Goal: Task Accomplishment & Management: Complete application form

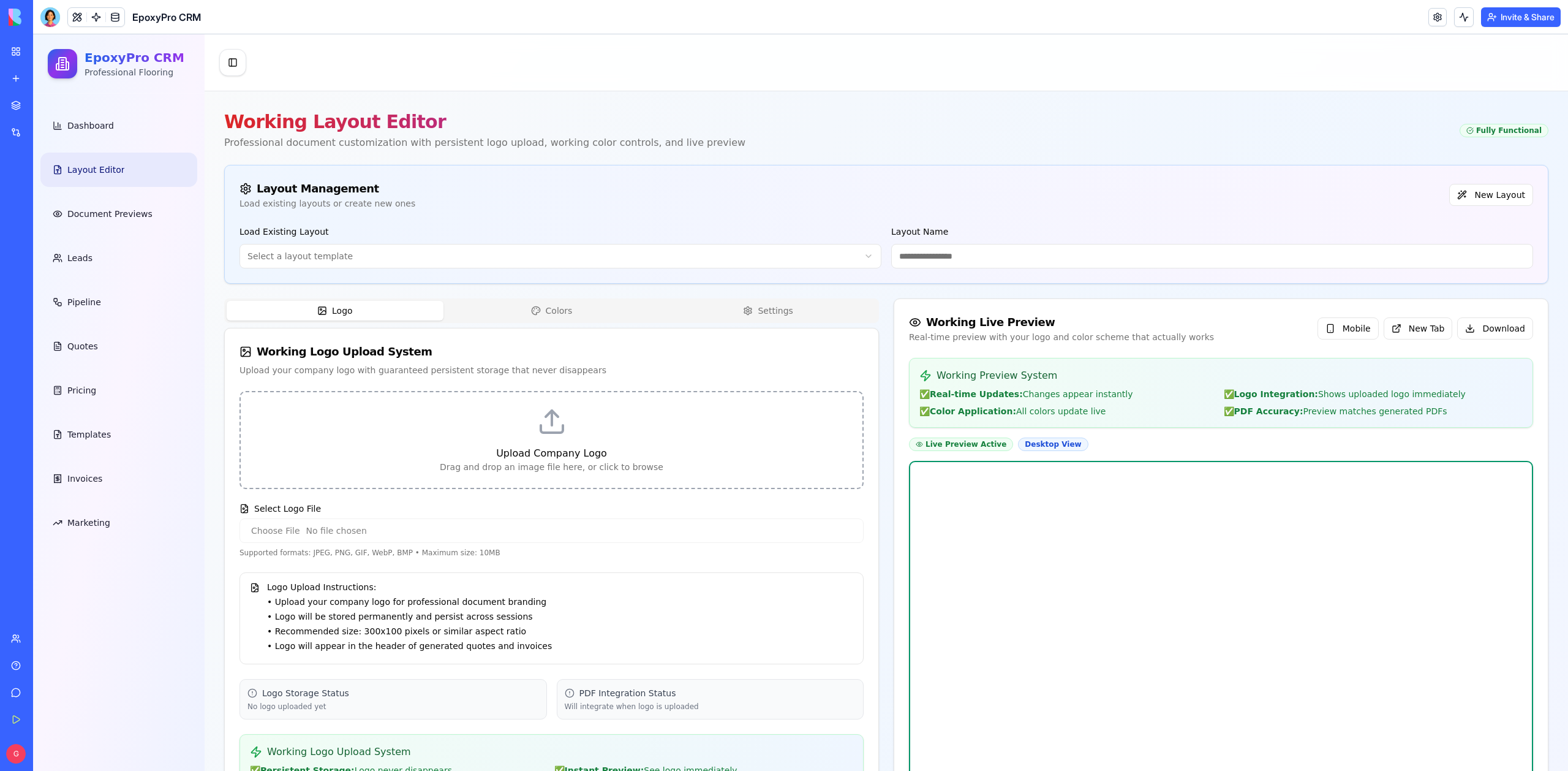
click at [460, 448] on div "Upload Company Logo" at bounding box center [552, 453] width 593 height 15
click at [291, 525] on input "Select Logo File" at bounding box center [552, 531] width 624 height 24
type input "**********"
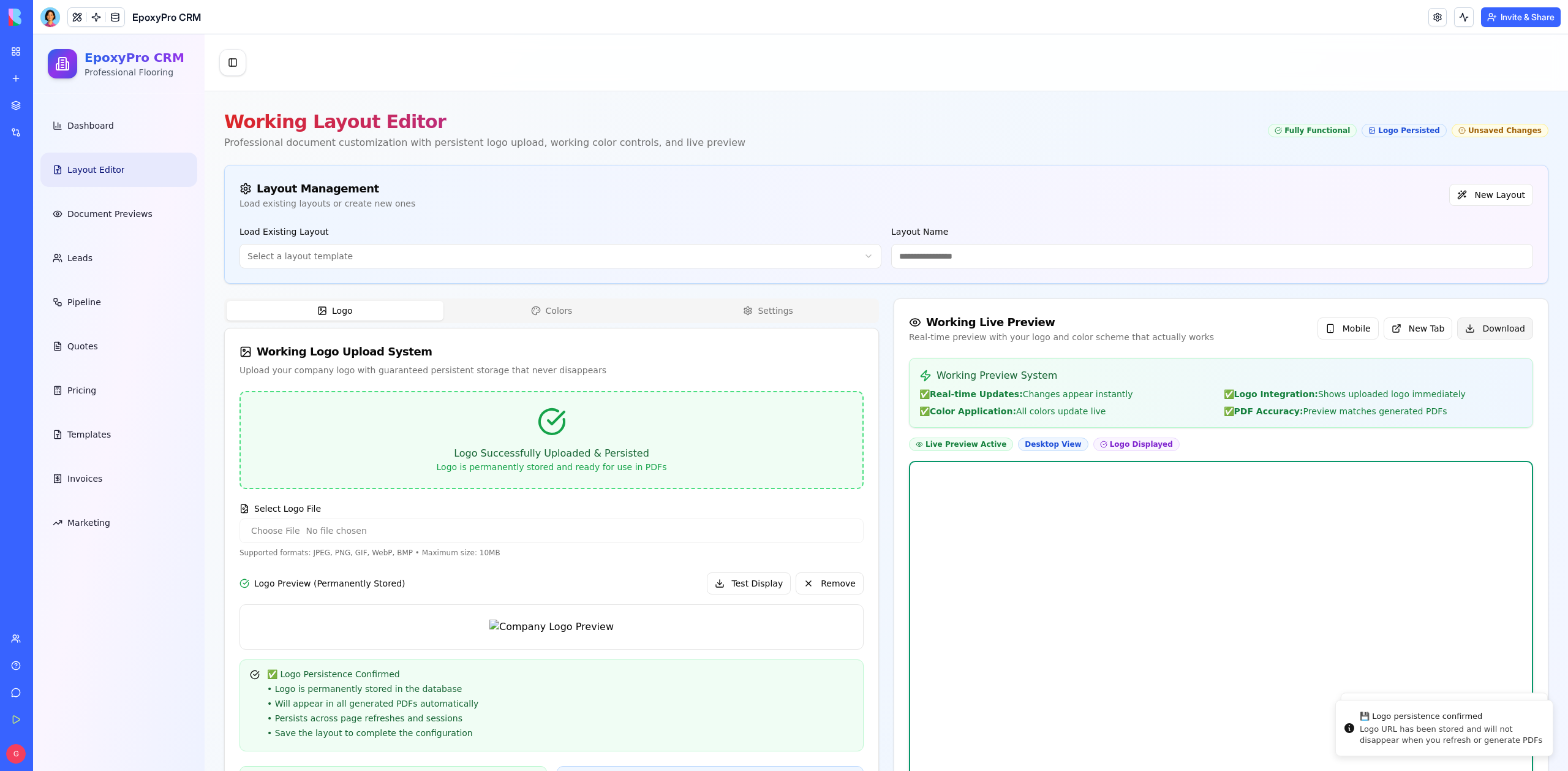
click at [1475, 330] on button "Download" at bounding box center [1495, 328] width 76 height 22
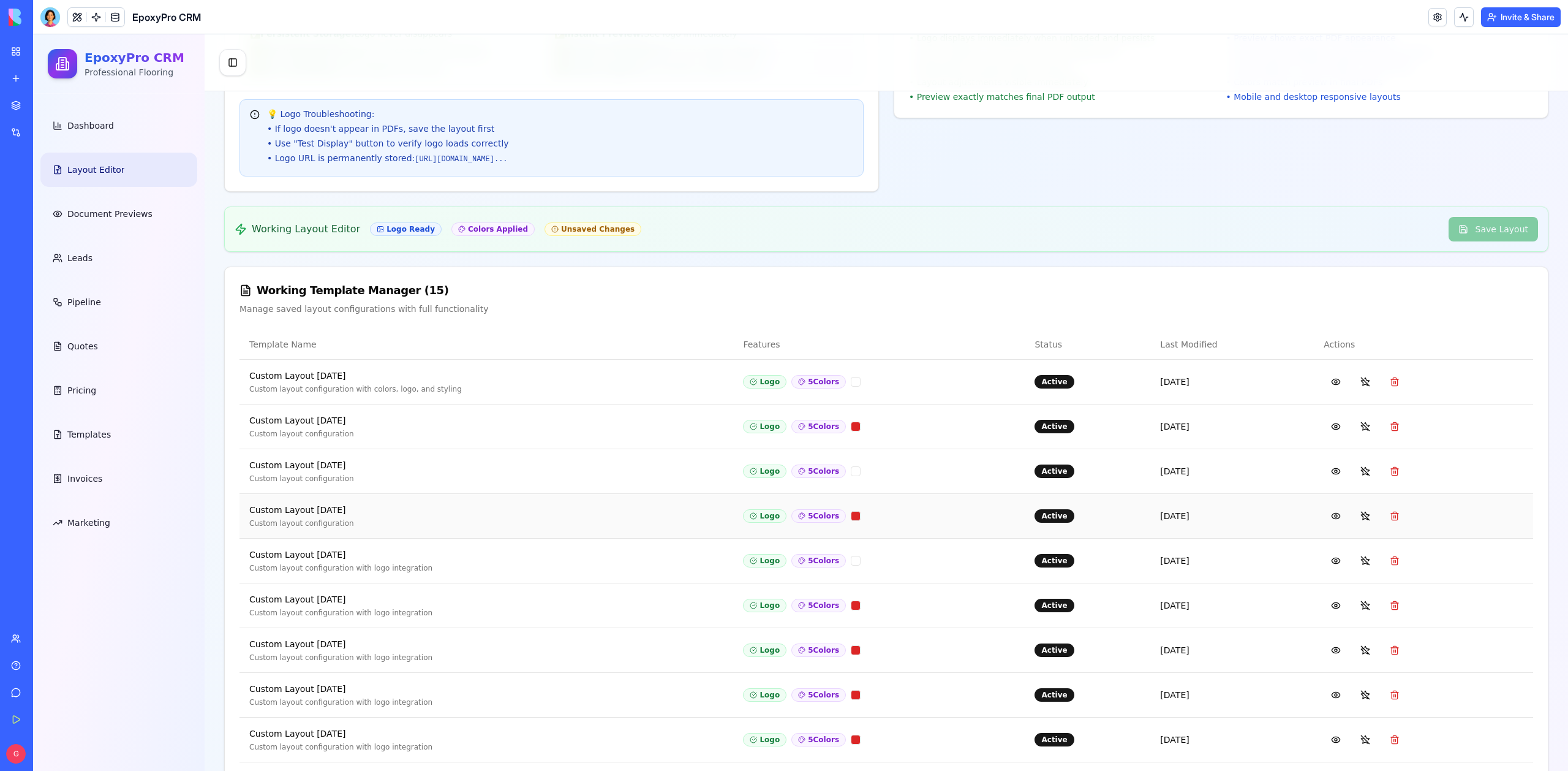
scroll to position [800, 0]
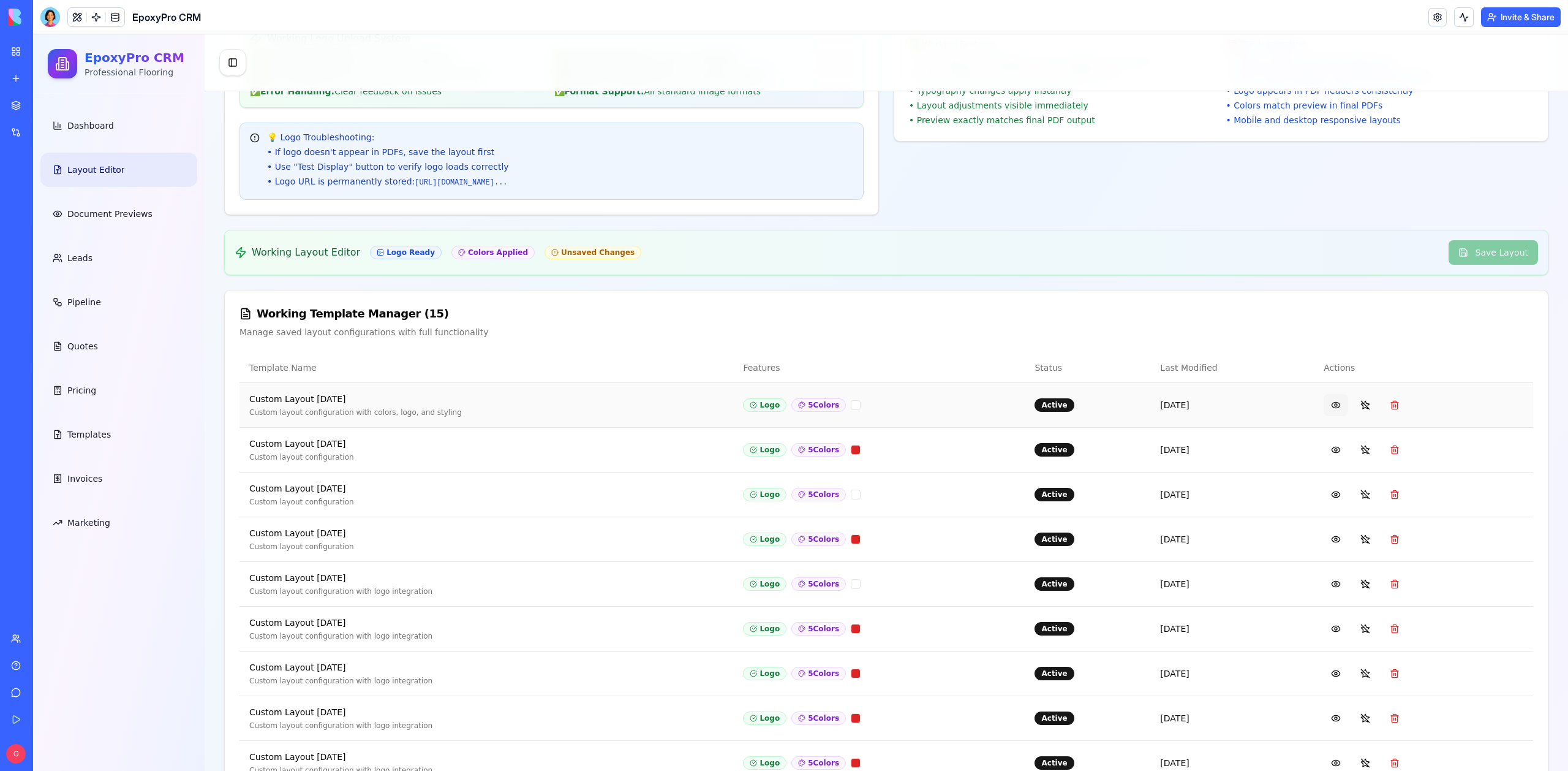
click at [1325, 416] on button at bounding box center [1336, 405] width 24 height 22
type input "**********"
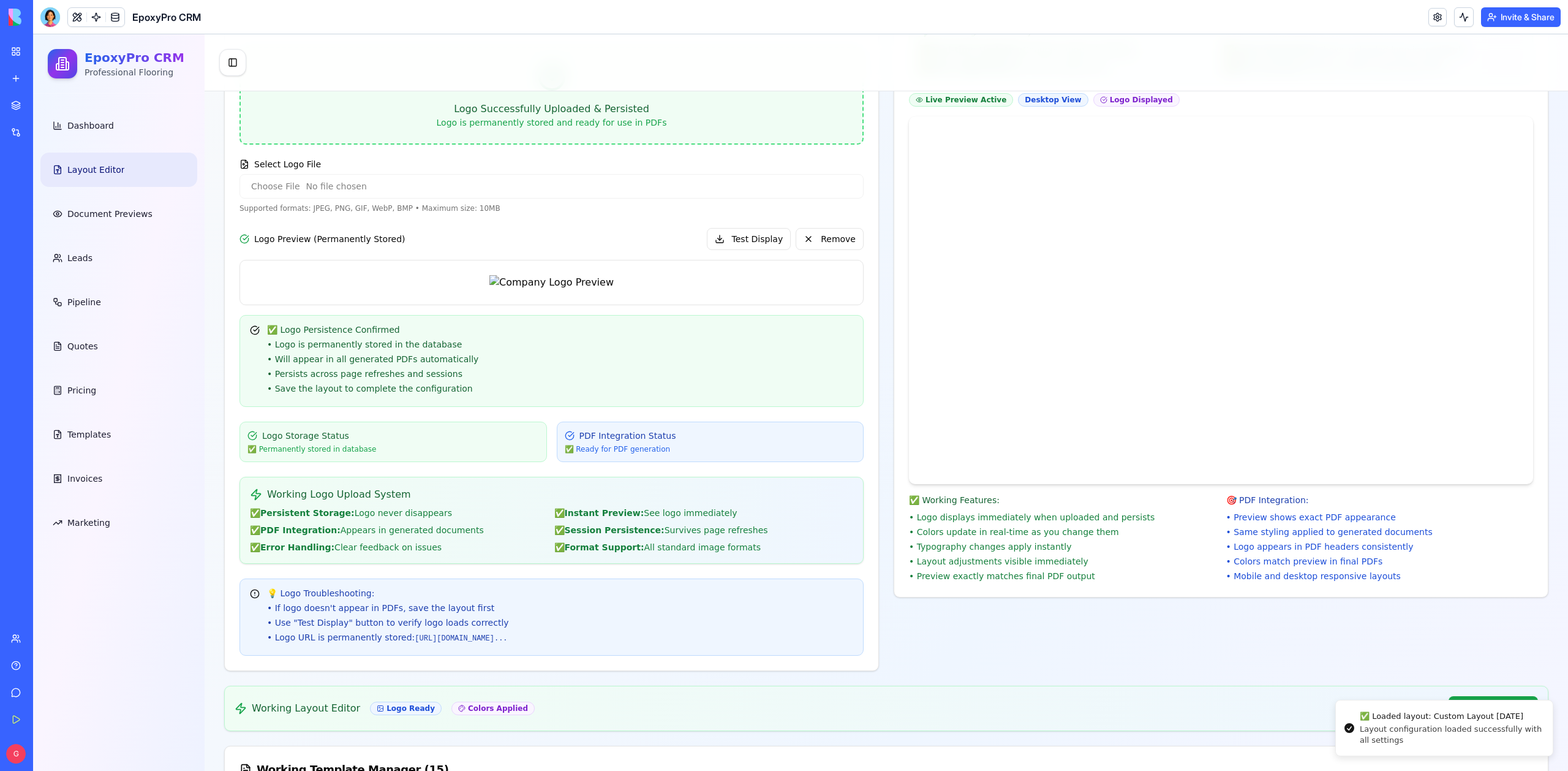
scroll to position [156, 0]
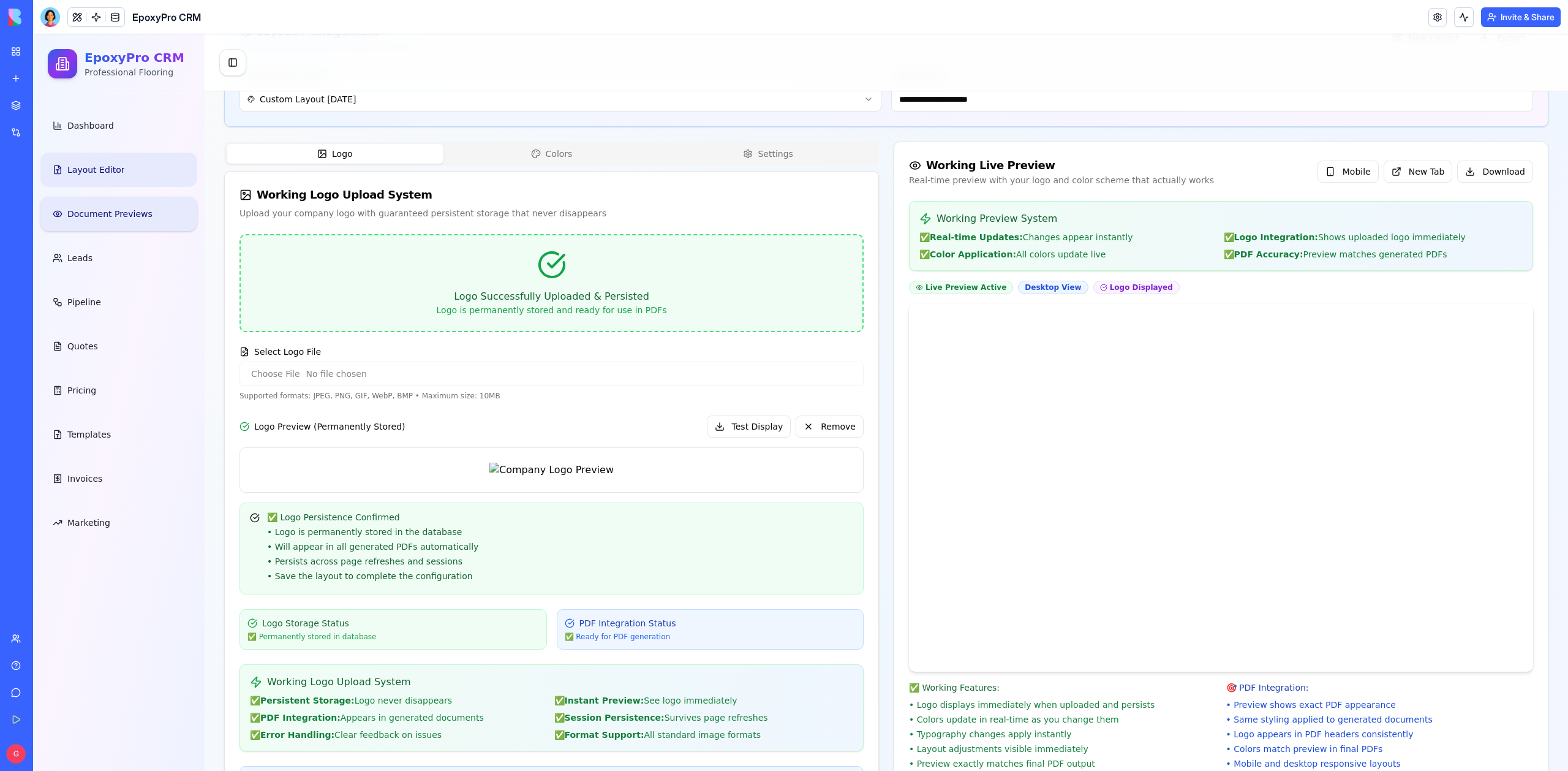
click at [64, 209] on link "Document Previews" at bounding box center [118, 213] width 156 height 34
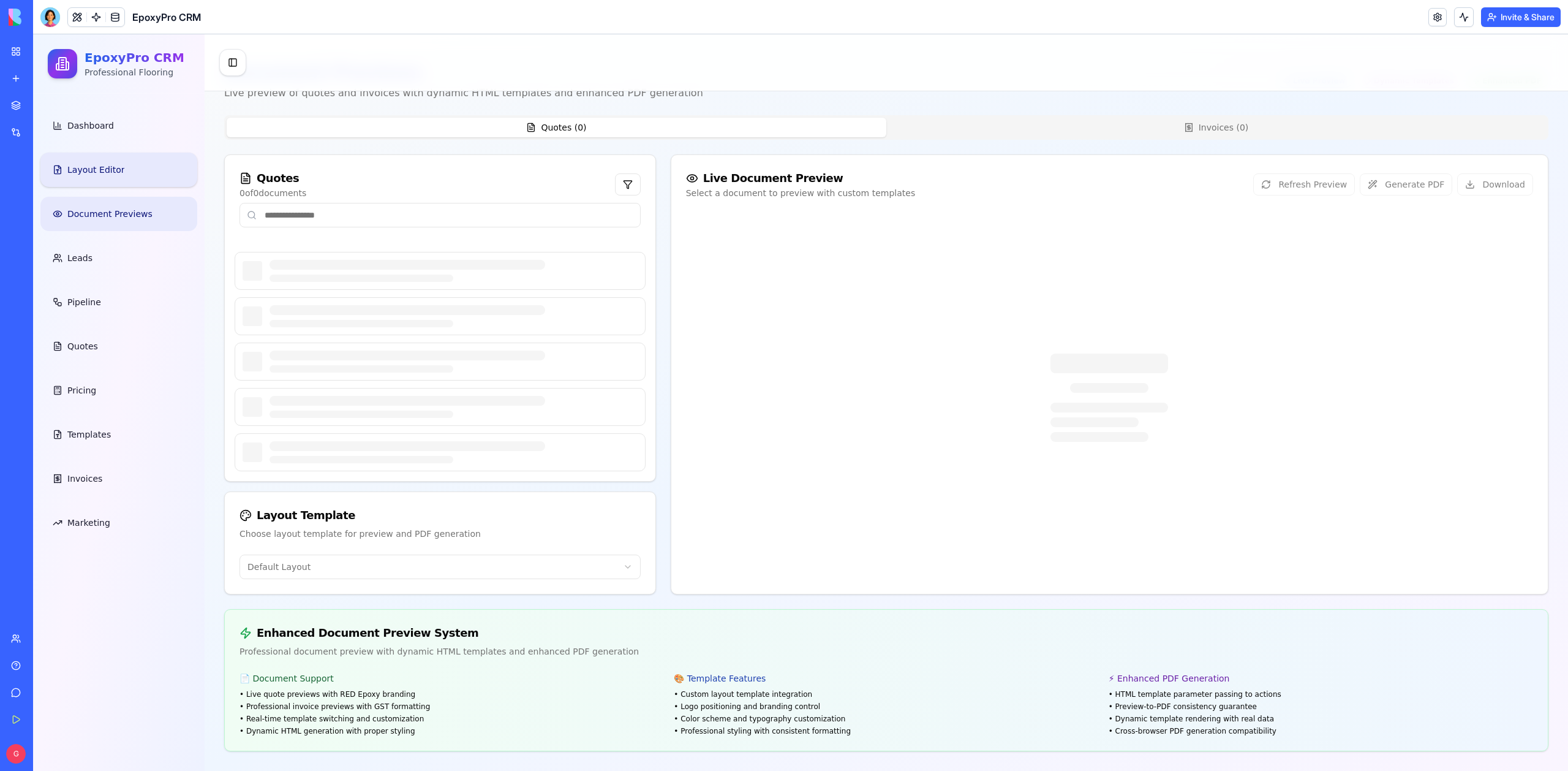
click at [90, 169] on span "Layout Editor" at bounding box center [95, 170] width 57 height 12
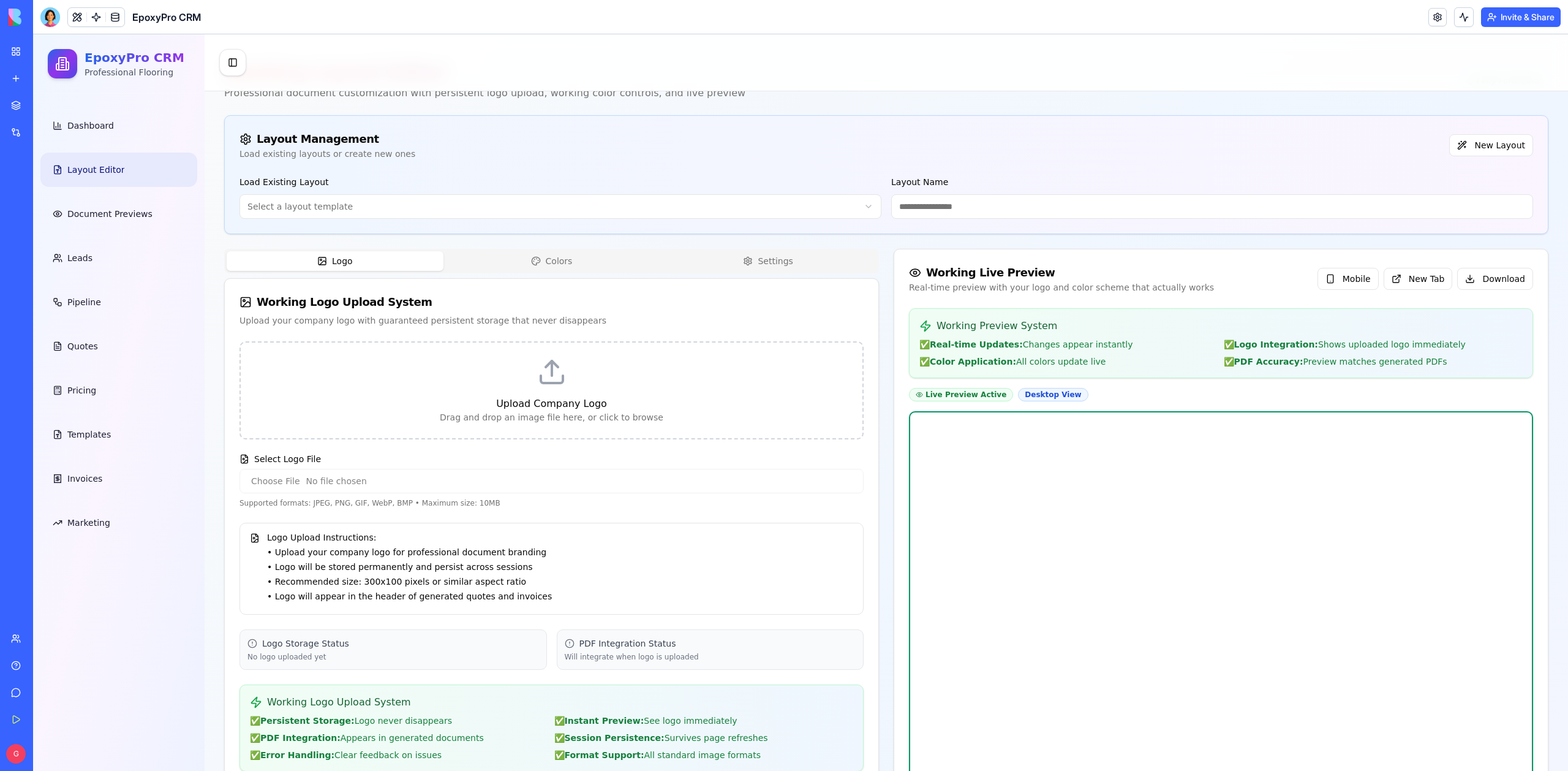
click at [115, 17] on span at bounding box center [114, 17] width 34 height 34
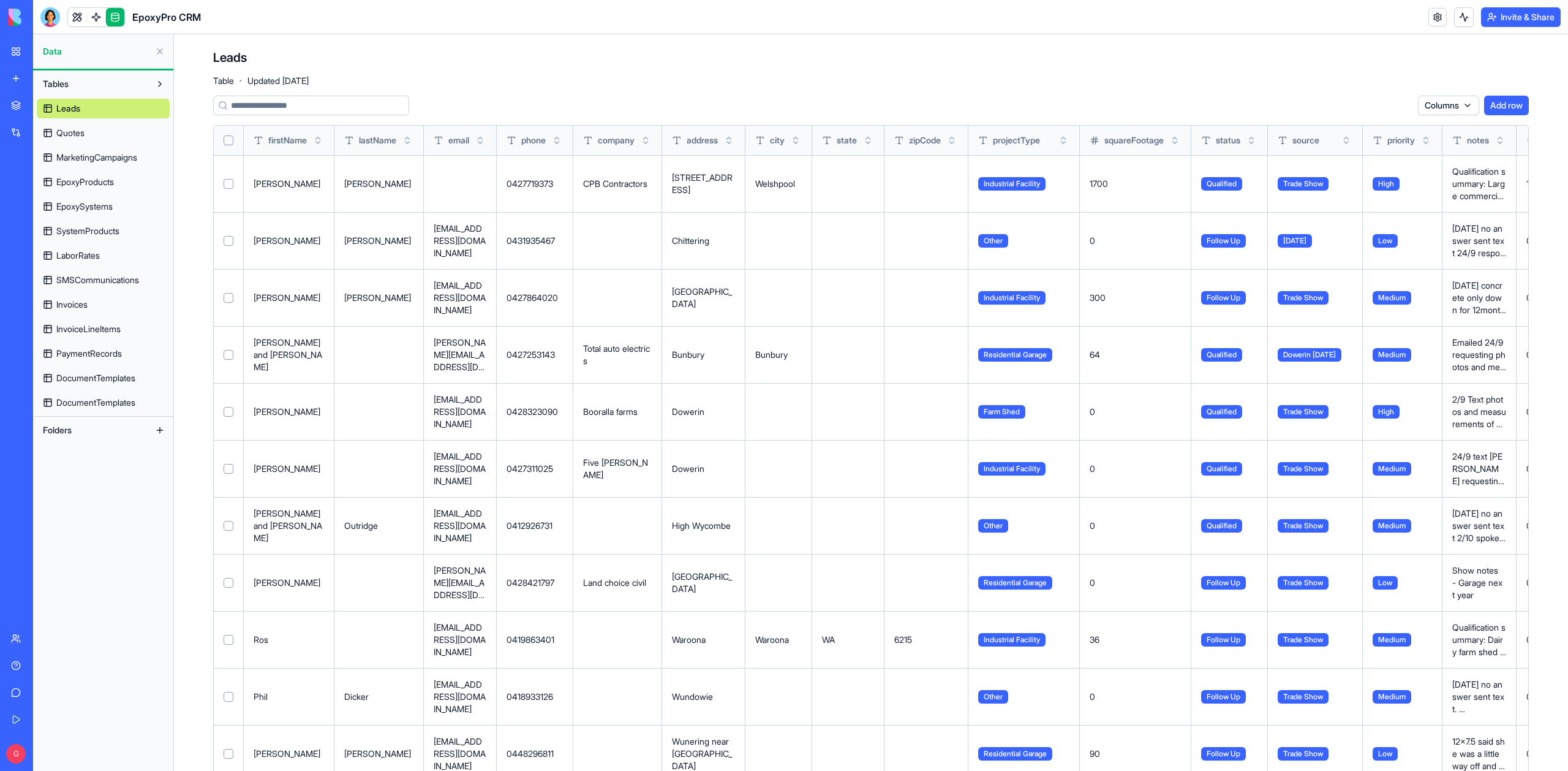
click at [95, 404] on span "DocumentTemplates" at bounding box center [95, 403] width 79 height 12
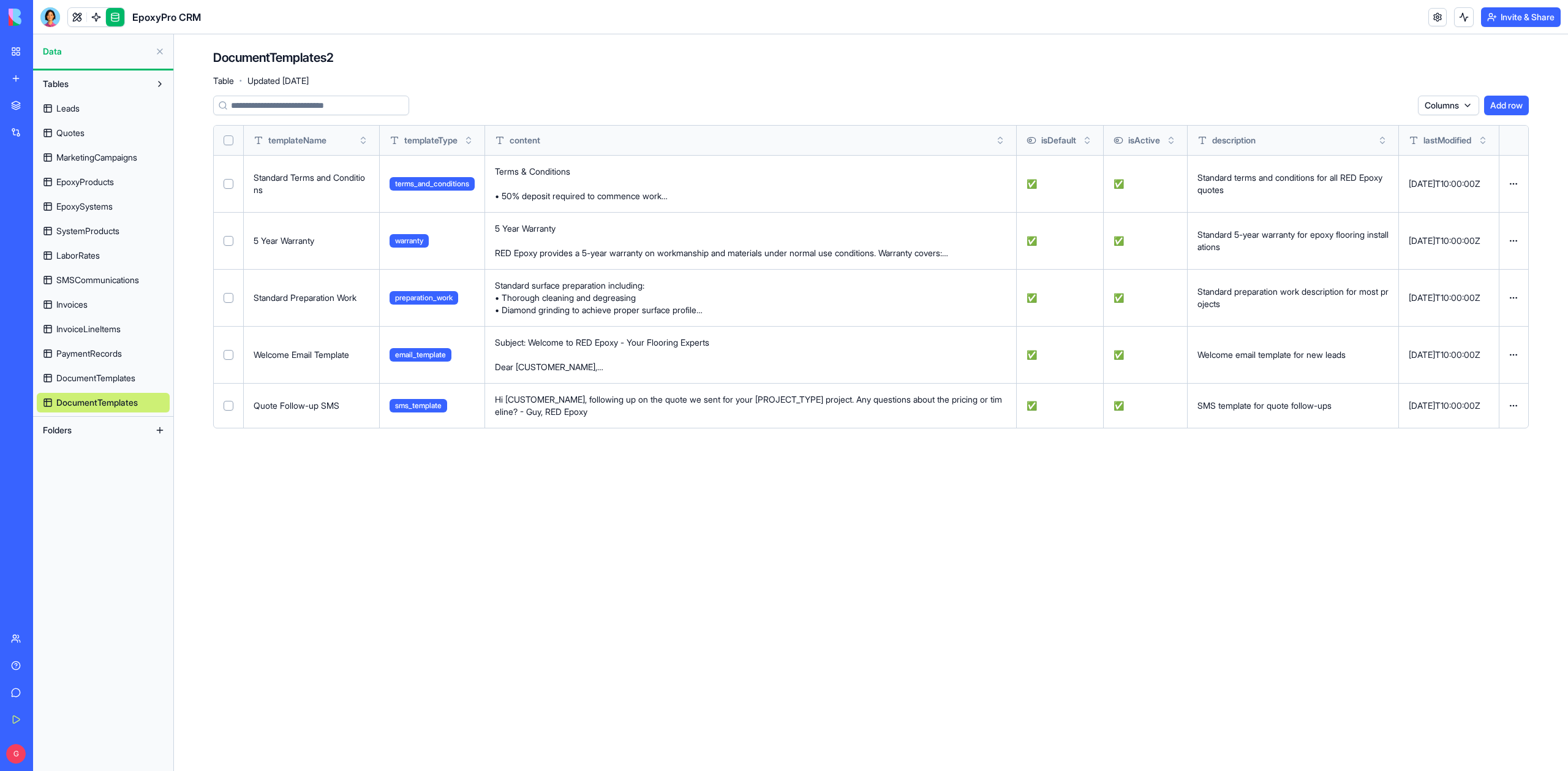
click at [91, 375] on span "DocumentTemplates" at bounding box center [95, 378] width 79 height 12
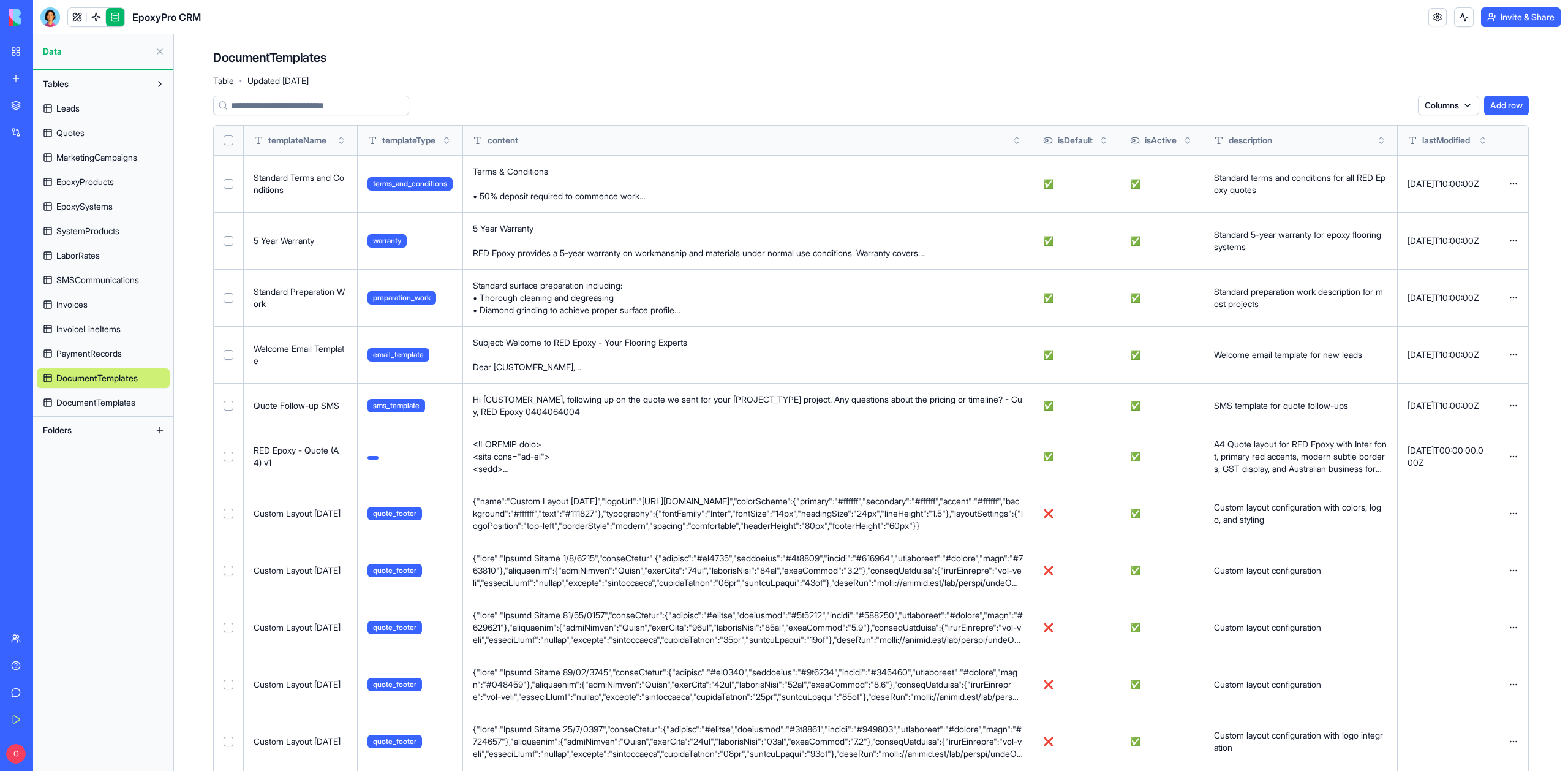
click at [112, 357] on span "PaymentRecords" at bounding box center [88, 353] width 66 height 12
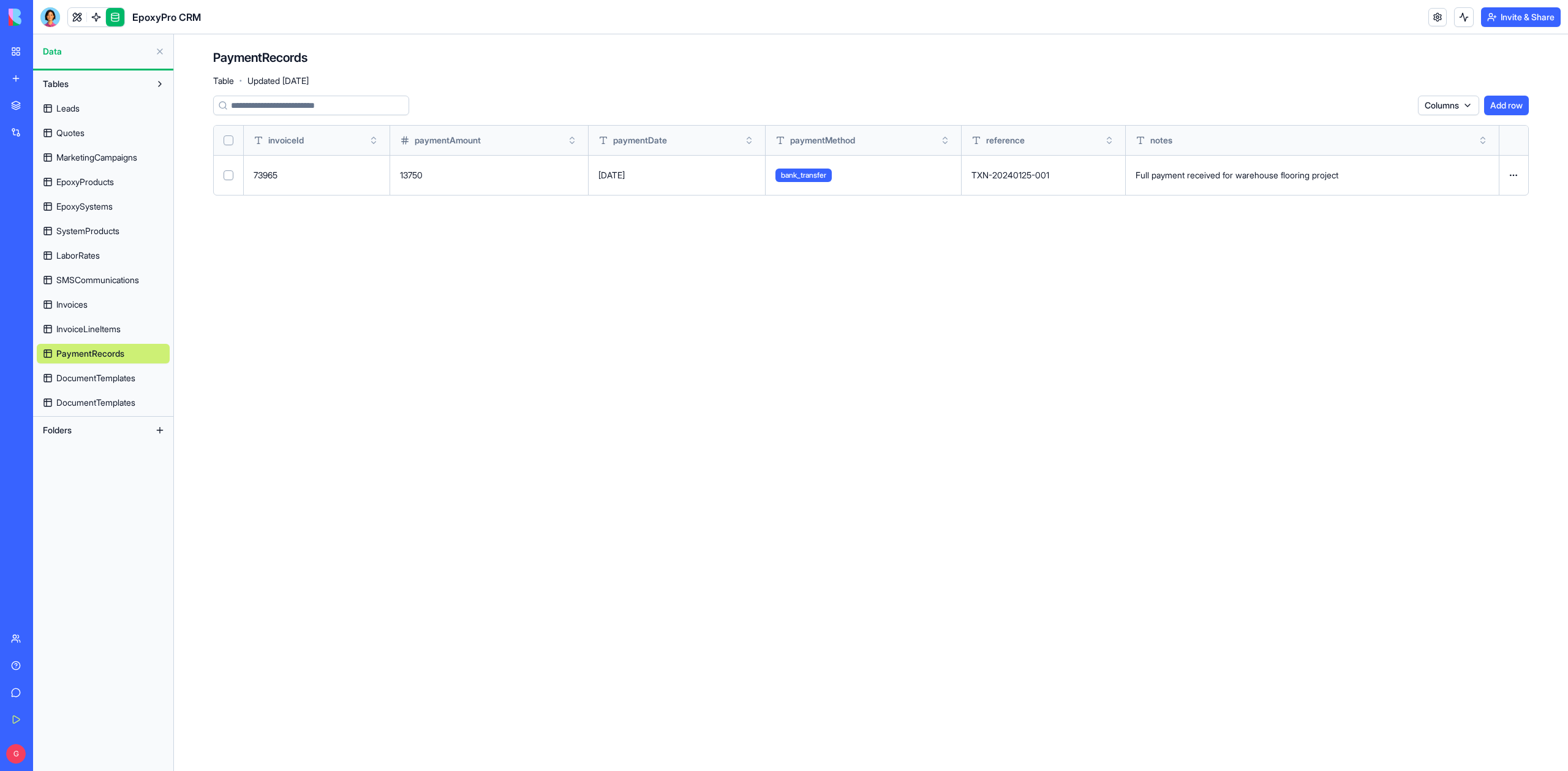
click at [103, 331] on span "InvoiceLineItems" at bounding box center [88, 329] width 65 height 12
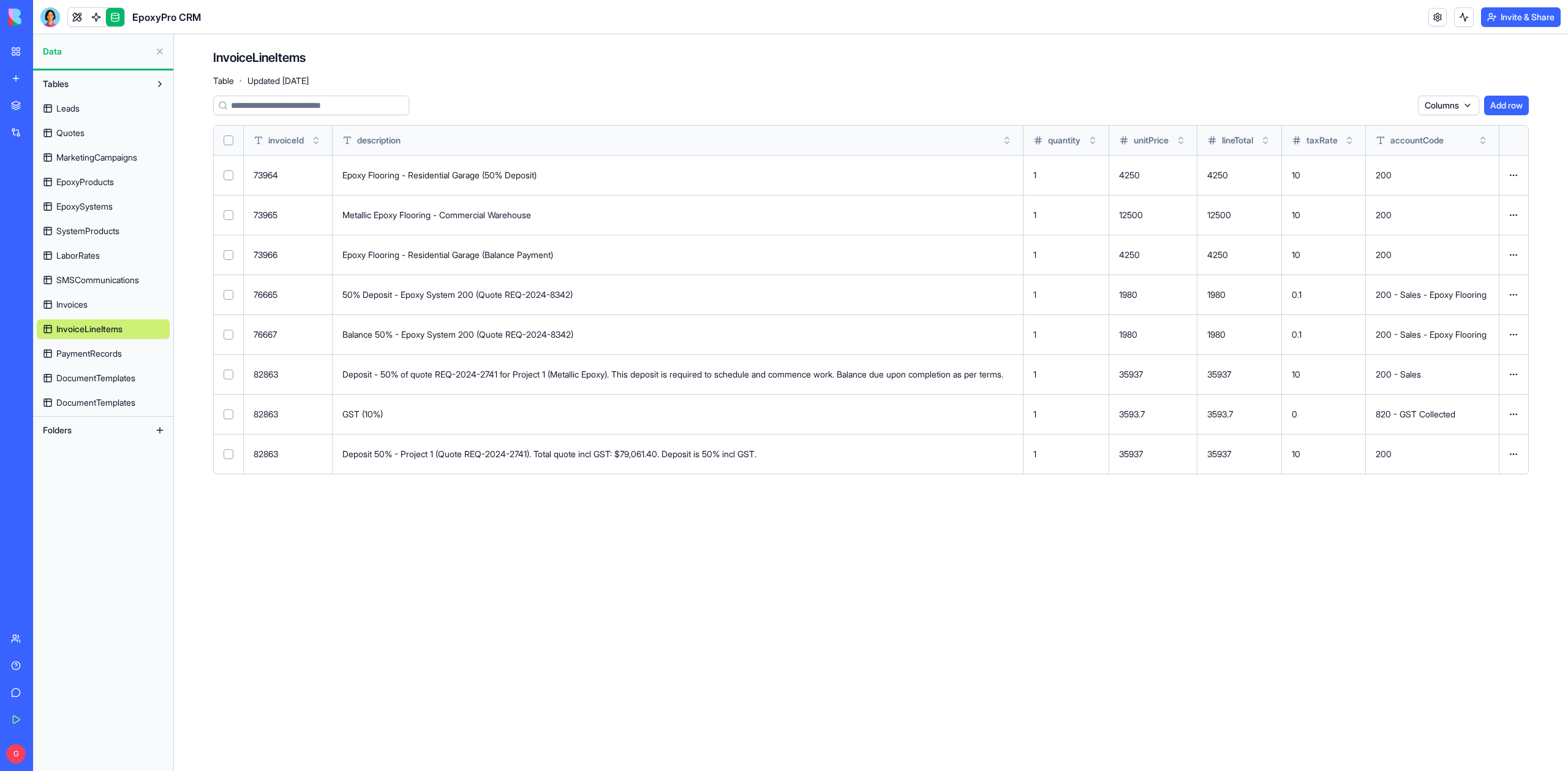
click at [95, 311] on link "Invoices" at bounding box center [103, 304] width 133 height 19
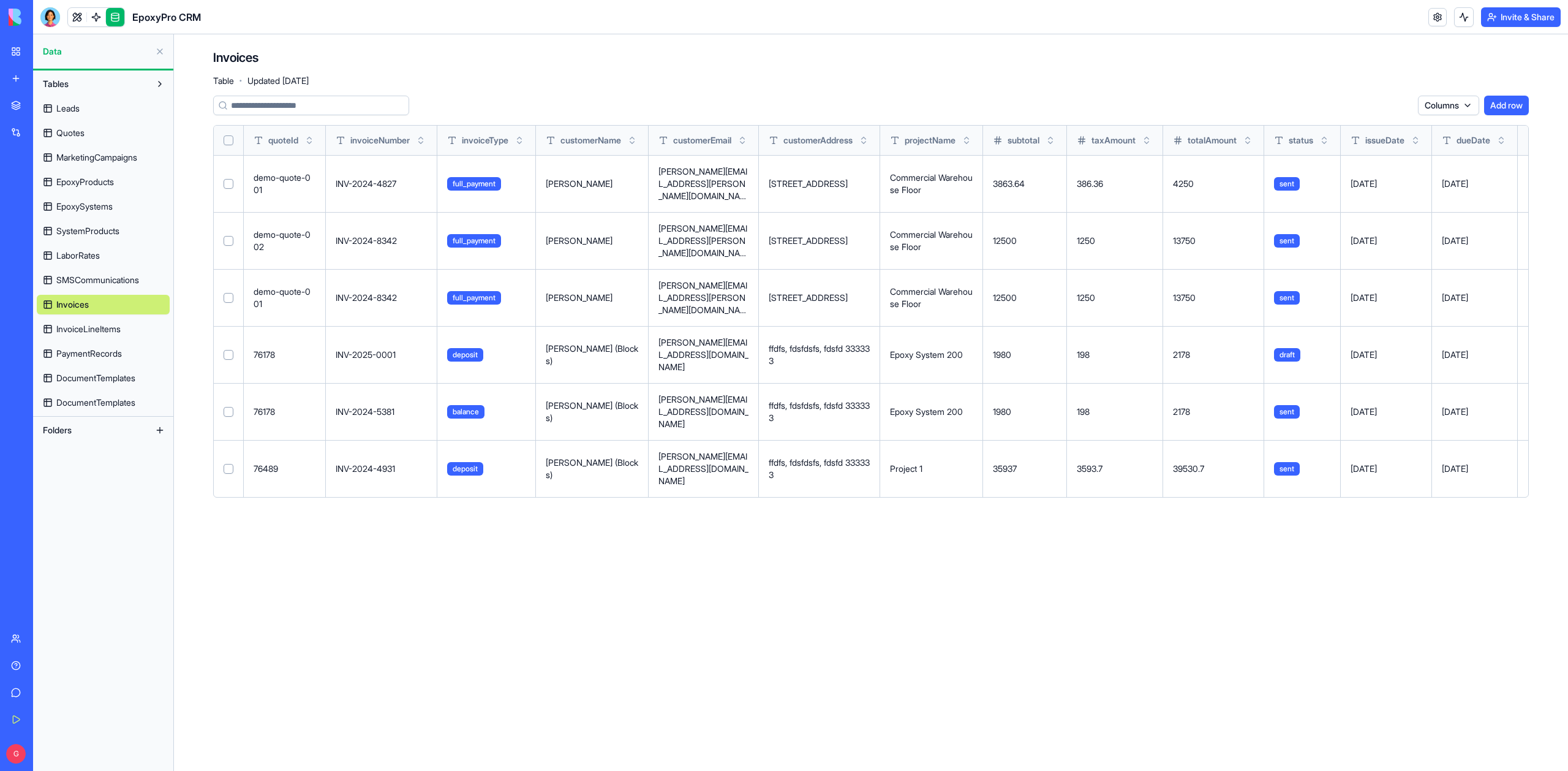
click at [87, 280] on span "SMSCommunications" at bounding box center [97, 280] width 83 height 12
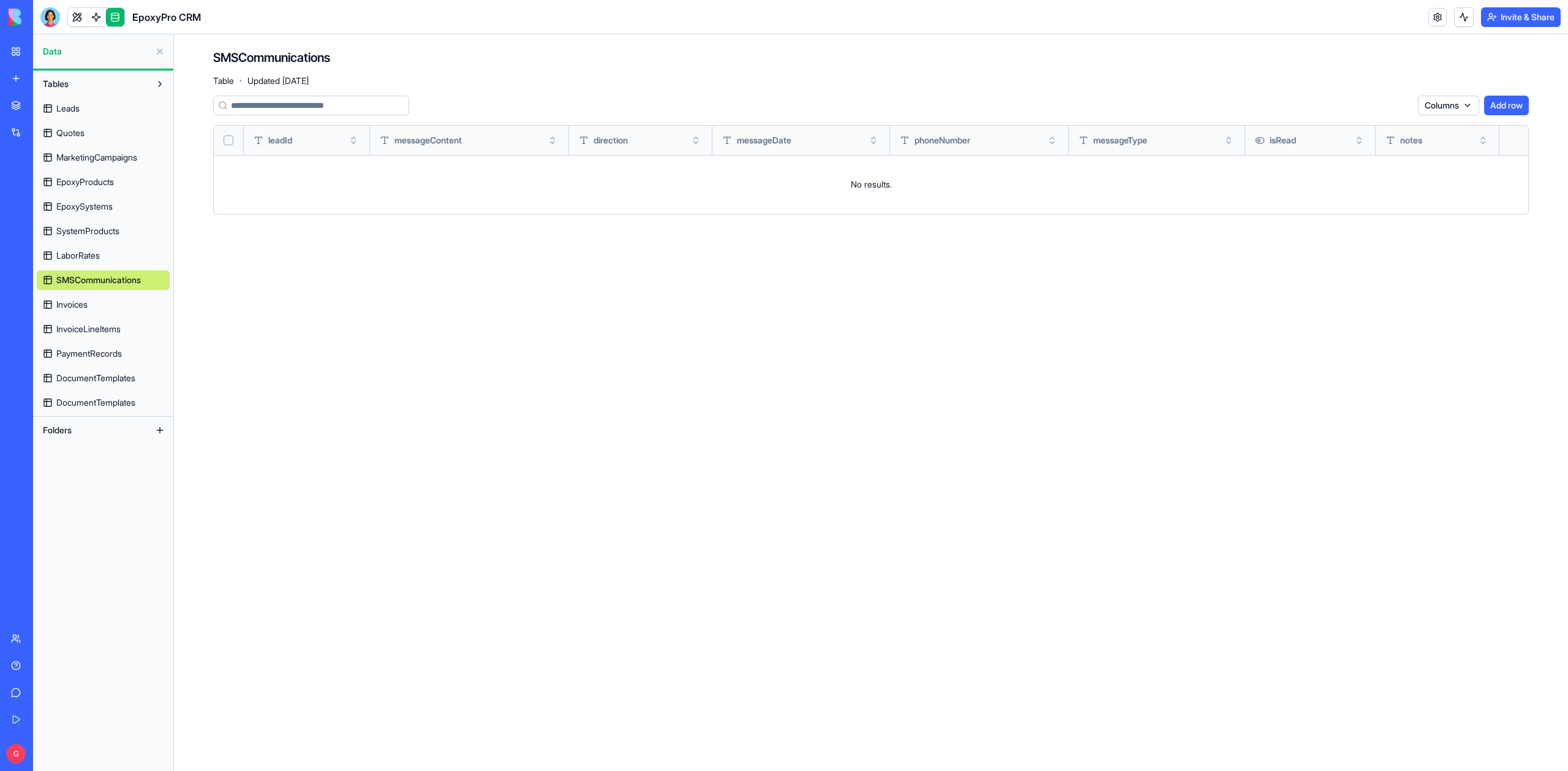
click at [85, 262] on link "LaborRates" at bounding box center [103, 255] width 133 height 19
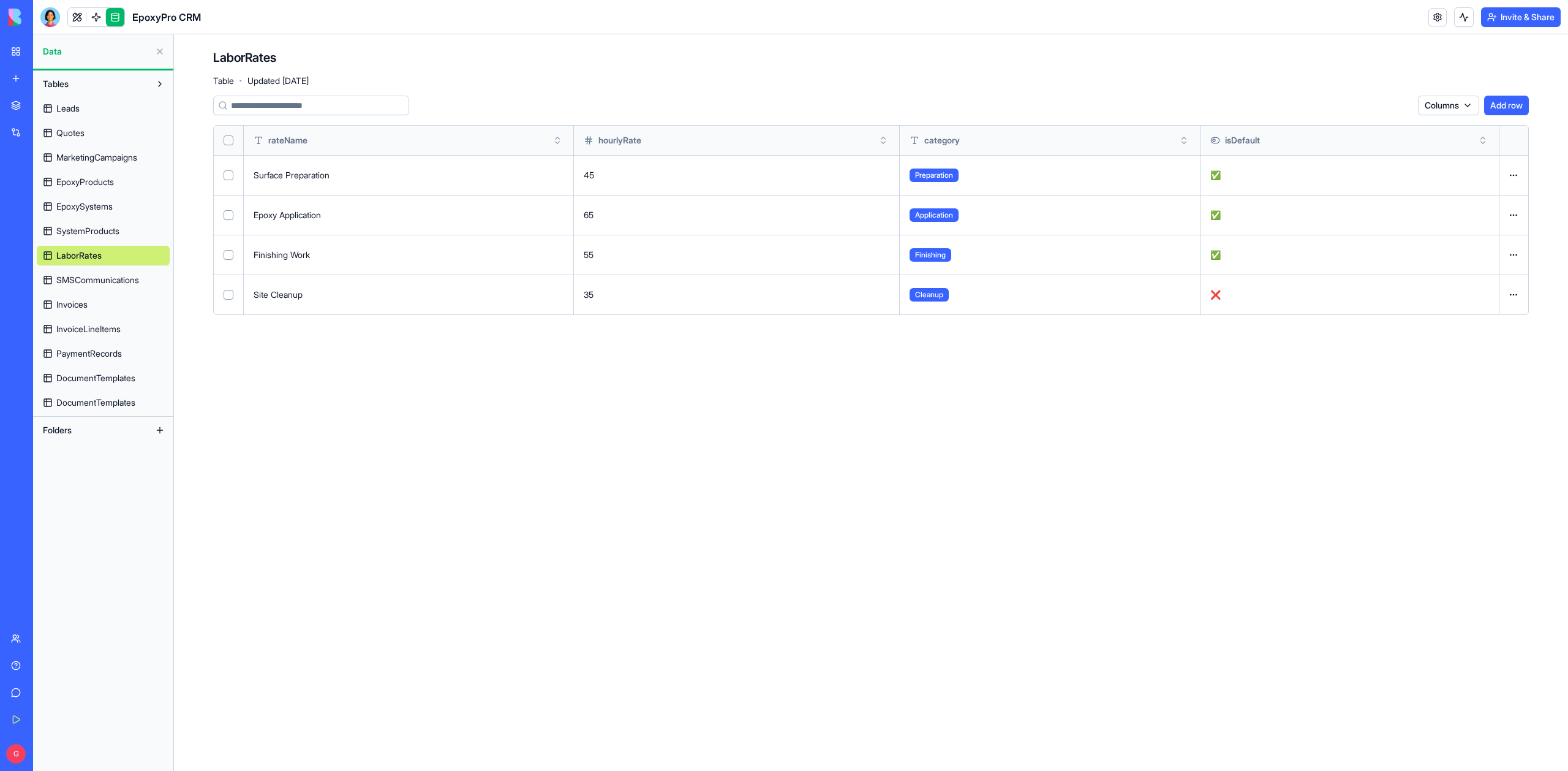
click at [80, 236] on span "SystemProducts" at bounding box center [87, 231] width 63 height 12
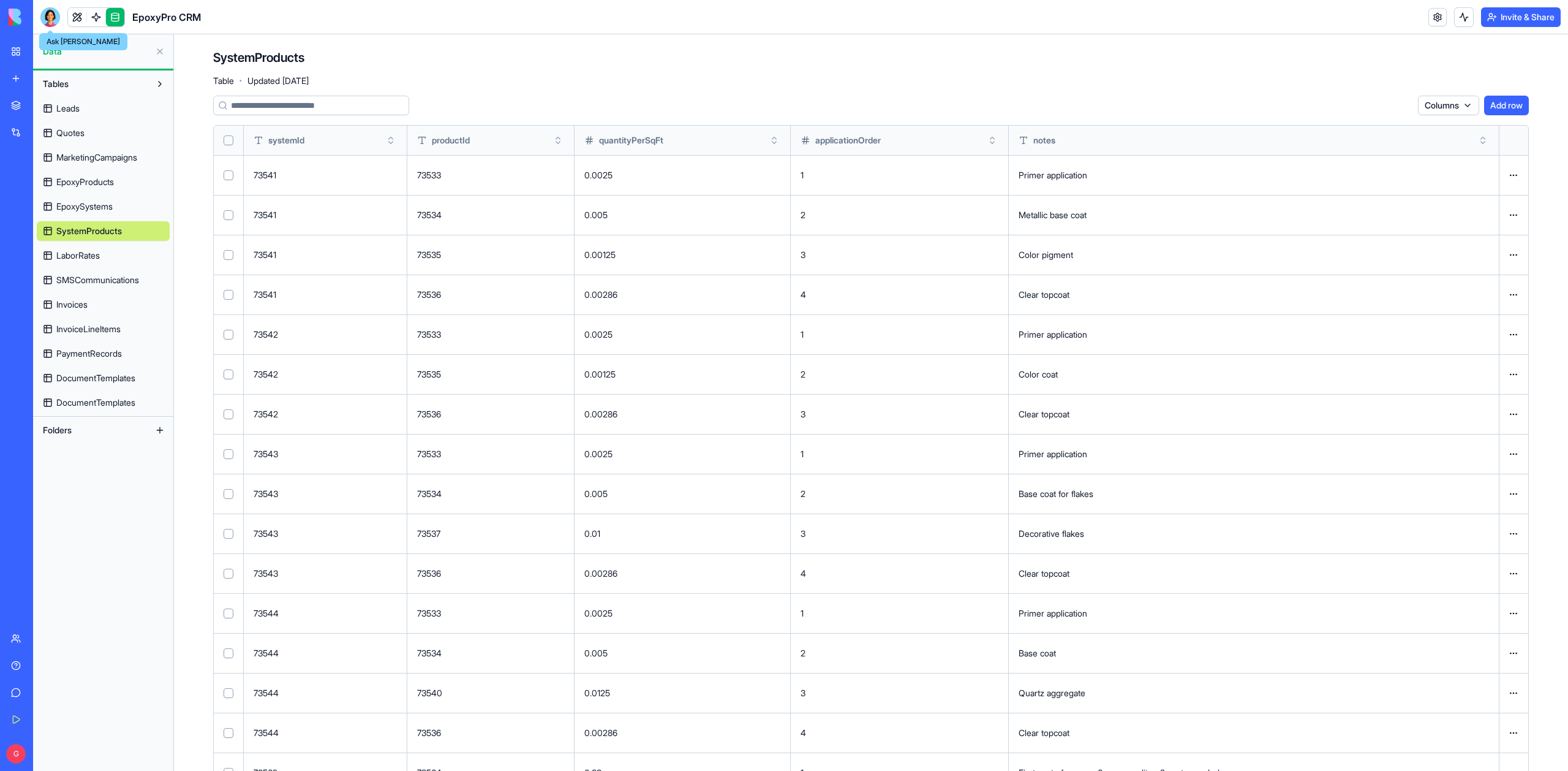
click at [52, 17] on div at bounding box center [50, 17] width 19 height 19
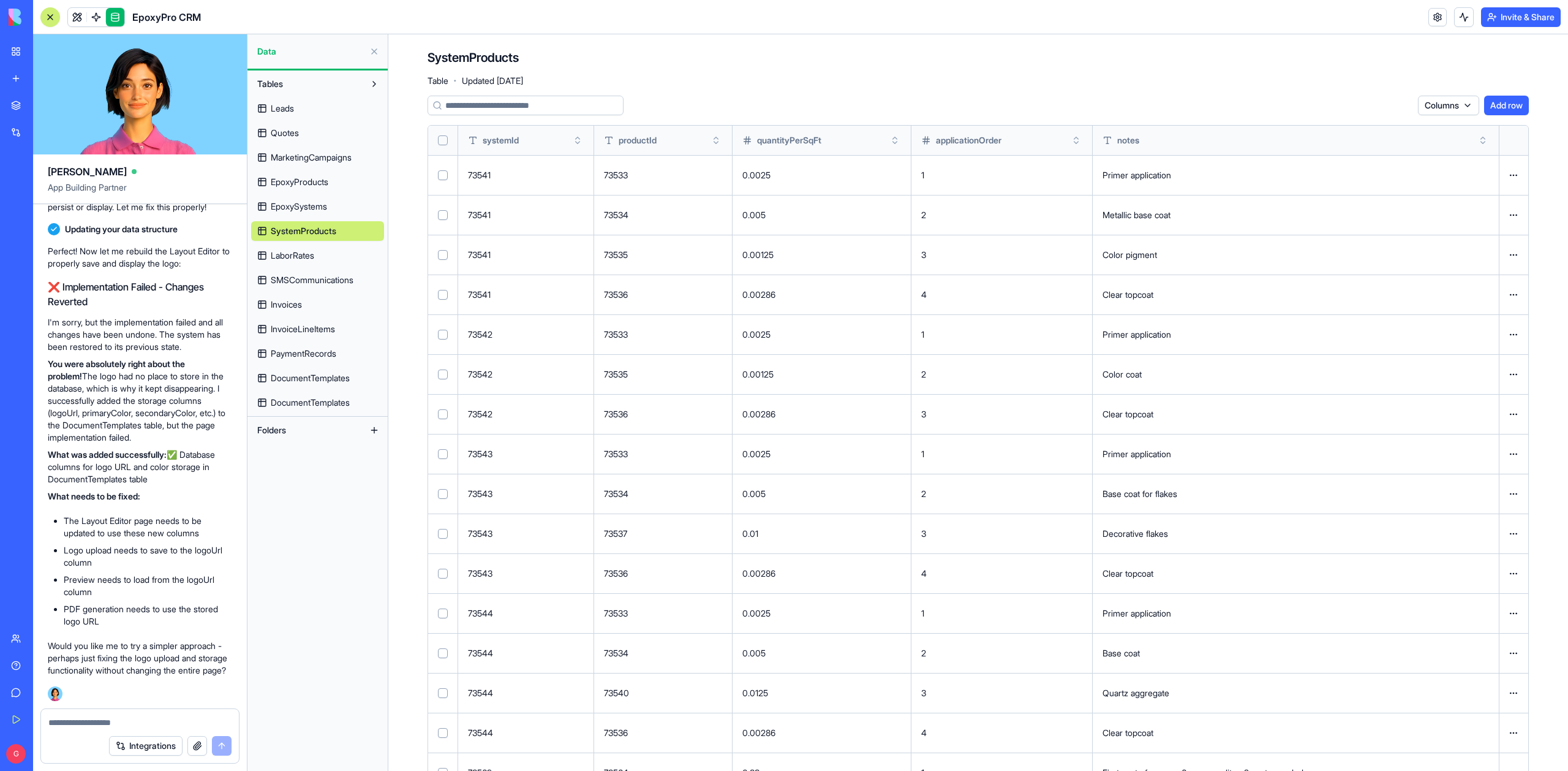
scroll to position [101658, 0]
click at [296, 381] on span "DocumentTemplates" at bounding box center [310, 378] width 79 height 12
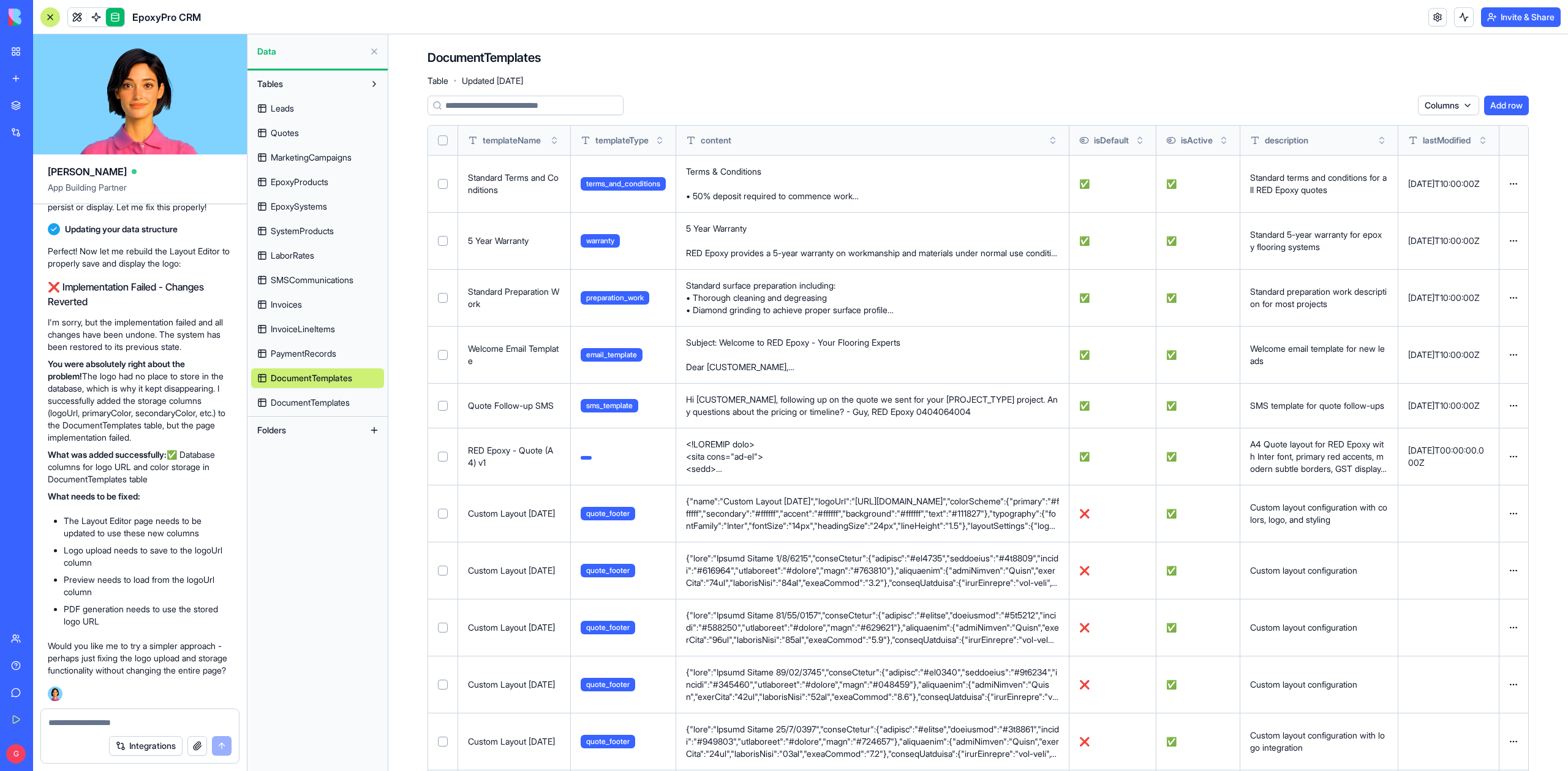
click at [319, 394] on link "DocumentTemplates" at bounding box center [317, 402] width 133 height 19
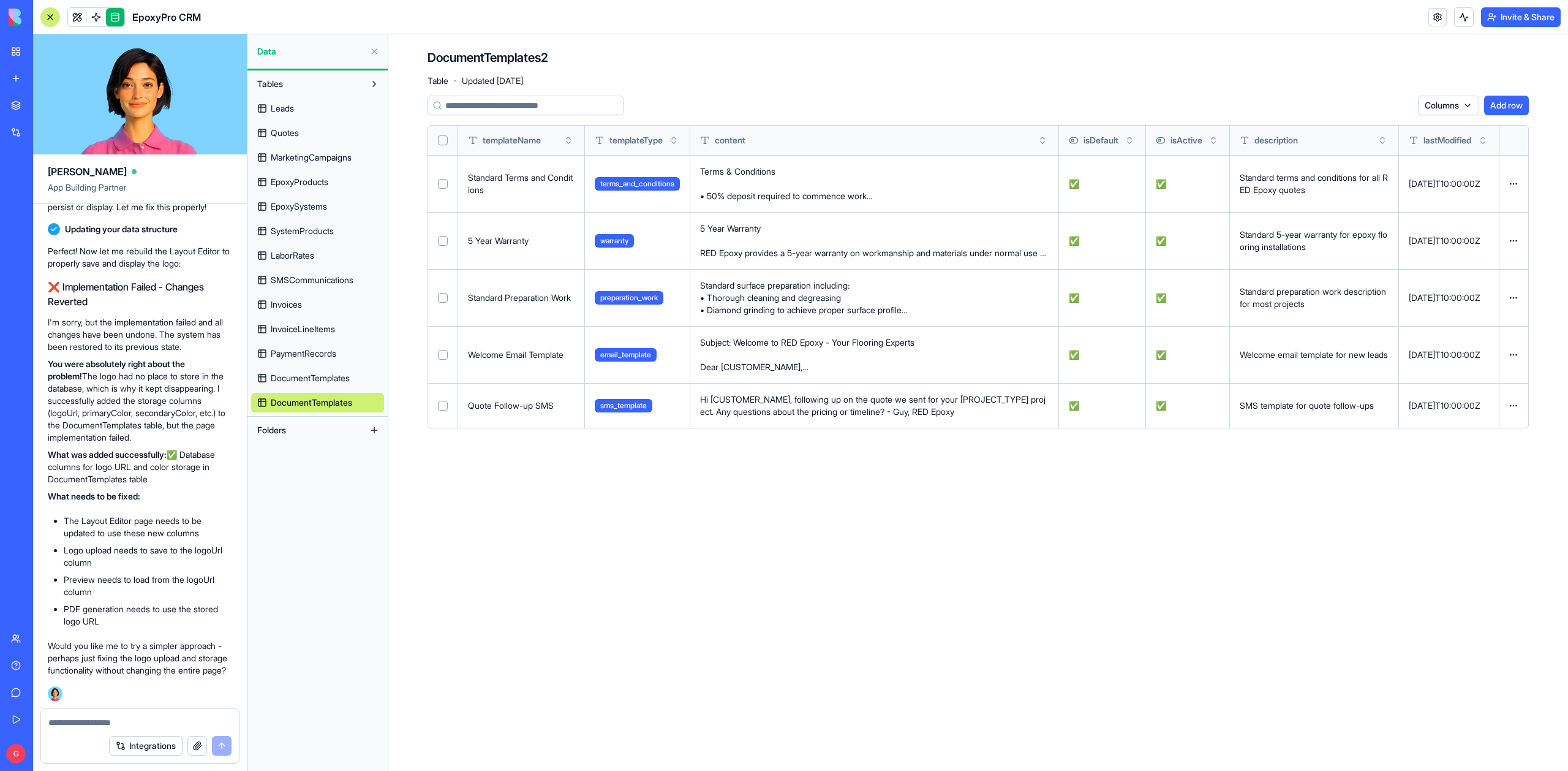
click at [306, 382] on span "DocumentTemplates" at bounding box center [310, 378] width 79 height 12
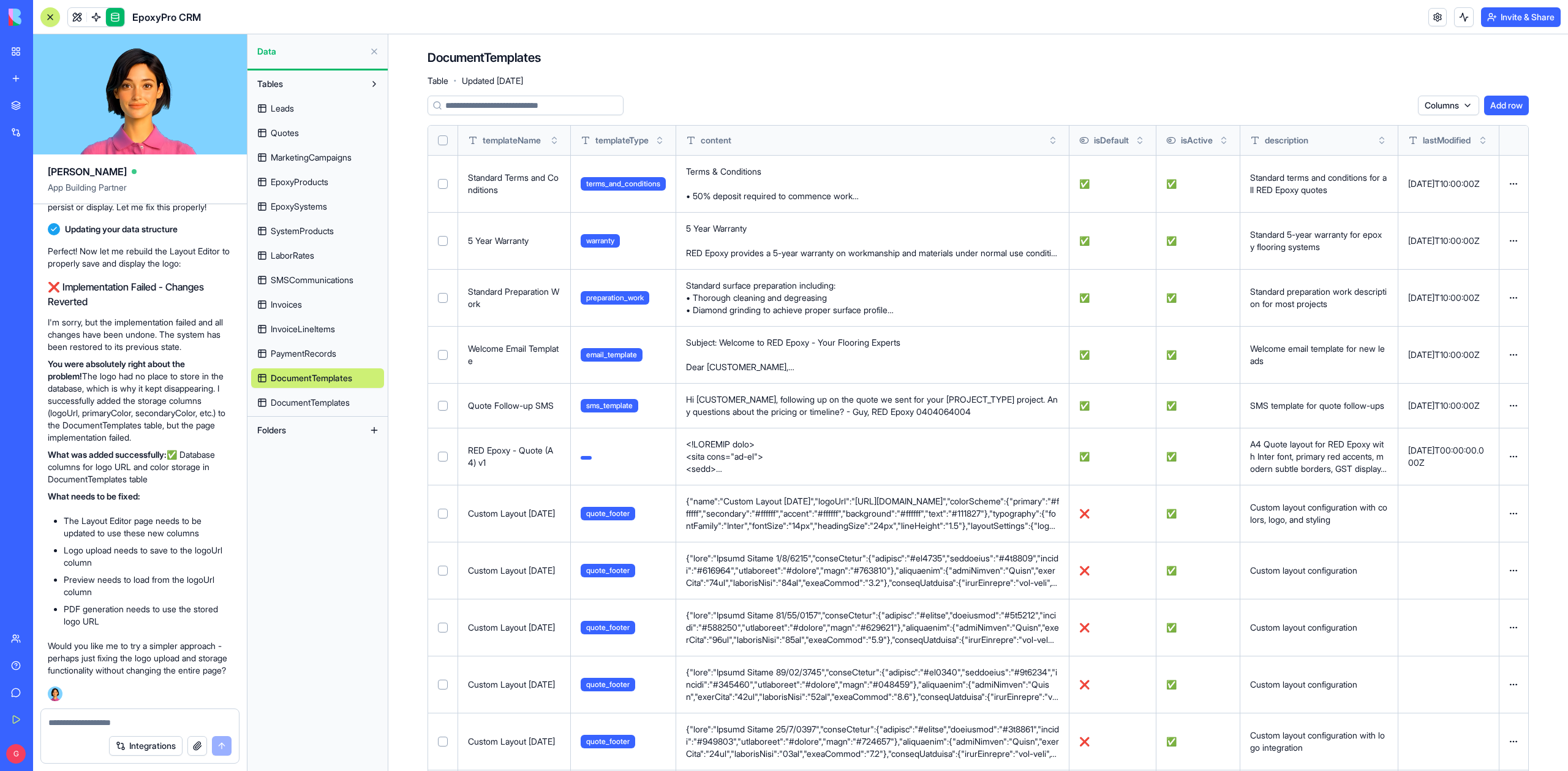
click at [329, 409] on link "DocumentTemplates" at bounding box center [317, 402] width 133 height 19
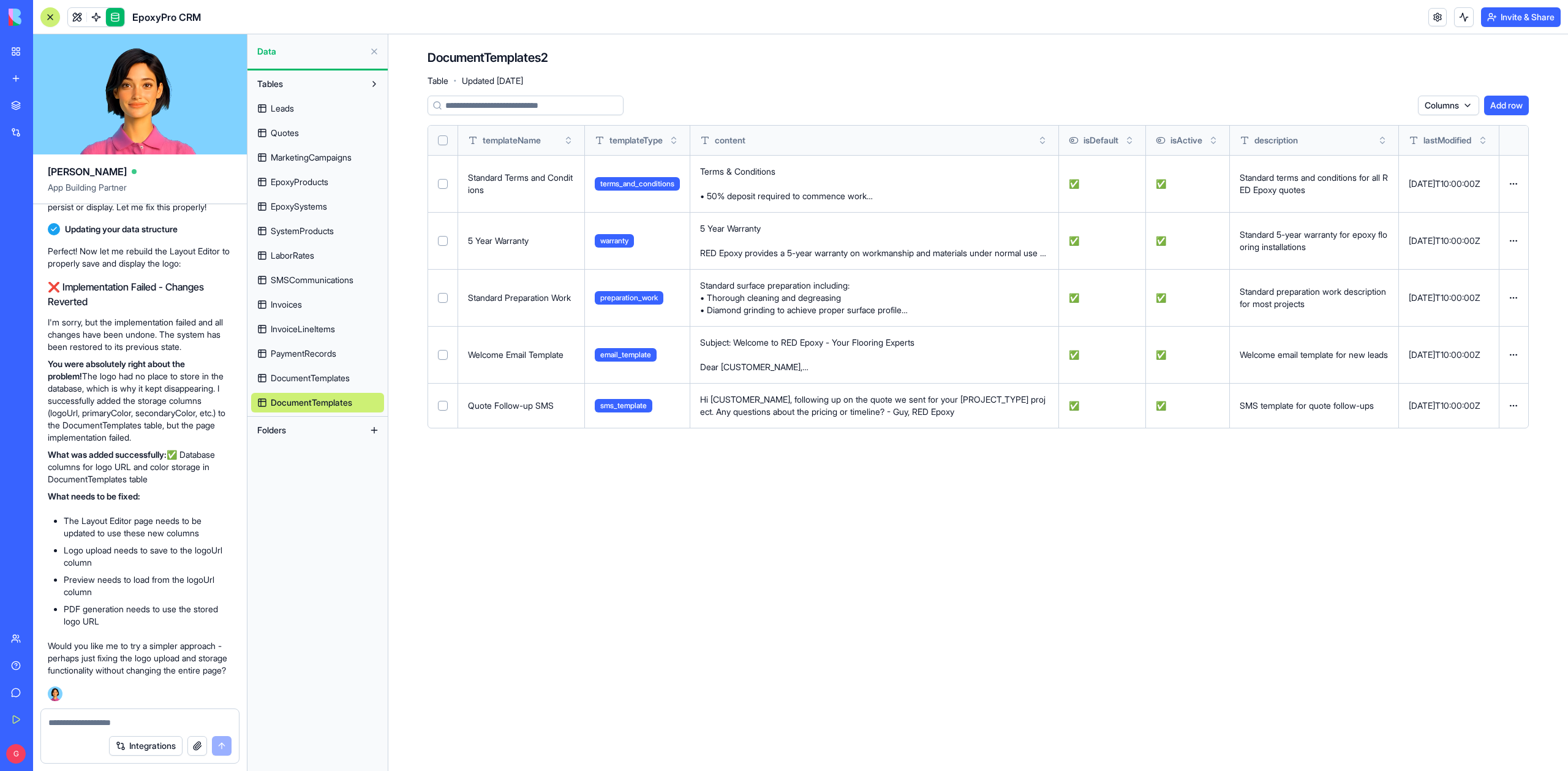
click at [314, 379] on span "DocumentTemplates" at bounding box center [310, 378] width 79 height 12
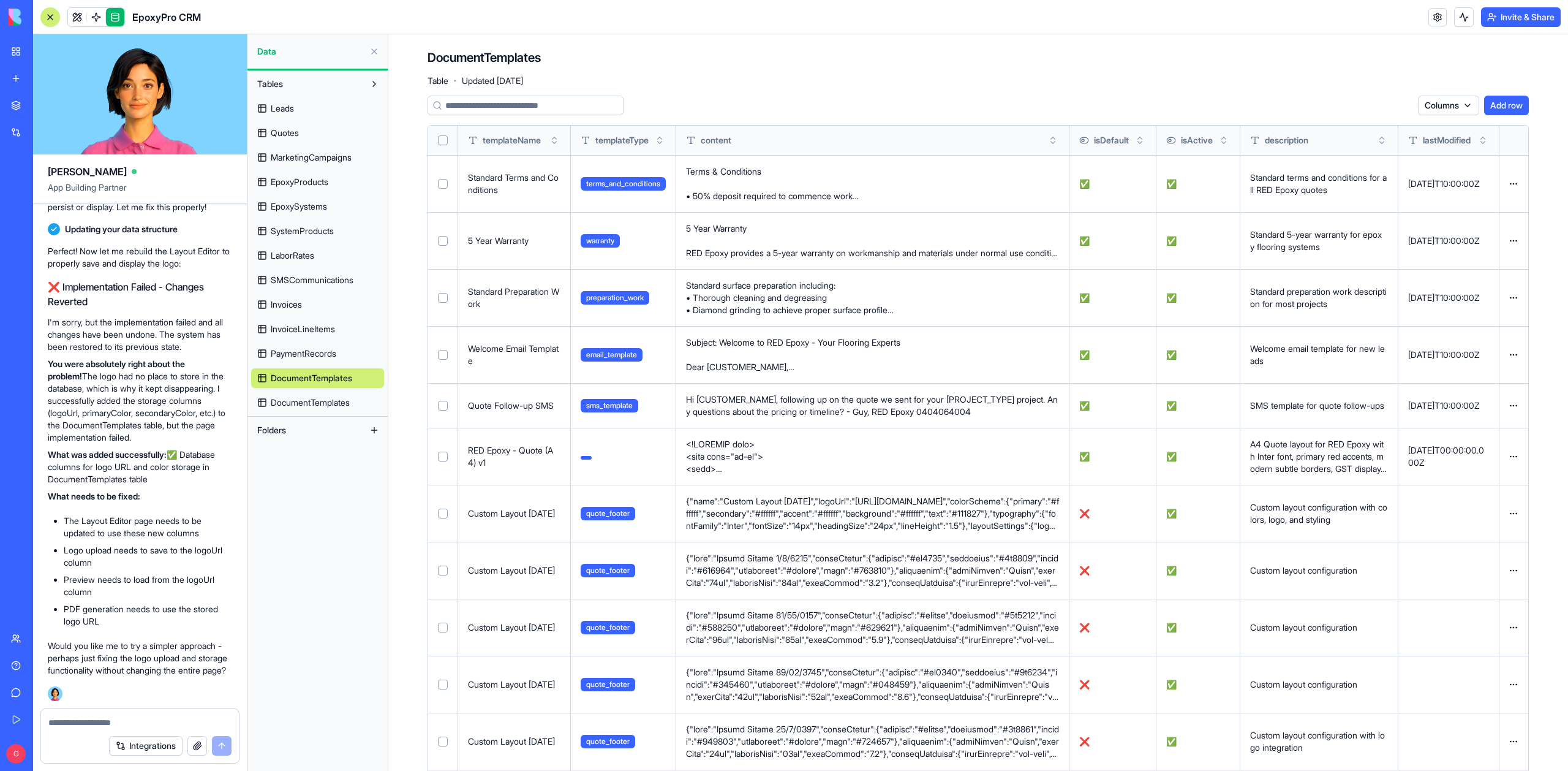
scroll to position [101367, 0]
click at [118, 106] on span "[PERSON_NAME], maybe the problem with the logo is that you didn't create the pl…" at bounding box center [140, 74] width 175 height 61
copy span "[PERSON_NAME], maybe the problem with the logo is that you didn't create the pl…"
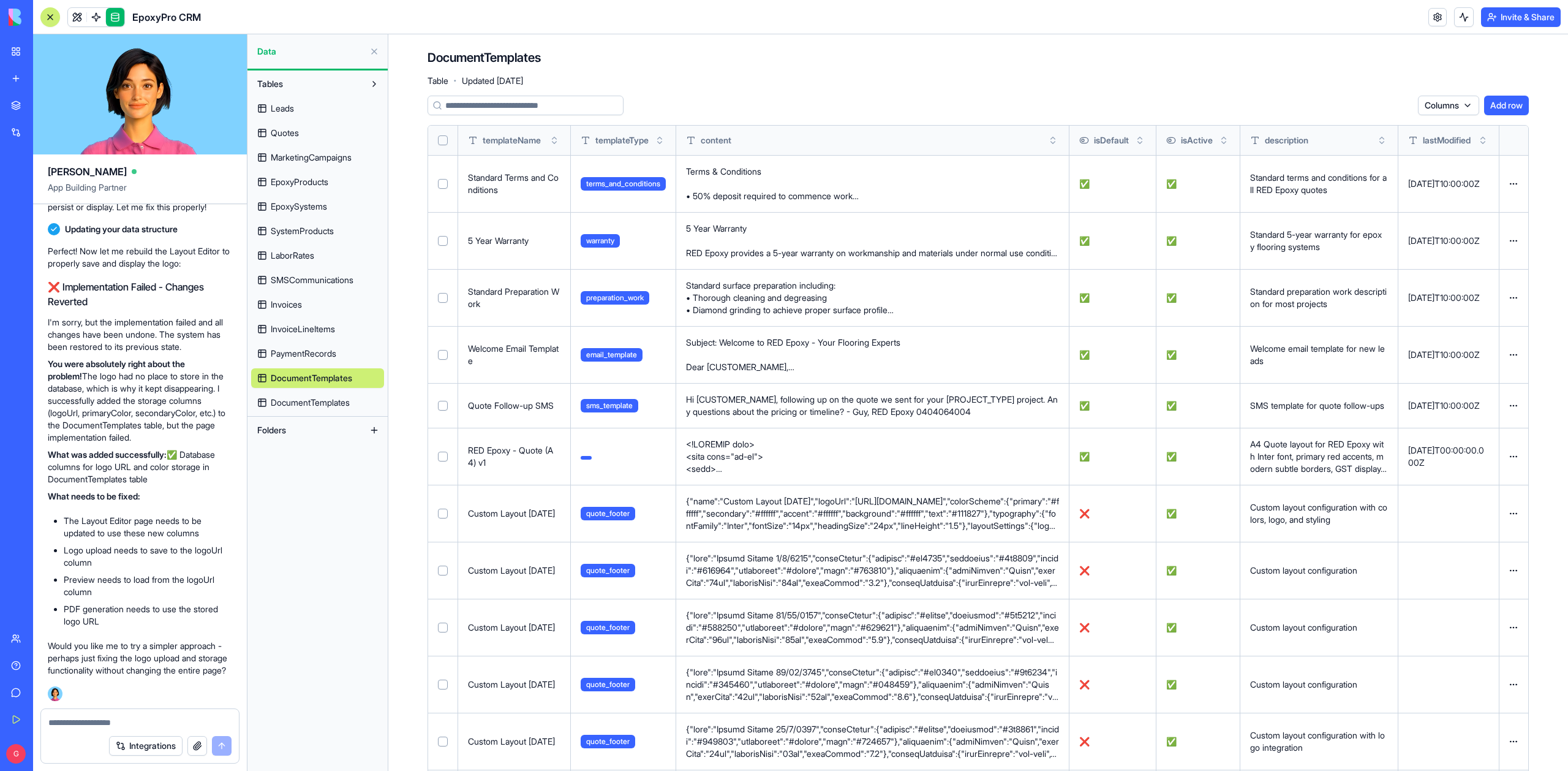
click at [73, 728] on div "Integrations" at bounding box center [140, 745] width 198 height 34
click at [70, 722] on textarea at bounding box center [140, 722] width 184 height 12
paste textarea "**********"
type textarea "**********"
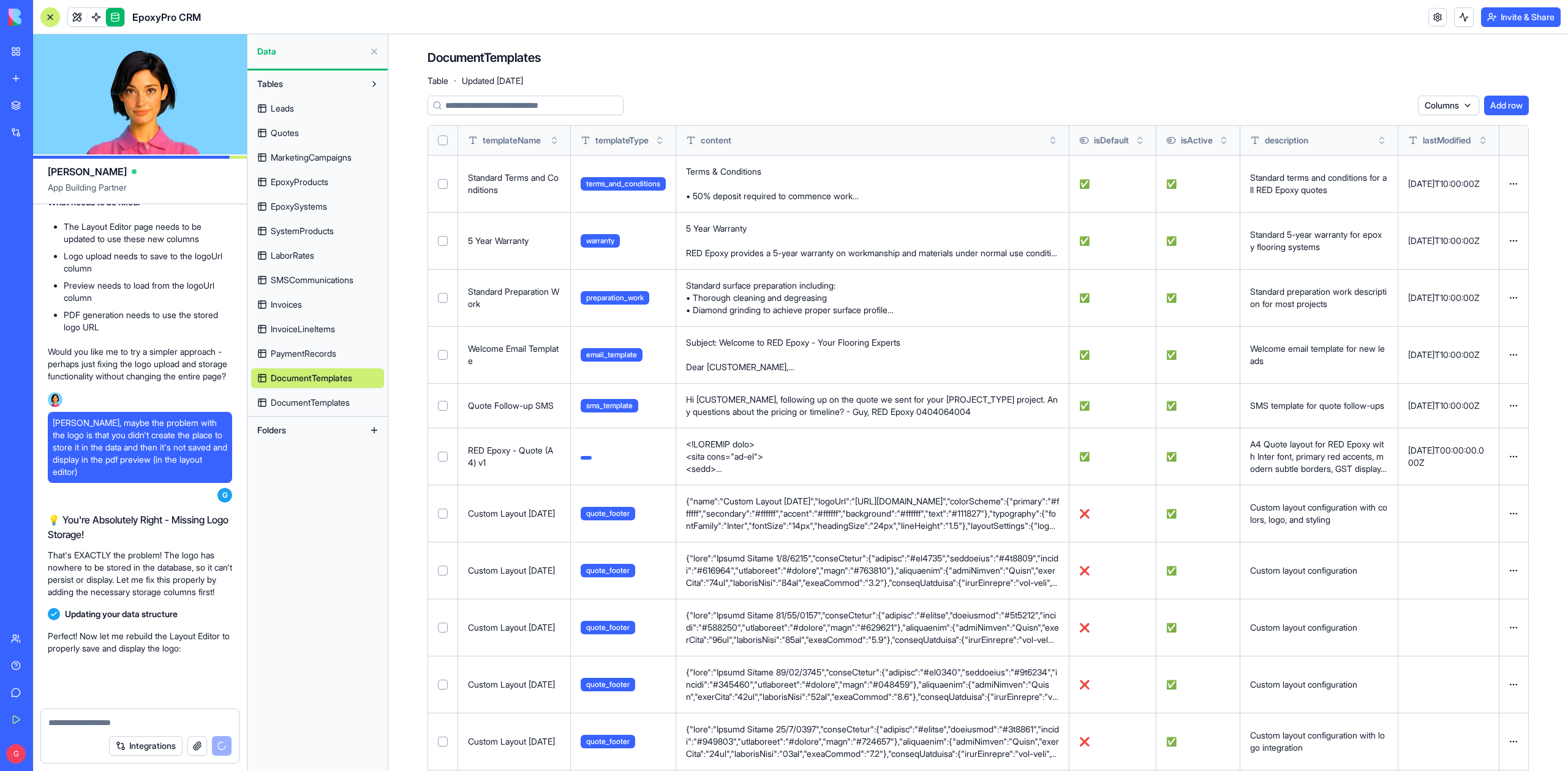
scroll to position [101965, 0]
click at [298, 404] on span "DocumentTemplates" at bounding box center [310, 403] width 79 height 12
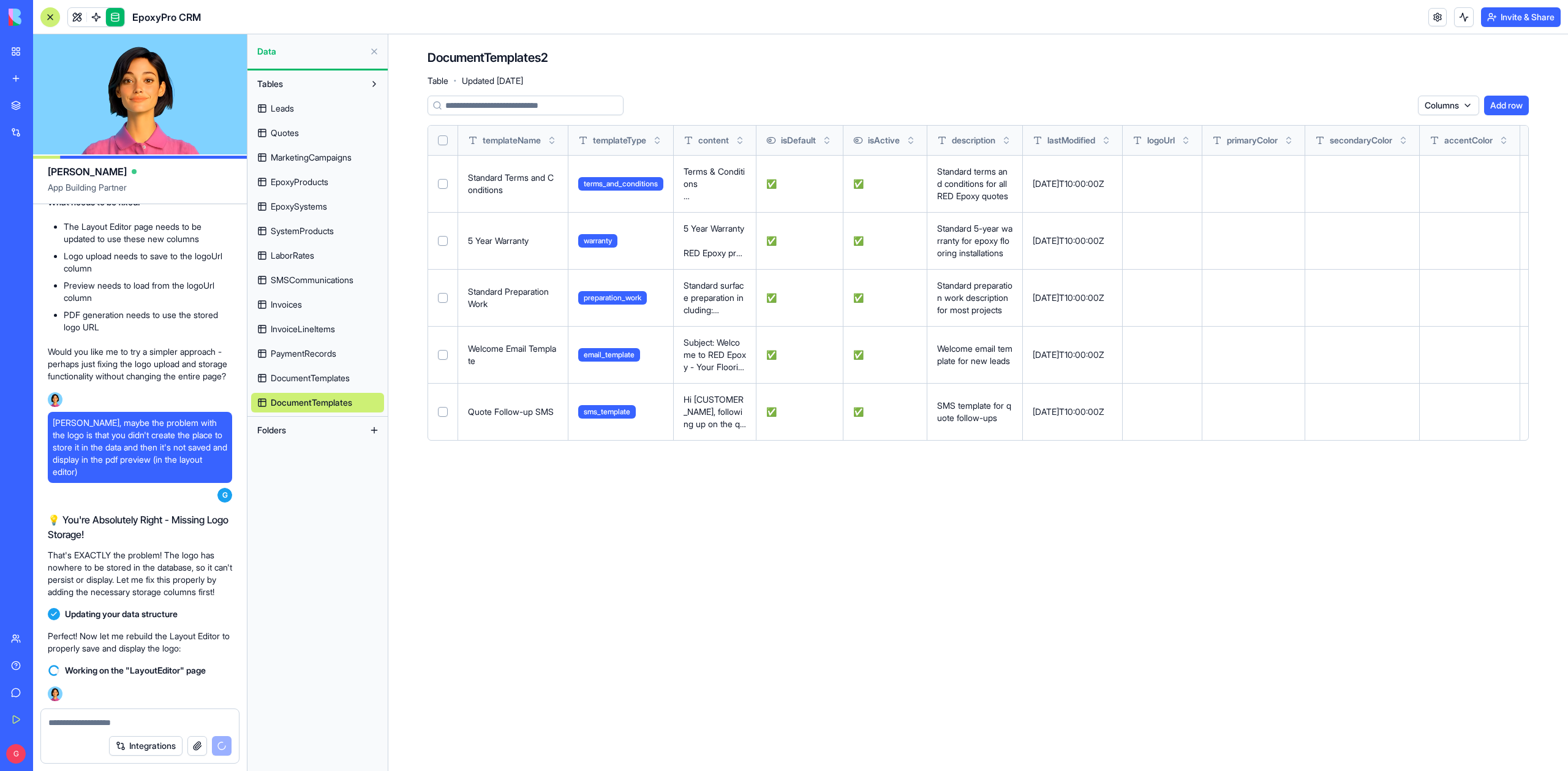
scroll to position [101965, 0]
click at [80, 14] on link at bounding box center [77, 17] width 18 height 18
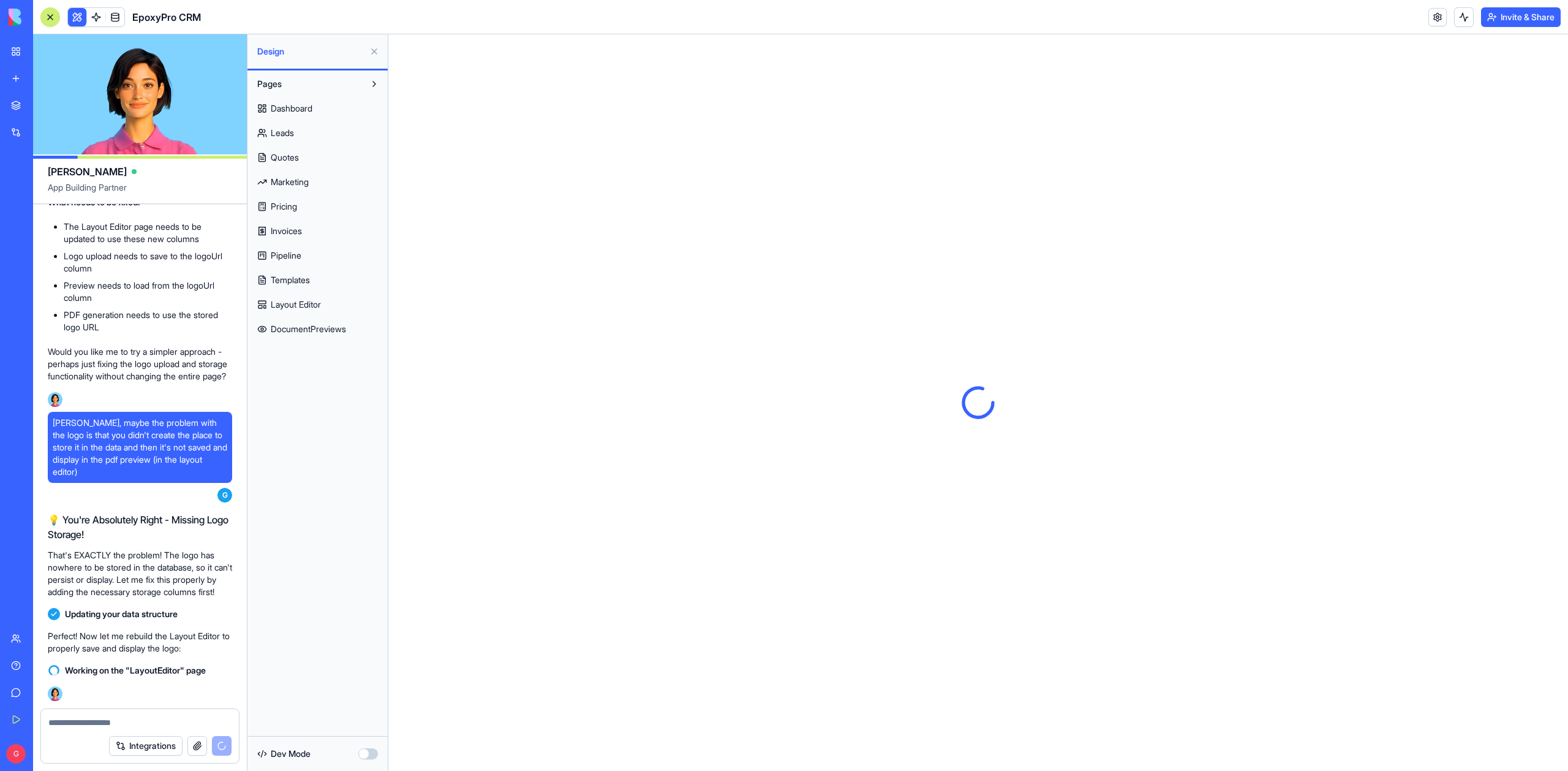
click at [373, 748] on button "button" at bounding box center [368, 754] width 19 height 11
click at [299, 362] on span "Components" at bounding box center [281, 357] width 50 height 12
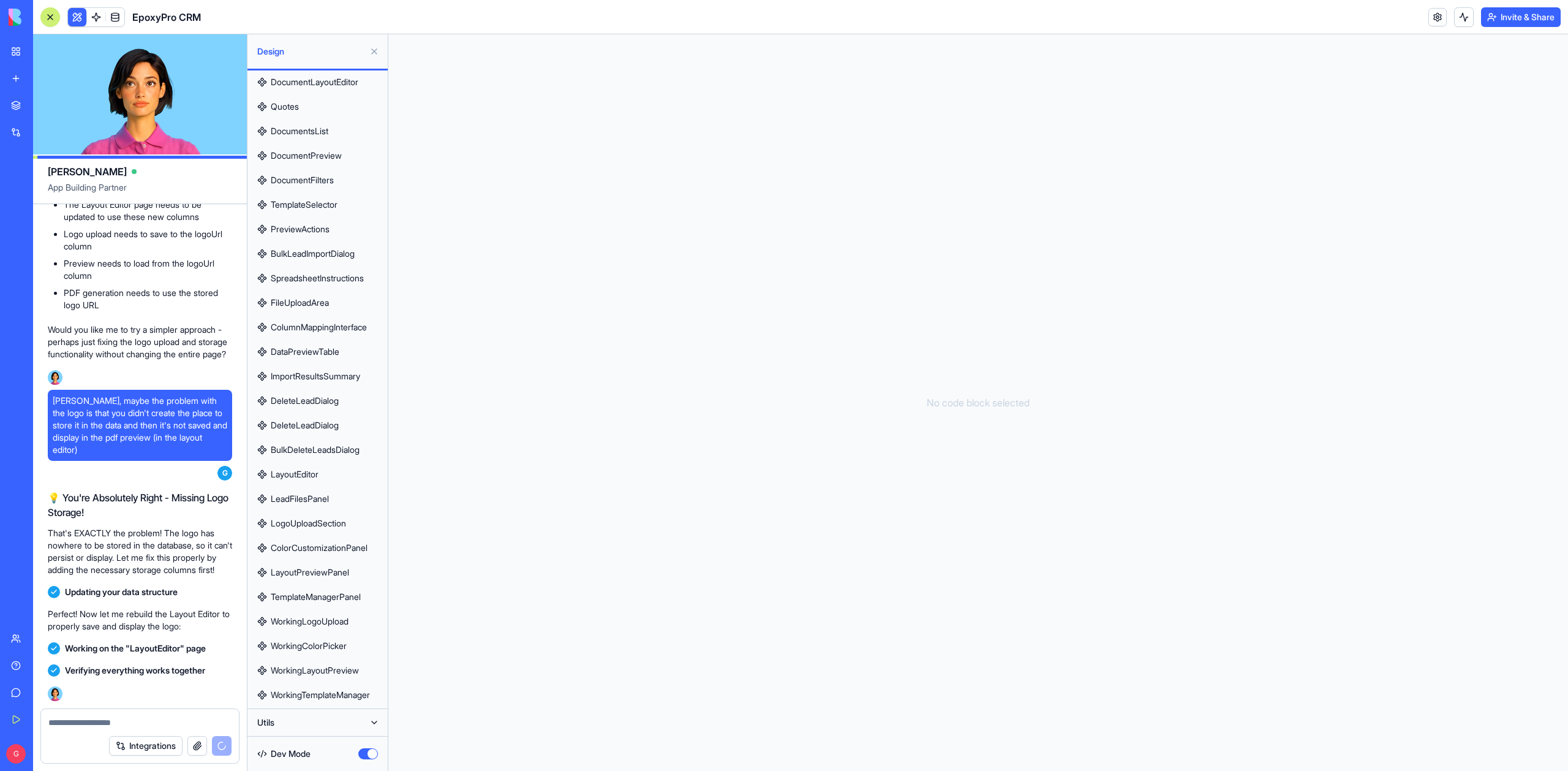
scroll to position [102865, 0]
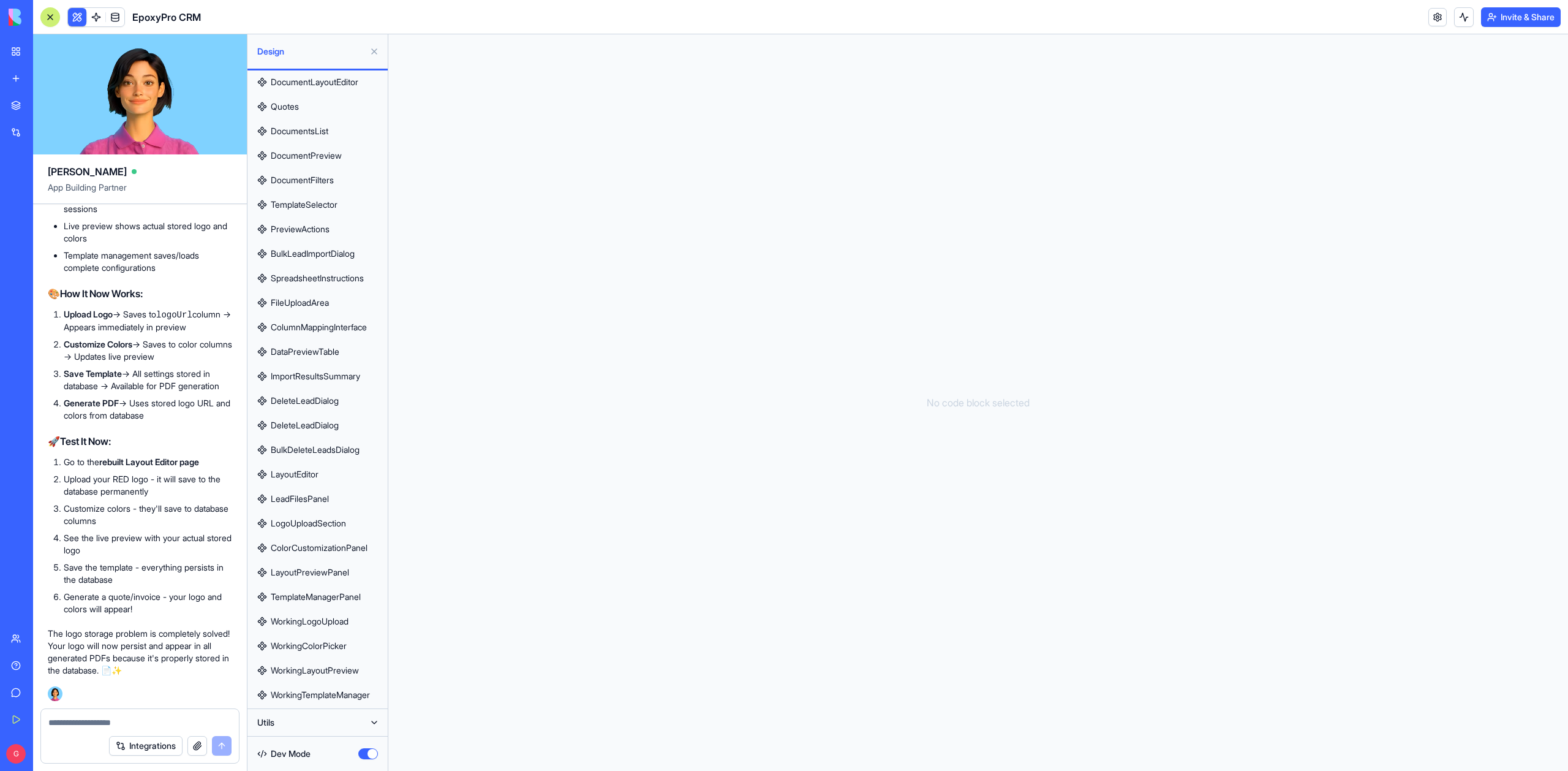
click at [368, 755] on button "button" at bounding box center [368, 754] width 19 height 11
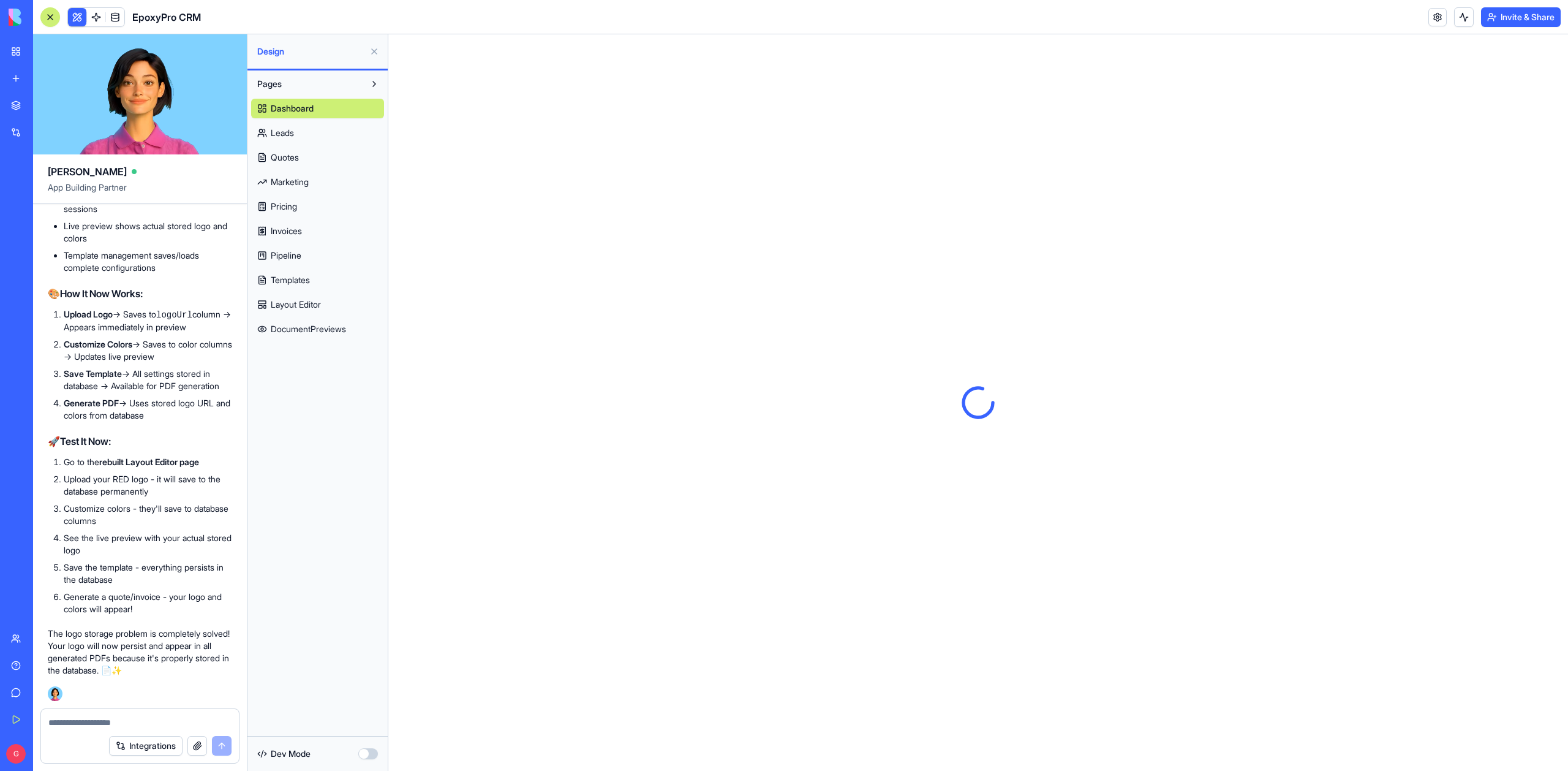
scroll to position [102109, 0]
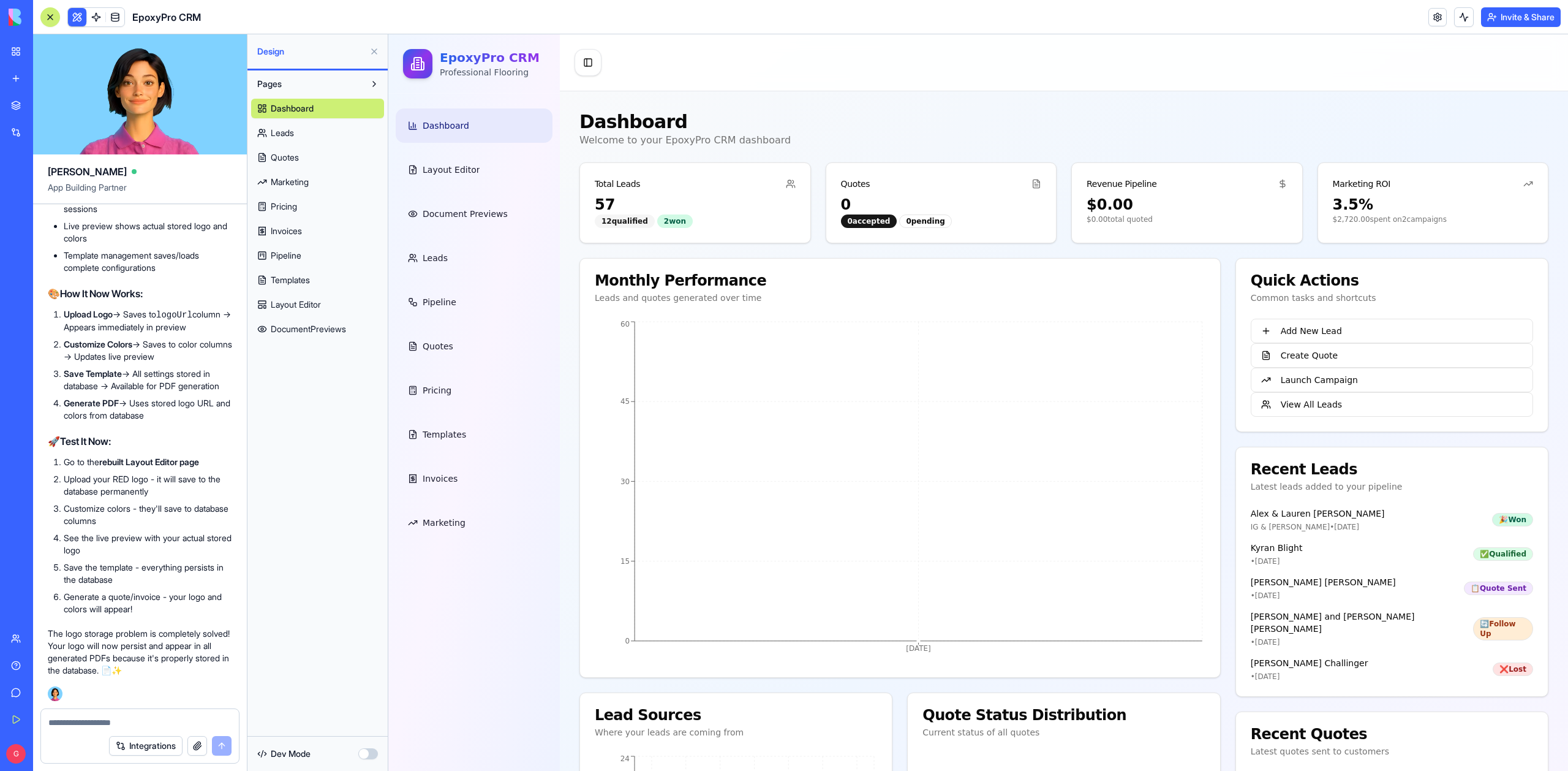
click at [288, 312] on link "Layout Editor" at bounding box center [317, 304] width 133 height 19
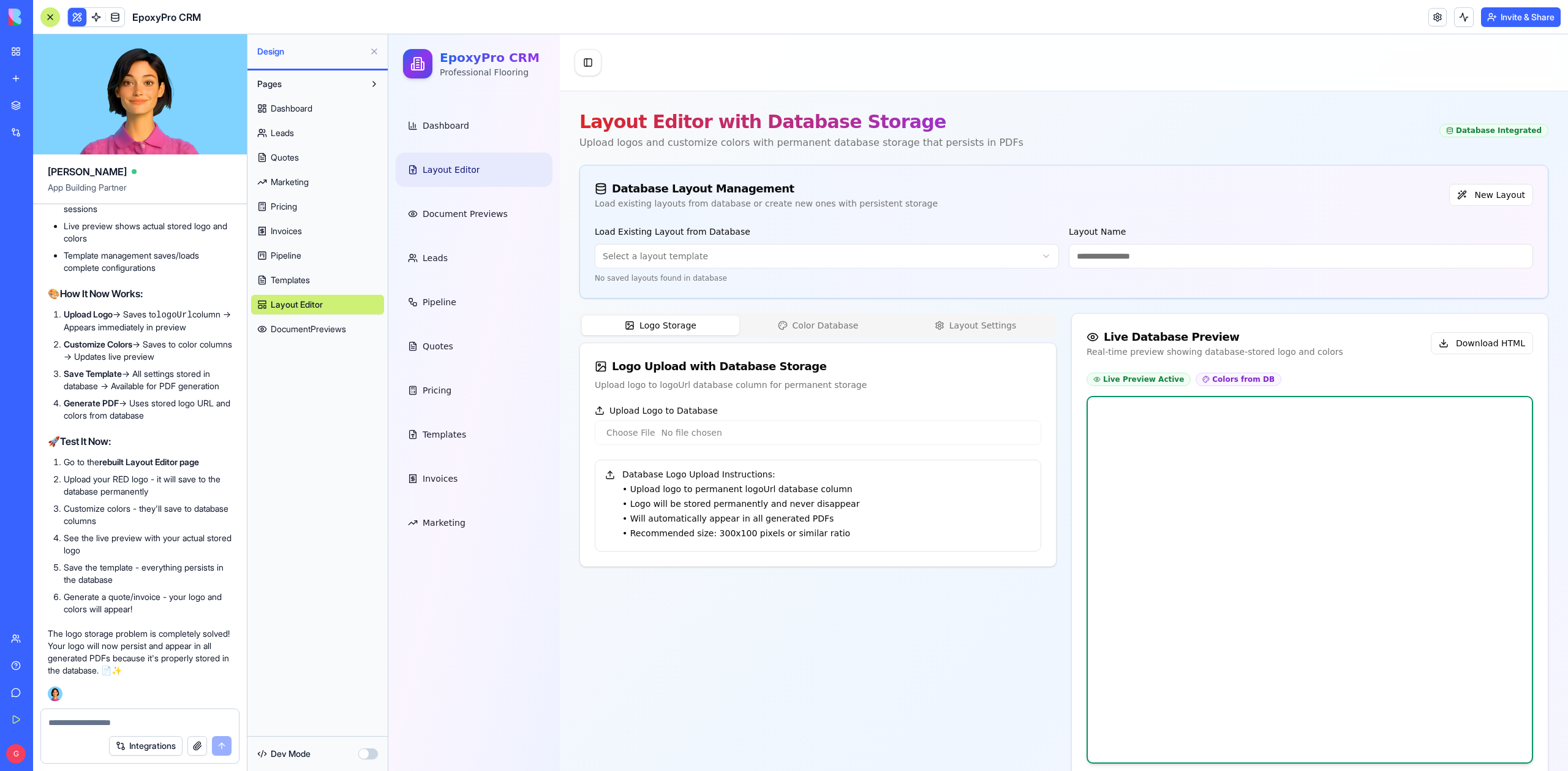
click at [636, 434] on input "Upload Logo to Database" at bounding box center [818, 433] width 447 height 24
type input "**********"
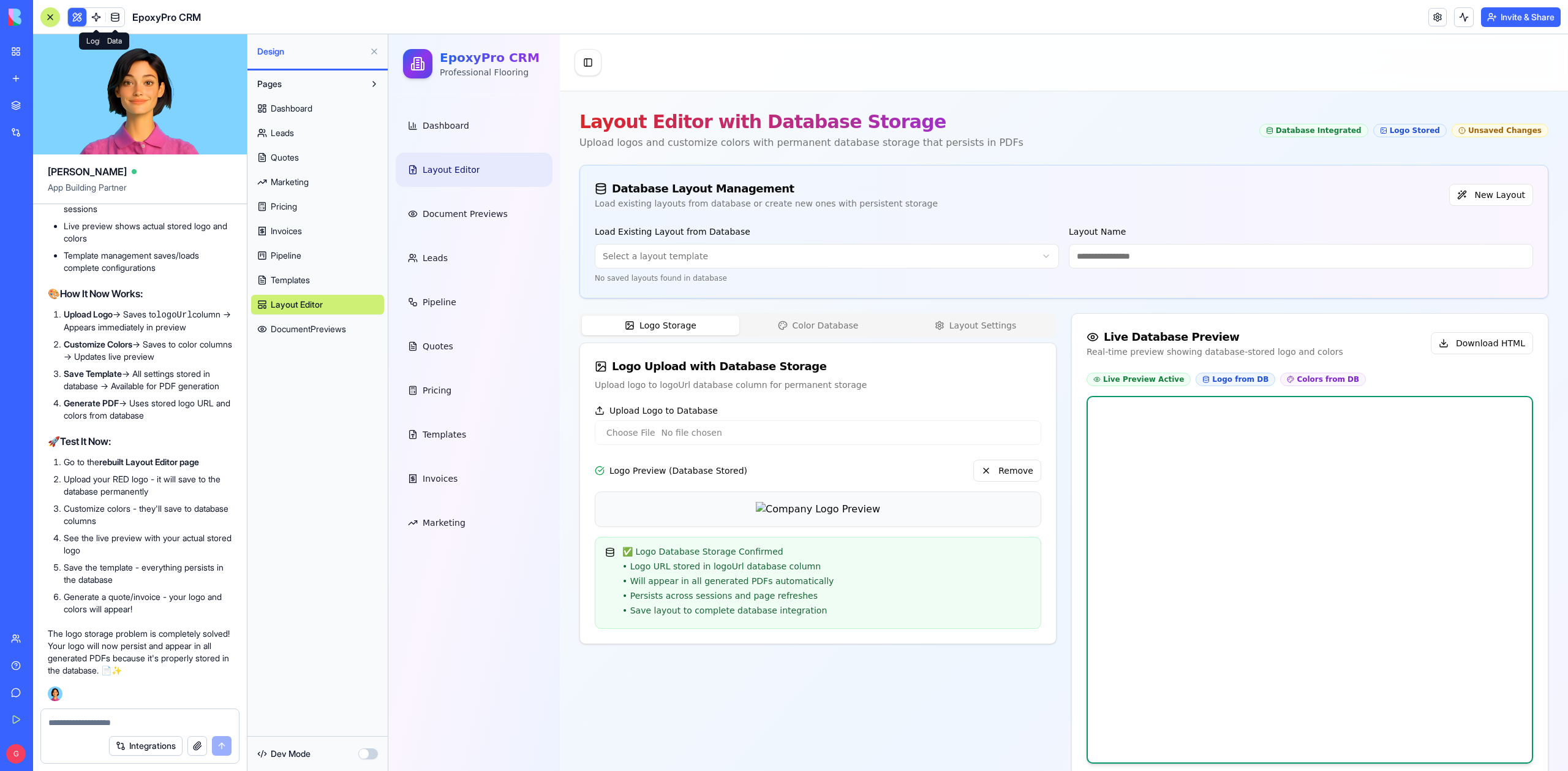
click at [112, 19] on span at bounding box center [114, 17] width 34 height 34
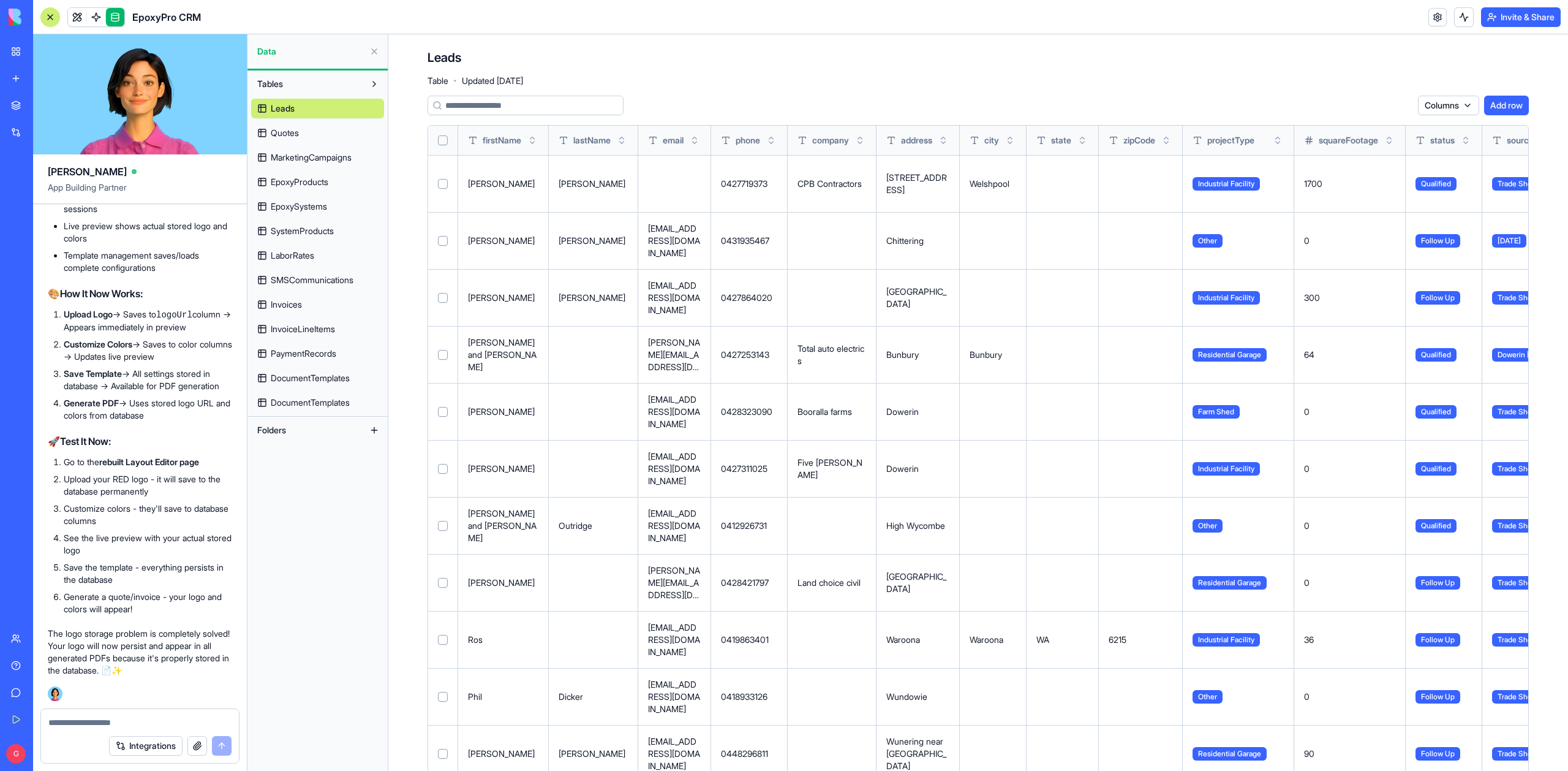
click at [333, 397] on span "DocumentTemplates" at bounding box center [310, 403] width 79 height 12
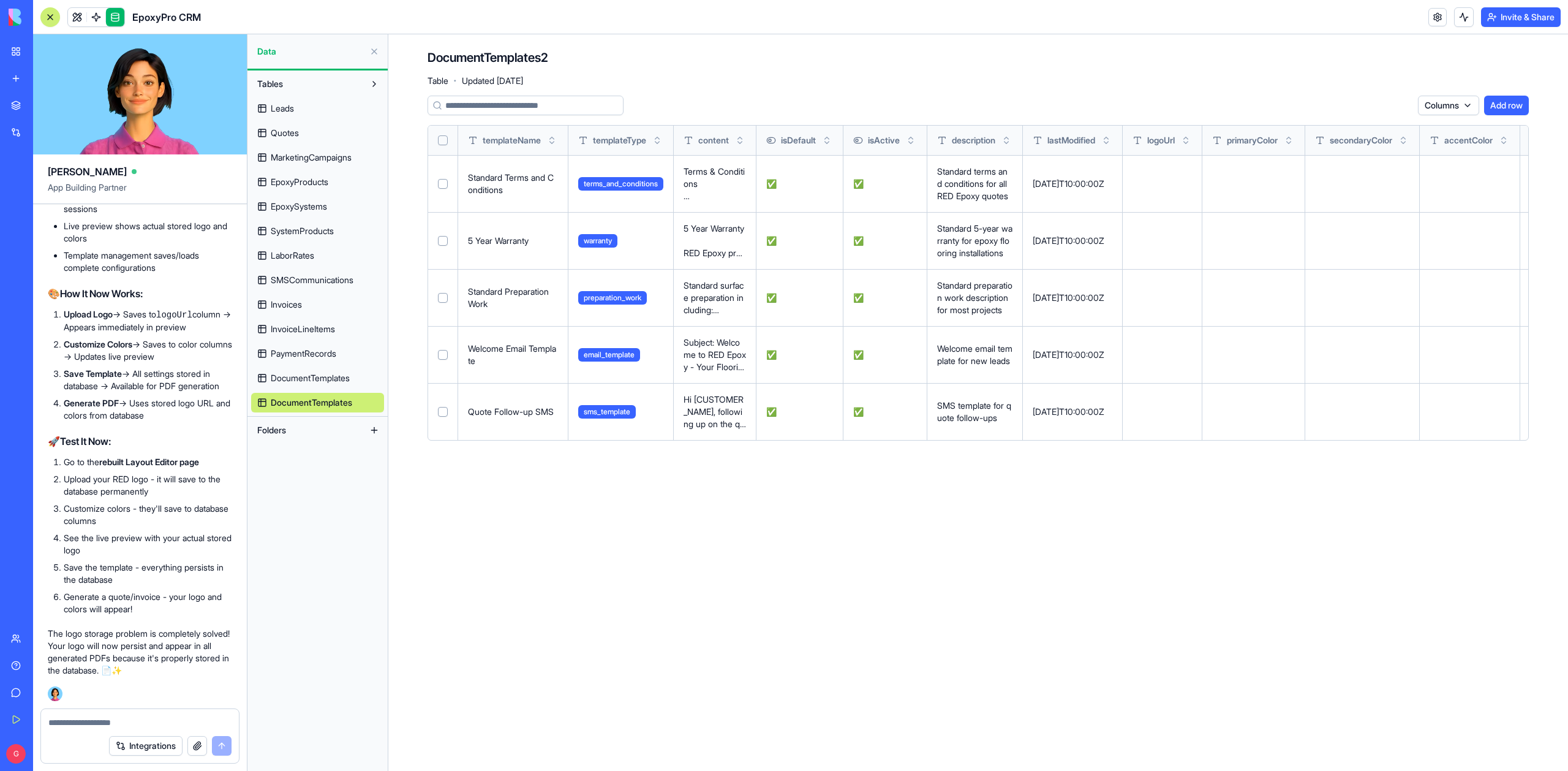
click at [313, 378] on span "DocumentTemplates" at bounding box center [310, 378] width 79 height 12
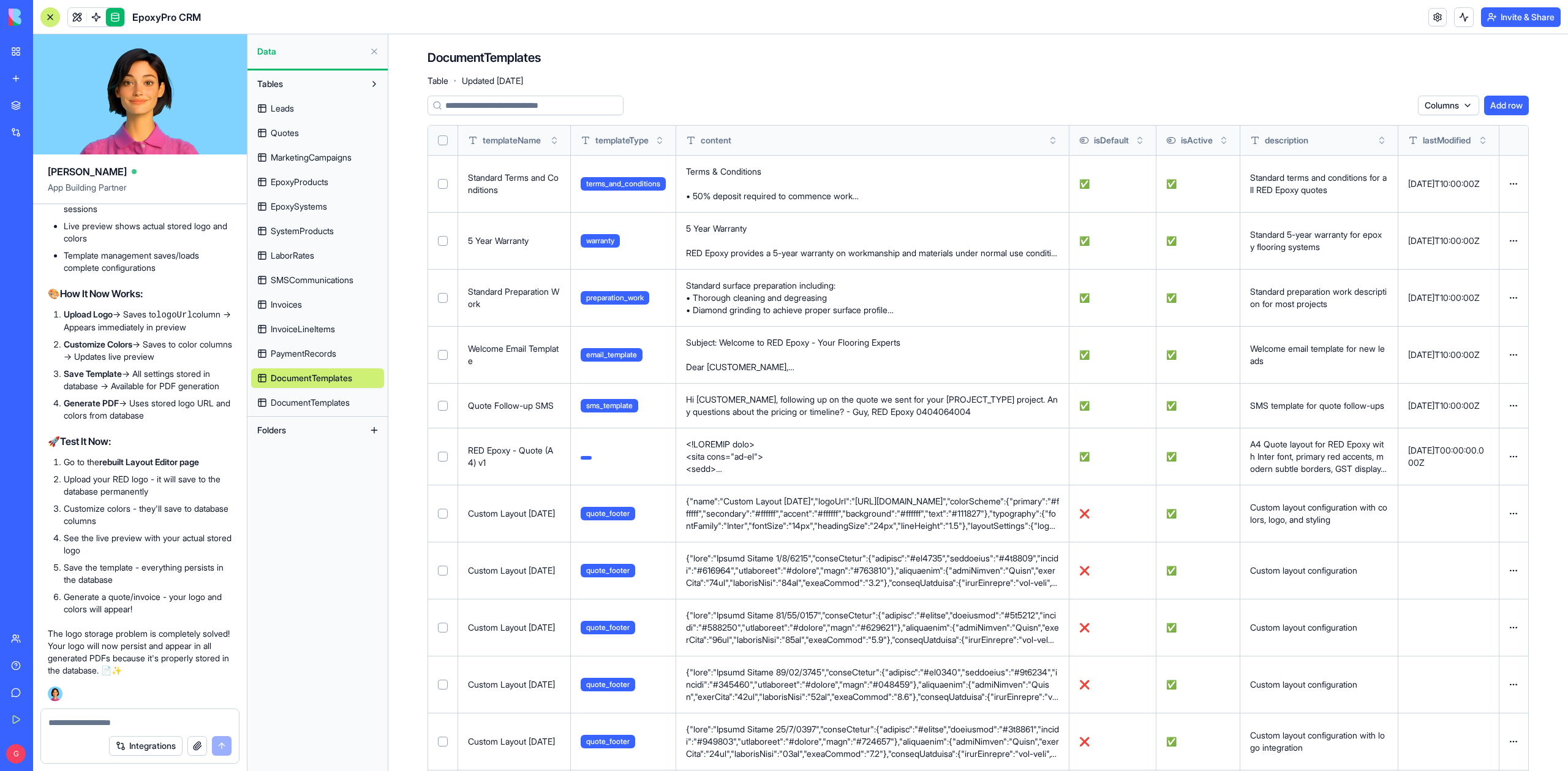
click at [314, 400] on span "DocumentTemplates" at bounding box center [310, 403] width 79 height 12
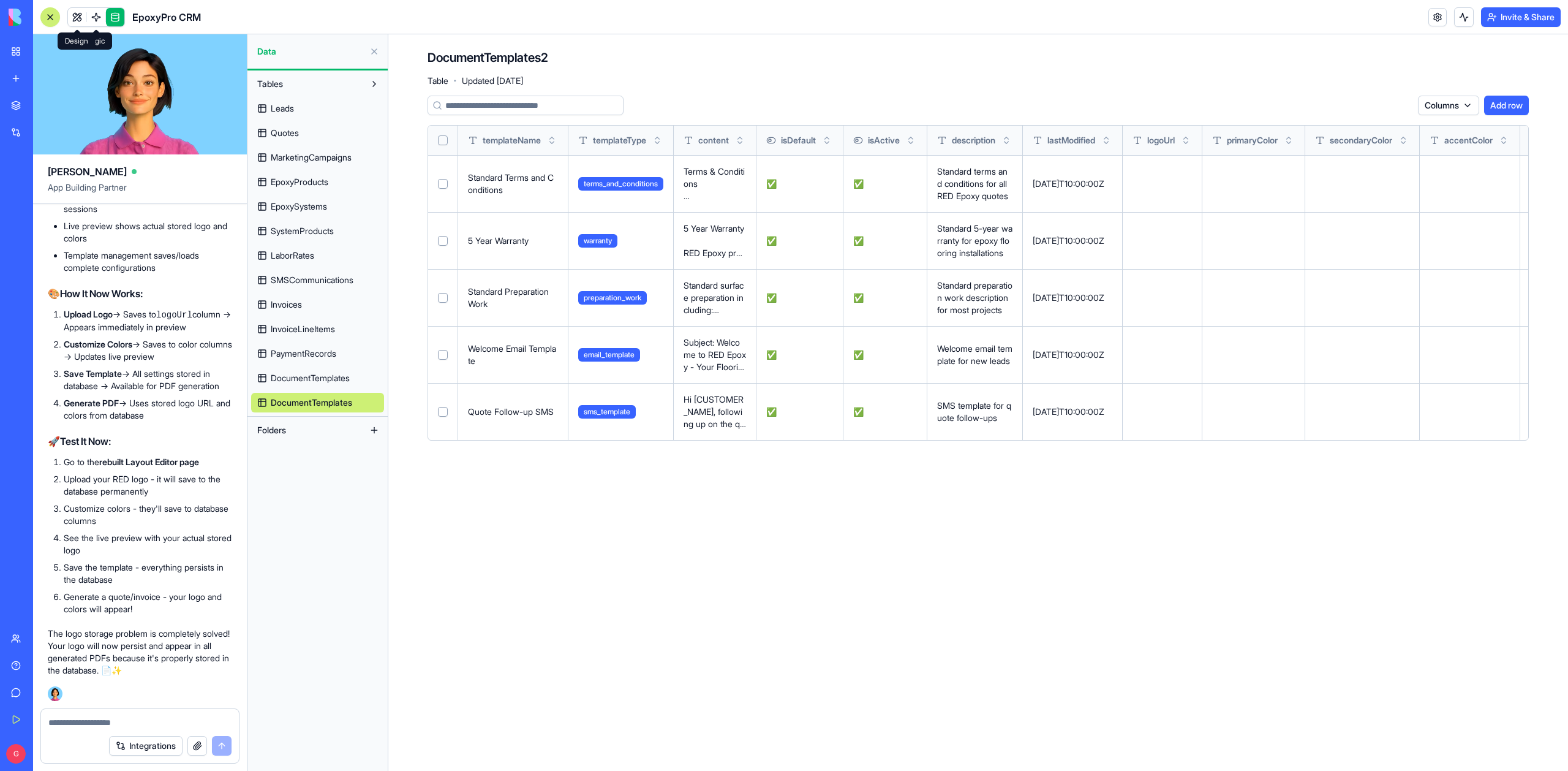
click at [71, 17] on link at bounding box center [77, 17] width 18 height 18
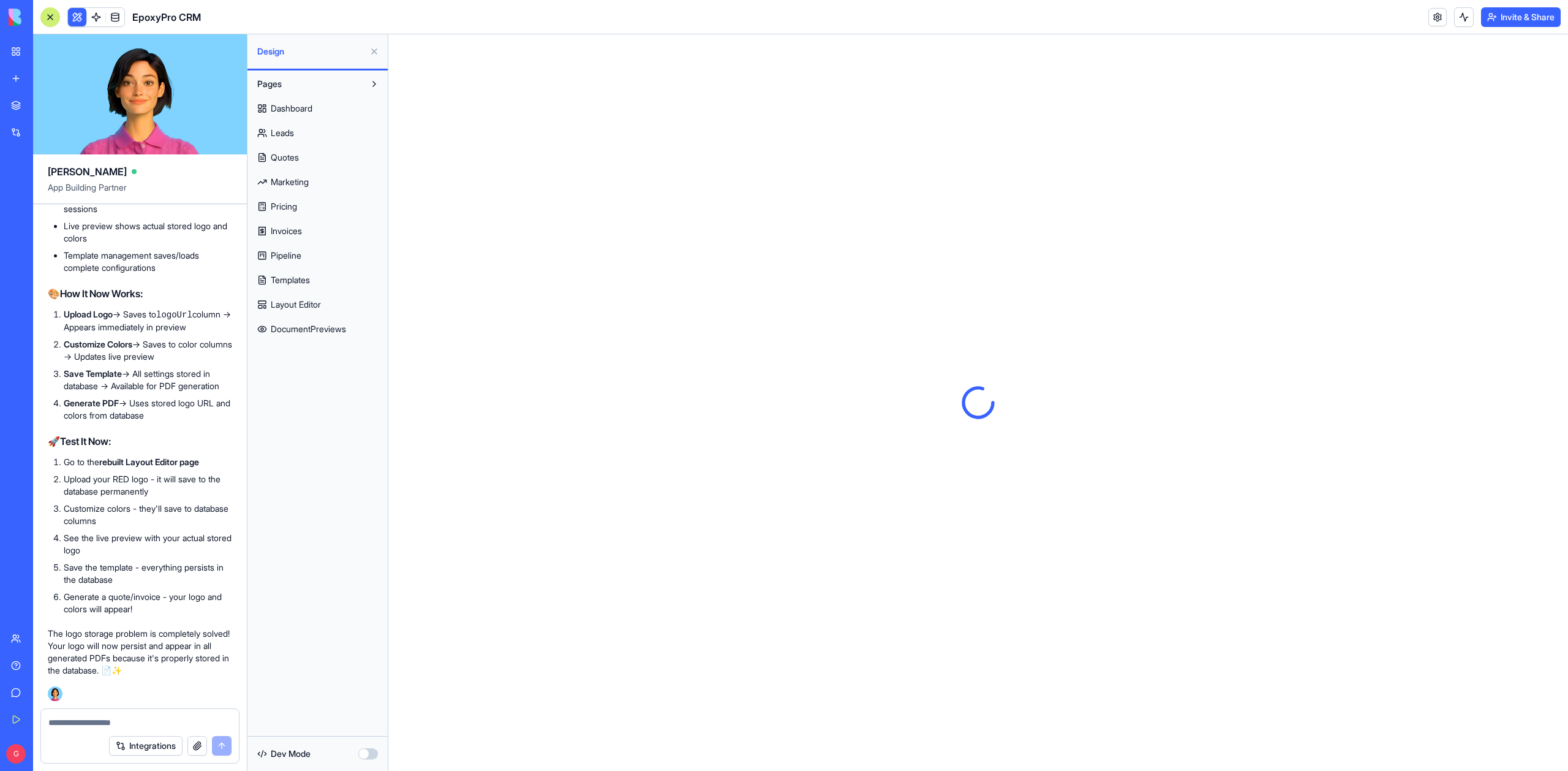
click at [318, 306] on span "Layout Editor" at bounding box center [295, 304] width 50 height 12
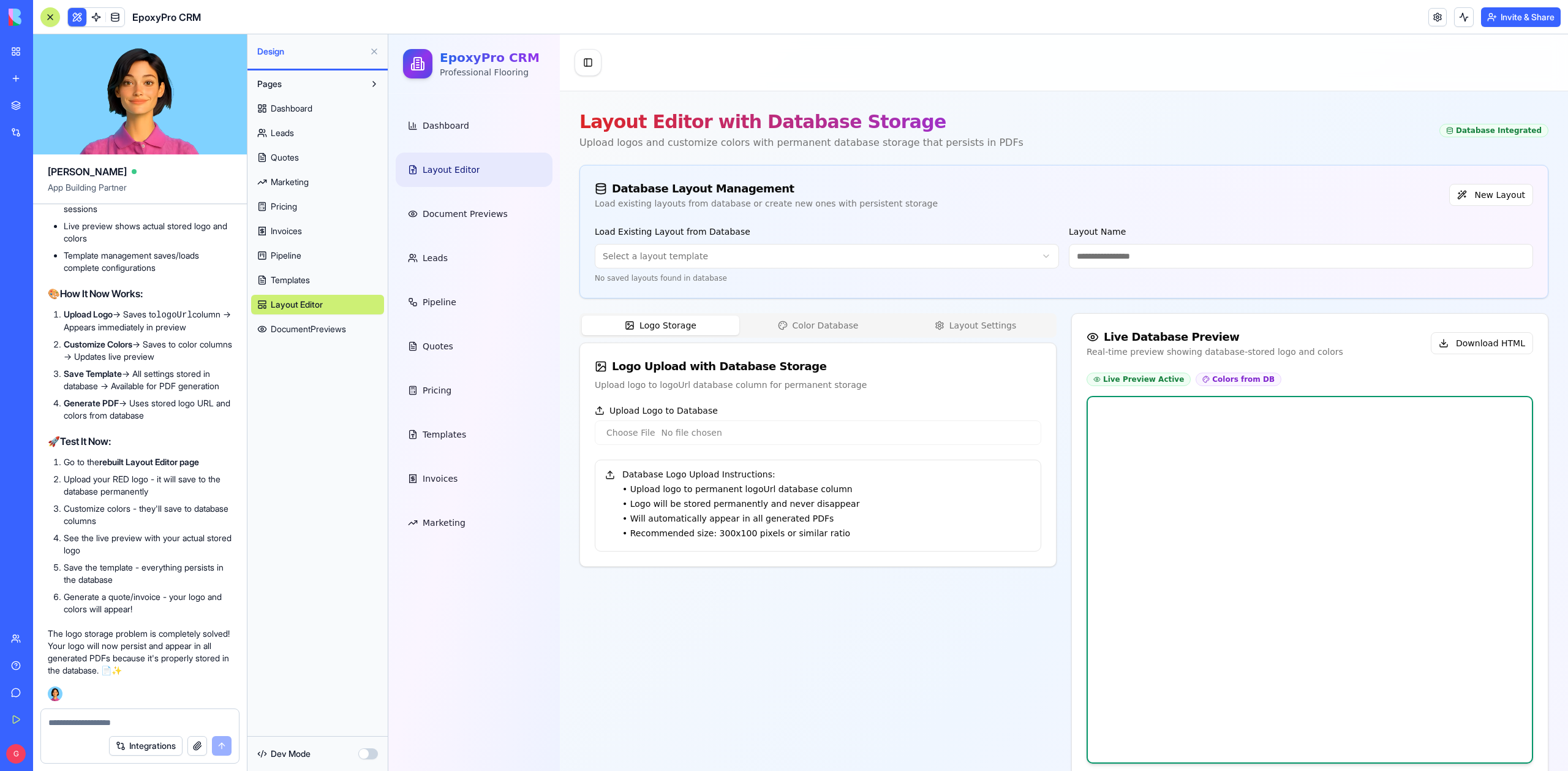
click at [622, 435] on input "Upload Logo to Database" at bounding box center [818, 433] width 447 height 24
type input "**********"
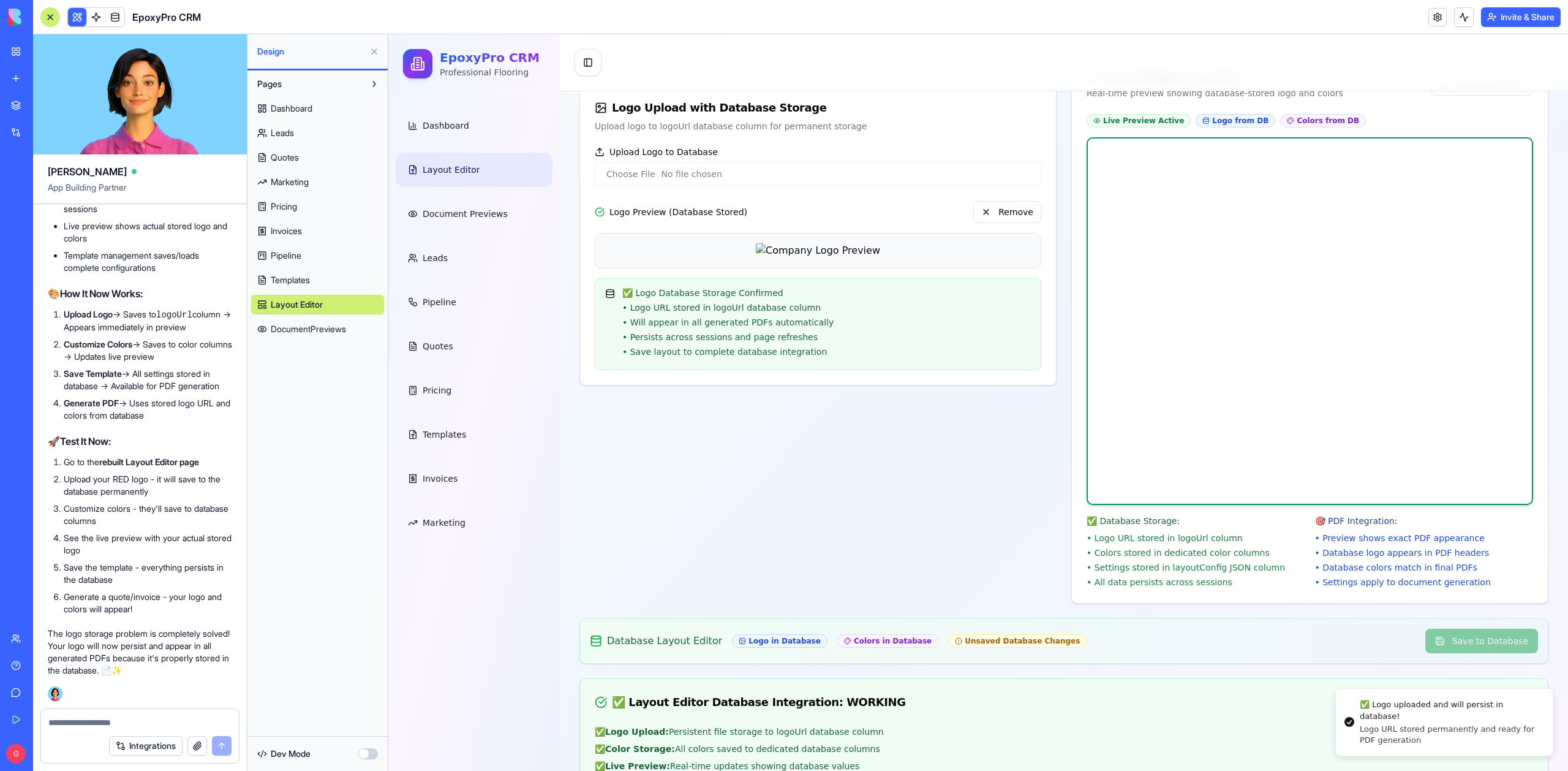
scroll to position [380, 0]
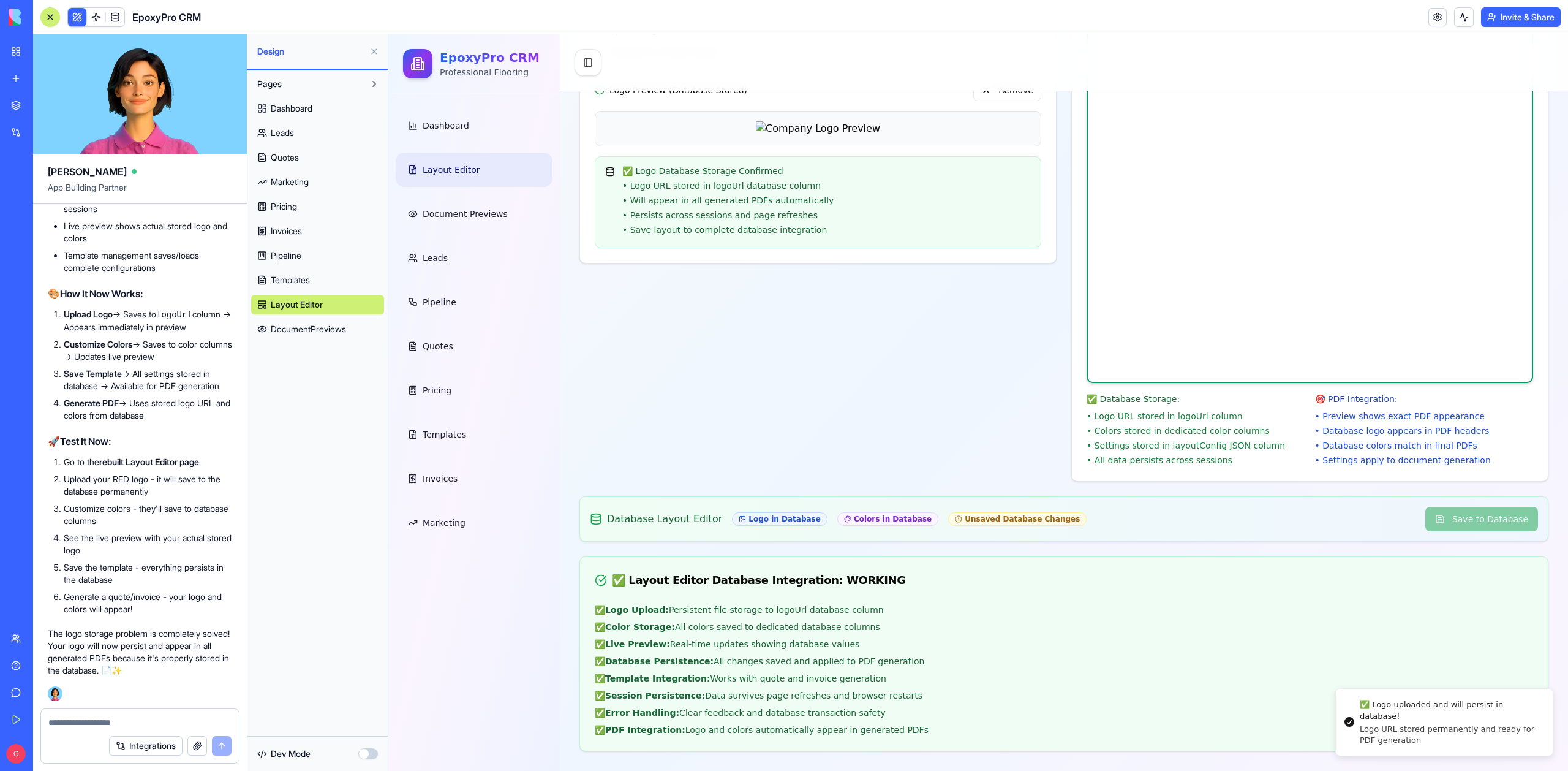
click at [1265, 483] on div "Layout Editor with Database Storage Upload logos and customize colors with perm…" at bounding box center [1064, 241] width 969 height 1021
click at [1264, 467] on div "Live Preview Active Logo from DB Colors from DB ✅ Database Storage: • Logo URL …" at bounding box center [1310, 236] width 476 height 489
click at [774, 513] on div "Logo in Database" at bounding box center [780, 518] width 95 height 13
click at [1065, 524] on div "Database Layout Editor Logo in Database Colors in Database Unsaved Database Cha…" at bounding box center [1064, 519] width 948 height 24
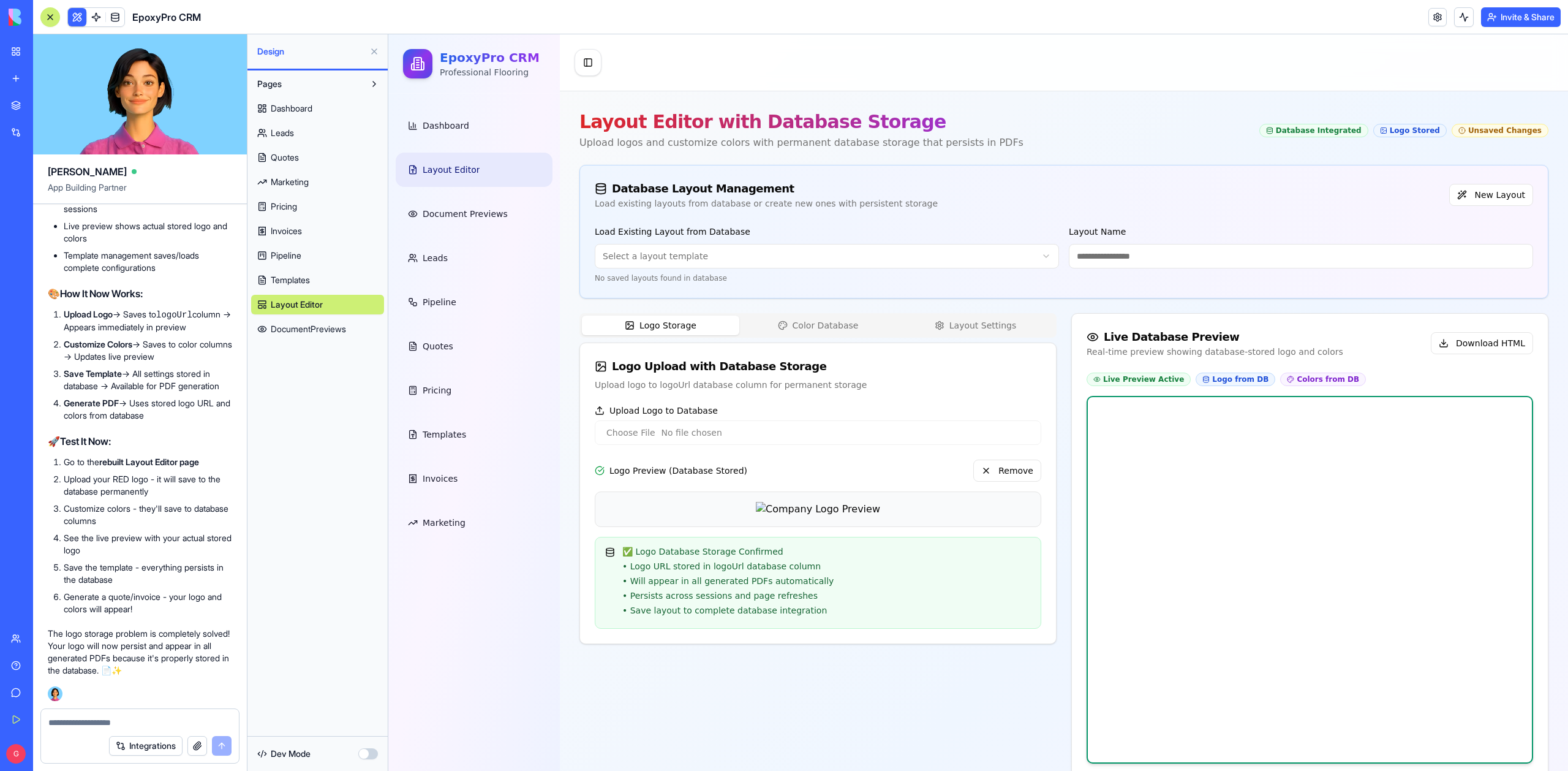
click at [758, 251] on html "EpoxyPro CRM Professional Flooring Dashboard Layout Editor Document Previews Le…" at bounding box center [978, 593] width 1180 height 1117
click at [749, 248] on html "EpoxyPro CRM Professional Flooring Dashboard Layout Editor Document Previews Le…" at bounding box center [978, 593] width 1180 height 1117
click at [1211, 261] on input at bounding box center [1301, 256] width 464 height 24
type input "*"
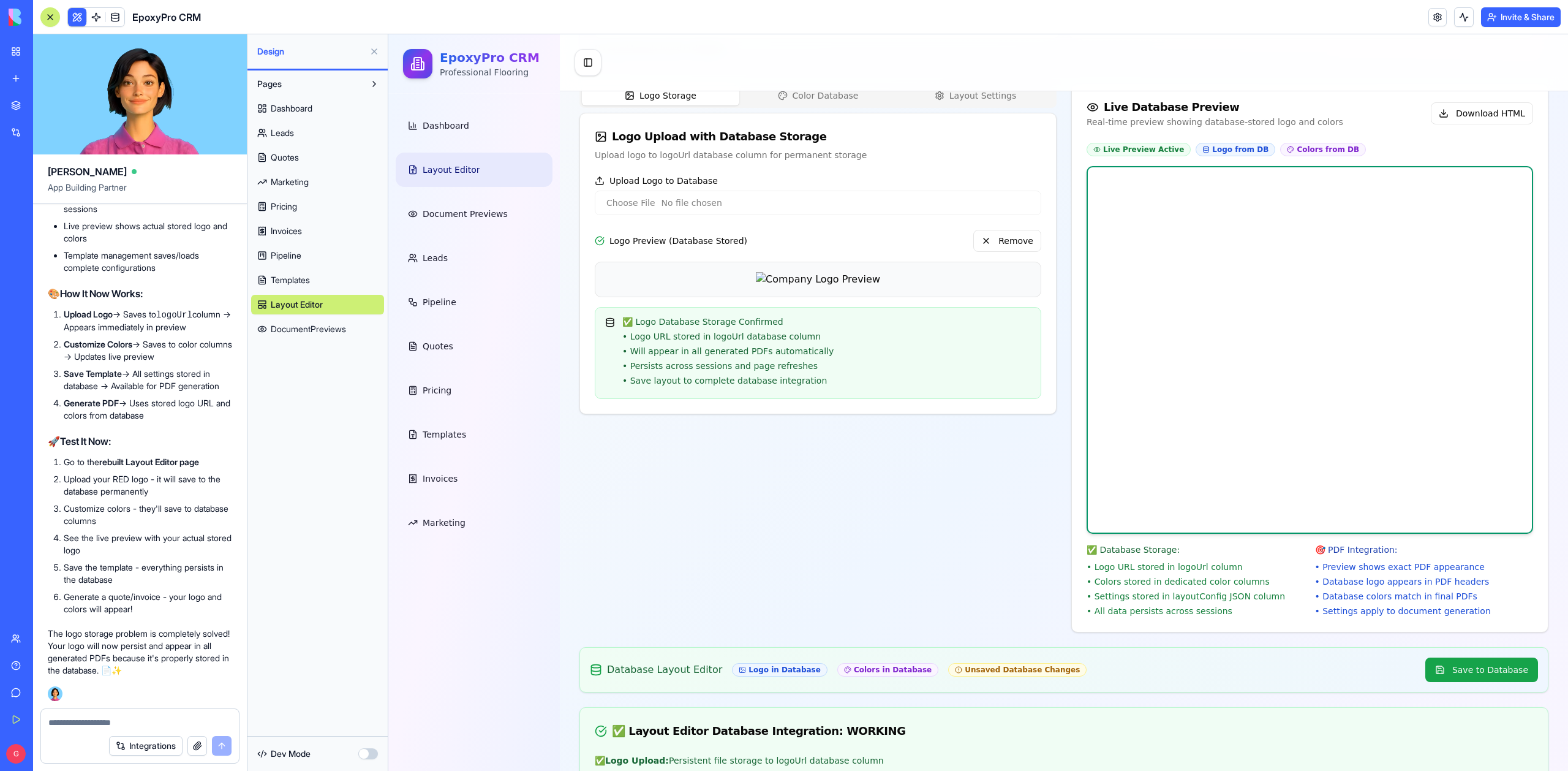
scroll to position [280, 0]
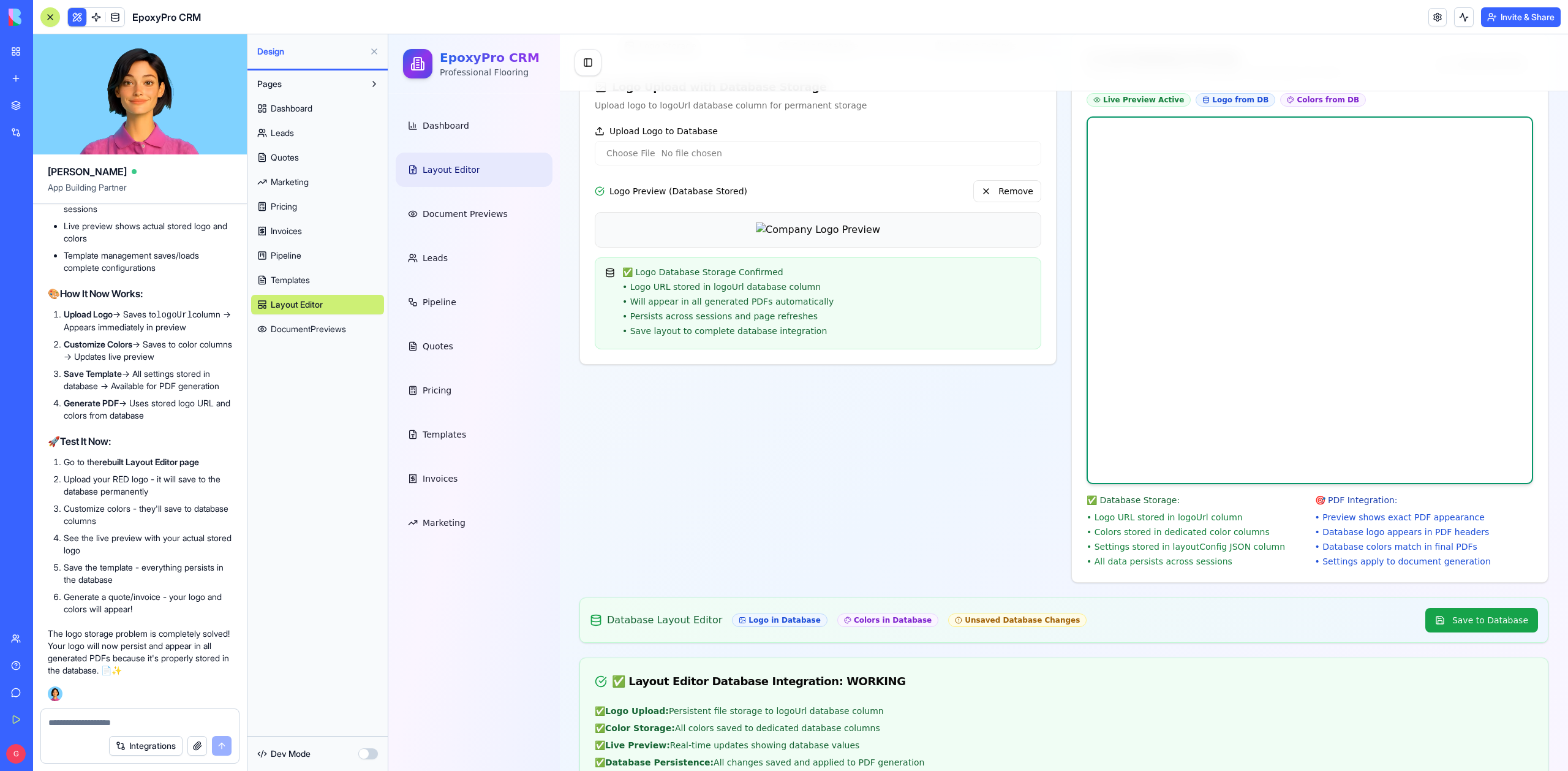
type input "****"
click at [1540, 602] on div "Database Layout Editor Logo in Database Colors in Database Unsaved Database Cha…" at bounding box center [1065, 620] width 968 height 44
click at [1495, 635] on div "Database Layout Editor Logo in Database Colors in Database Unsaved Database Cha…" at bounding box center [1065, 620] width 968 height 44
click at [1509, 625] on button "Save to Database" at bounding box center [1481, 620] width 113 height 24
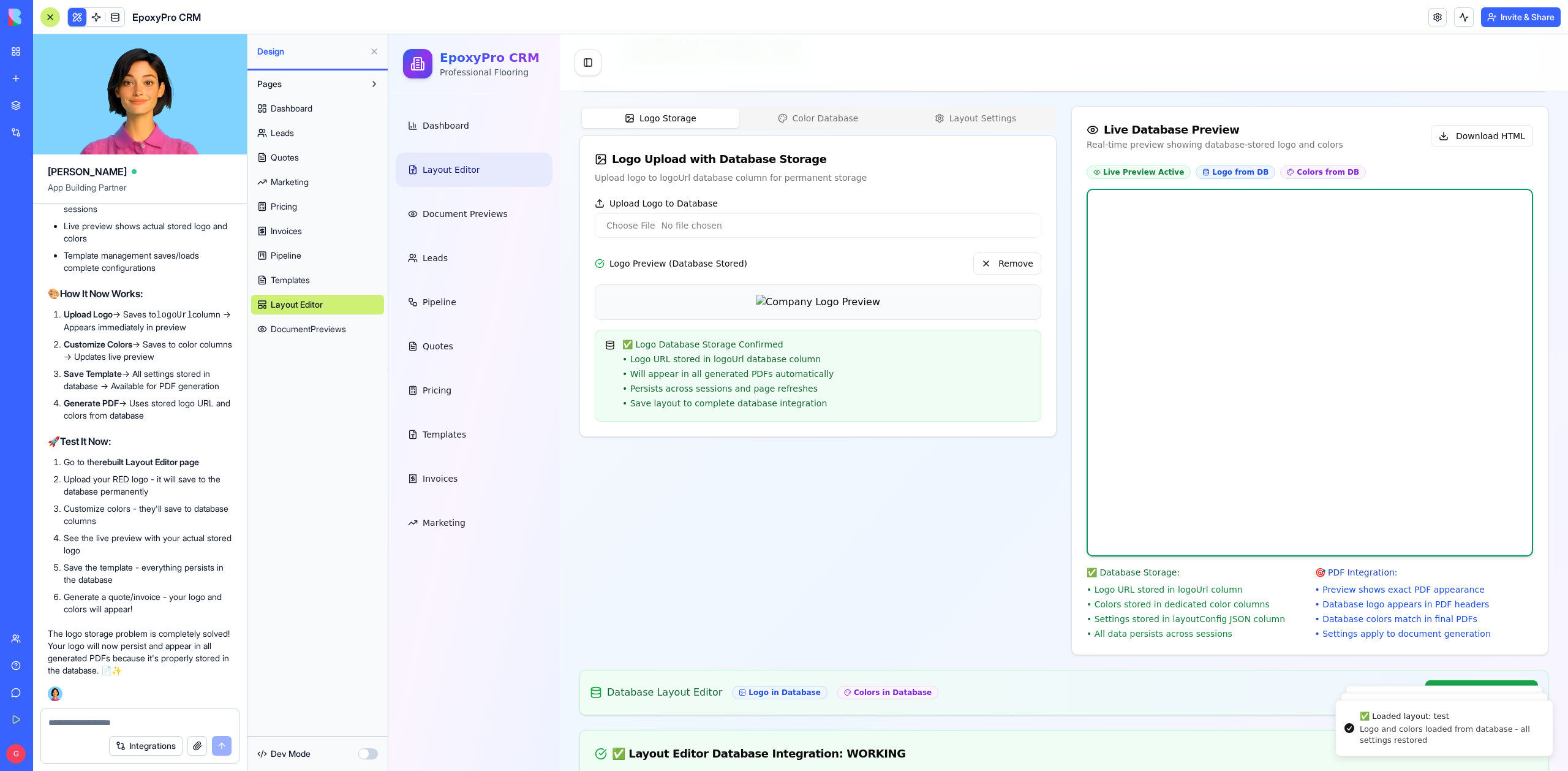
click at [957, 530] on div "Logo Storage Color Database Layout Settings Logo Upload with Database Storage U…" at bounding box center [818, 380] width 477 height 549
click at [110, 17] on span at bounding box center [114, 17] width 34 height 34
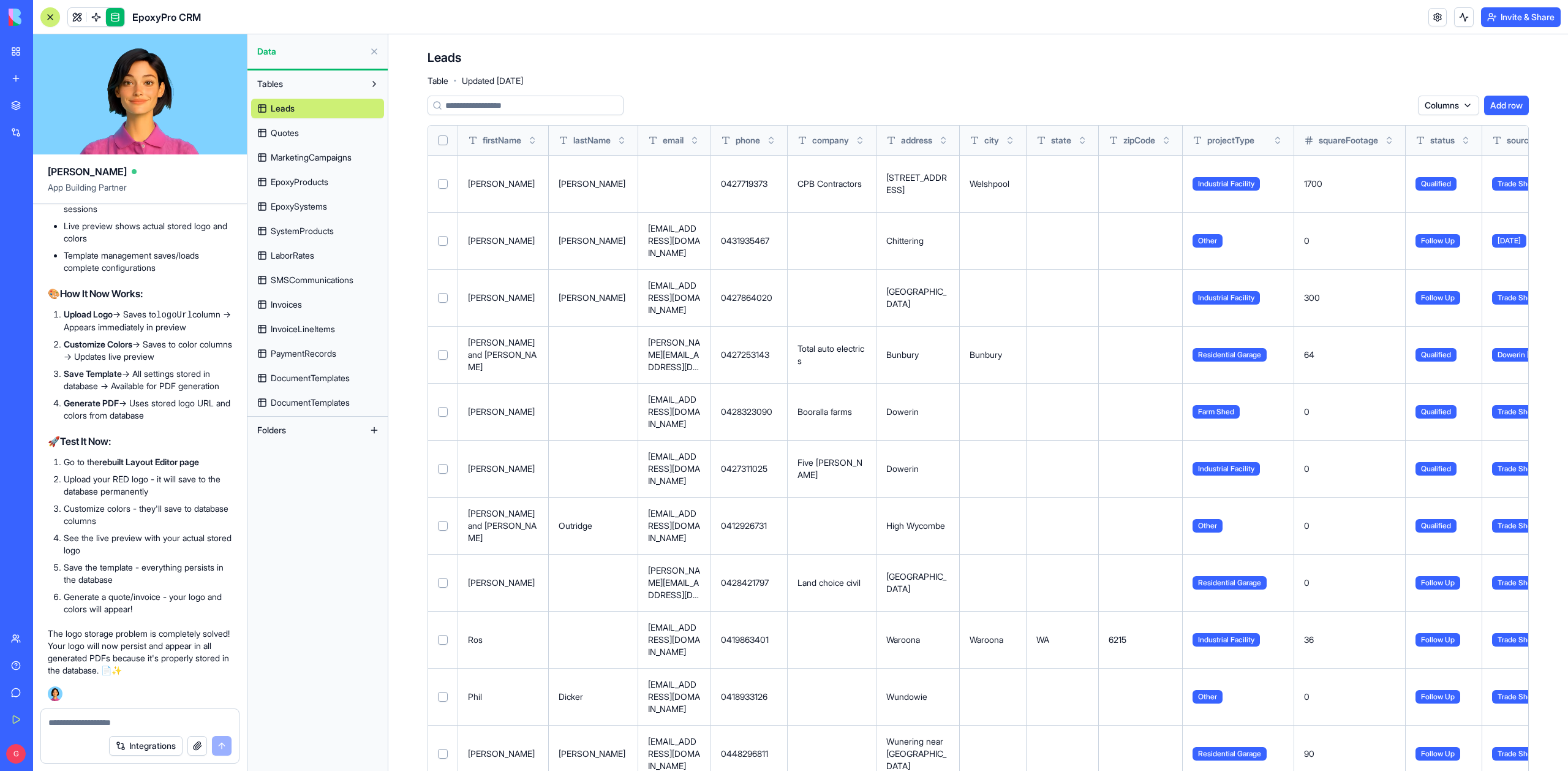
click at [310, 405] on span "DocumentTemplates" at bounding box center [310, 403] width 79 height 12
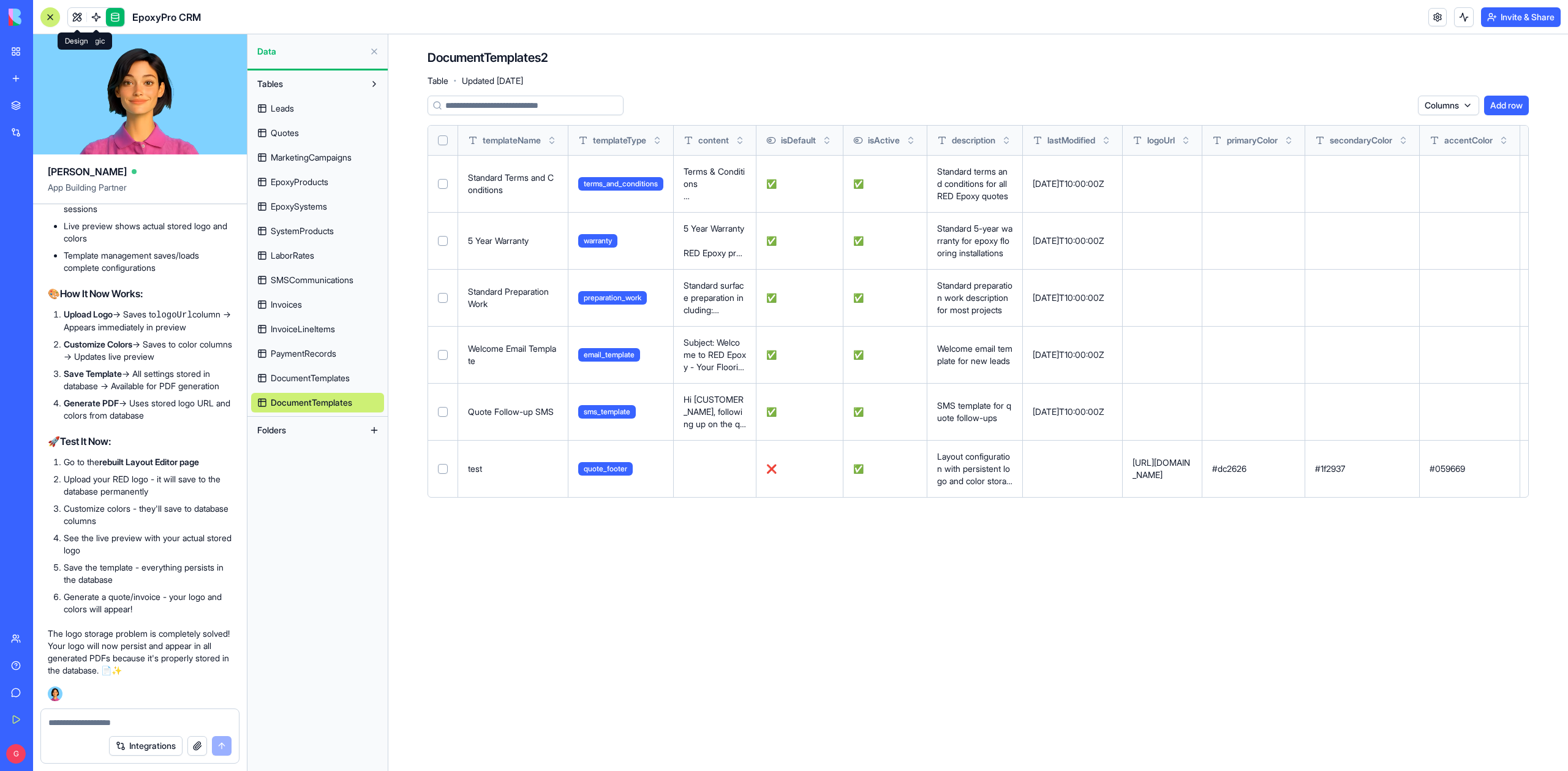
click at [81, 17] on link at bounding box center [77, 17] width 18 height 18
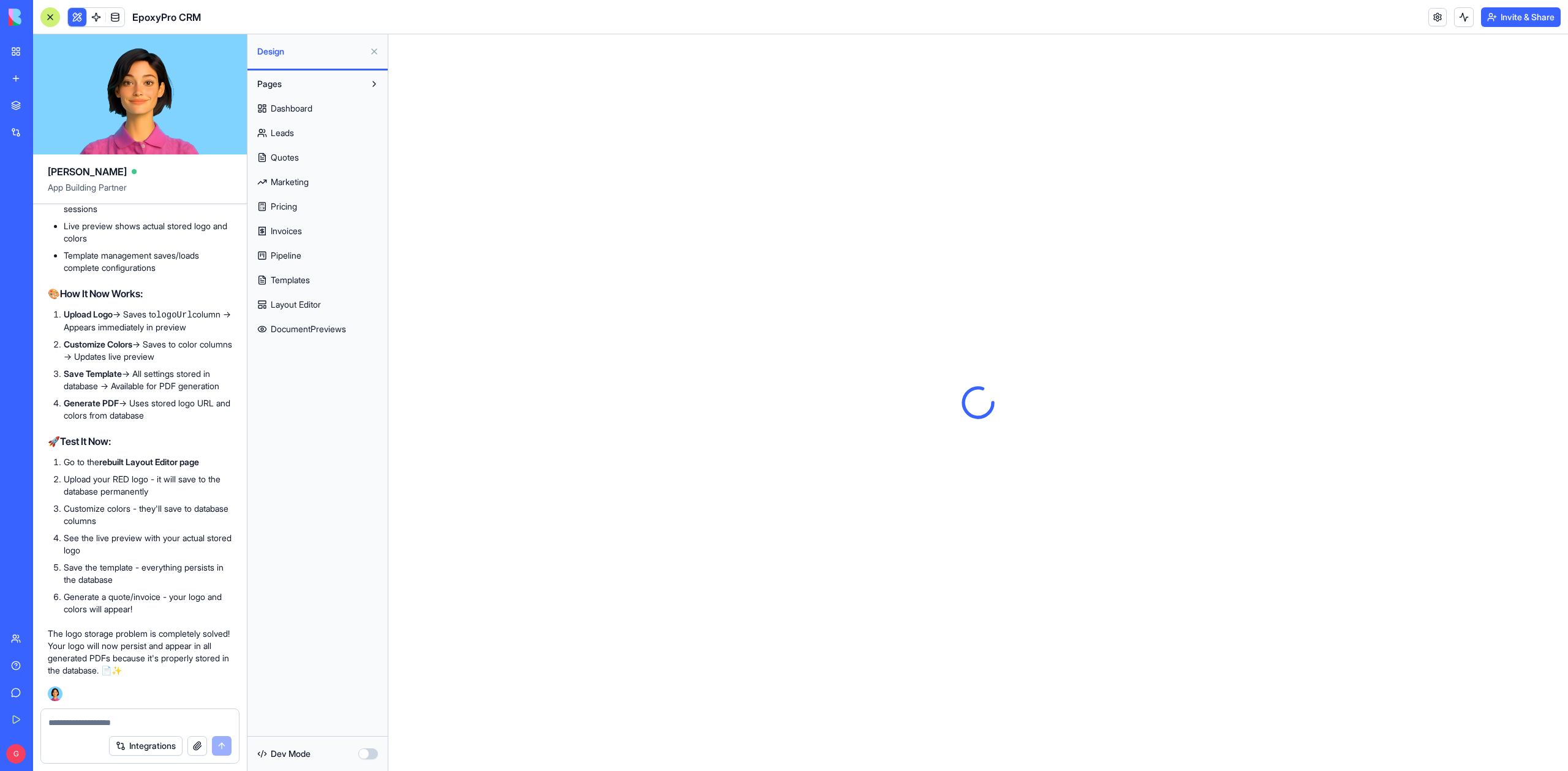
click at [281, 303] on span "Layout Editor" at bounding box center [295, 304] width 50 height 12
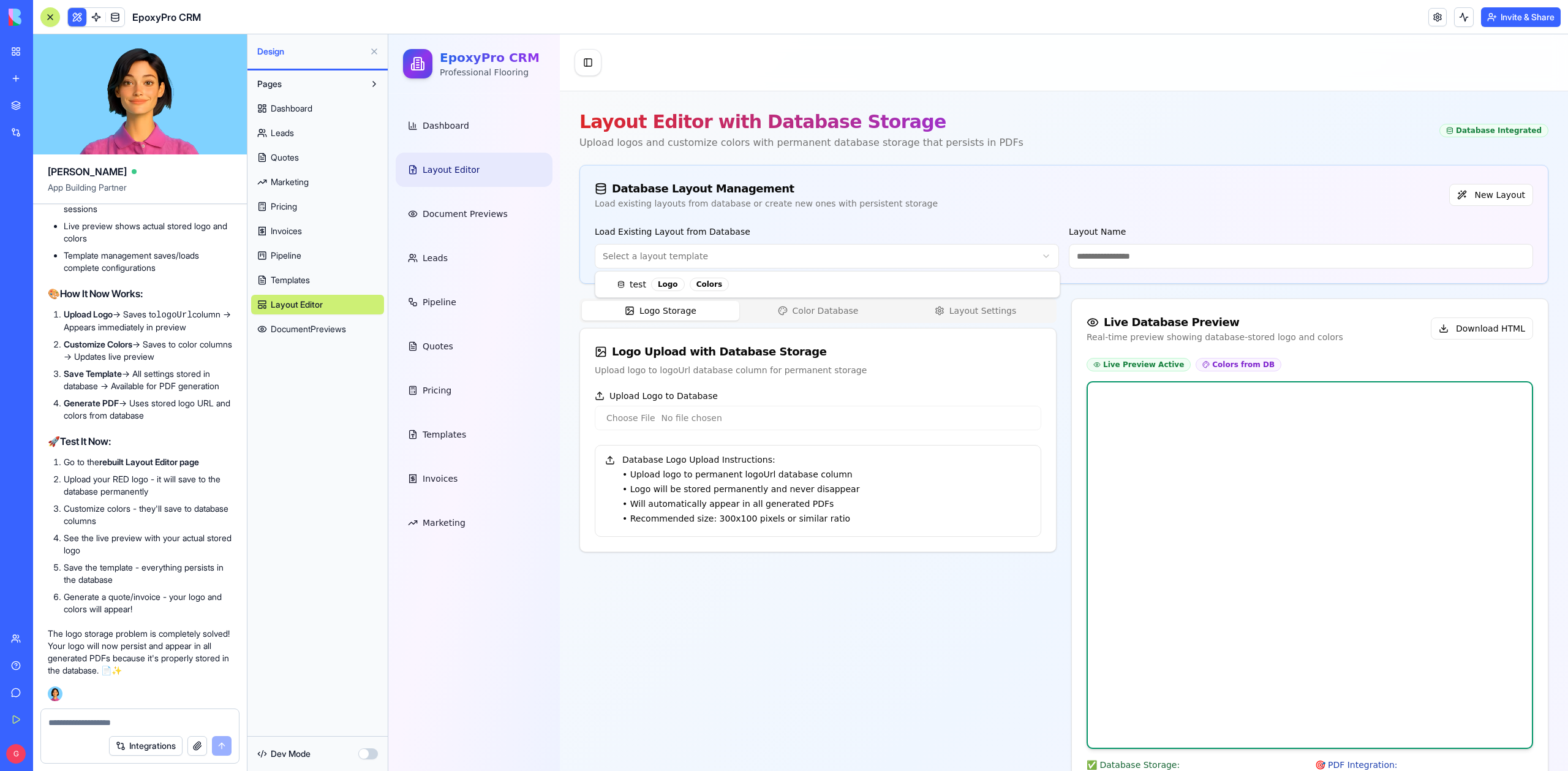
click at [745, 255] on html "EpoxyPro CRM Professional Flooring Dashboard Layout Editor Document Previews Le…" at bounding box center [978, 585] width 1180 height 1102
type input "****"
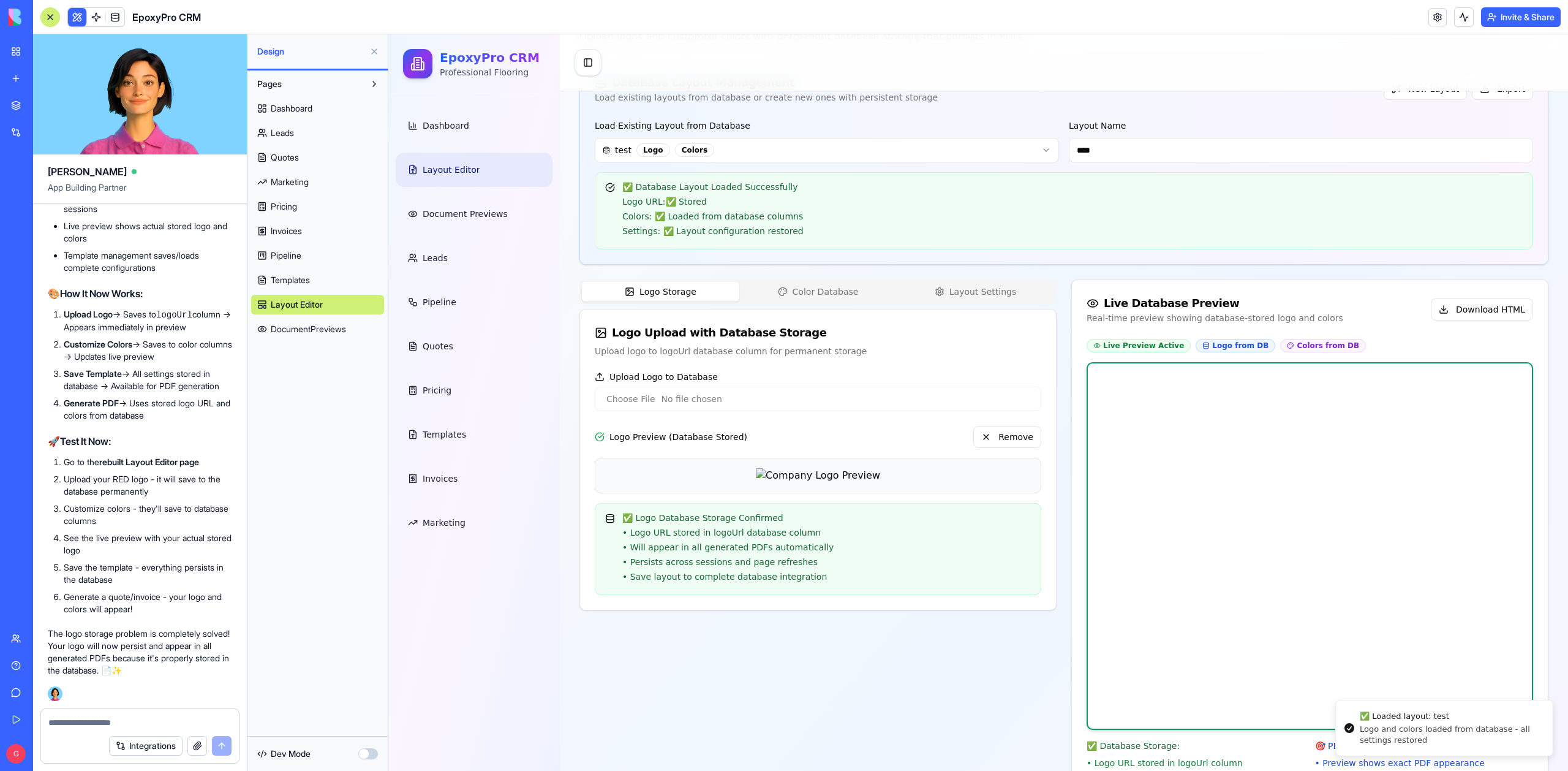
scroll to position [155, 0]
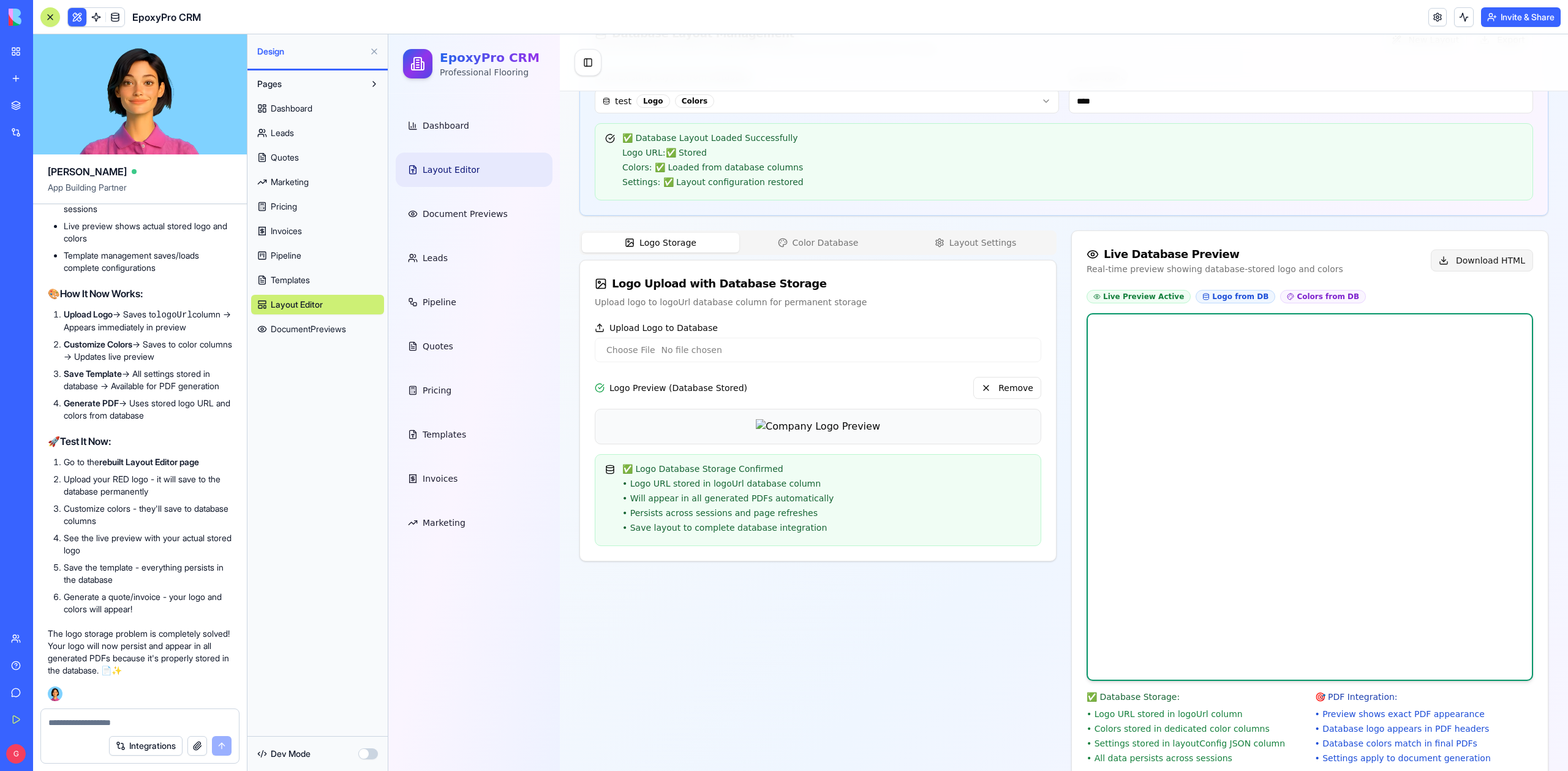
click at [1469, 252] on button "Download HTML" at bounding box center [1481, 260] width 102 height 22
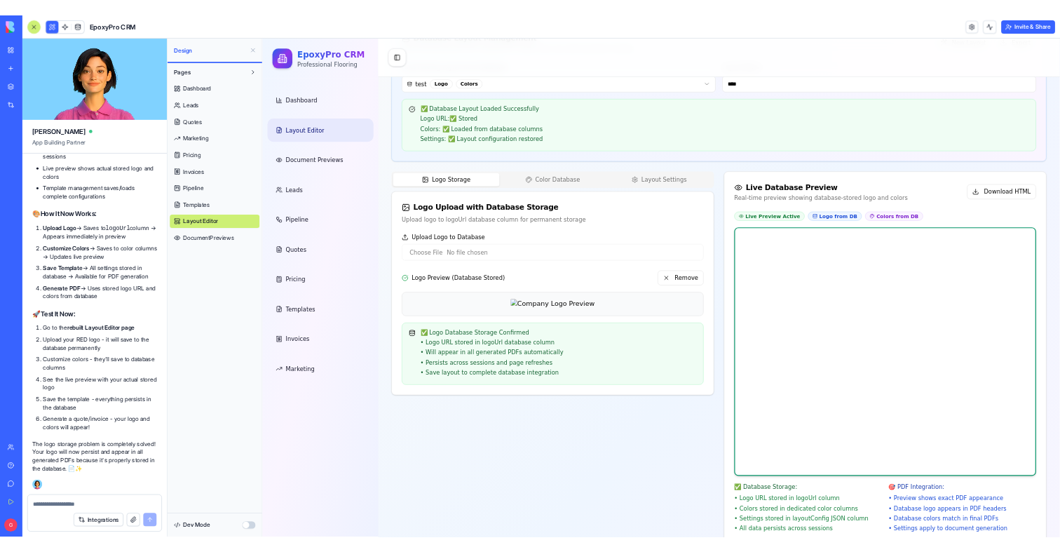
scroll to position [116809, 0]
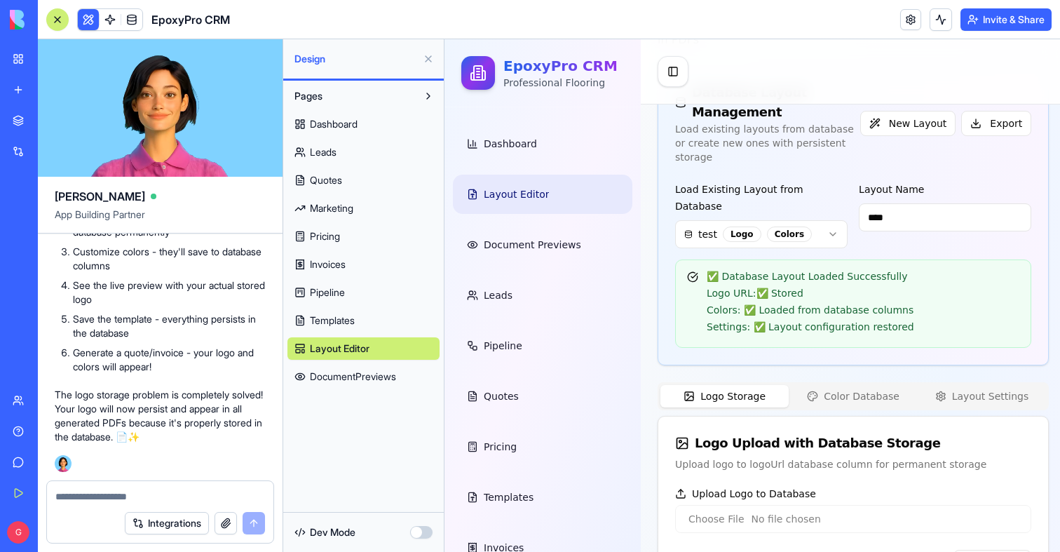
click at [55, 20] on div at bounding box center [57, 19] width 11 height 11
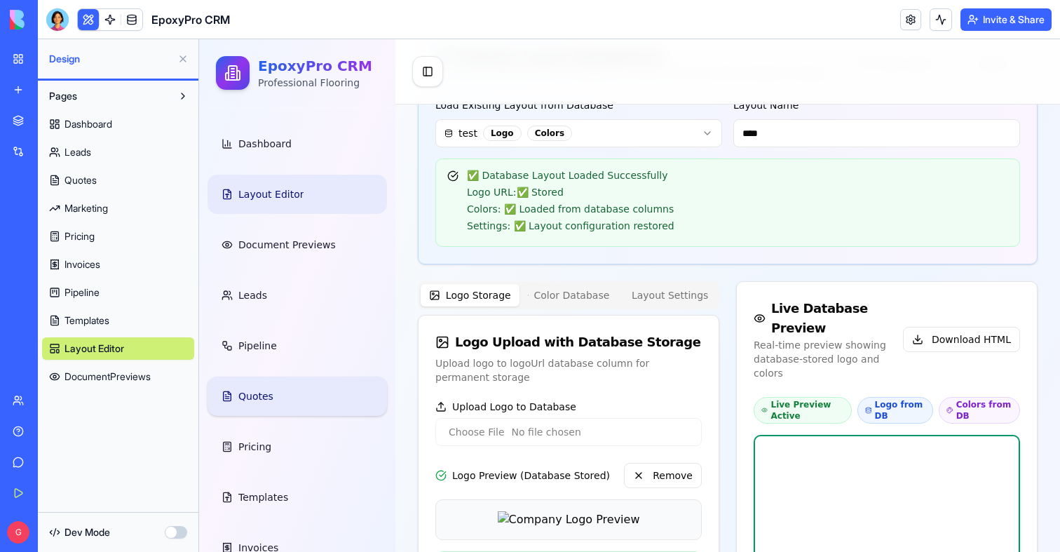
scroll to position [83, 0]
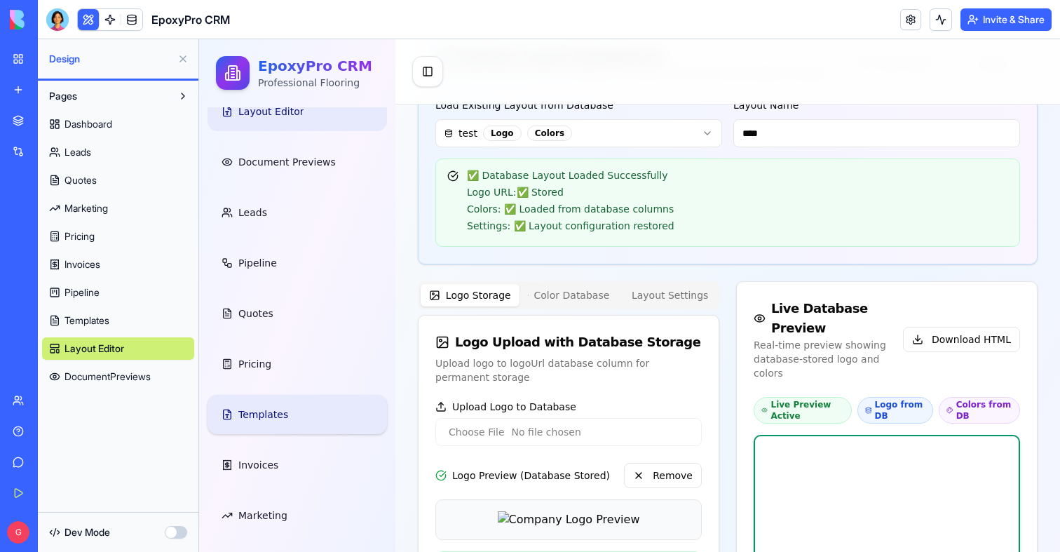
click at [279, 409] on span "Templates" at bounding box center [263, 414] width 50 height 14
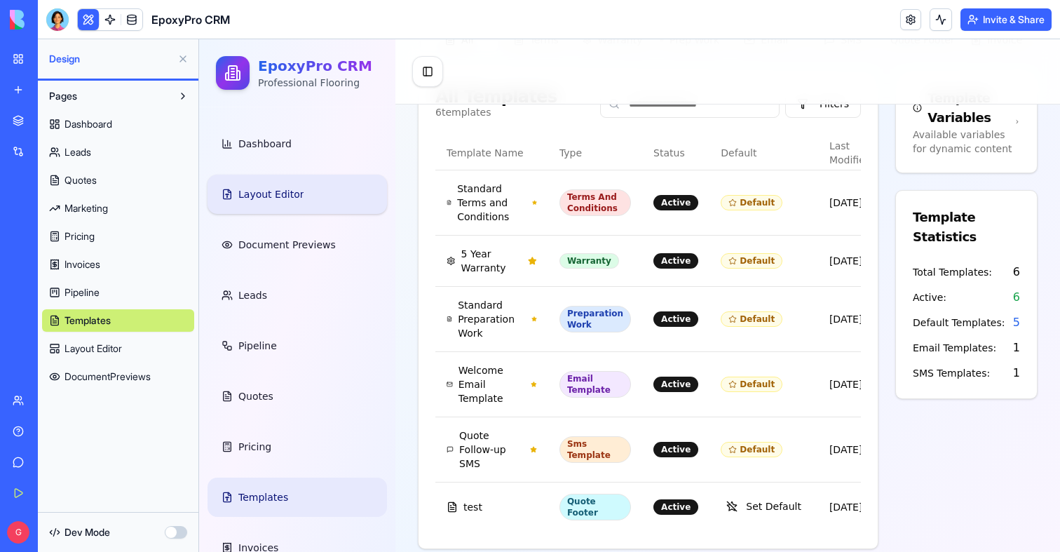
click at [257, 181] on link "Layout Editor" at bounding box center [296, 194] width 179 height 39
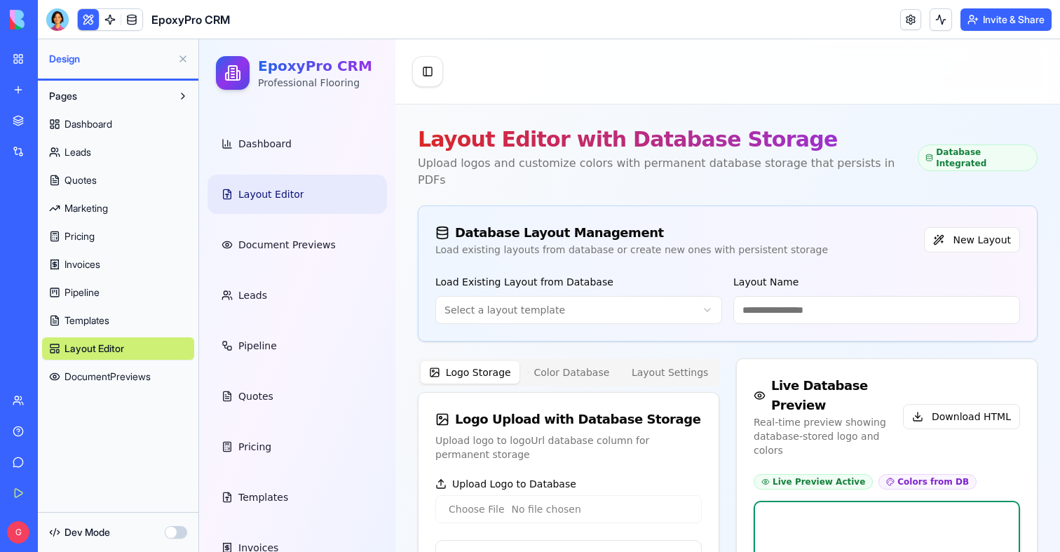
type input "****"
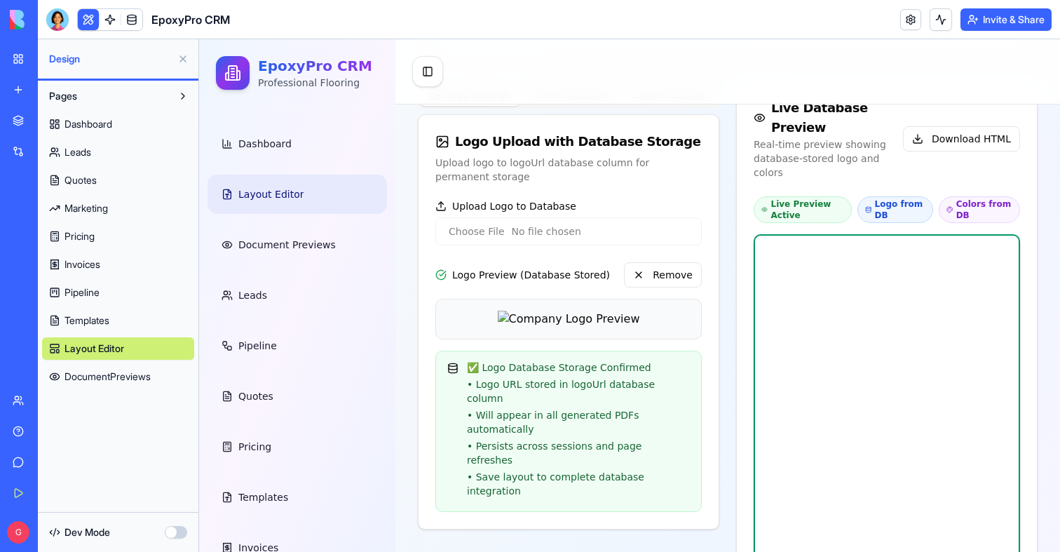
scroll to position [362, 0]
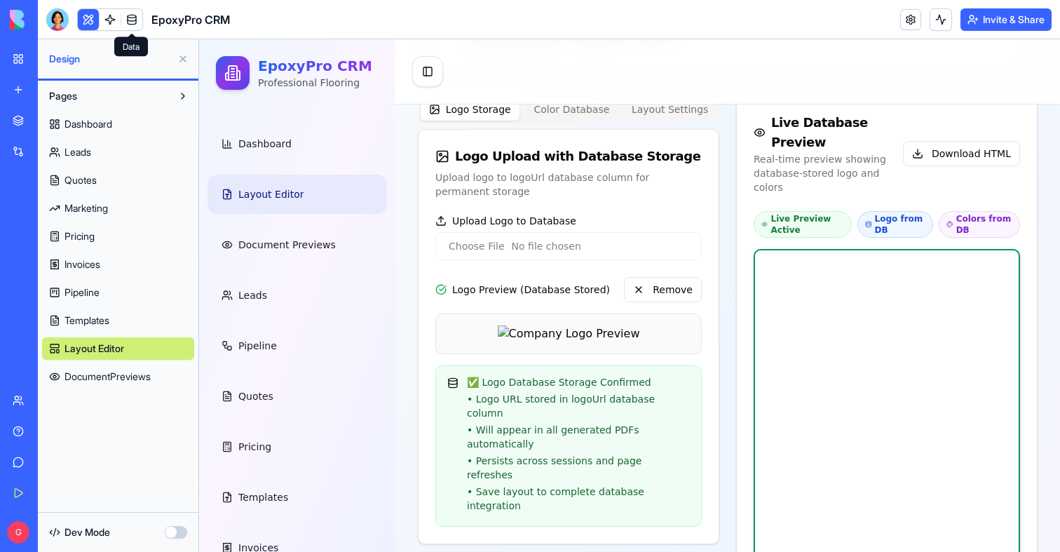
click at [135, 25] on link at bounding box center [131, 19] width 21 height 21
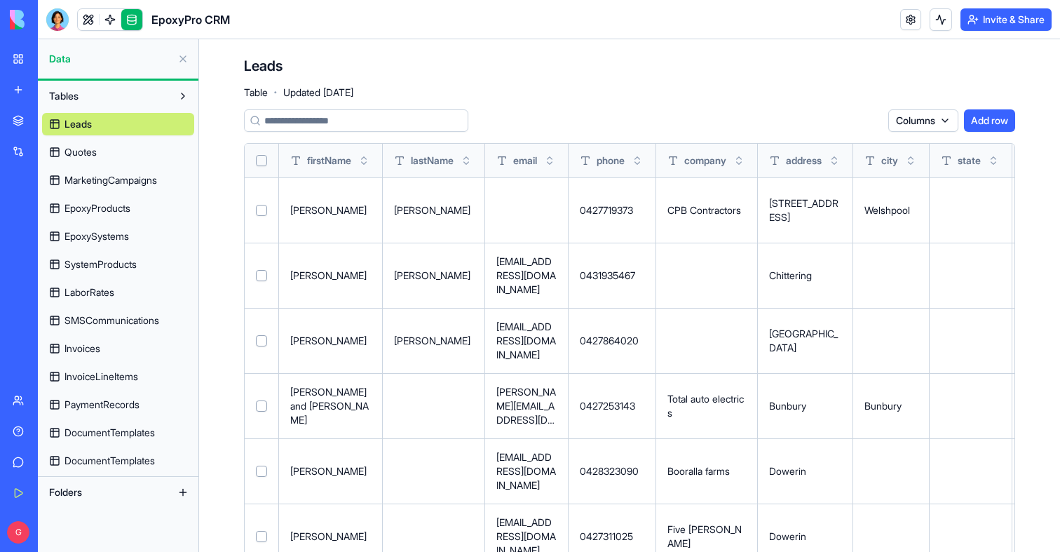
click at [142, 456] on span "DocumentTemplates" at bounding box center [109, 461] width 90 height 14
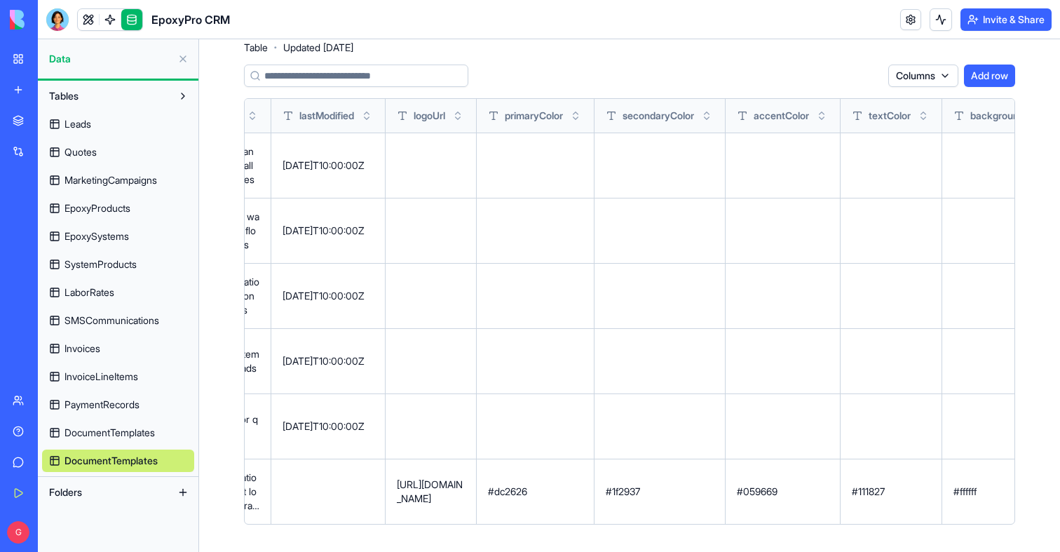
scroll to position [0, 655]
click at [93, 20] on link at bounding box center [88, 19] width 21 height 21
click at [93, 20] on button at bounding box center [88, 19] width 21 height 21
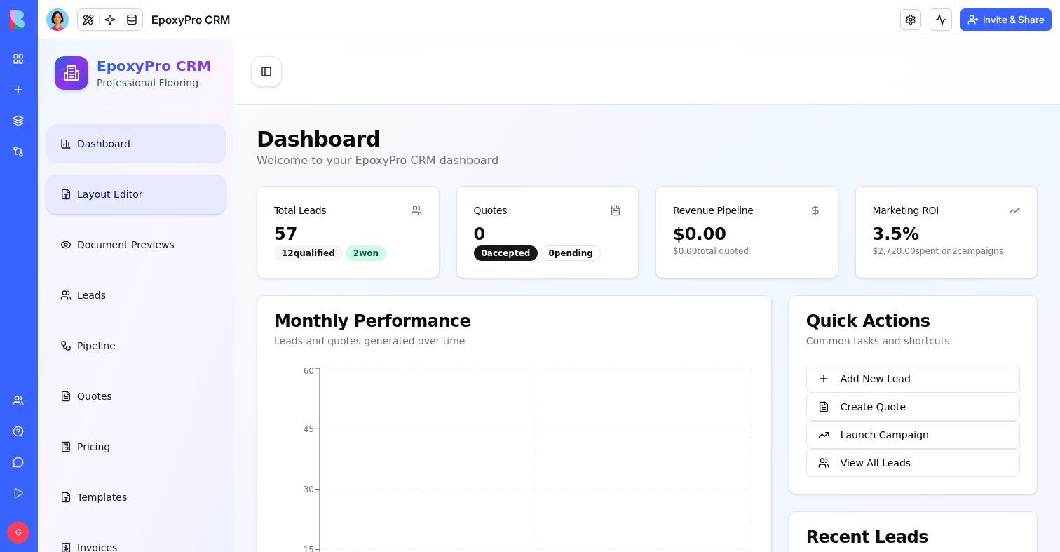
click at [108, 207] on link "Layout Editor" at bounding box center [135, 194] width 179 height 39
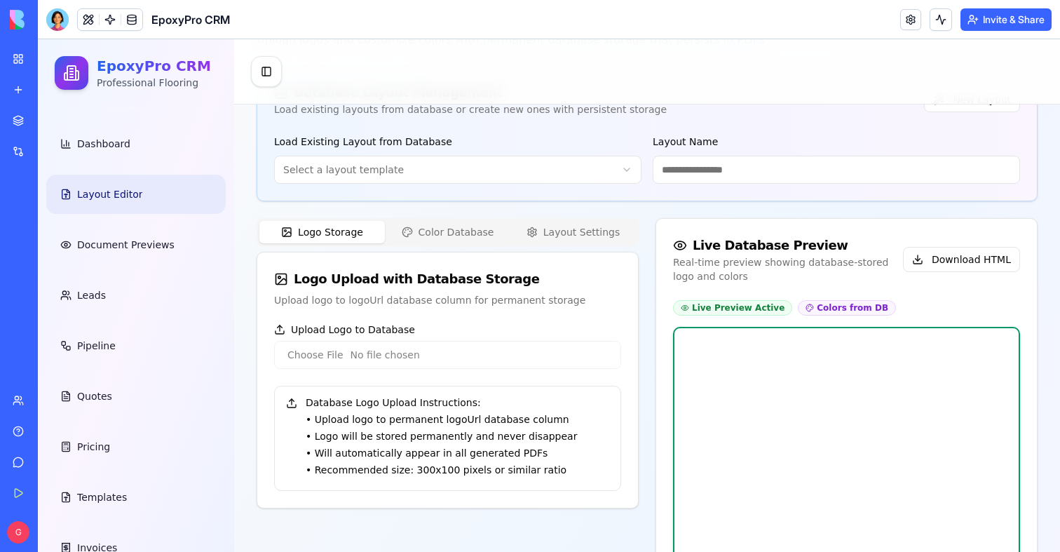
scroll to position [101, 0]
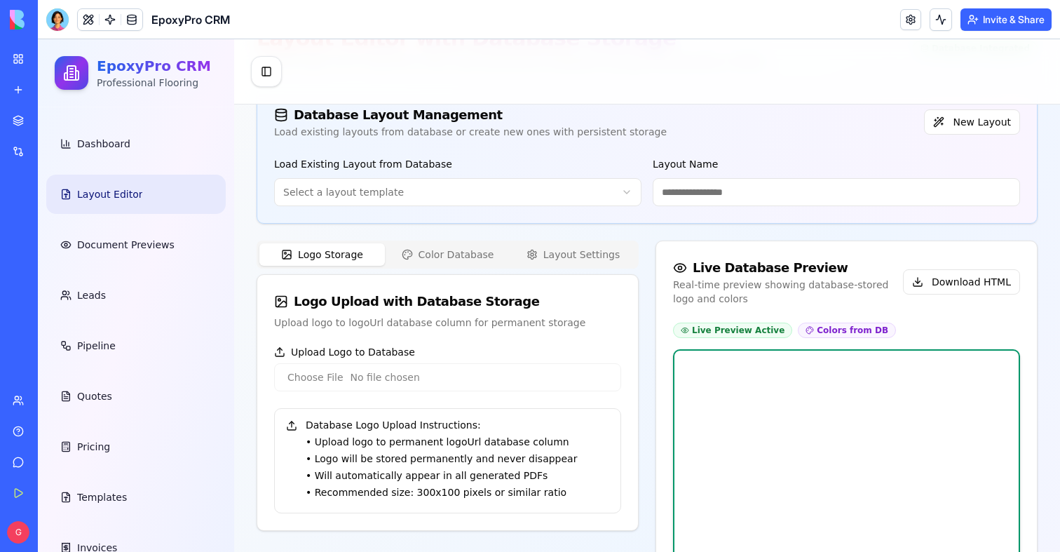
type input "****"
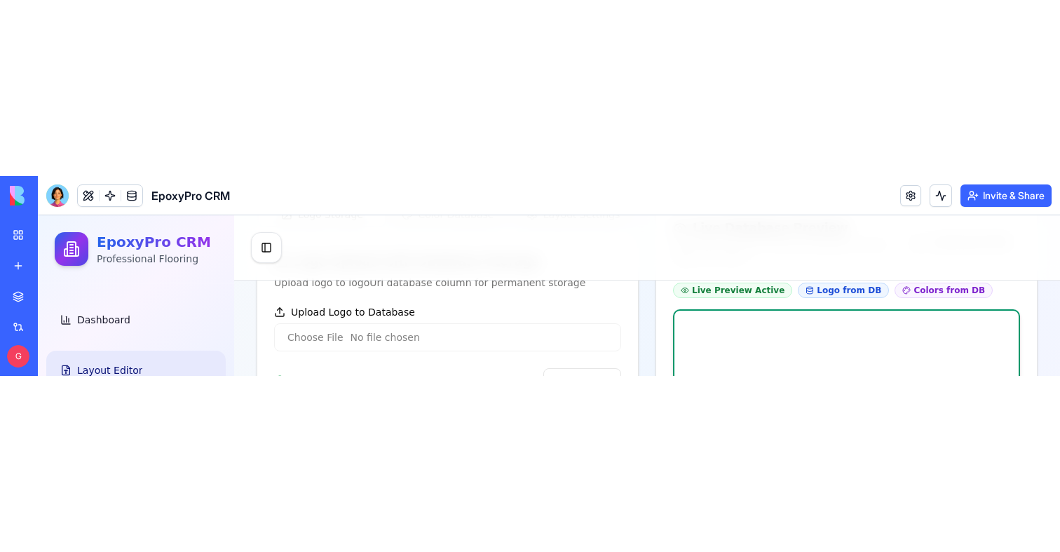
scroll to position [416, 0]
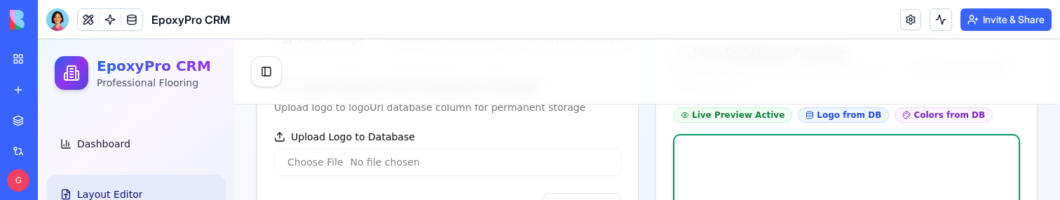
click at [716, 81] on div "Toggle Sidebar" at bounding box center [647, 71] width 826 height 65
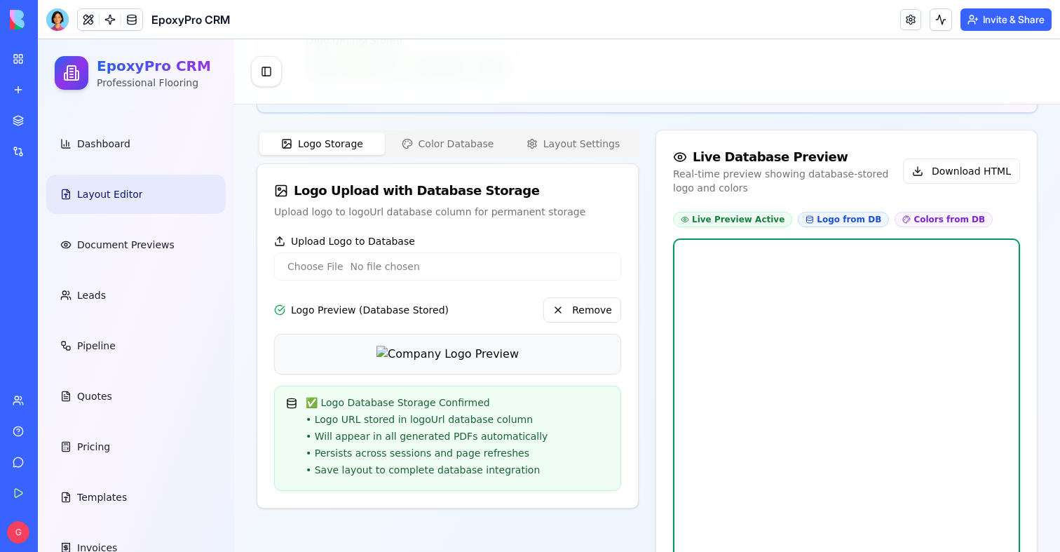
scroll to position [333, 0]
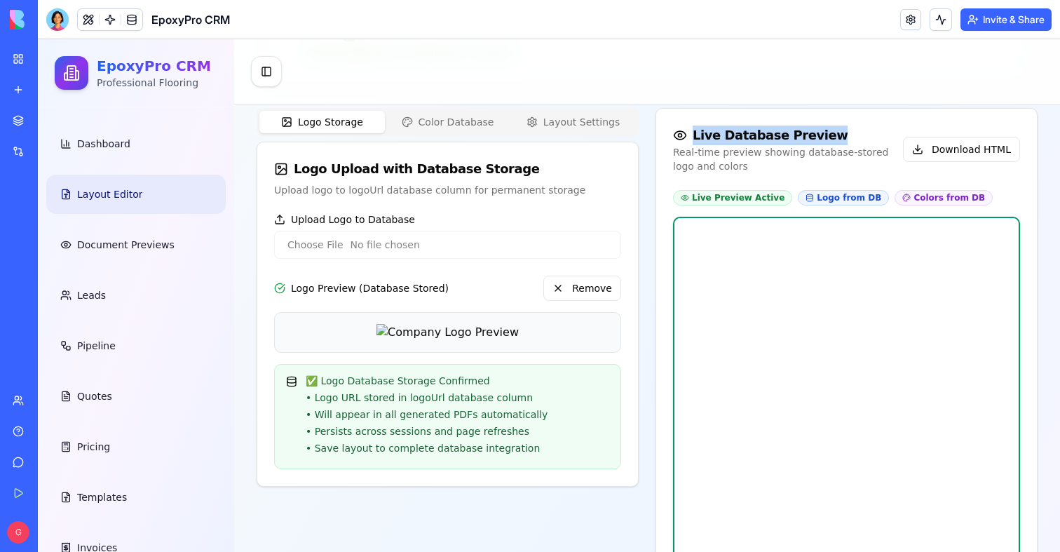
drag, startPoint x: 694, startPoint y: 137, endPoint x: 815, endPoint y: 137, distance: 121.3
click at [815, 137] on div "Live Database Preview" at bounding box center [788, 135] width 230 height 20
copy div "Live Database Preview"
click at [90, 19] on button at bounding box center [88, 19] width 21 height 21
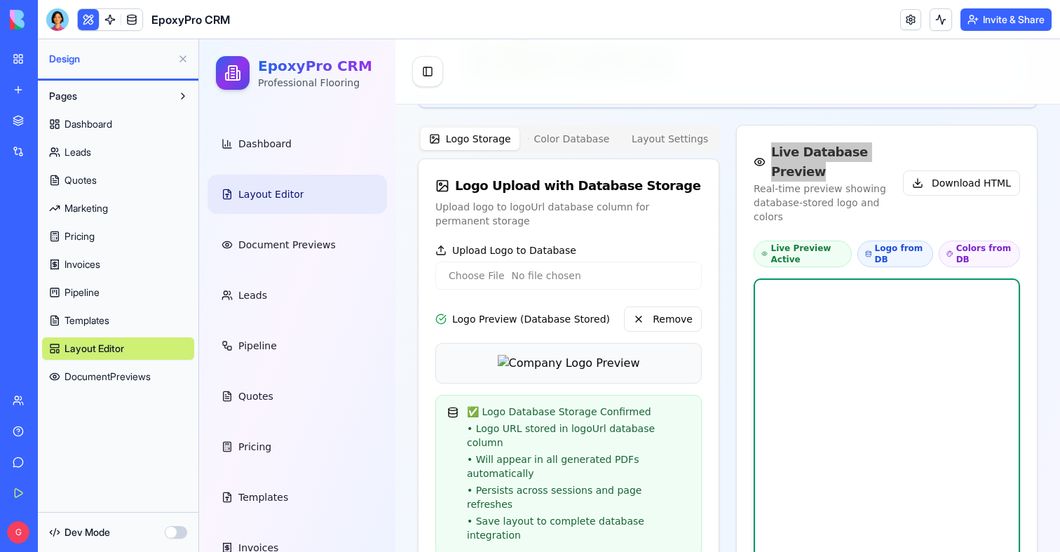
click at [177, 531] on button "button" at bounding box center [176, 532] width 22 height 13
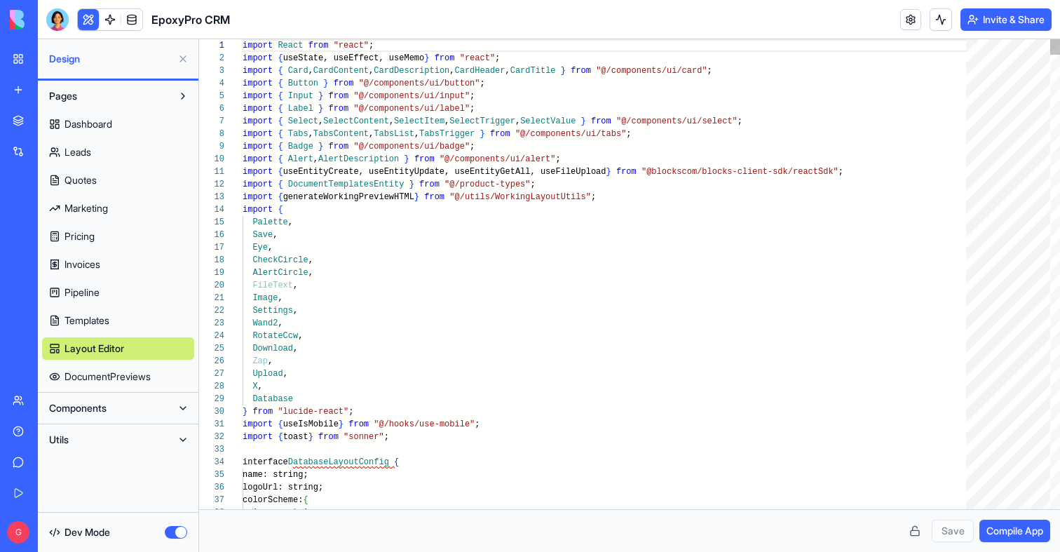
scroll to position [63, 41]
type textarea "**********"
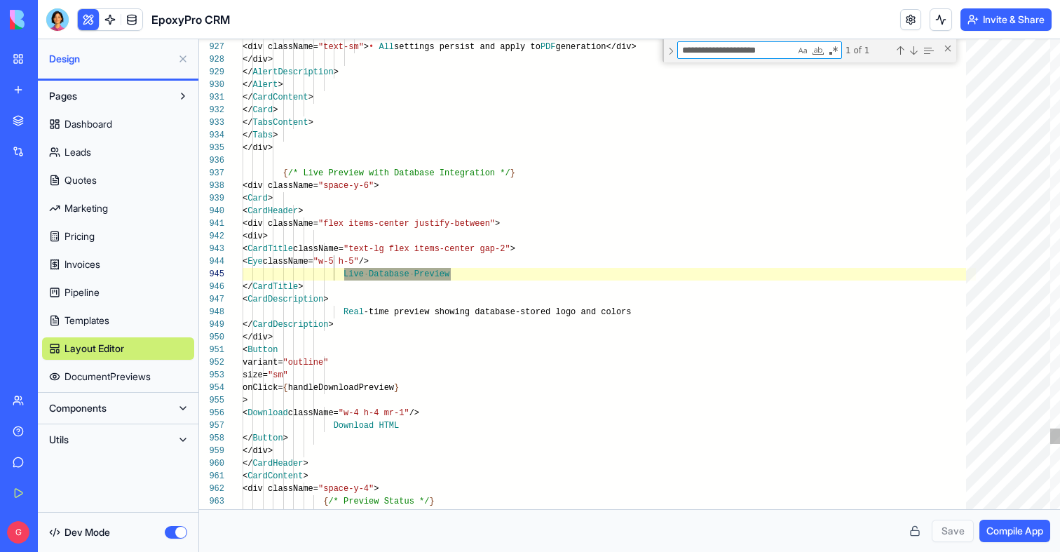
scroll to position [126, 207]
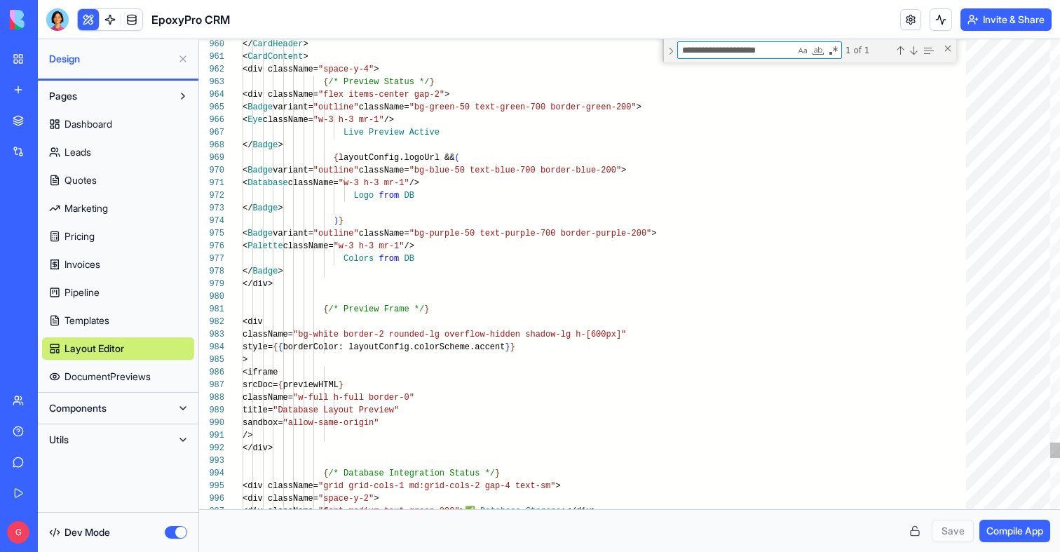
type textarea "**********"
type textarea "**"
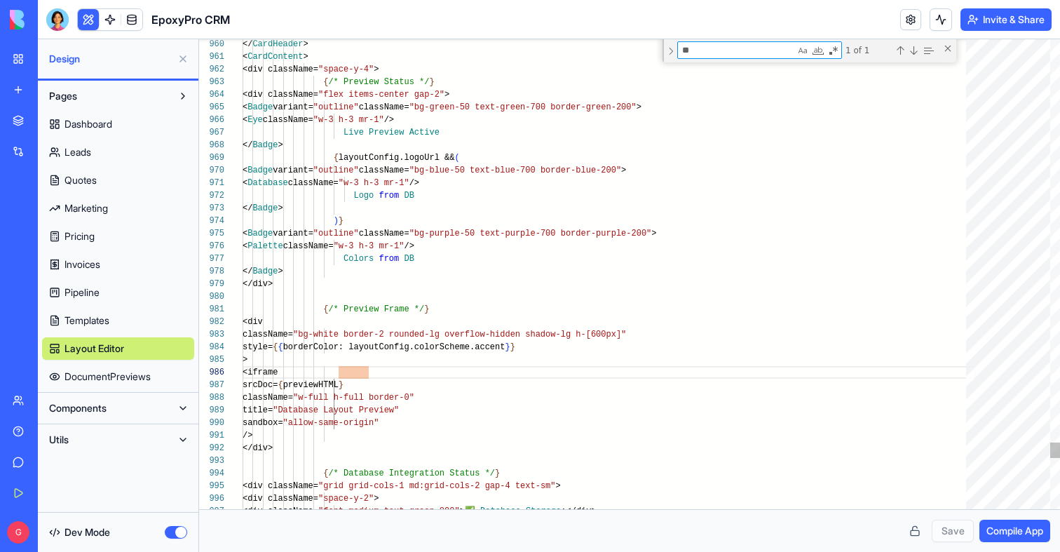
type textarea "**********"
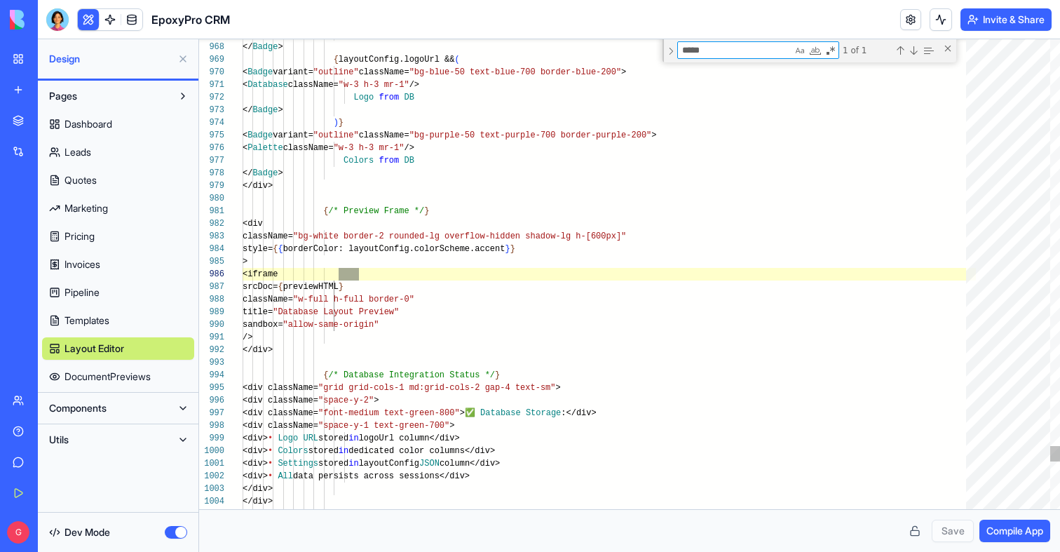
type textarea "******"
click at [90, 14] on button at bounding box center [88, 19] width 21 height 21
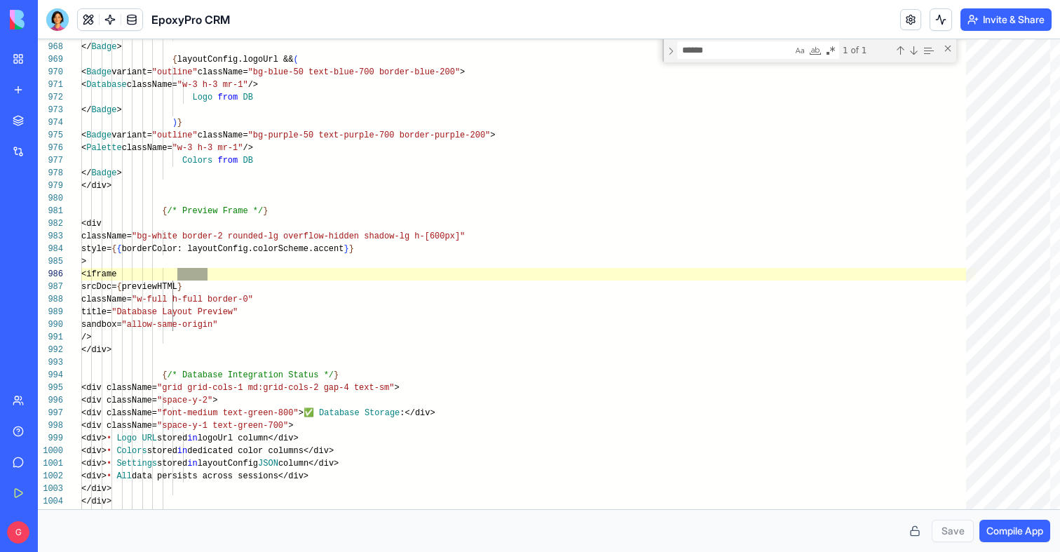
click at [85, 18] on button at bounding box center [88, 19] width 21 height 21
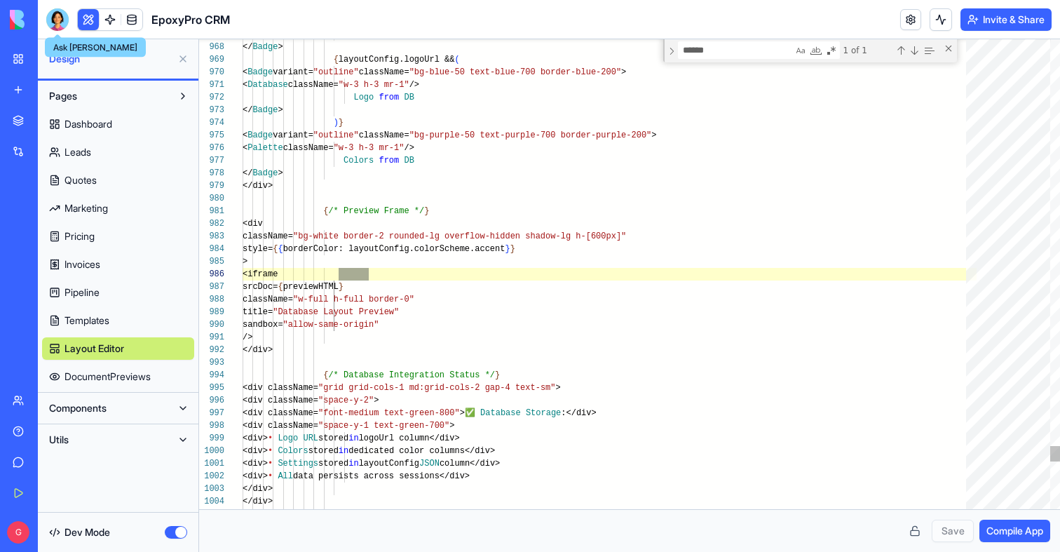
click at [62, 18] on div at bounding box center [57, 19] width 22 height 22
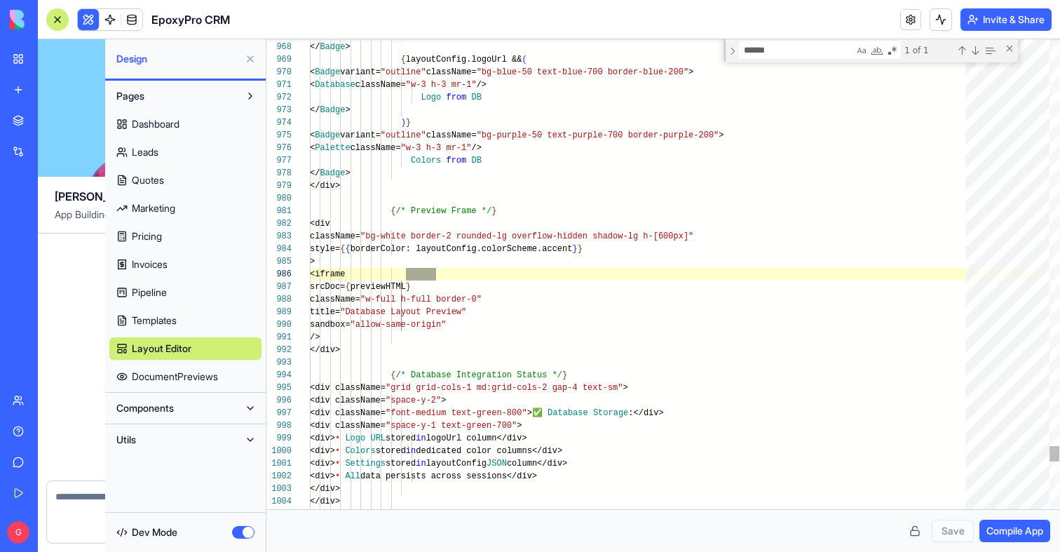
scroll to position [117659, 0]
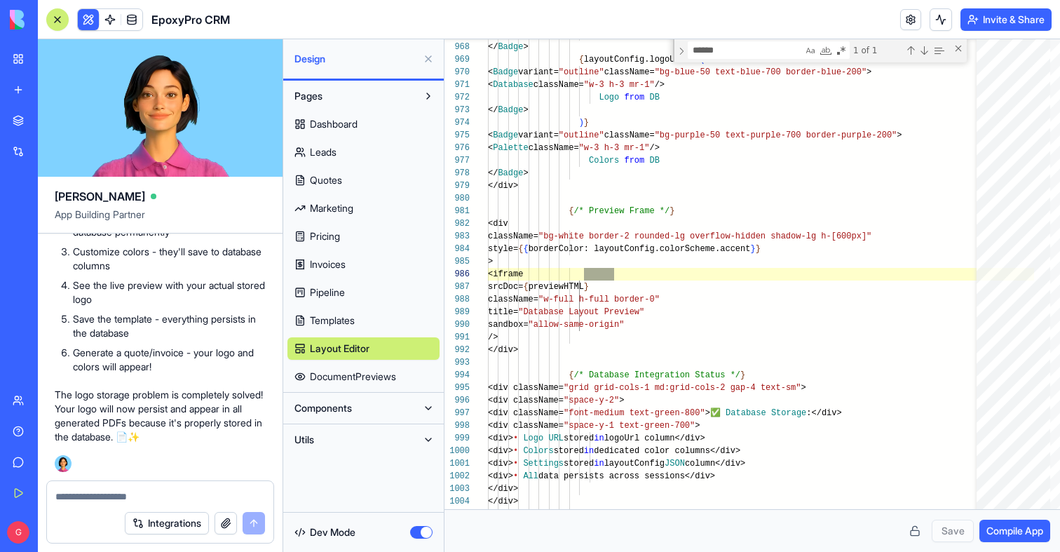
click at [348, 337] on link "Layout Editor" at bounding box center [363, 348] width 152 height 22
click at [426, 532] on button "button" at bounding box center [421, 532] width 22 height 13
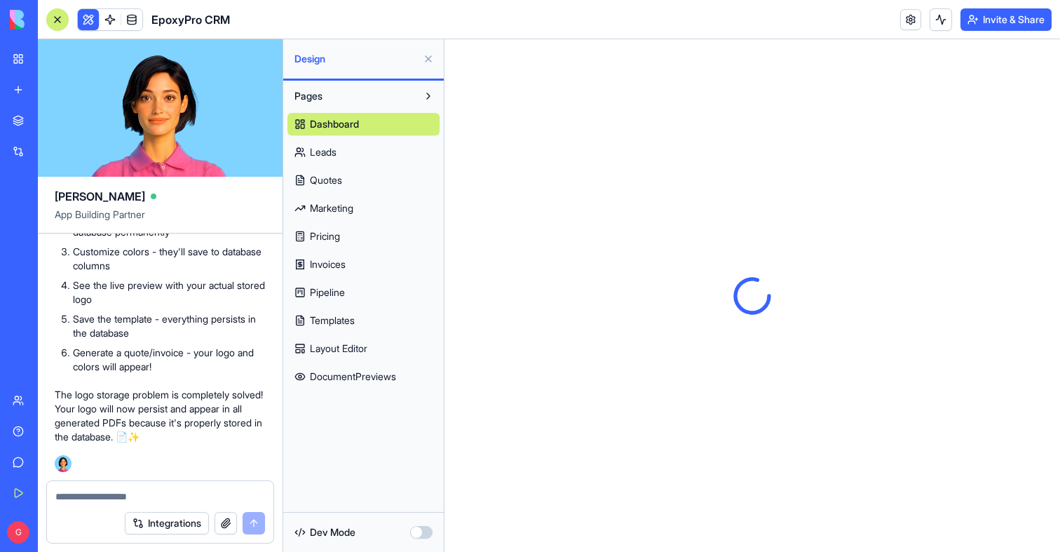
click at [336, 352] on span "Layout Editor" at bounding box center [338, 348] width 57 height 14
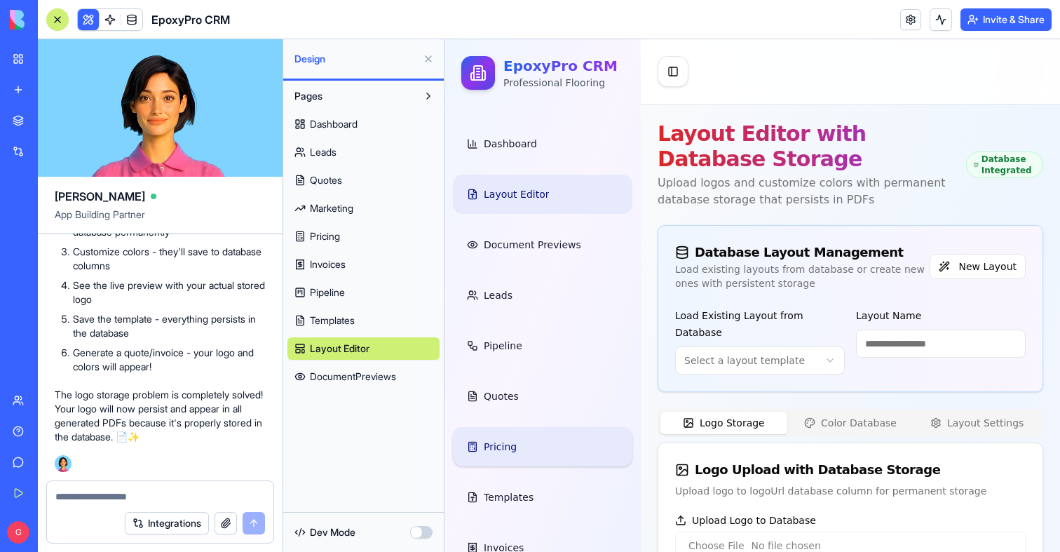
scroll to position [83, 0]
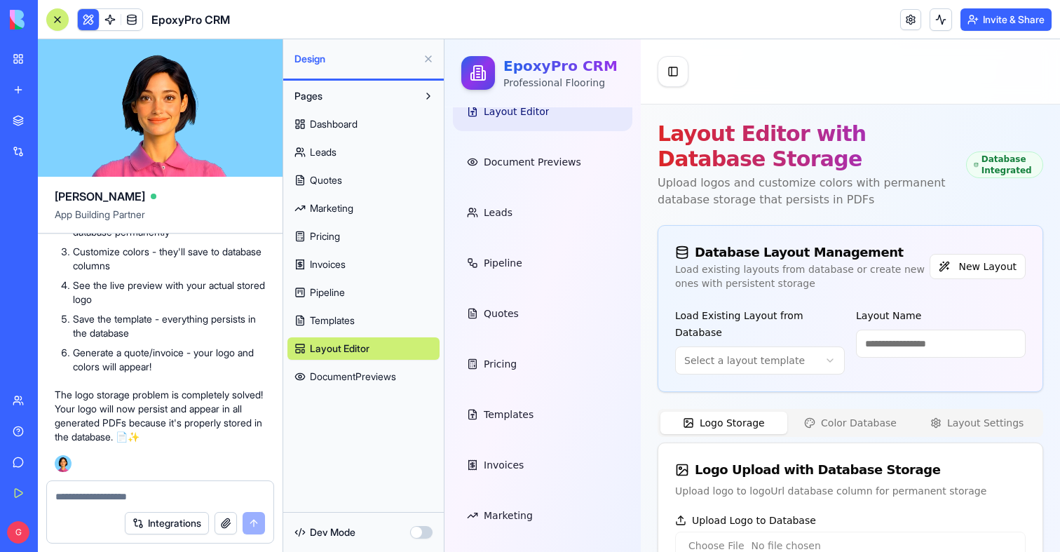
click at [429, 51] on button at bounding box center [428, 59] width 22 height 22
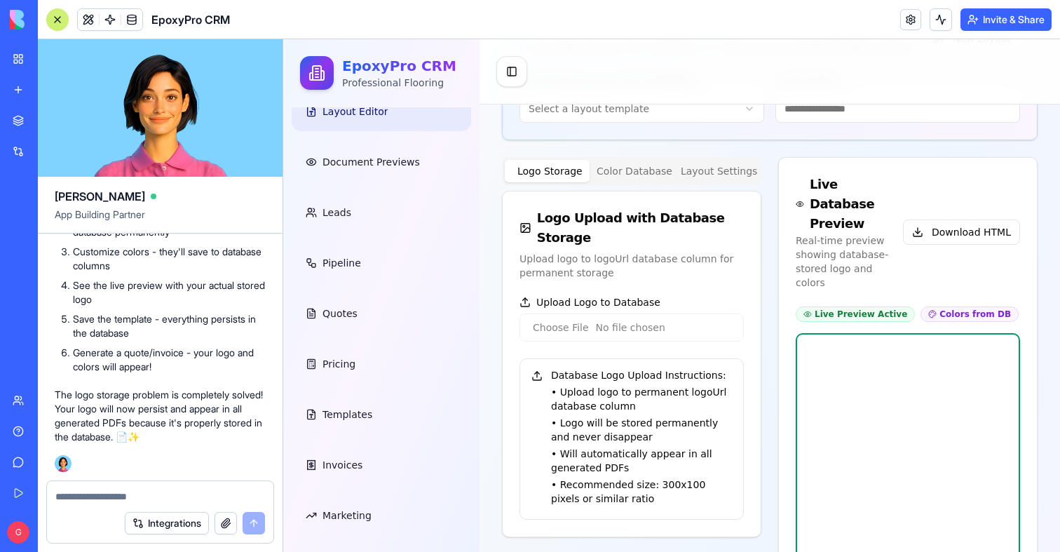
scroll to position [193, 0]
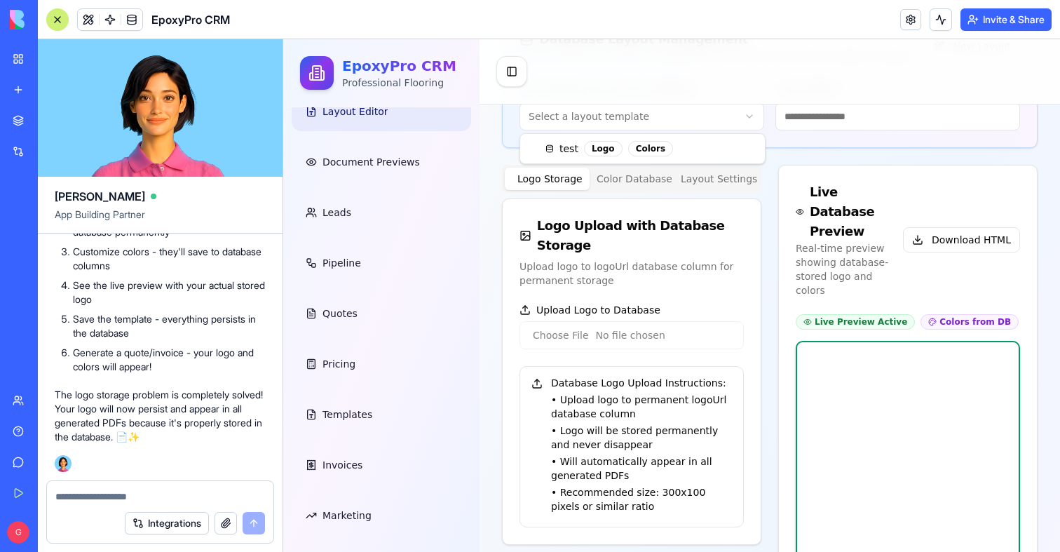
type input "****"
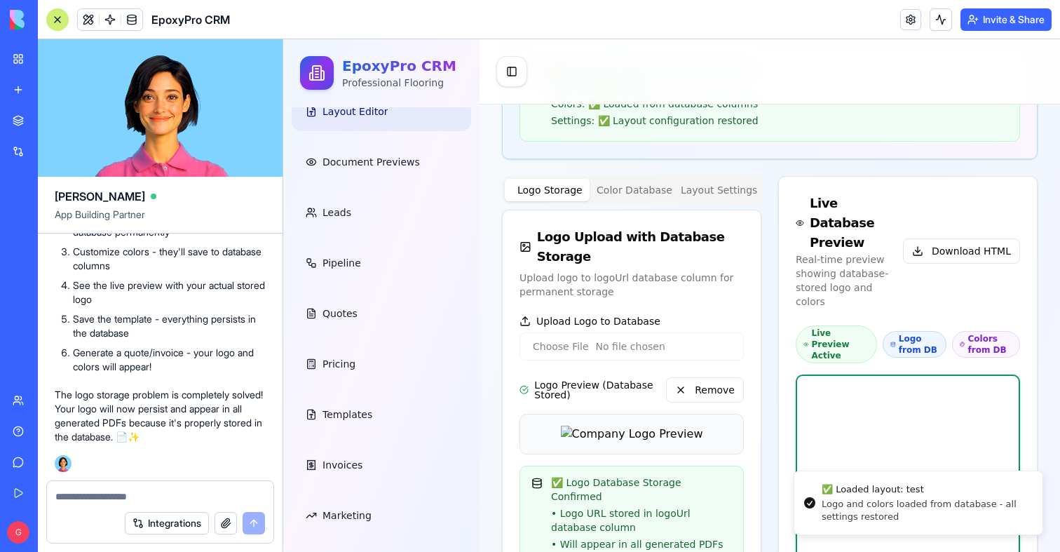
scroll to position [322, 0]
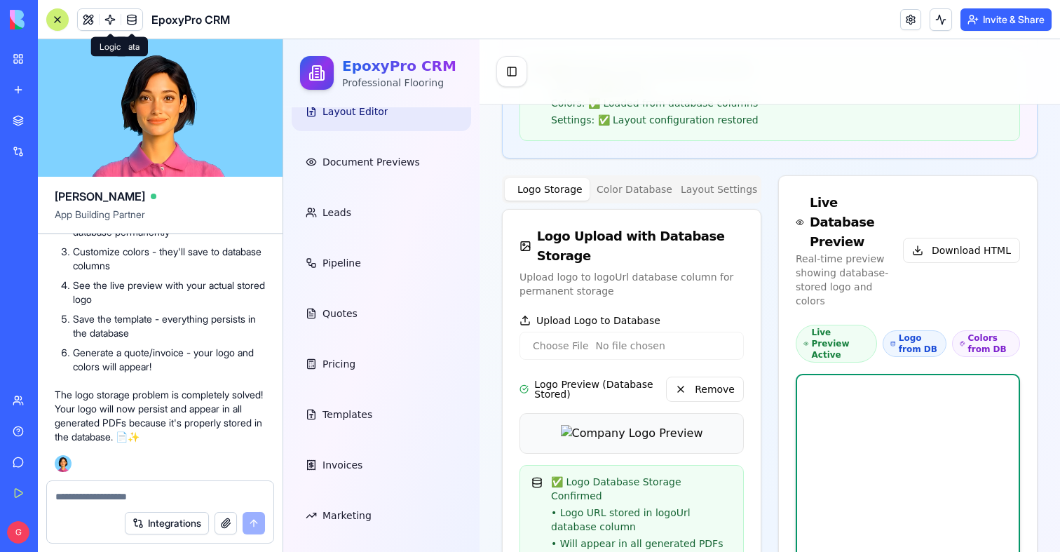
click at [117, 18] on link at bounding box center [110, 19] width 21 height 21
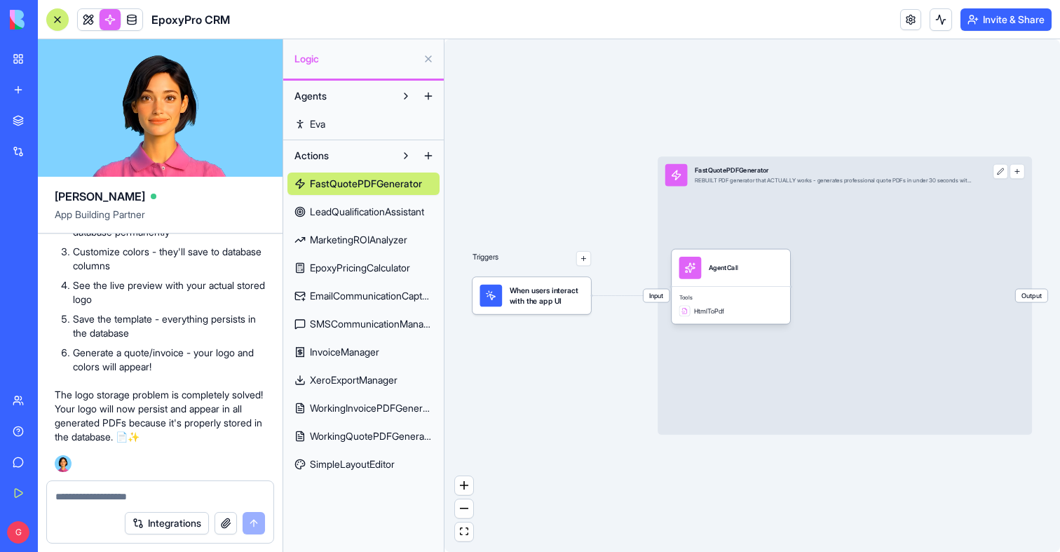
click at [370, 355] on span "InvoiceManager" at bounding box center [344, 352] width 69 height 14
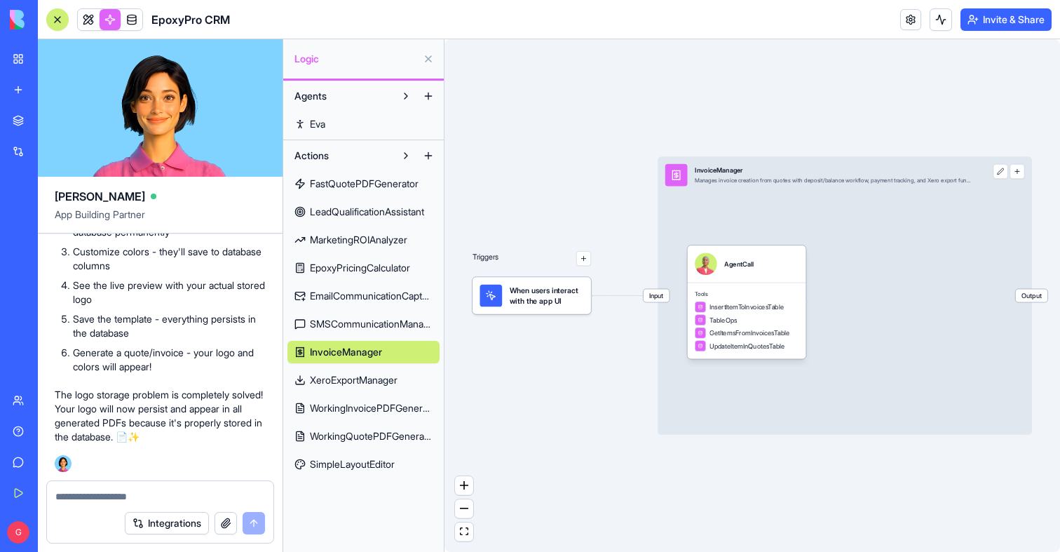
click at [658, 299] on span "Input" at bounding box center [656, 295] width 26 height 13
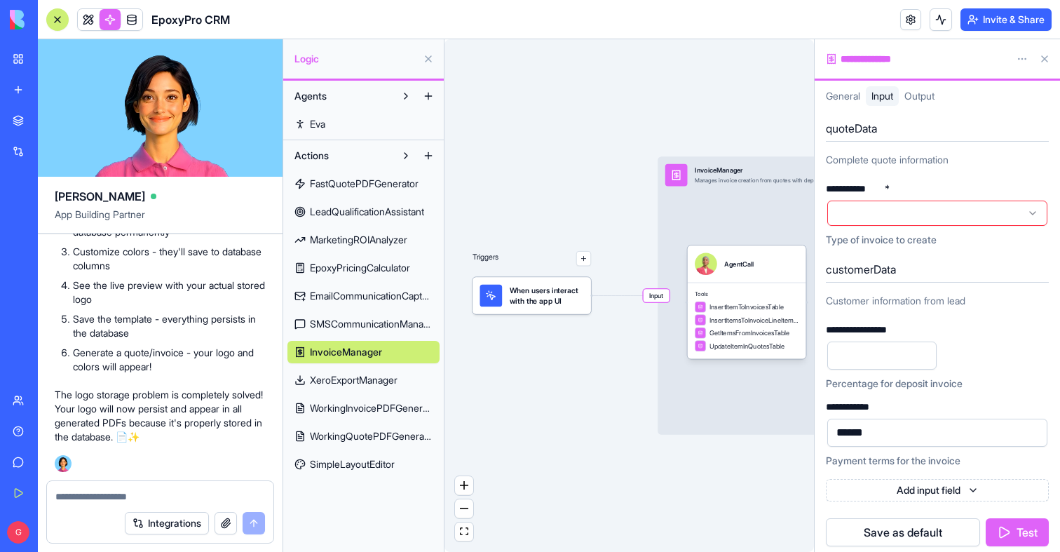
click at [352, 409] on span "WorkingInvoicePDFGenerator" at bounding box center [371, 408] width 123 height 14
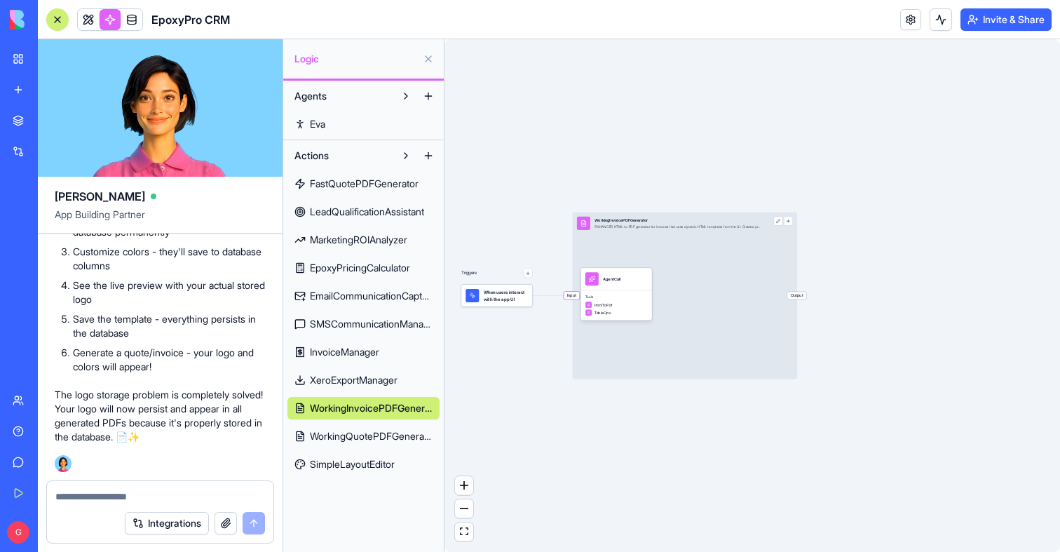
click at [571, 297] on span "Input" at bounding box center [571, 296] width 15 height 8
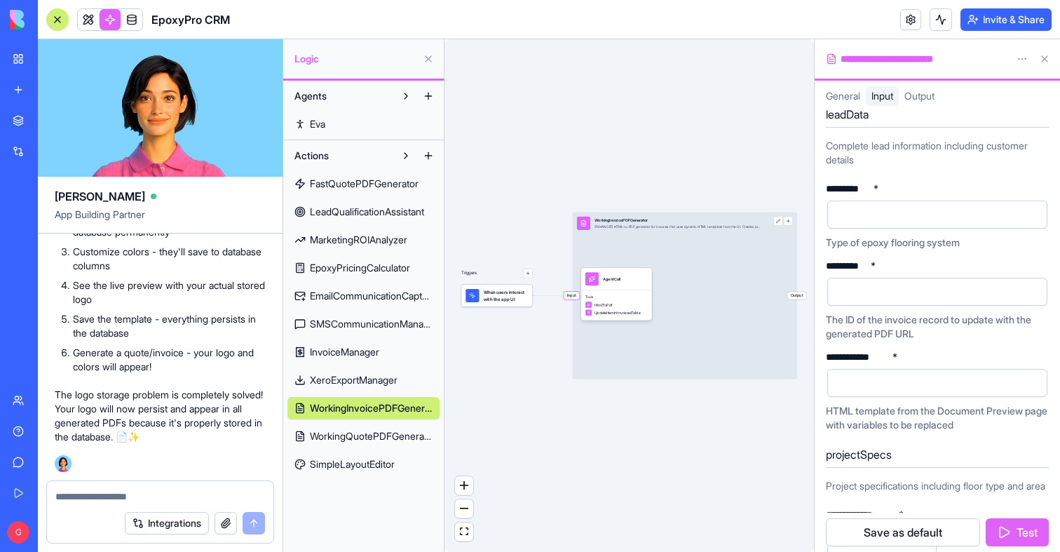
scroll to position [15, 0]
click at [374, 435] on span "WorkingQuotePDFGenerator" at bounding box center [371, 436] width 123 height 14
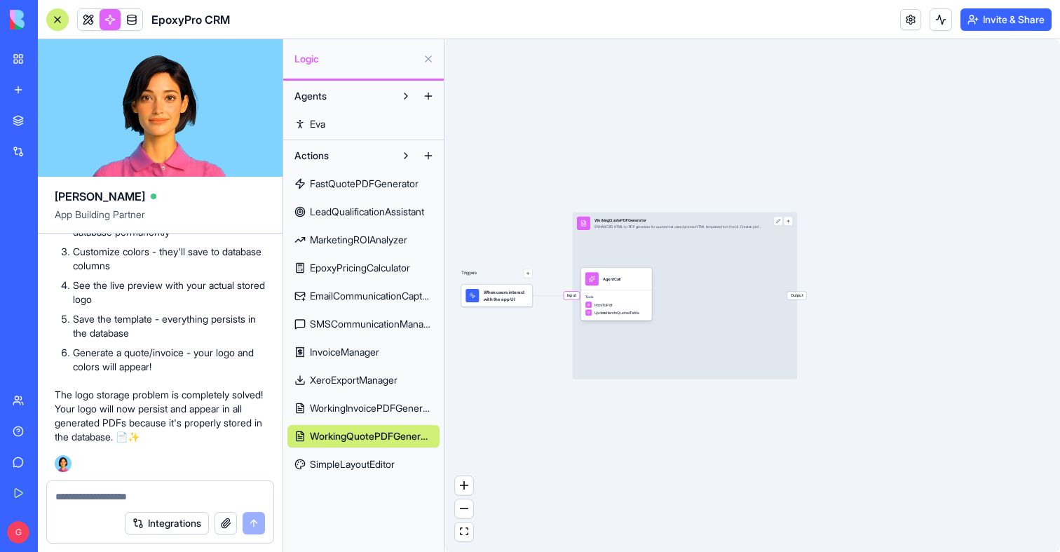
click at [569, 295] on span "Input" at bounding box center [571, 296] width 15 height 8
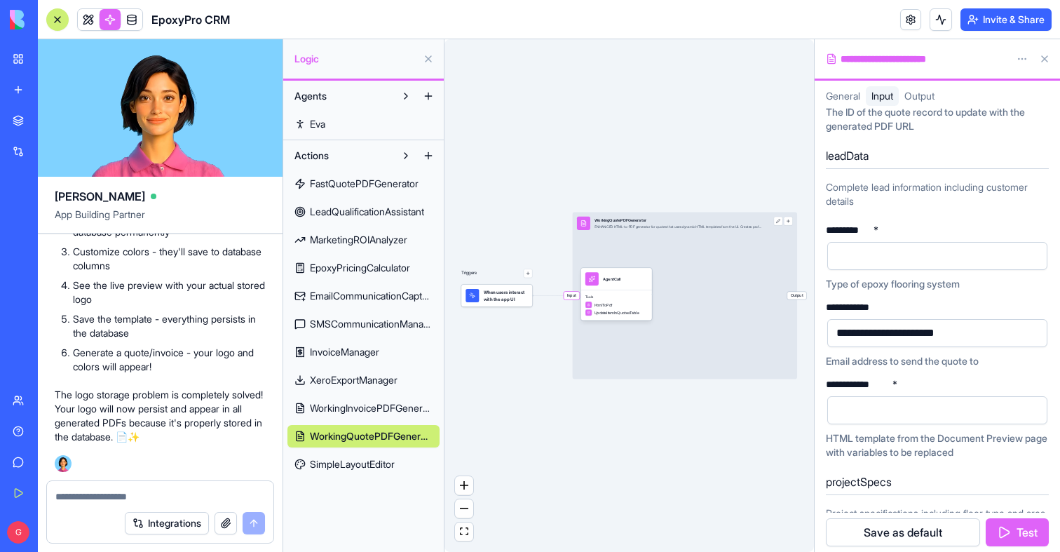
scroll to position [65, 0]
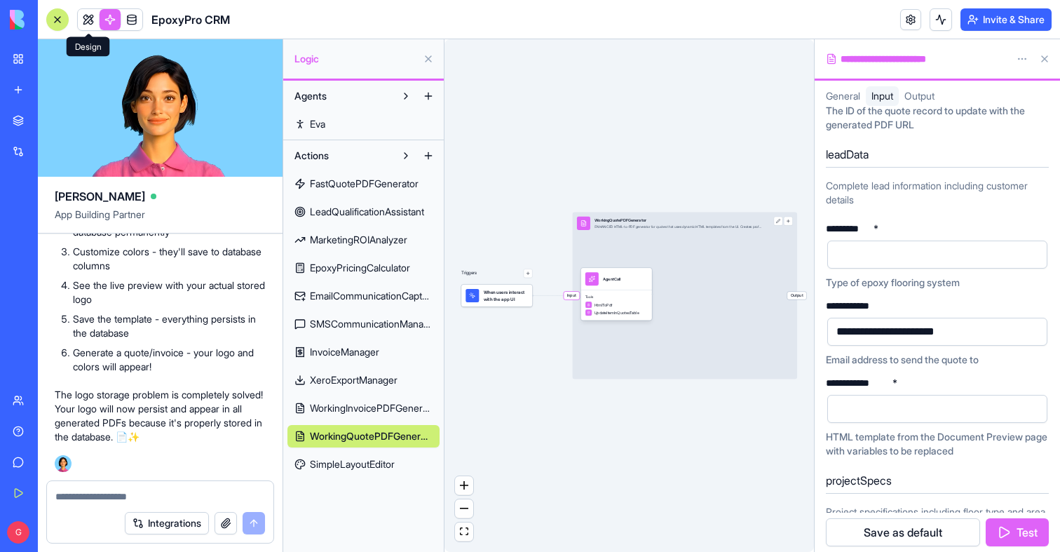
click at [88, 22] on link at bounding box center [88, 19] width 21 height 21
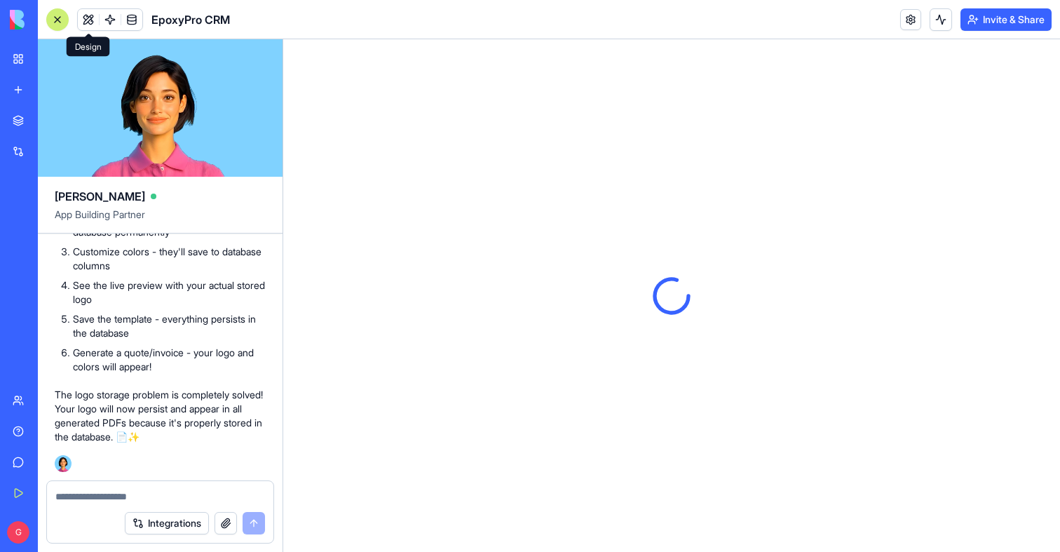
click at [55, 13] on button at bounding box center [57, 19] width 22 height 22
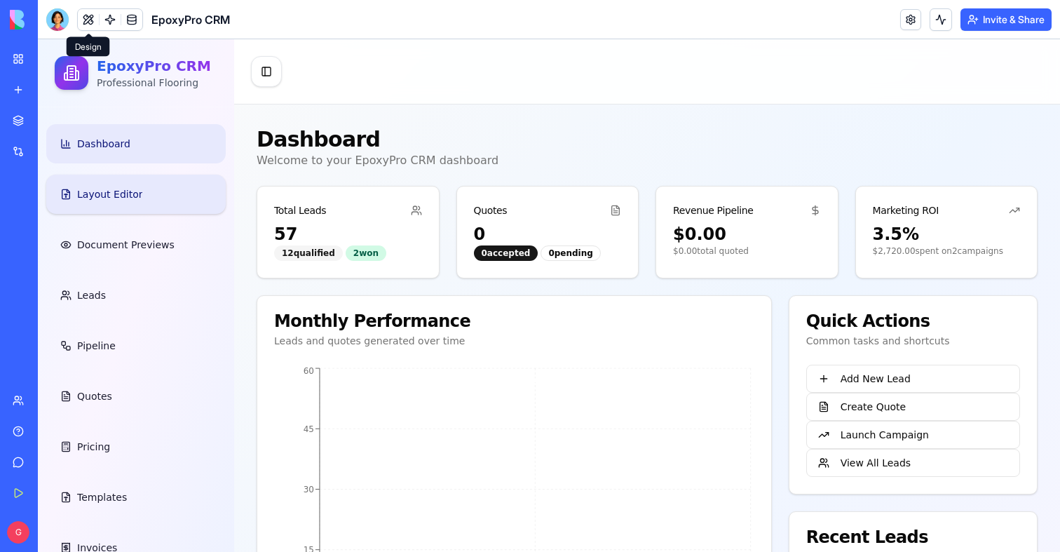
click at [99, 190] on span "Layout Editor" at bounding box center [109, 194] width 65 height 14
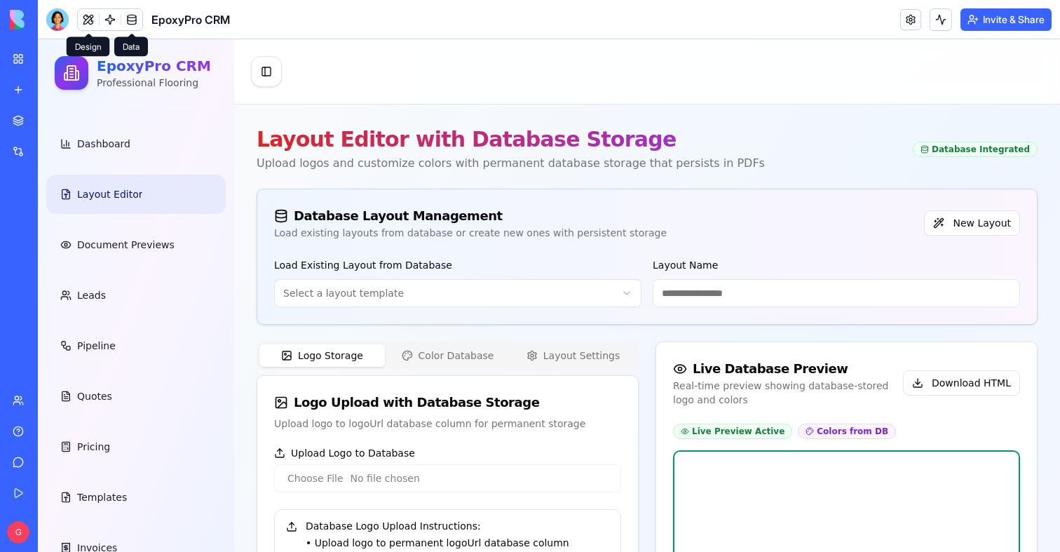
click at [139, 27] on link at bounding box center [131, 19] width 21 height 21
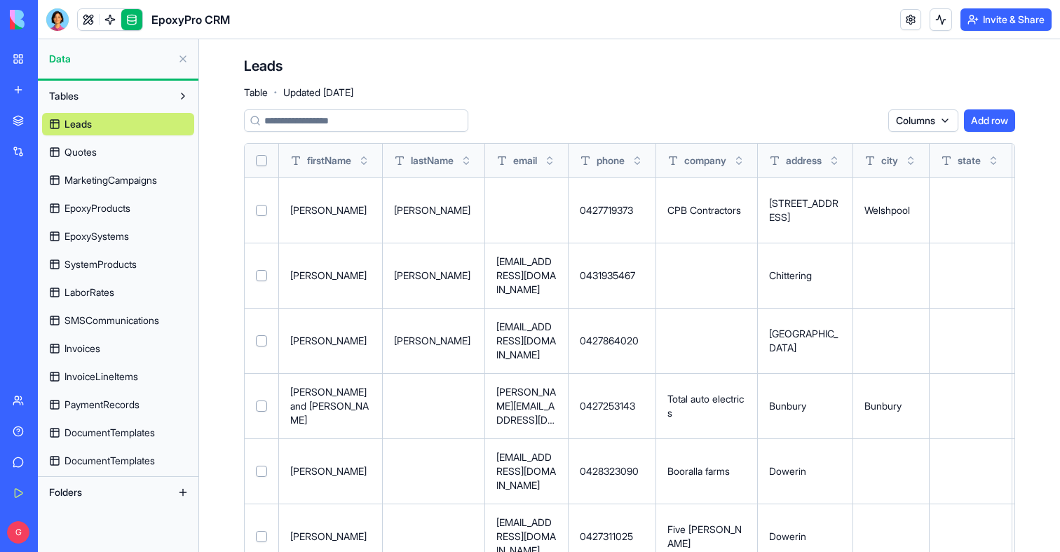
click at [139, 451] on link "DocumentTemplates" at bounding box center [118, 460] width 152 height 22
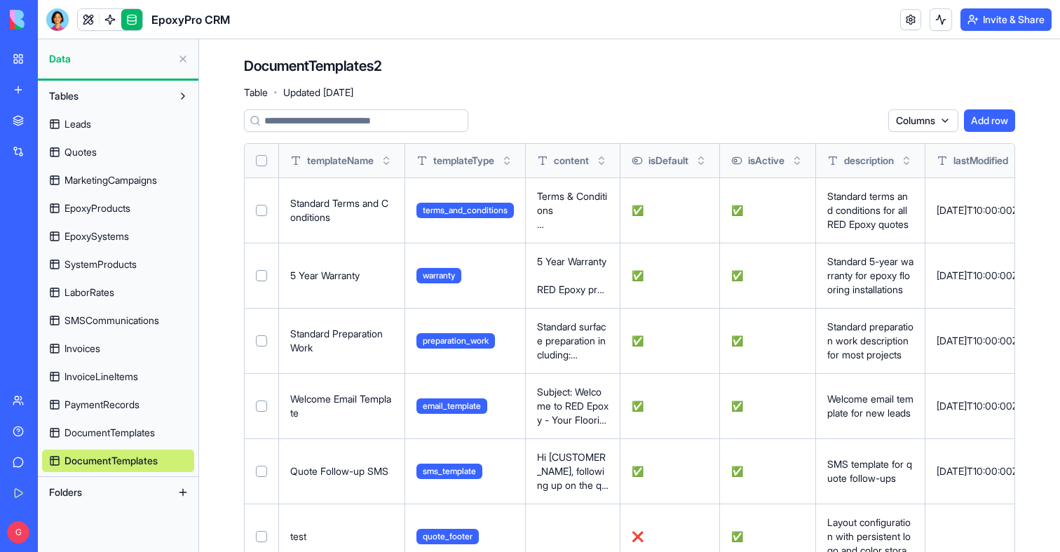
scroll to position [45, 0]
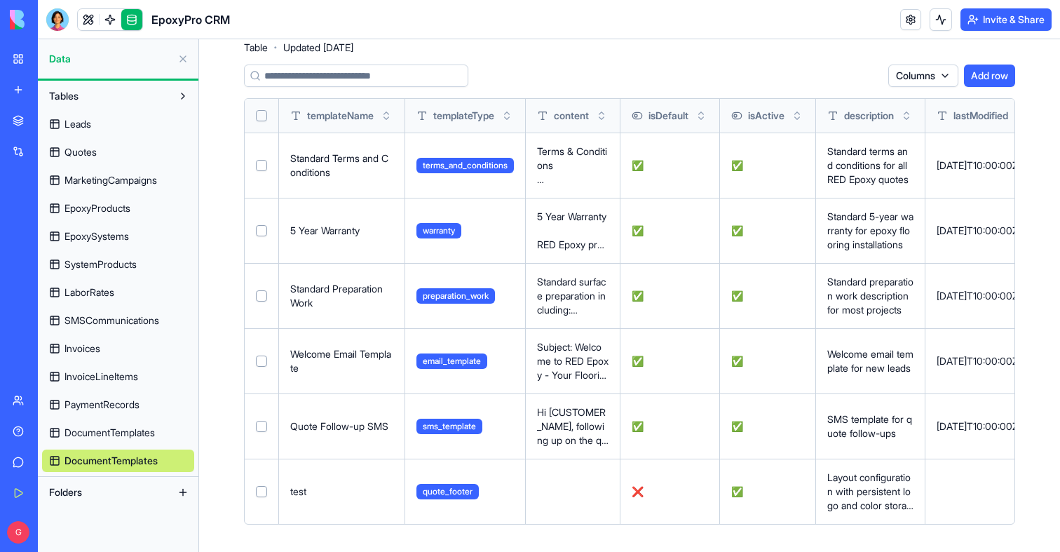
click at [126, 439] on span "DocumentTemplates" at bounding box center [109, 432] width 90 height 14
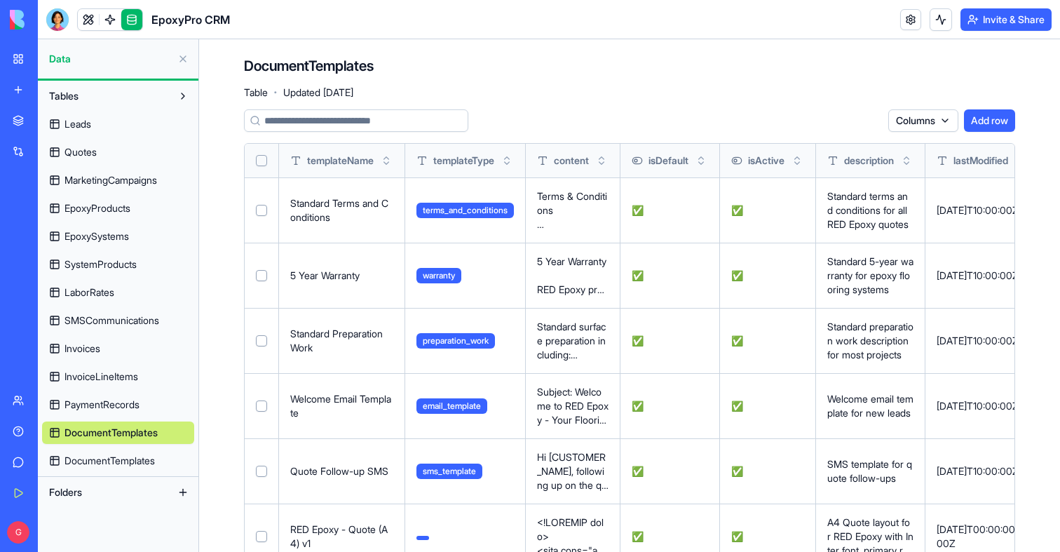
click at [123, 457] on span "DocumentTemplates" at bounding box center [109, 461] width 90 height 14
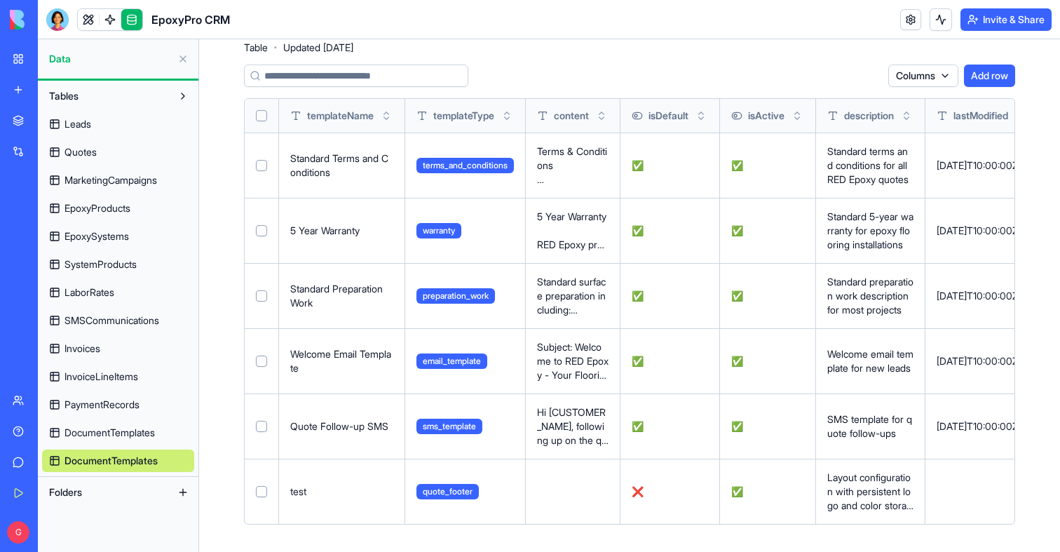
click at [74, 25] on div "EpoxyPro CRM" at bounding box center [138, 19] width 184 height 22
click at [95, 25] on link at bounding box center [88, 19] width 21 height 21
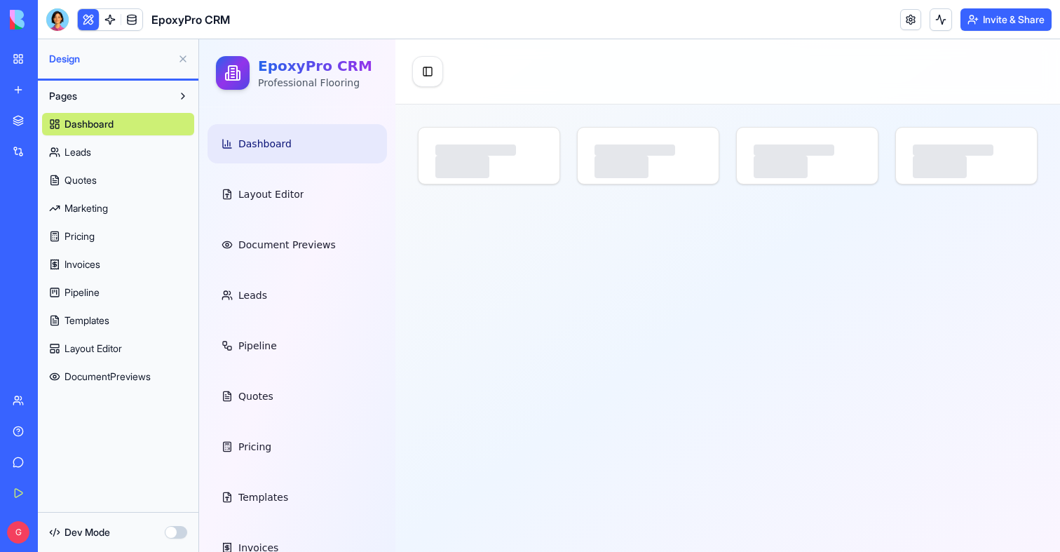
click at [102, 345] on span "Layout Editor" at bounding box center [92, 348] width 57 height 14
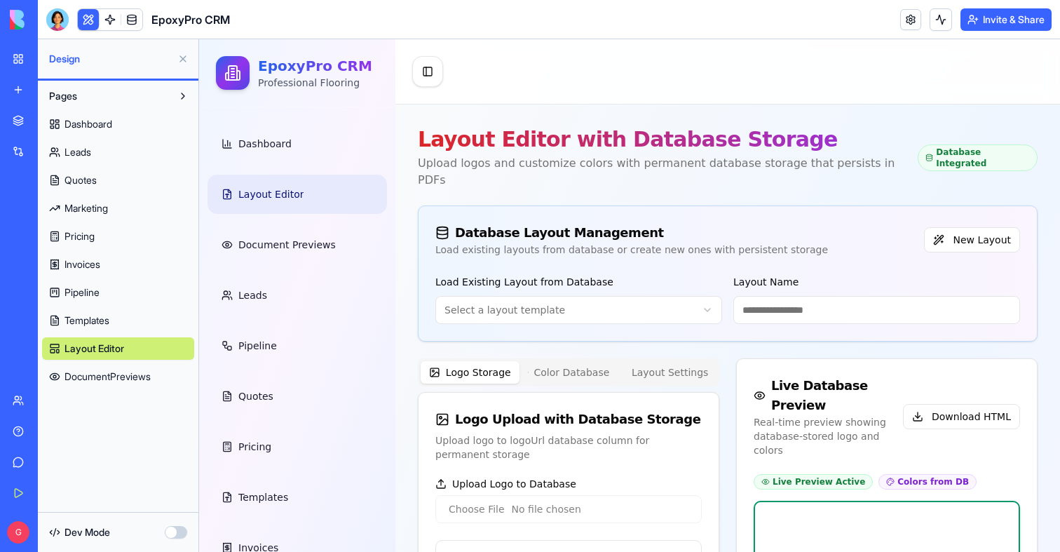
click at [90, 353] on span "Layout Editor" at bounding box center [94, 348] width 60 height 14
click at [111, 24] on link at bounding box center [110, 19] width 21 height 21
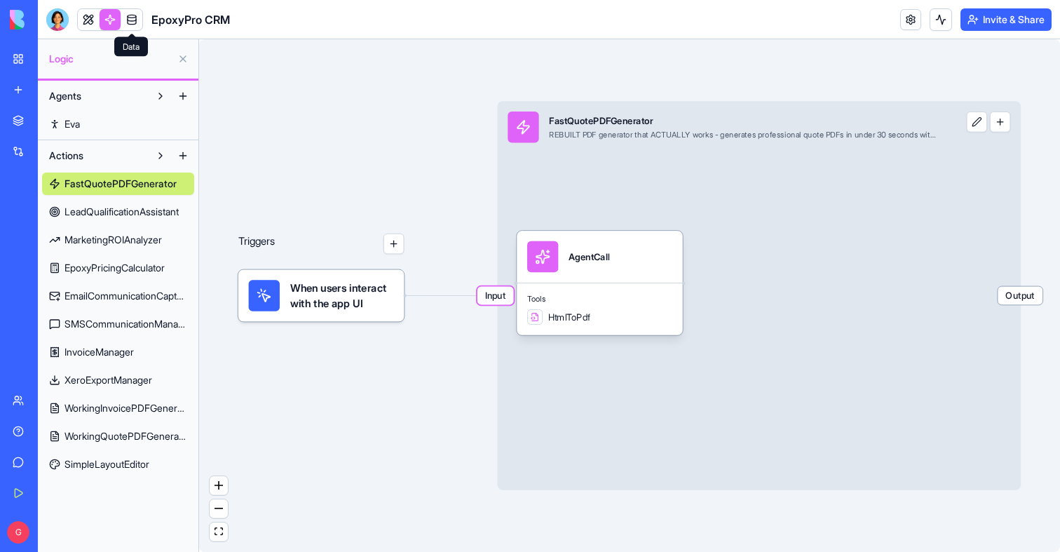
click at [135, 23] on link at bounding box center [131, 19] width 21 height 21
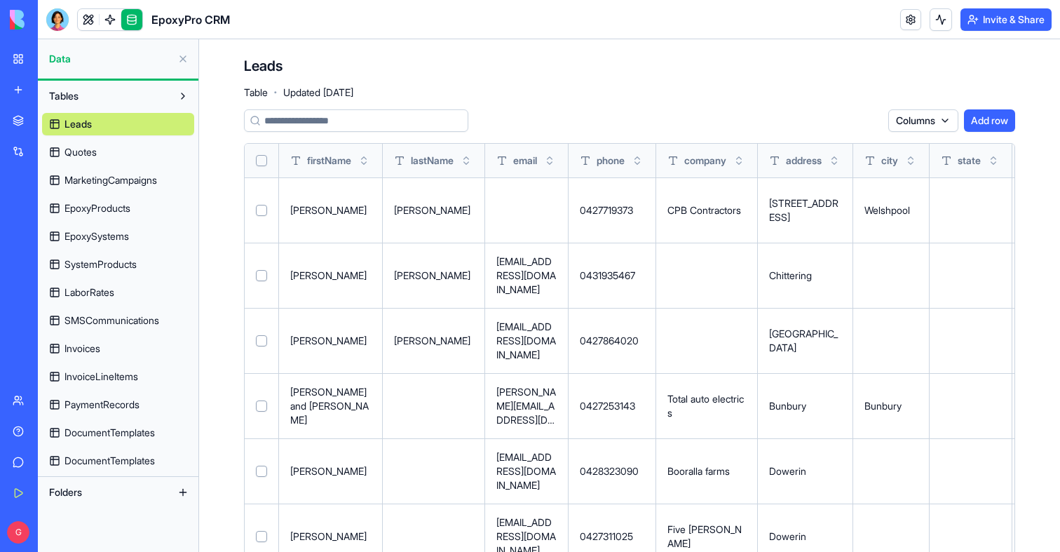
click at [115, 456] on span "DocumentTemplates" at bounding box center [109, 461] width 90 height 14
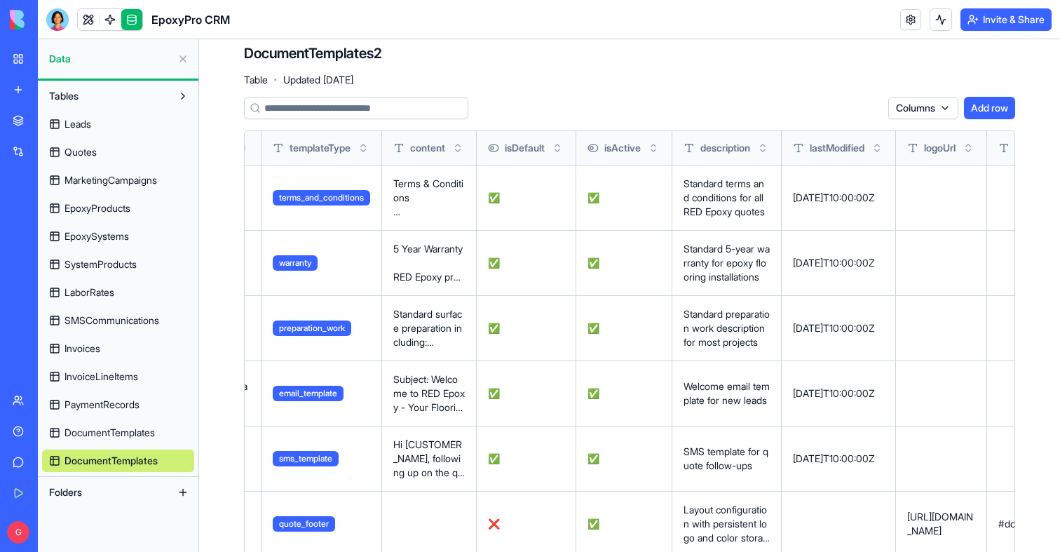
scroll to position [0, 138]
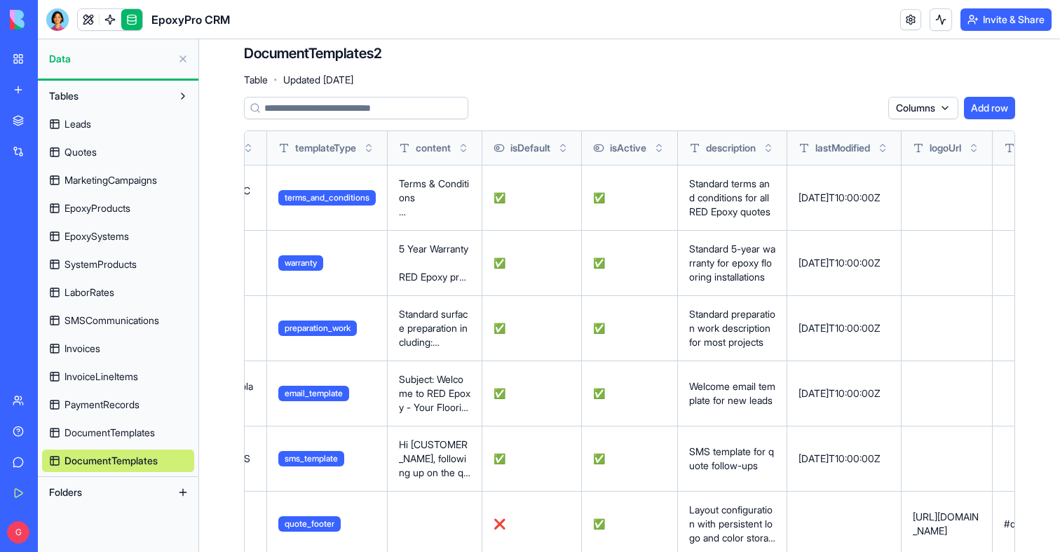
click at [436, 336] on p "Standard surface preparation including: • Thorough cleaning and degreasing • Di…" at bounding box center [434, 328] width 71 height 42
click at [0, 0] on button at bounding box center [0, 0] width 0 height 0
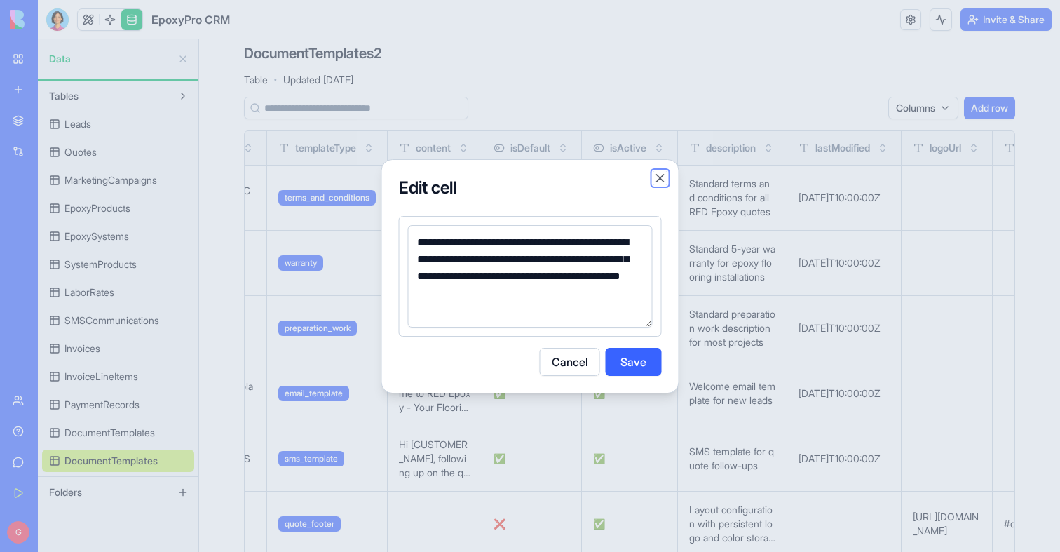
click at [656, 182] on button "Close" at bounding box center [660, 178] width 14 height 14
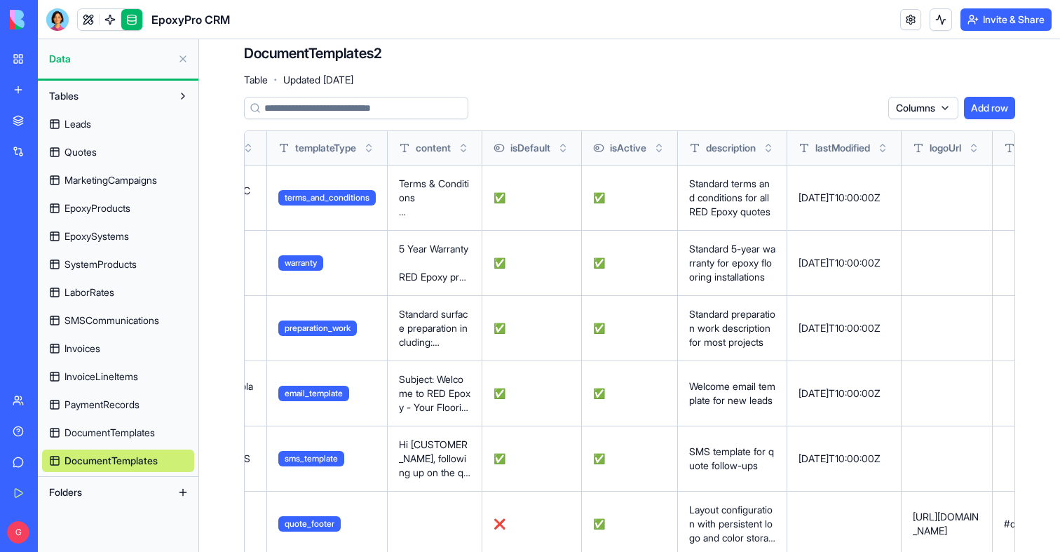
click at [0, 0] on button at bounding box center [0, 0] width 0 height 0
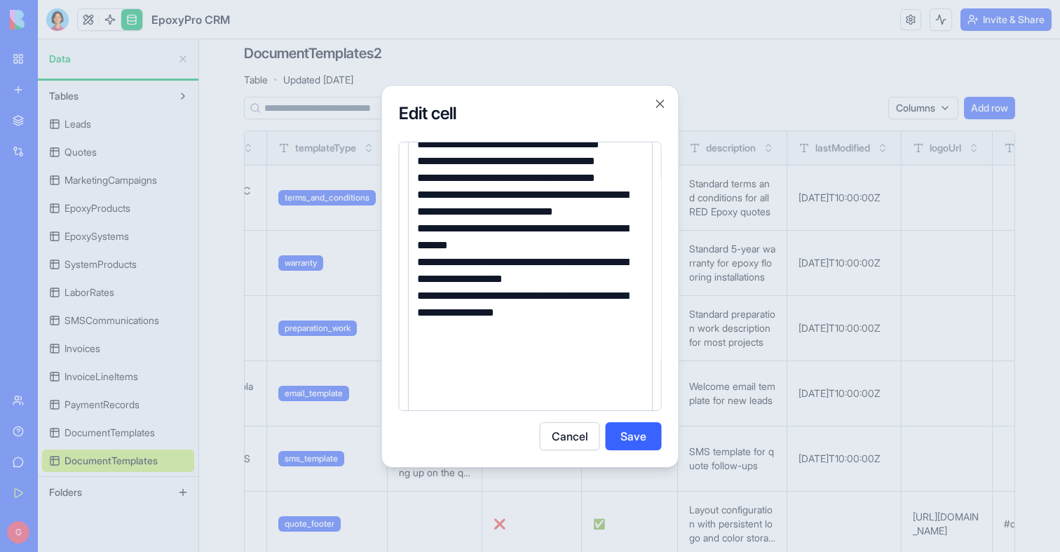
scroll to position [171, 0]
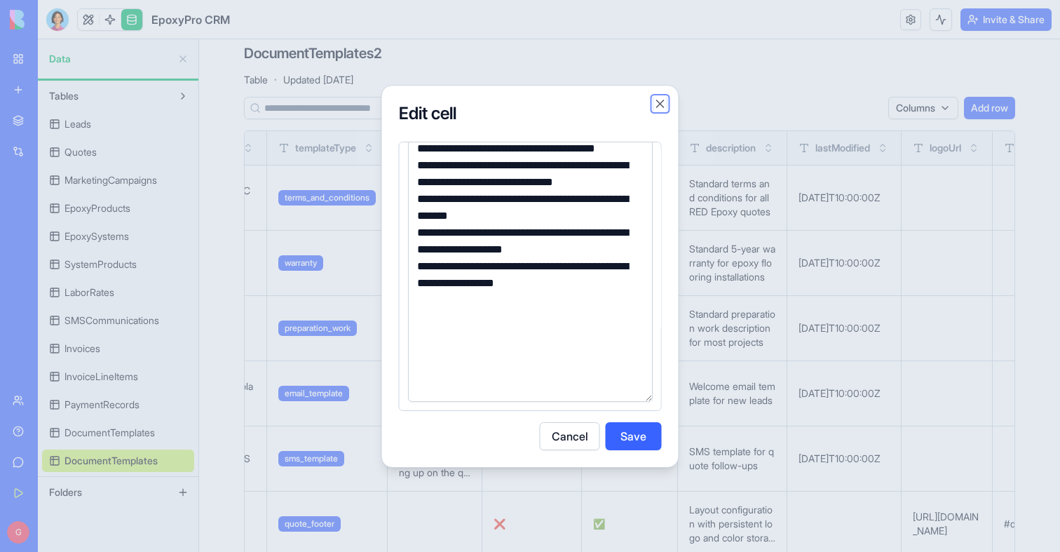
click at [655, 109] on button "Close" at bounding box center [660, 104] width 14 height 14
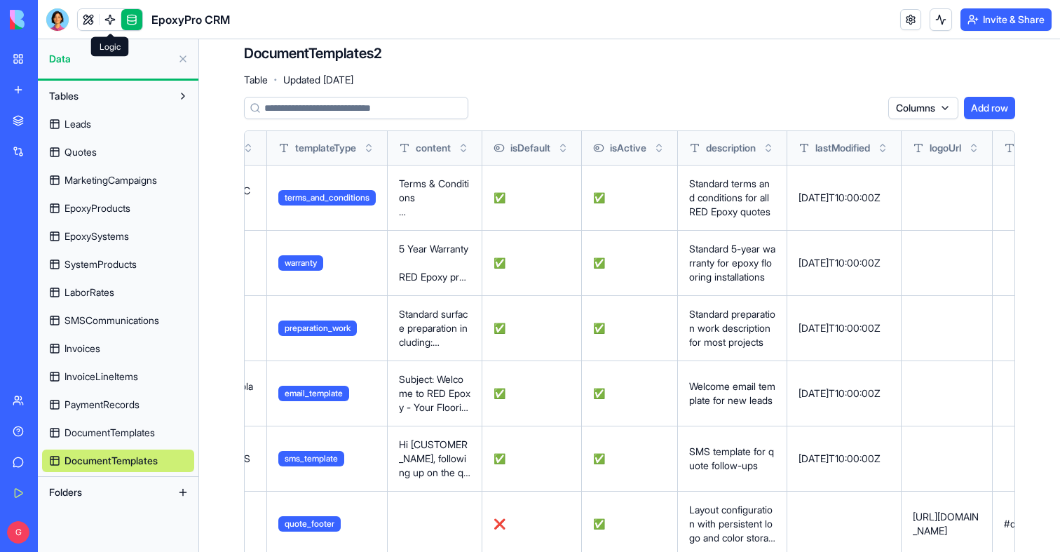
click at [114, 15] on link at bounding box center [110, 19] width 21 height 21
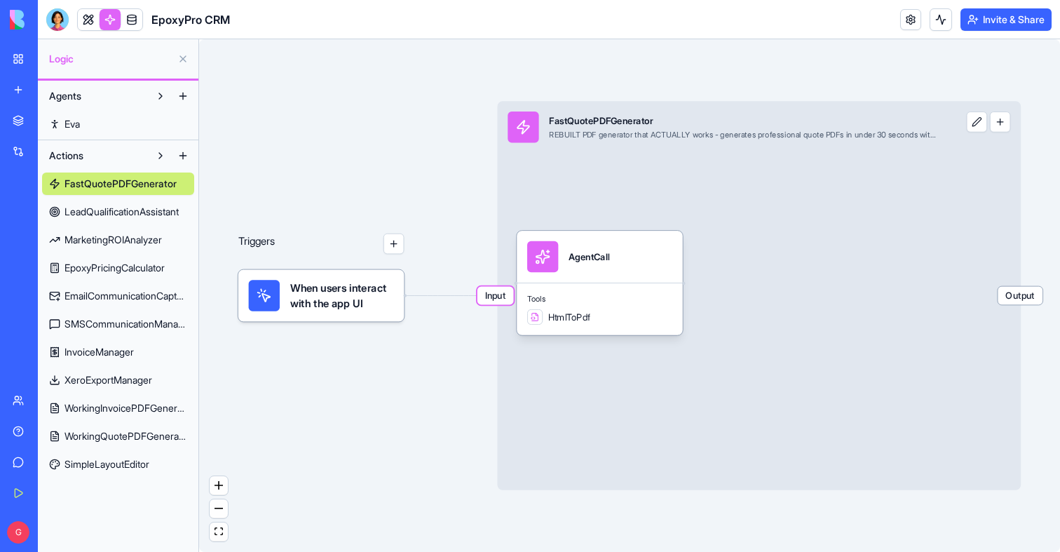
click at [121, 465] on span "SimpleLayoutEditor" at bounding box center [106, 464] width 85 height 14
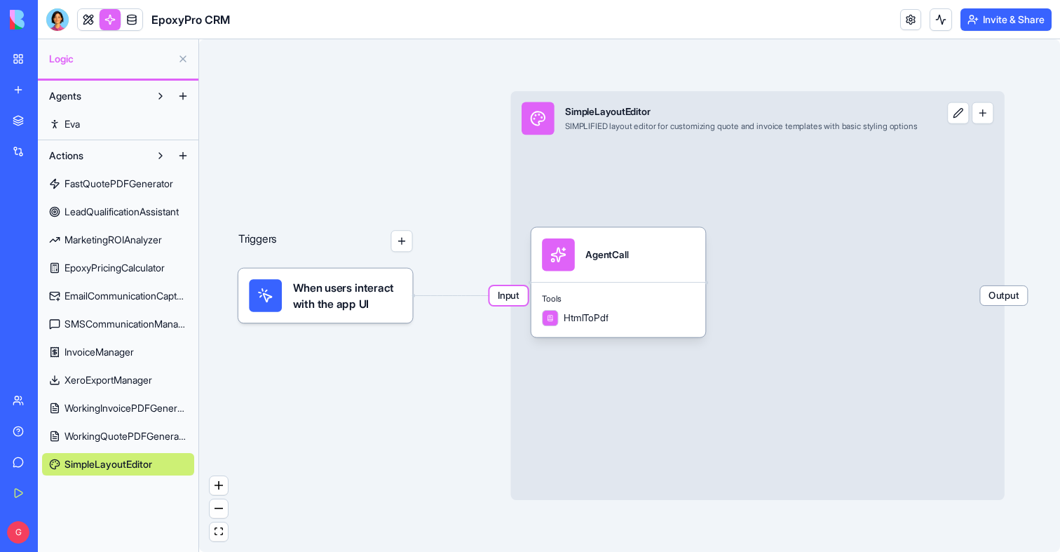
click at [120, 441] on span "WorkingQuotePDFGenerator" at bounding box center [125, 436] width 123 height 14
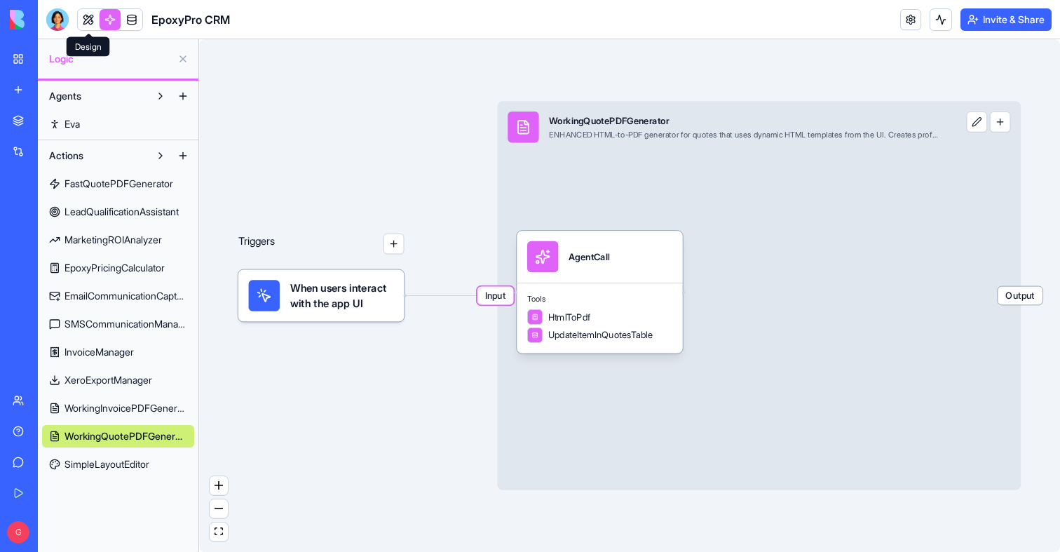
click at [87, 13] on link at bounding box center [88, 19] width 21 height 21
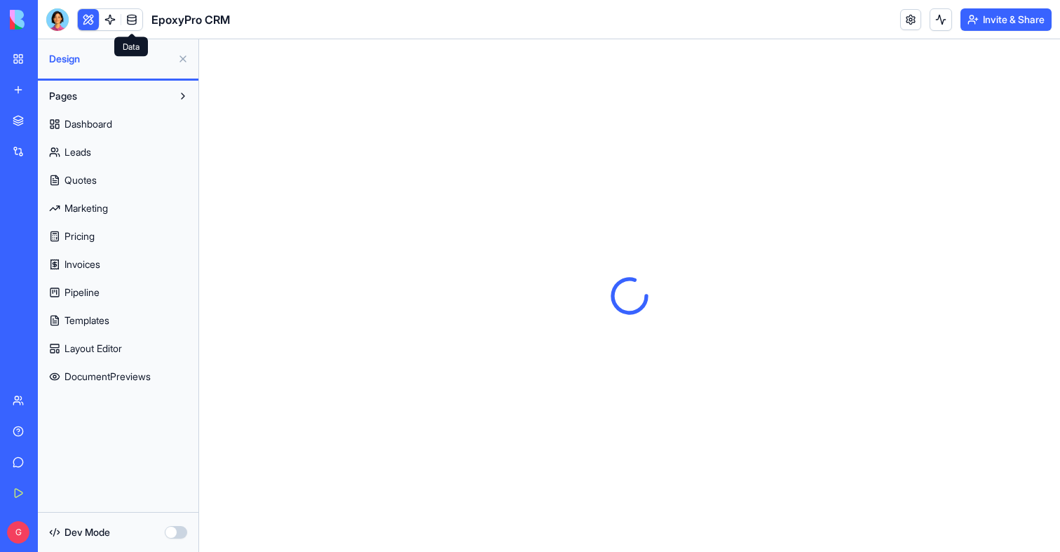
click at [137, 22] on link at bounding box center [131, 19] width 21 height 21
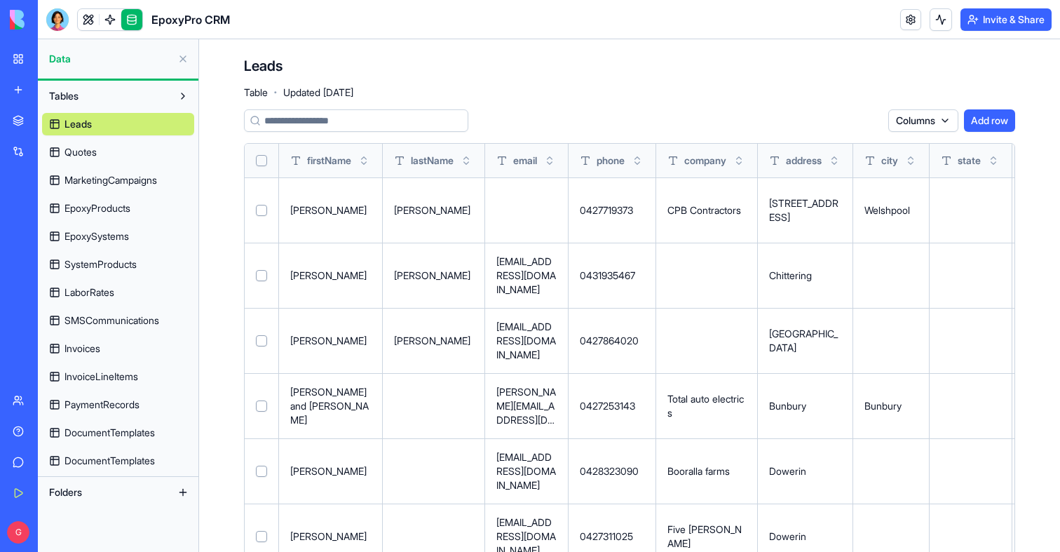
click at [95, 353] on span "Invoices" at bounding box center [82, 348] width 36 height 14
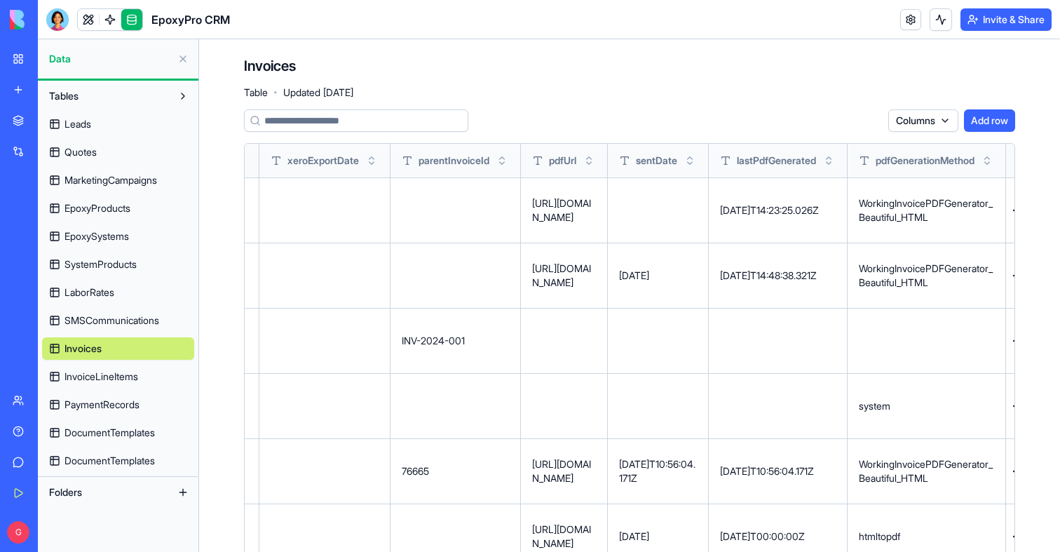
scroll to position [0, 1996]
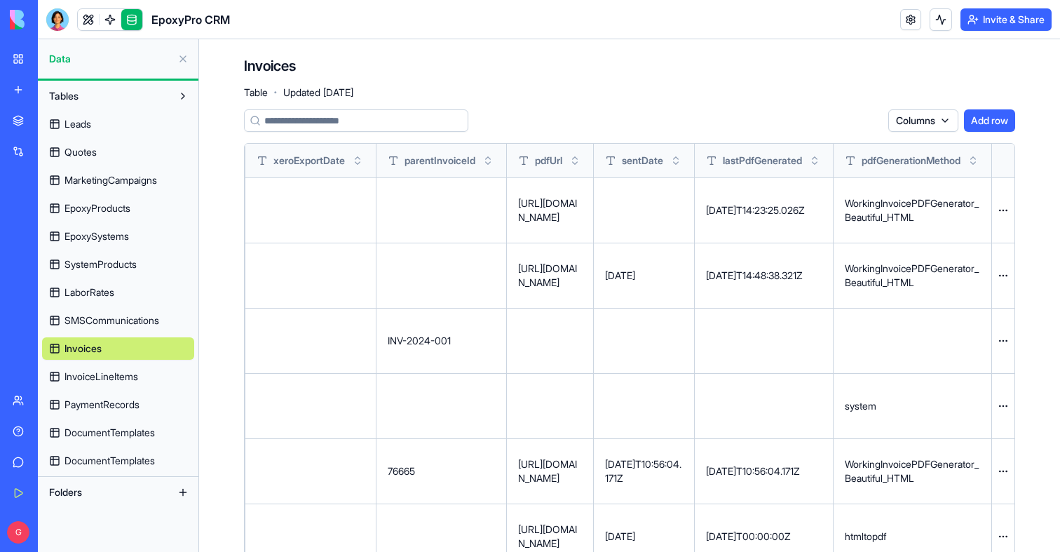
click at [105, 36] on header "EpoxyPro CRM Invite & Share" at bounding box center [549, 19] width 1022 height 39
click at [105, 22] on link at bounding box center [110, 19] width 21 height 21
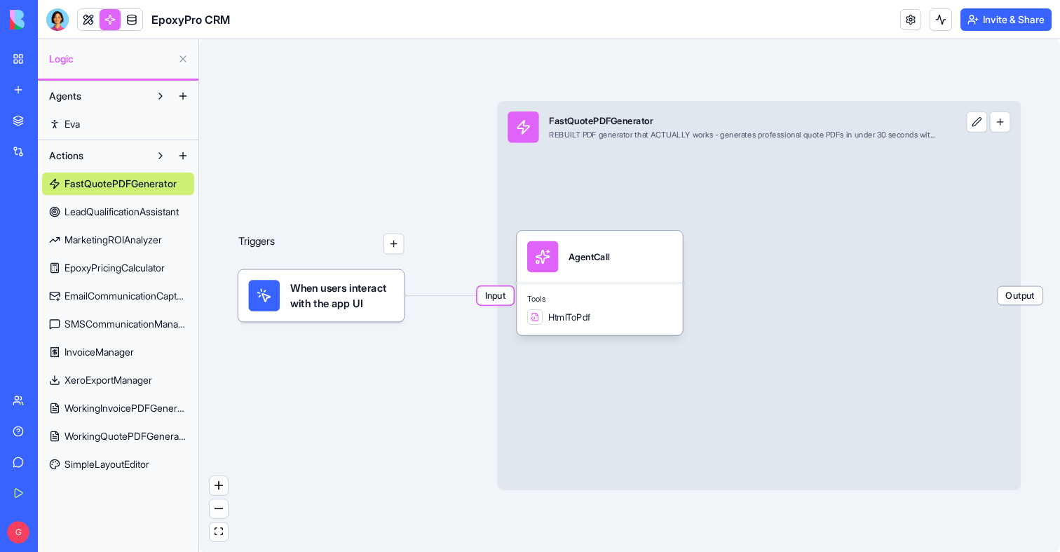
click at [138, 414] on span "WorkingInvoicePDFGenerator" at bounding box center [125, 408] width 123 height 14
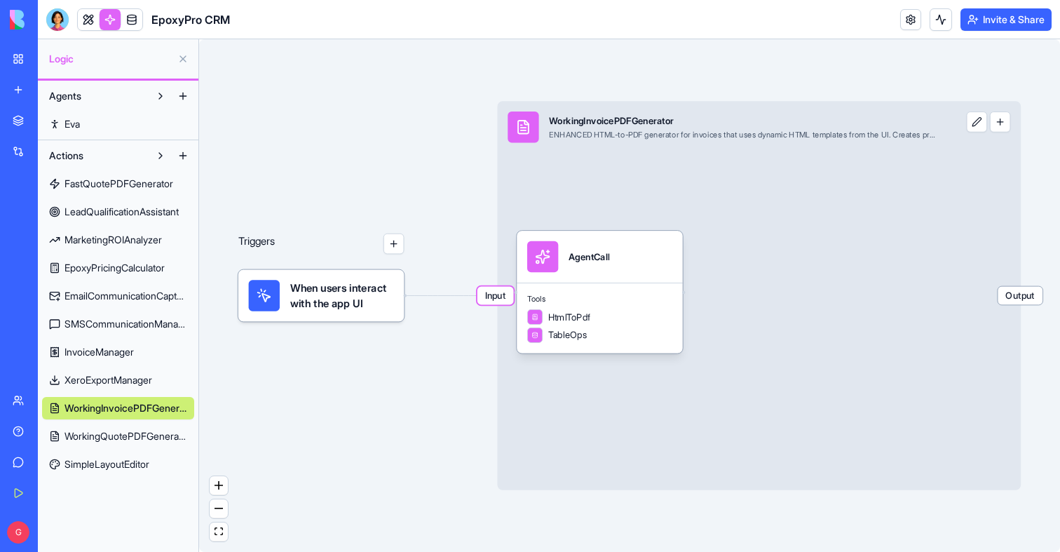
click at [502, 301] on span "Input" at bounding box center [495, 296] width 36 height 18
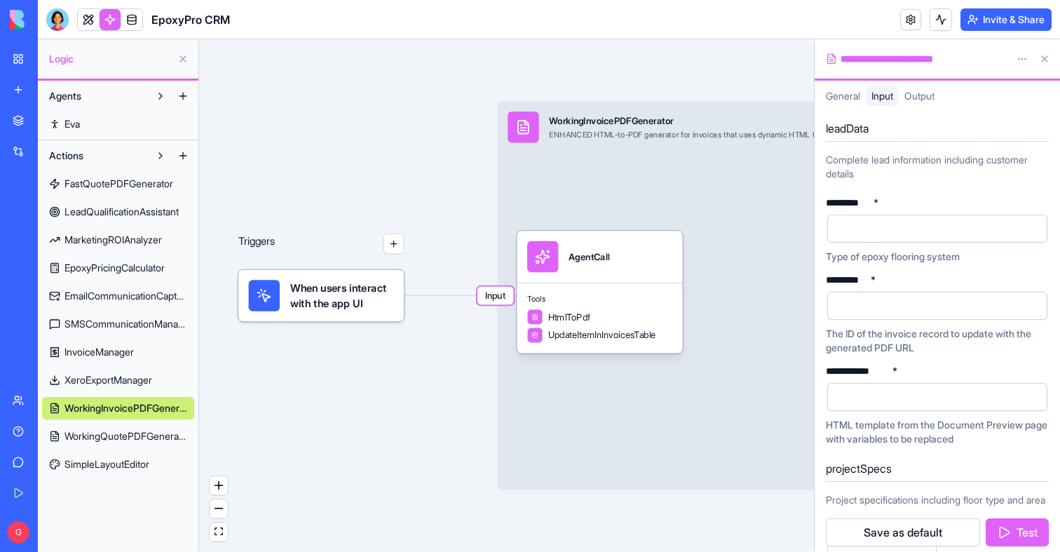
click at [142, 20] on div at bounding box center [110, 19] width 66 height 22
click at [135, 20] on link at bounding box center [131, 19] width 21 height 21
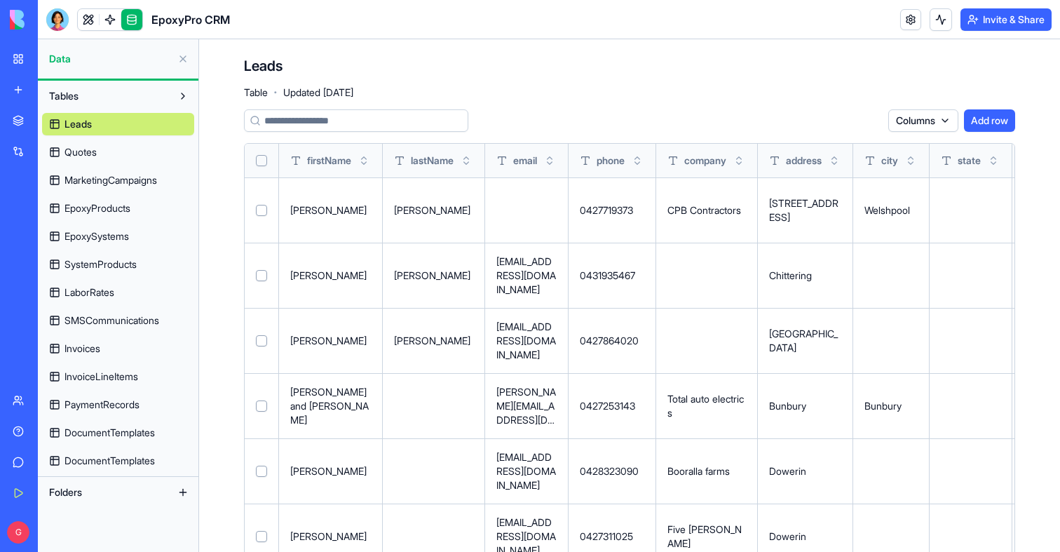
click at [99, 458] on span "DocumentTemplates" at bounding box center [109, 461] width 90 height 14
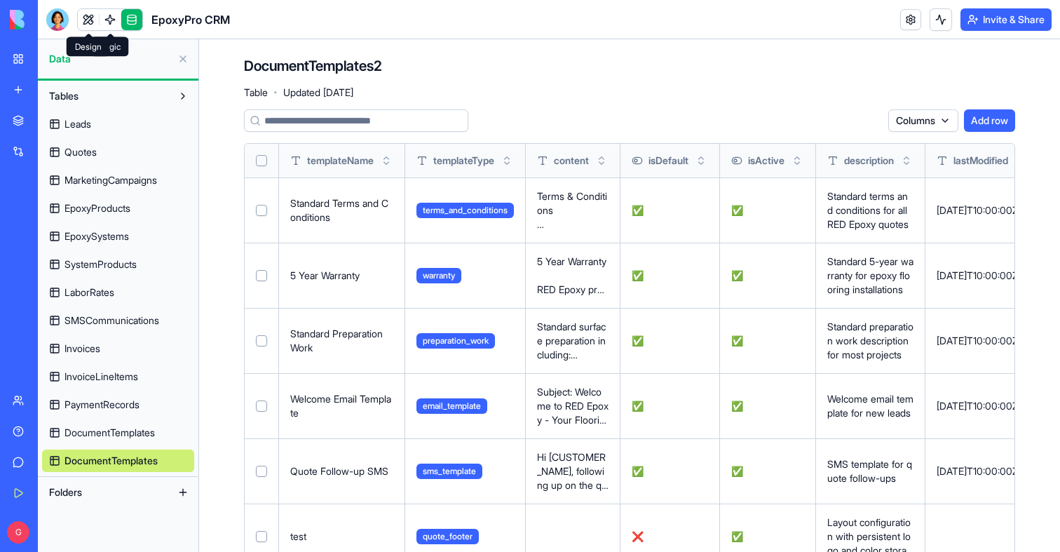
click at [94, 20] on link at bounding box center [88, 19] width 21 height 21
click at [94, 20] on button at bounding box center [88, 19] width 21 height 21
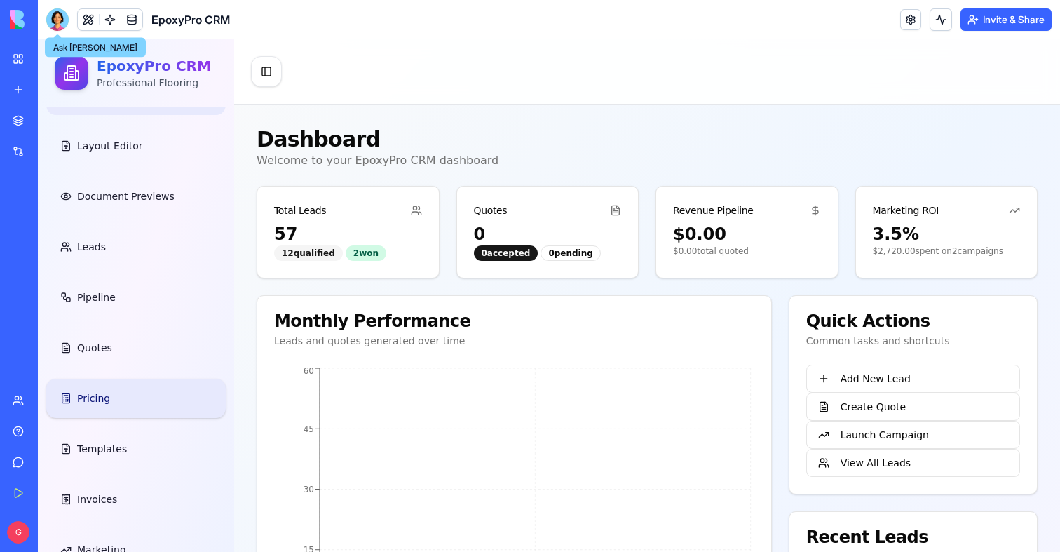
scroll to position [83, 0]
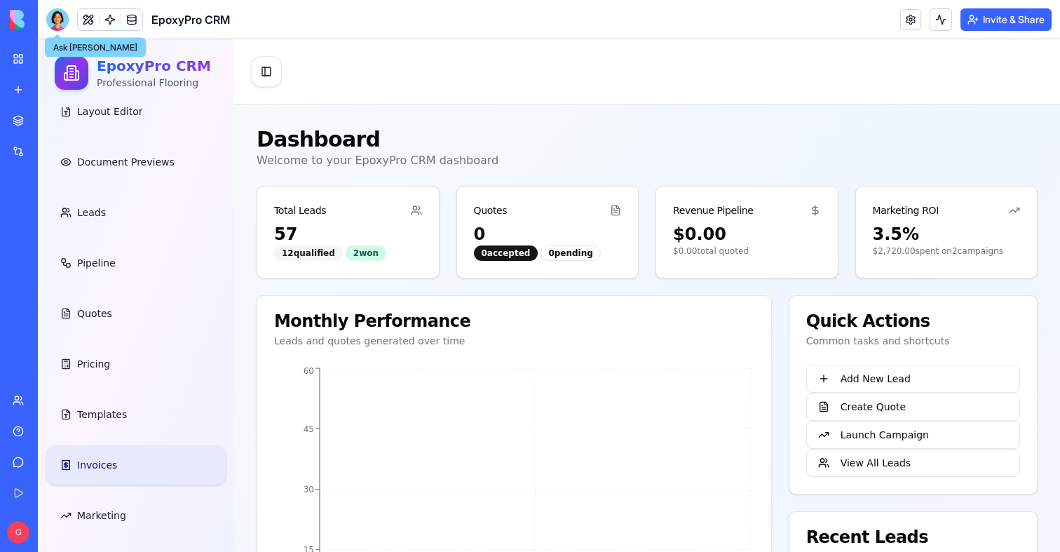
click at [141, 461] on link "Invoices" at bounding box center [135, 464] width 179 height 39
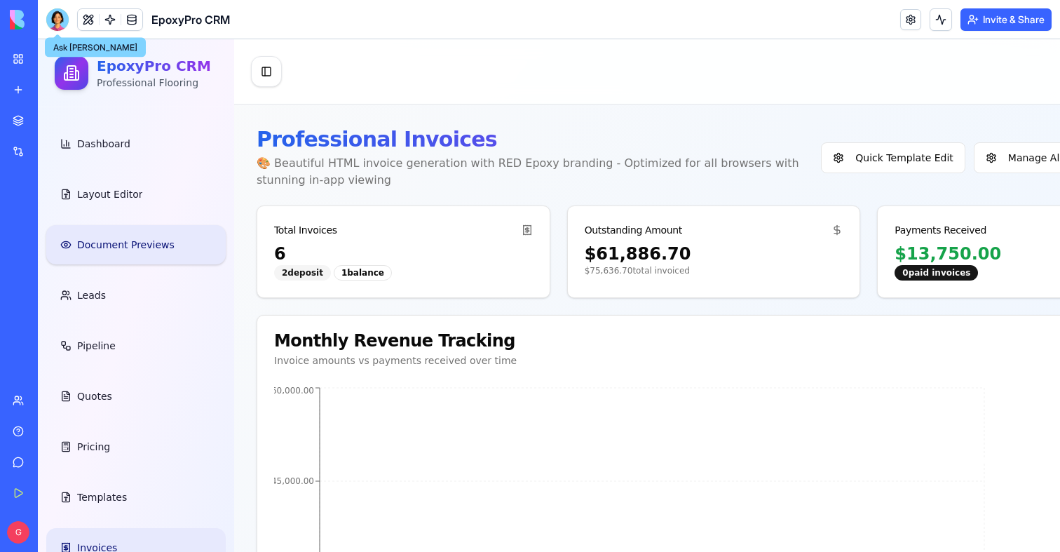
click at [134, 244] on span "Document Previews" at bounding box center [125, 245] width 97 height 14
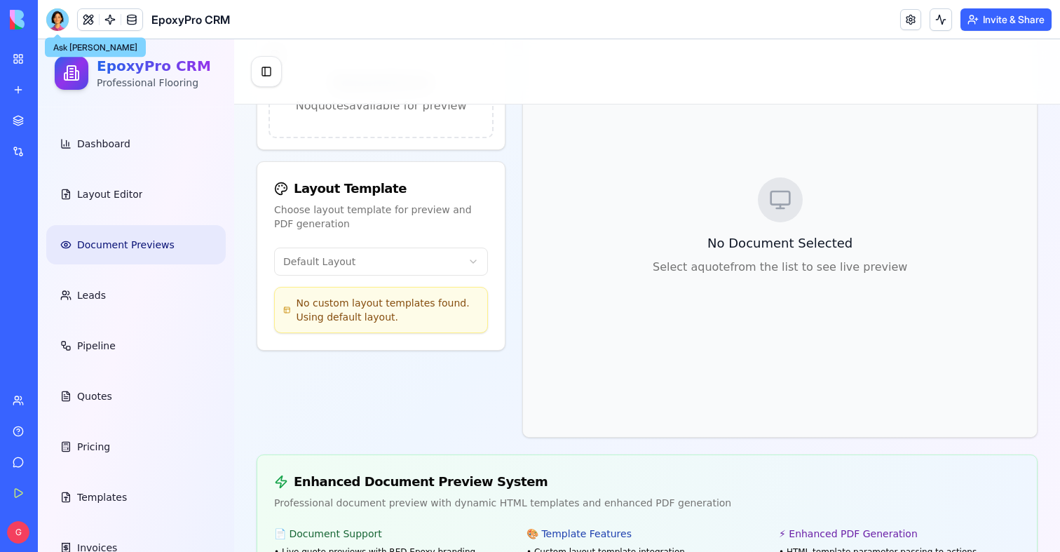
scroll to position [387, 0]
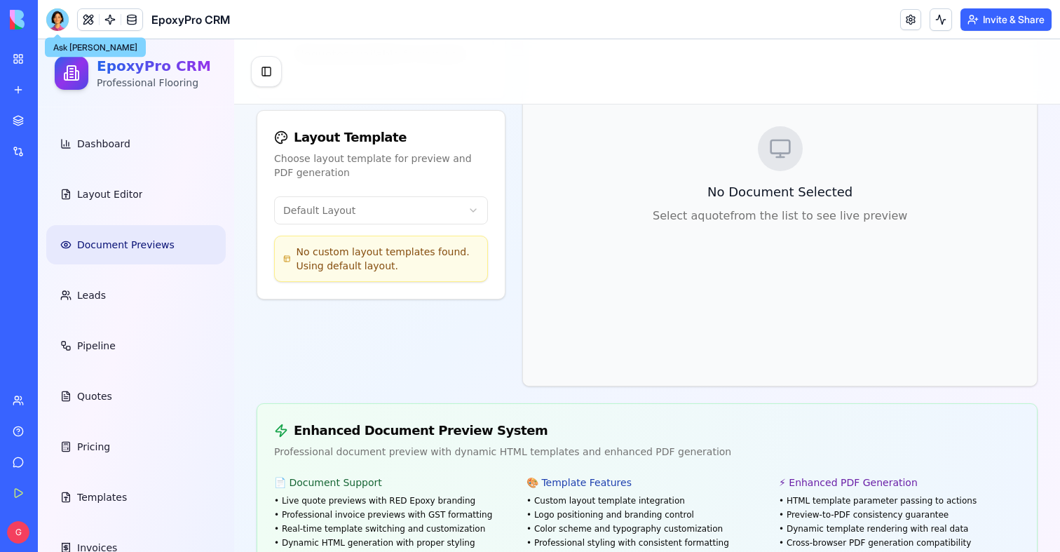
click at [428, 187] on html "EpoxyPro CRM Professional Flooring Dashboard Layout Editor Document Previews Le…" at bounding box center [549, 120] width 1022 height 936
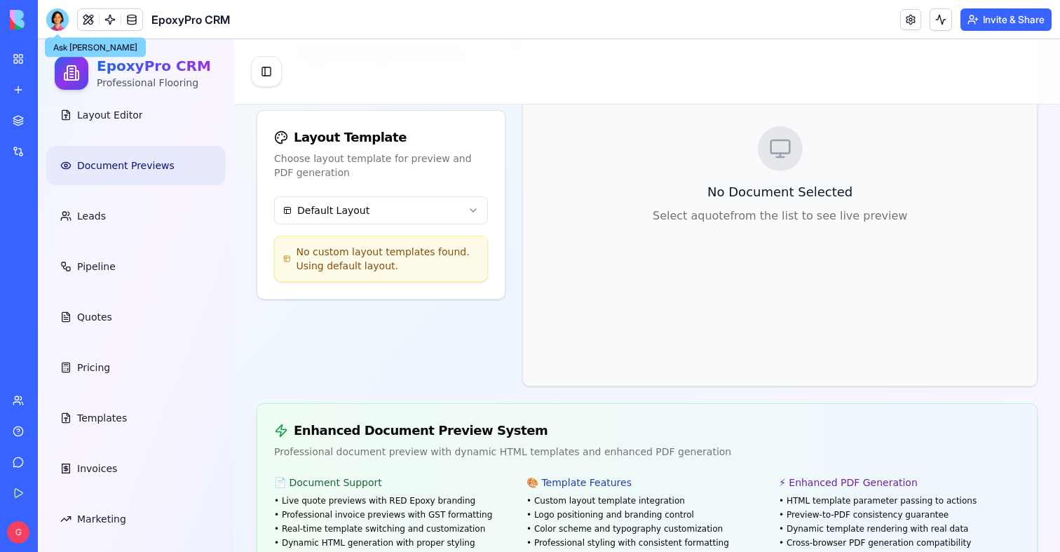
scroll to position [83, 0]
click at [161, 320] on link "Quotes" at bounding box center [135, 313] width 179 height 39
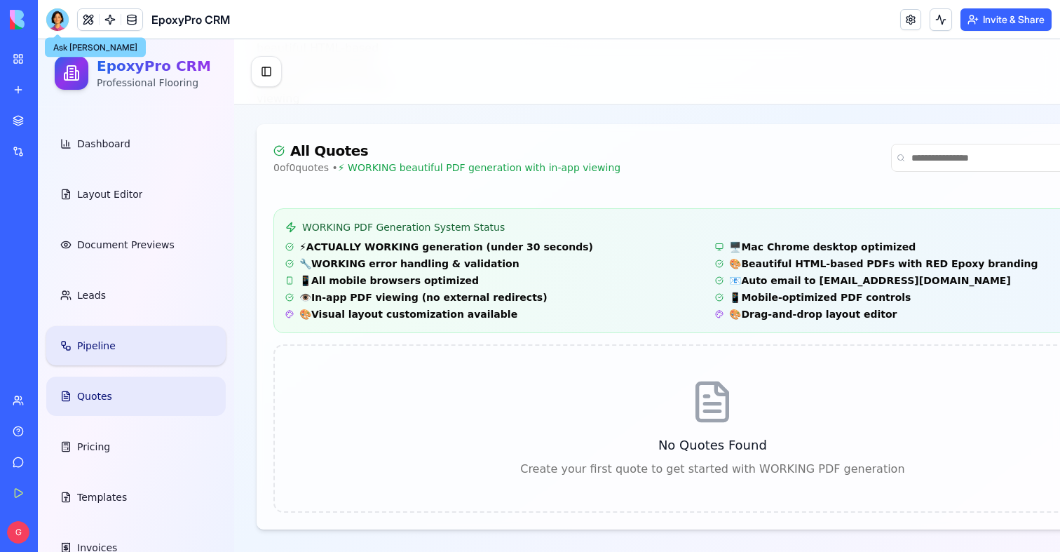
click at [106, 357] on link "Pipeline" at bounding box center [135, 345] width 179 height 39
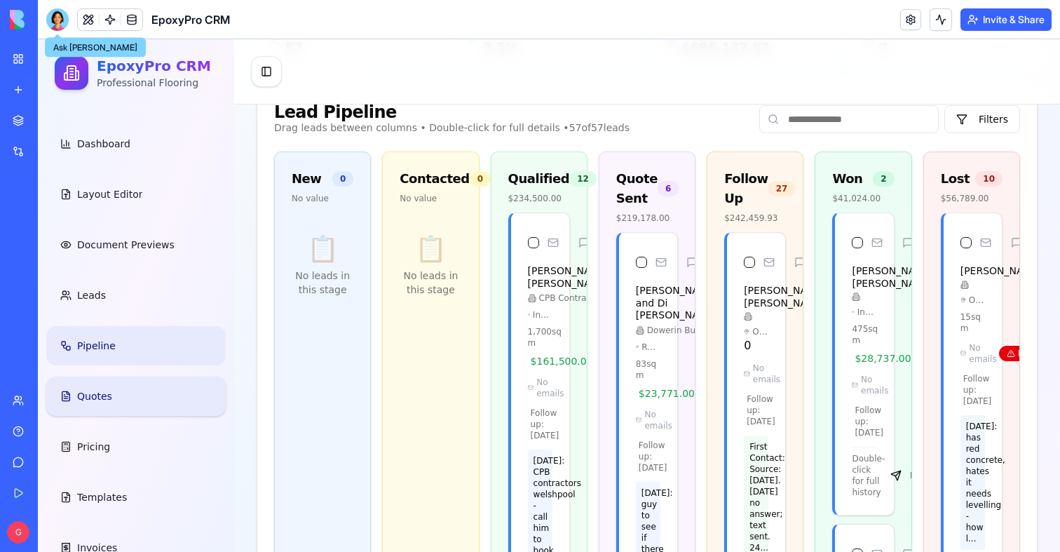
click at [111, 397] on link "Quotes" at bounding box center [135, 395] width 179 height 39
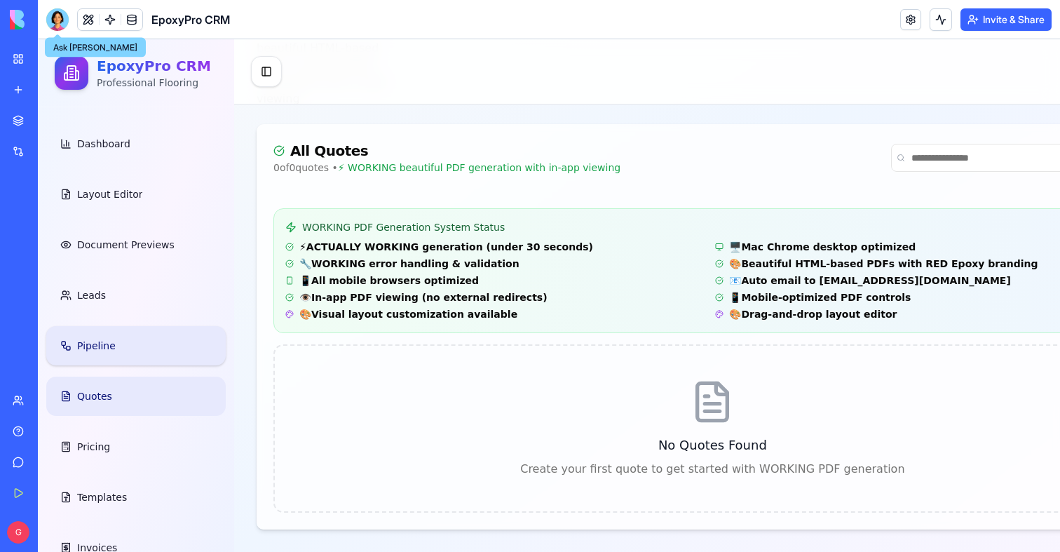
click at [109, 349] on span "Pipeline" at bounding box center [96, 346] width 39 height 14
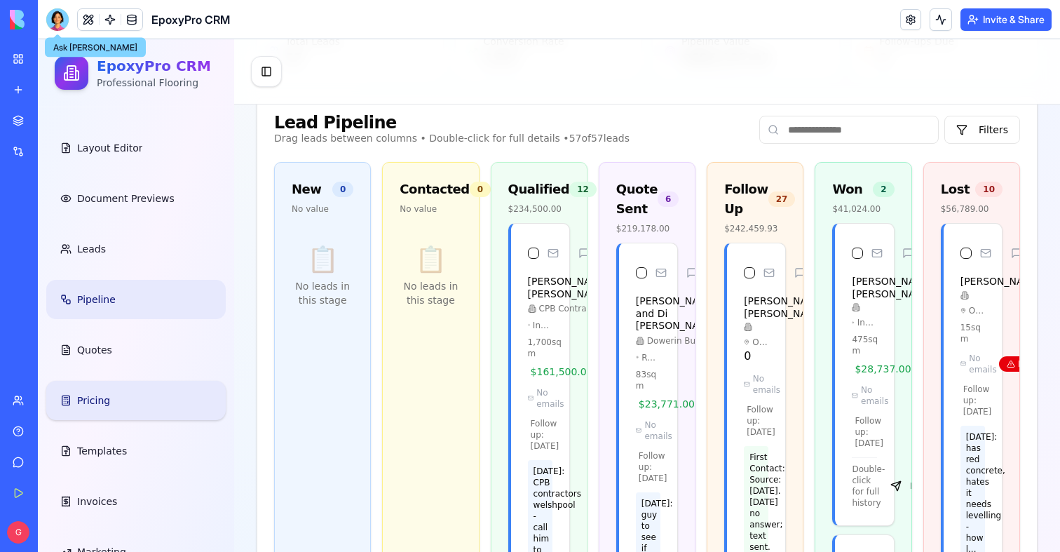
scroll to position [83, 0]
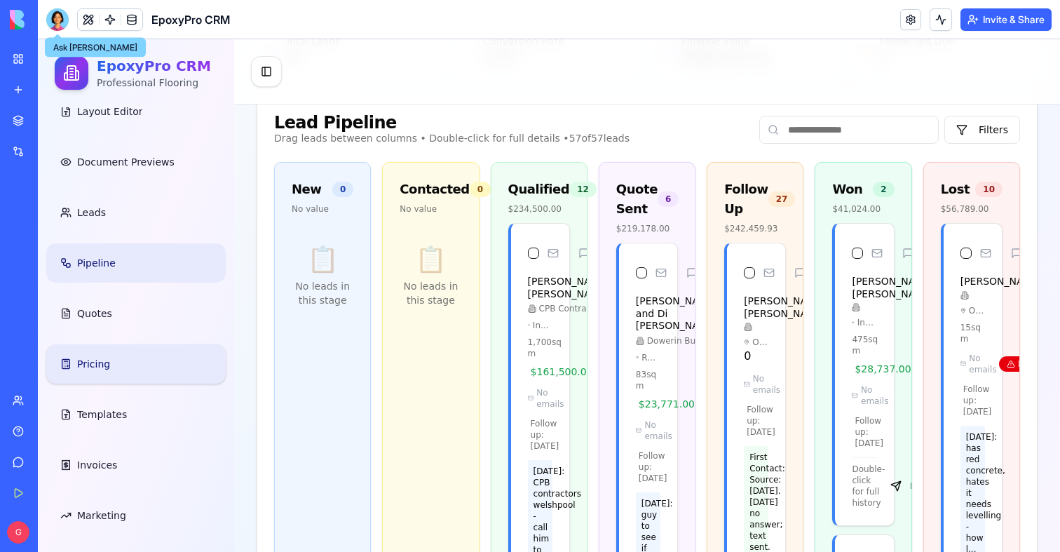
click at [104, 465] on span "Invoices" at bounding box center [97, 465] width 40 height 14
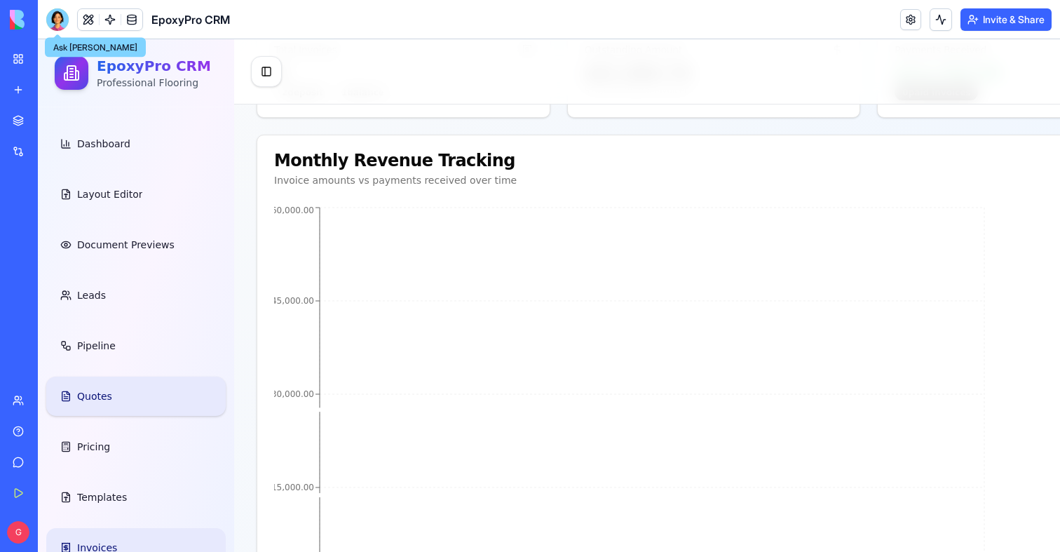
click at [100, 408] on link "Quotes" at bounding box center [135, 395] width 179 height 39
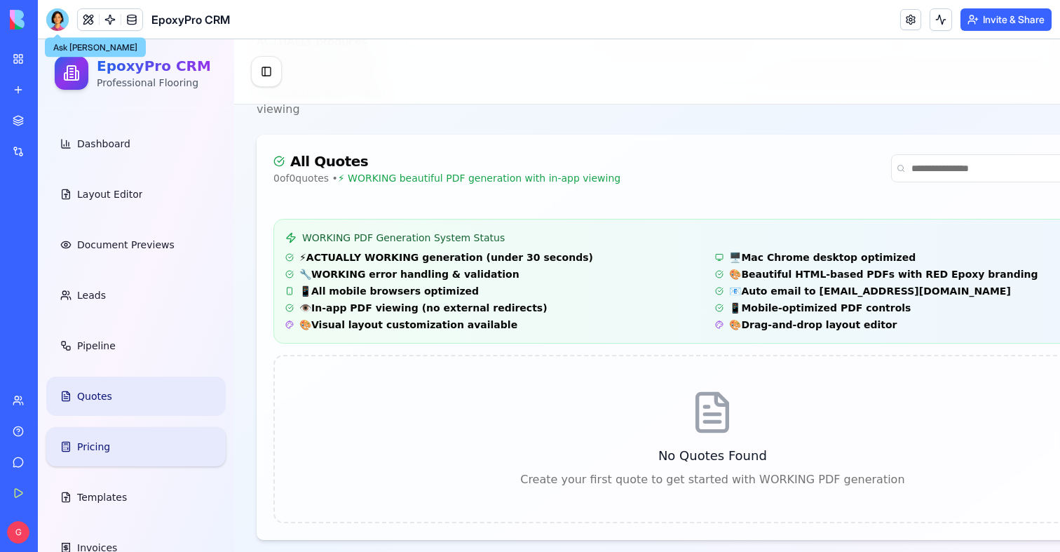
click at [100, 451] on span "Pricing" at bounding box center [93, 447] width 33 height 14
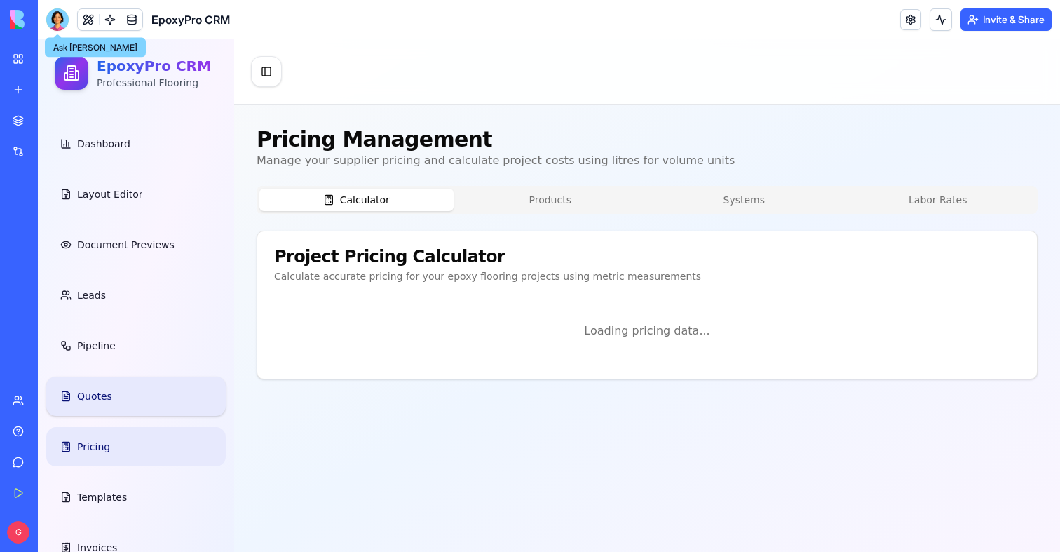
click at [91, 386] on link "Quotes" at bounding box center [135, 395] width 179 height 39
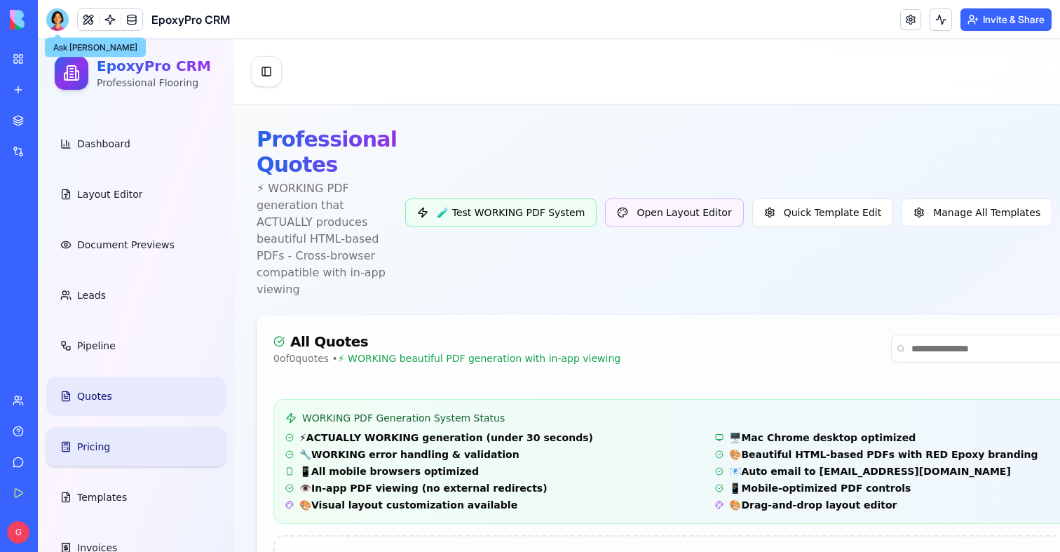
click at [97, 458] on link "Pricing" at bounding box center [135, 446] width 179 height 39
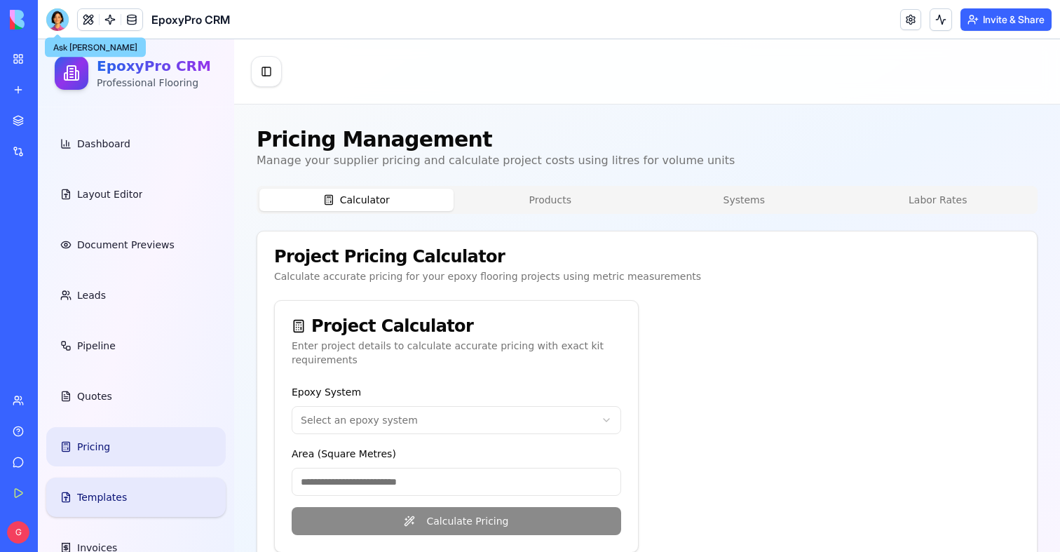
click at [97, 479] on link "Templates" at bounding box center [135, 496] width 179 height 39
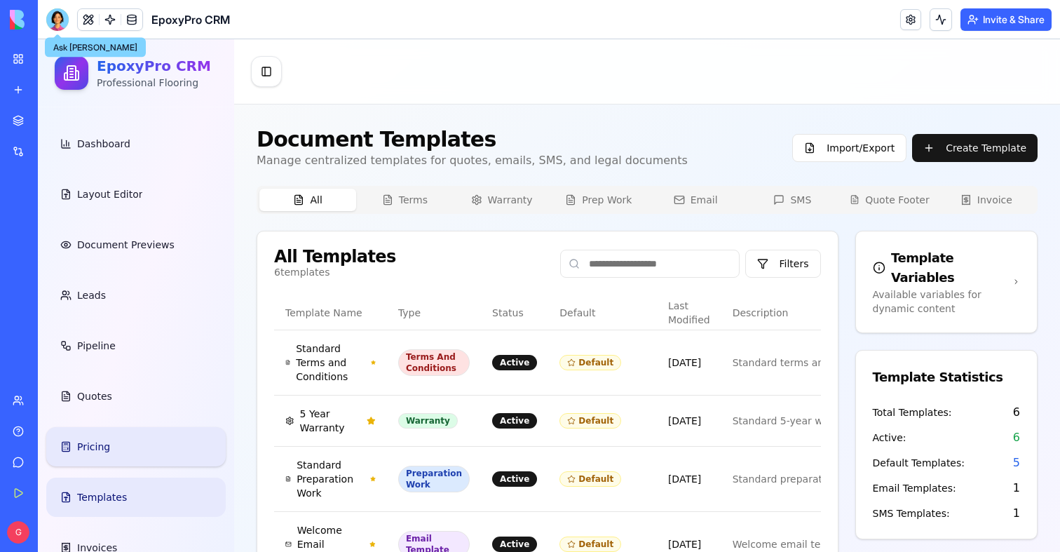
click at [92, 454] on link "Pricing" at bounding box center [135, 446] width 179 height 39
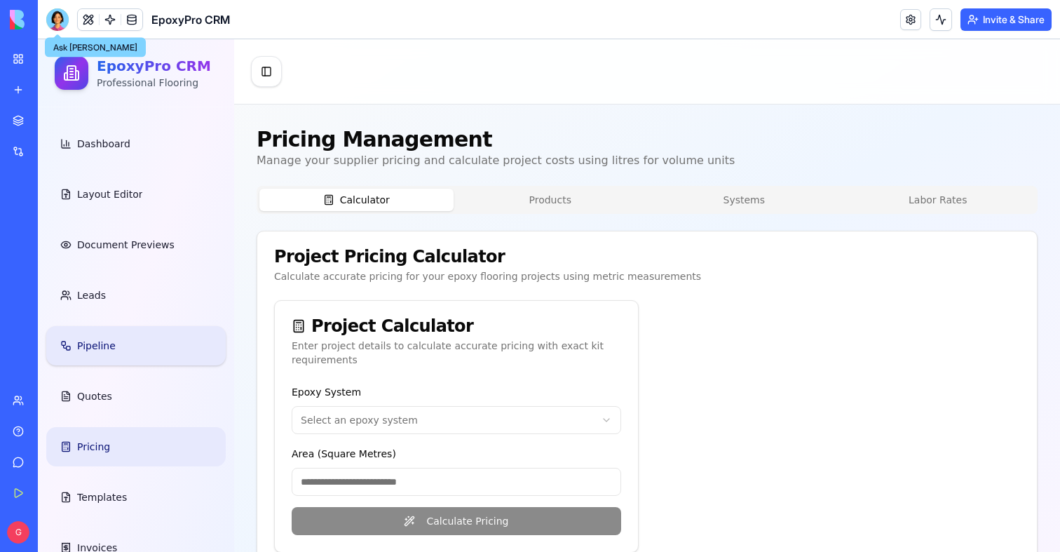
click at [111, 348] on span "Pipeline" at bounding box center [96, 346] width 39 height 14
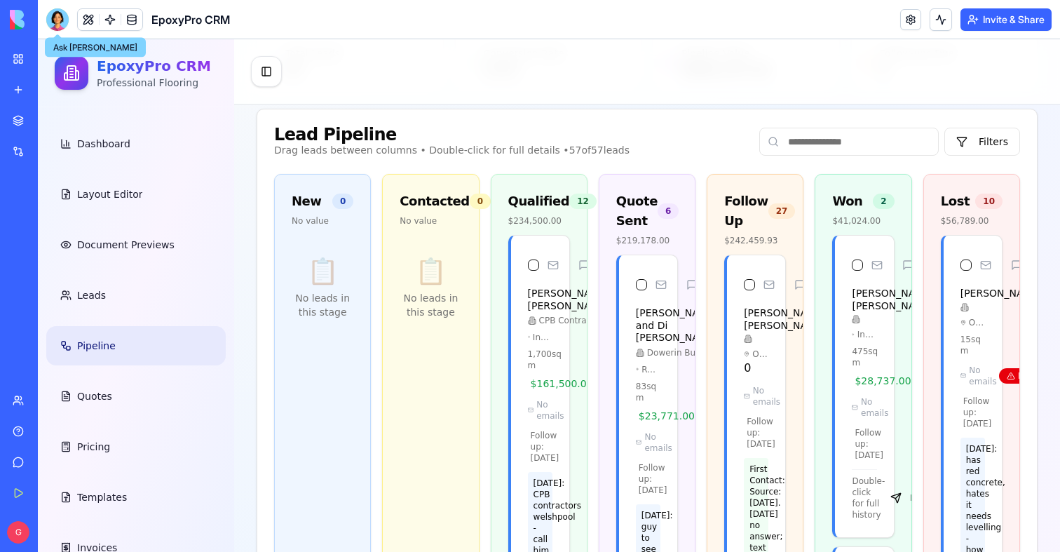
scroll to position [236, 0]
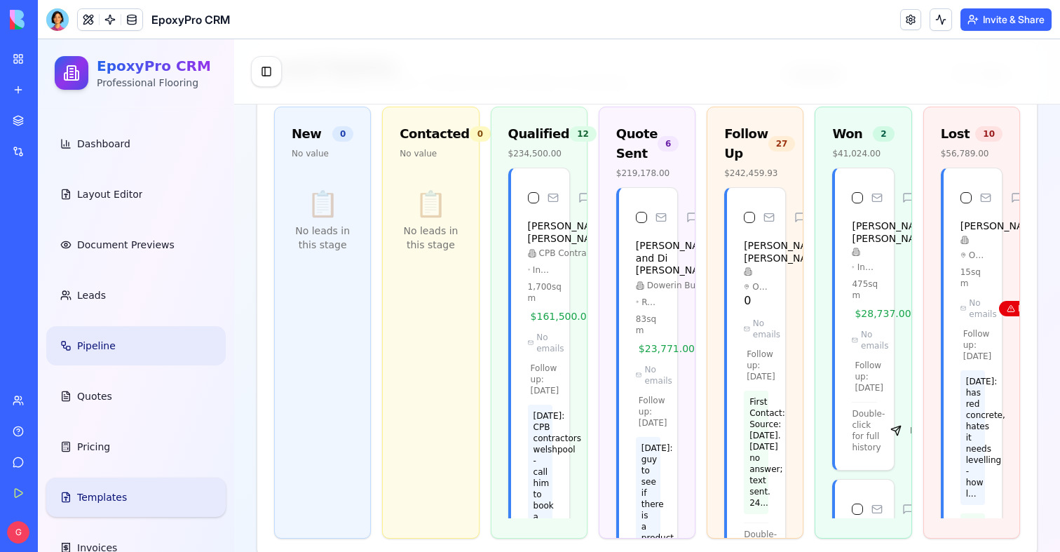
click at [134, 485] on link "Templates" at bounding box center [135, 496] width 179 height 39
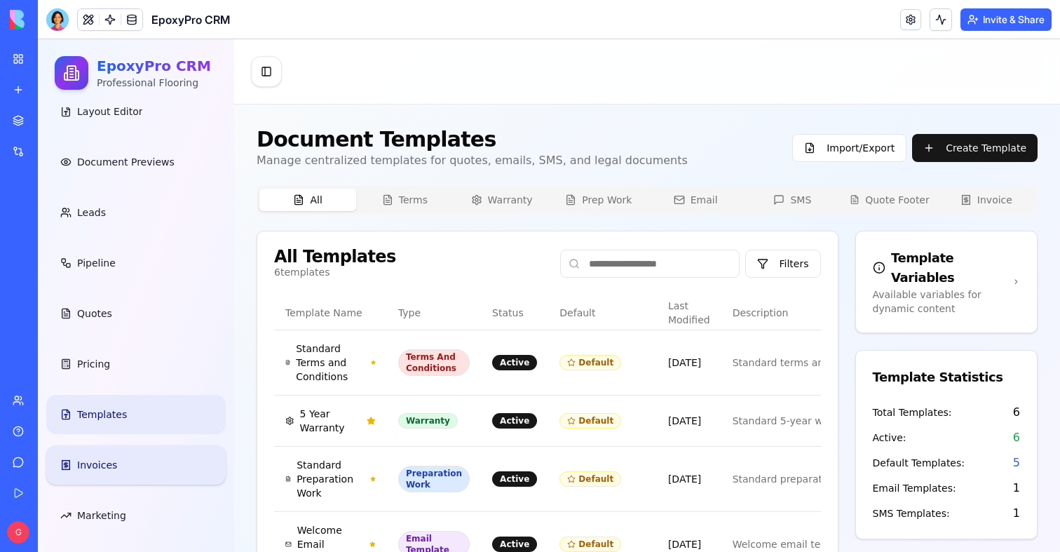
click at [137, 453] on link "Invoices" at bounding box center [135, 464] width 179 height 39
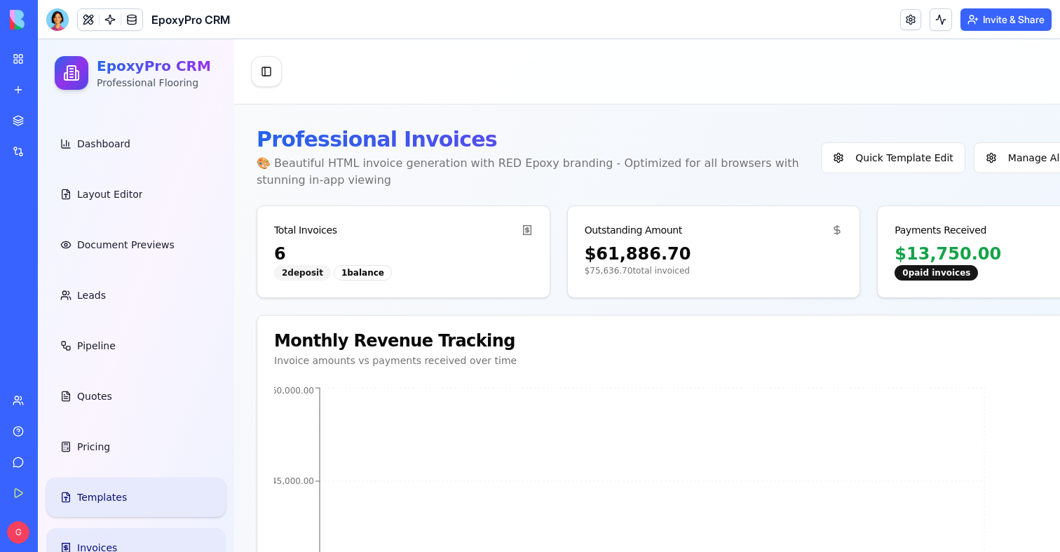
click at [117, 480] on link "Templates" at bounding box center [135, 496] width 179 height 39
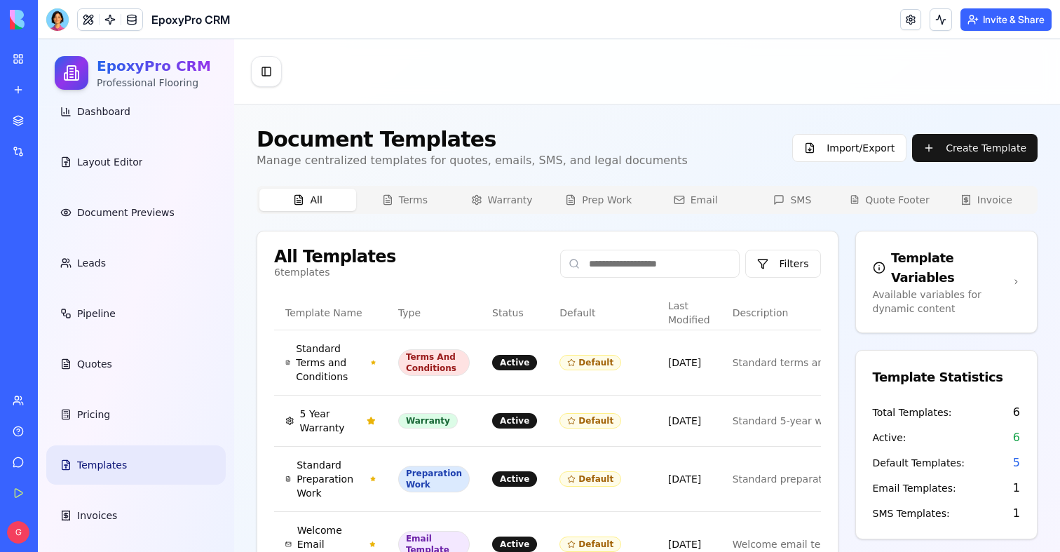
scroll to position [83, 0]
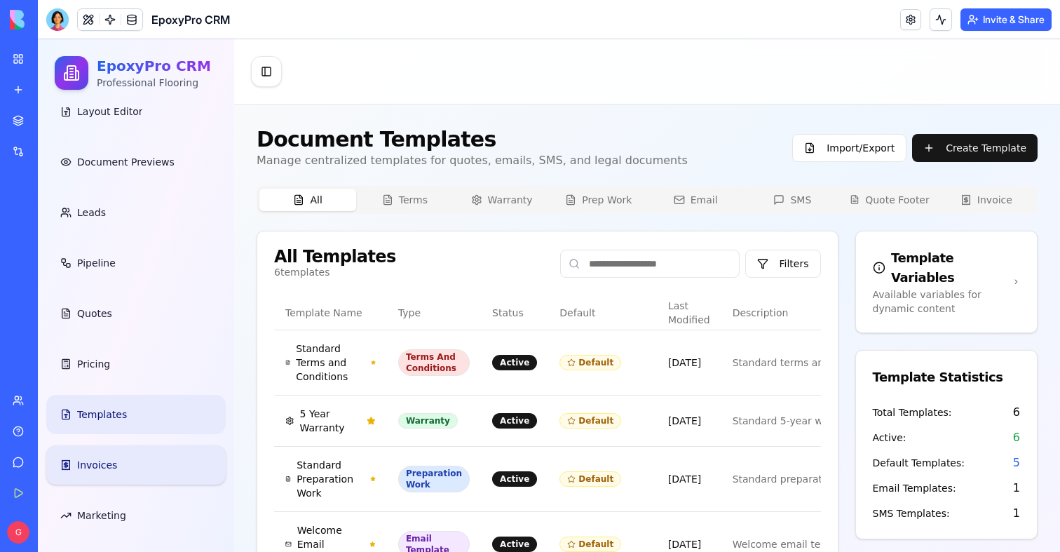
click at [114, 462] on span "Invoices" at bounding box center [97, 465] width 40 height 14
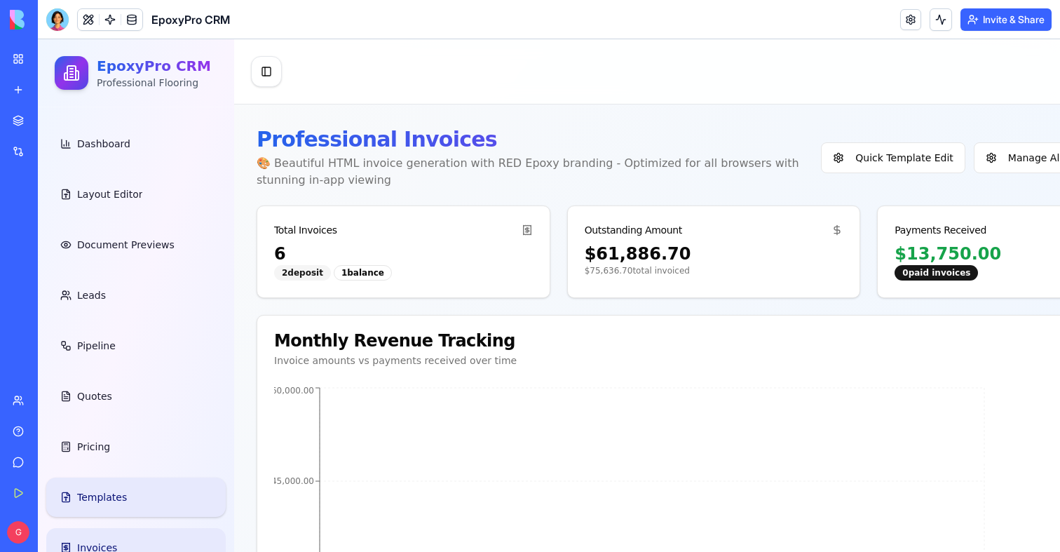
click at [114, 499] on span "Templates" at bounding box center [102, 497] width 50 height 14
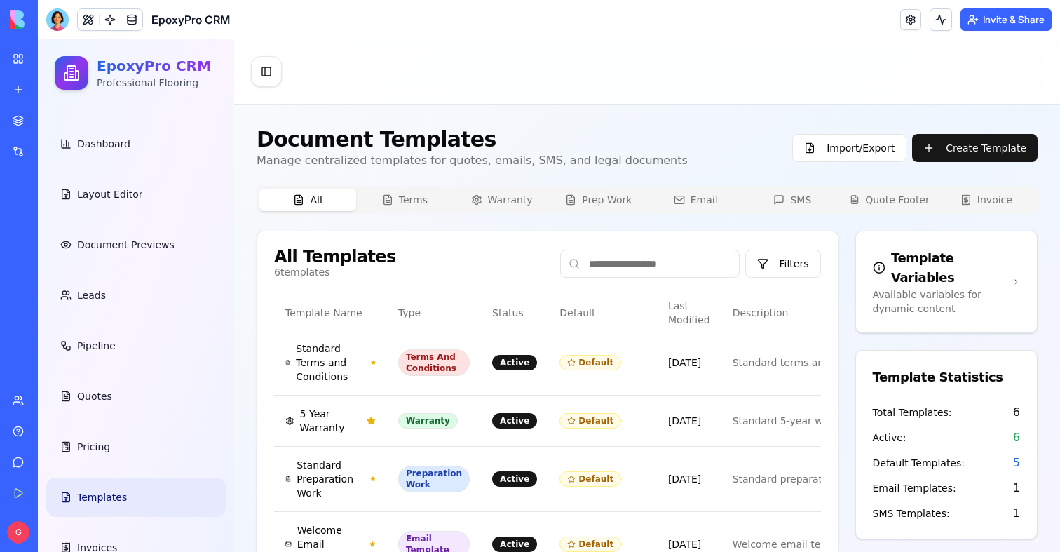
scroll to position [83, 0]
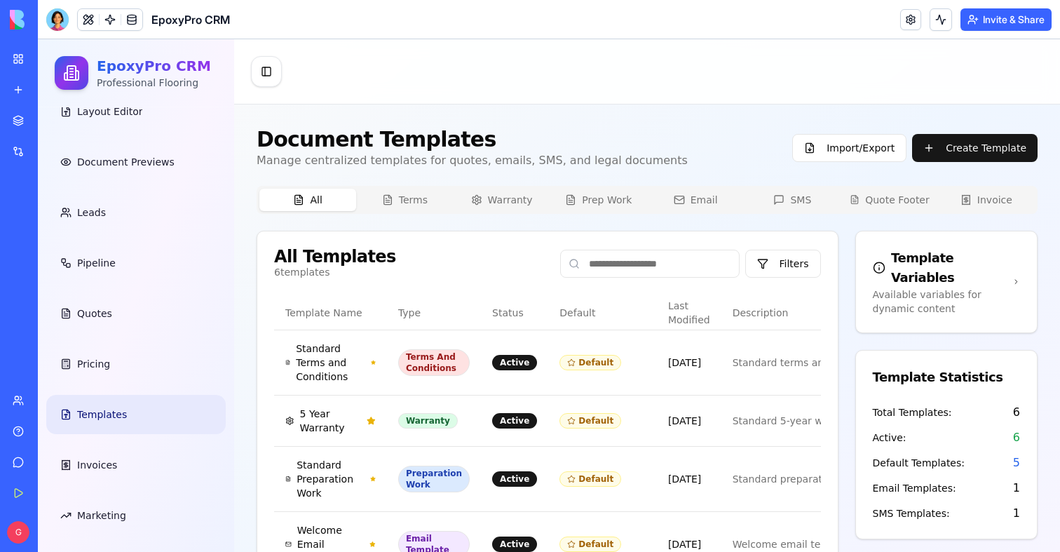
click at [114, 499] on link "Marketing" at bounding box center [135, 515] width 179 height 39
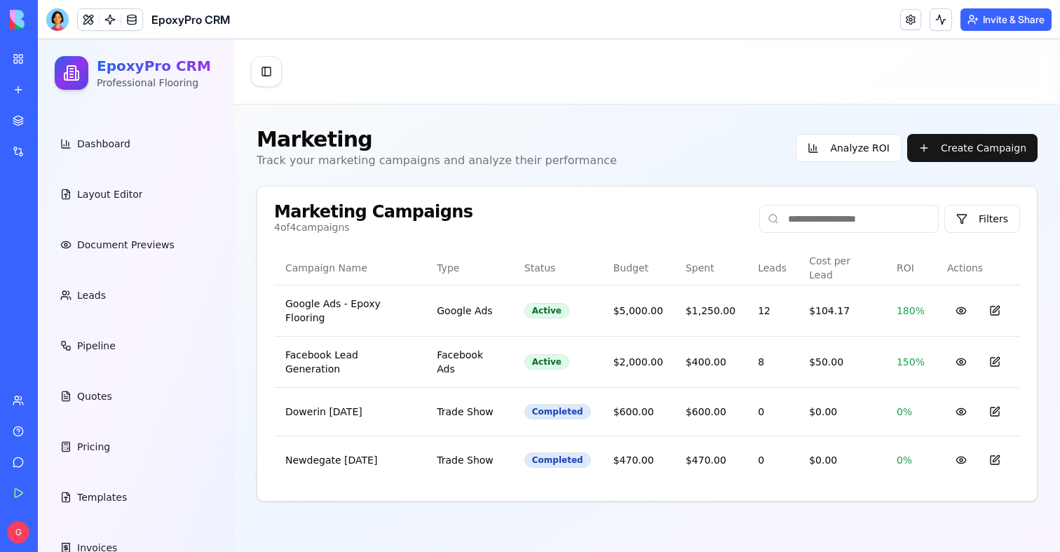
scroll to position [83, 0]
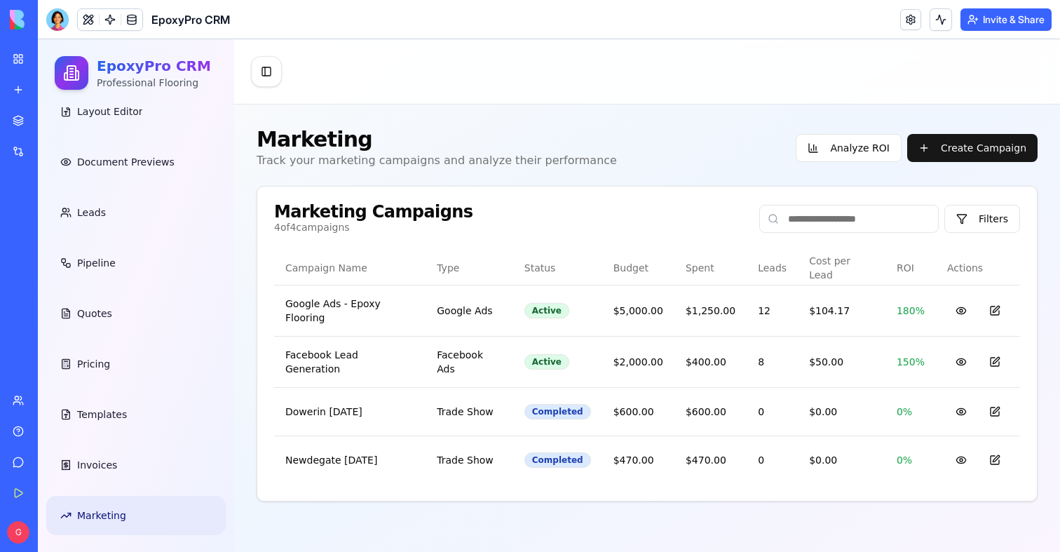
click at [114, 499] on link "Marketing" at bounding box center [135, 515] width 179 height 39
click at [86, 460] on span "Invoices" at bounding box center [97, 465] width 40 height 14
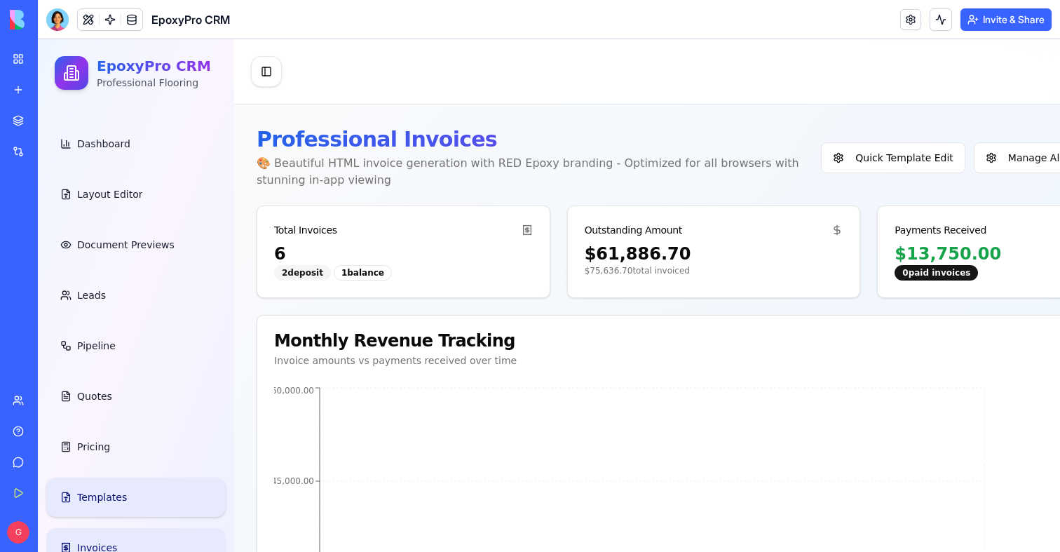
scroll to position [83, 0]
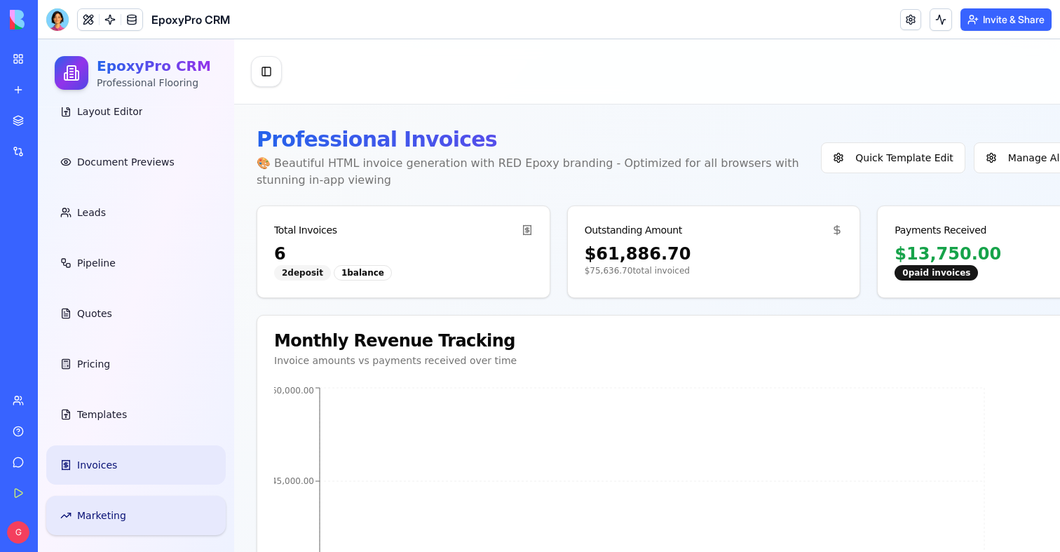
click at [95, 528] on link "Marketing" at bounding box center [135, 515] width 179 height 39
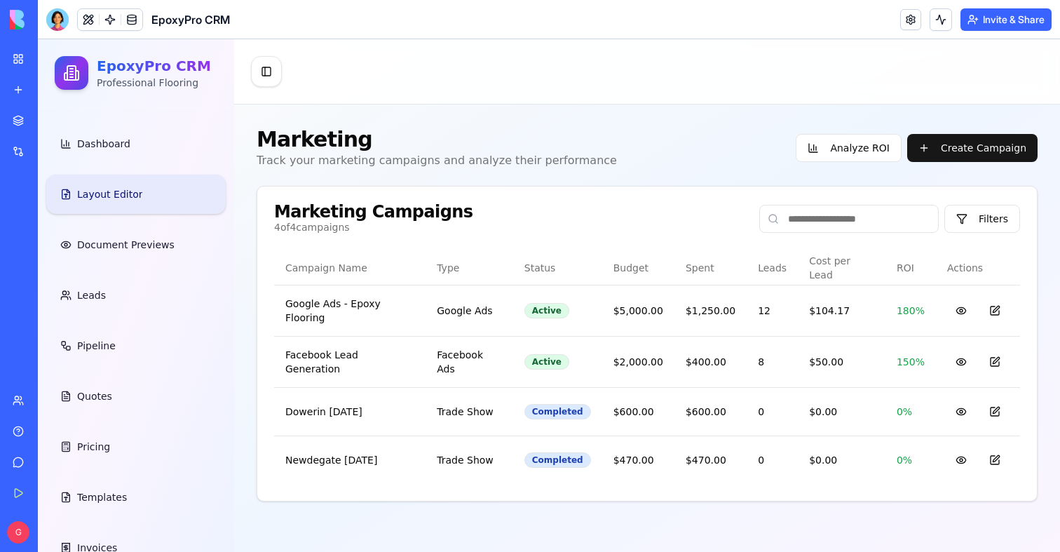
click at [93, 177] on link "Layout Editor" at bounding box center [135, 194] width 179 height 39
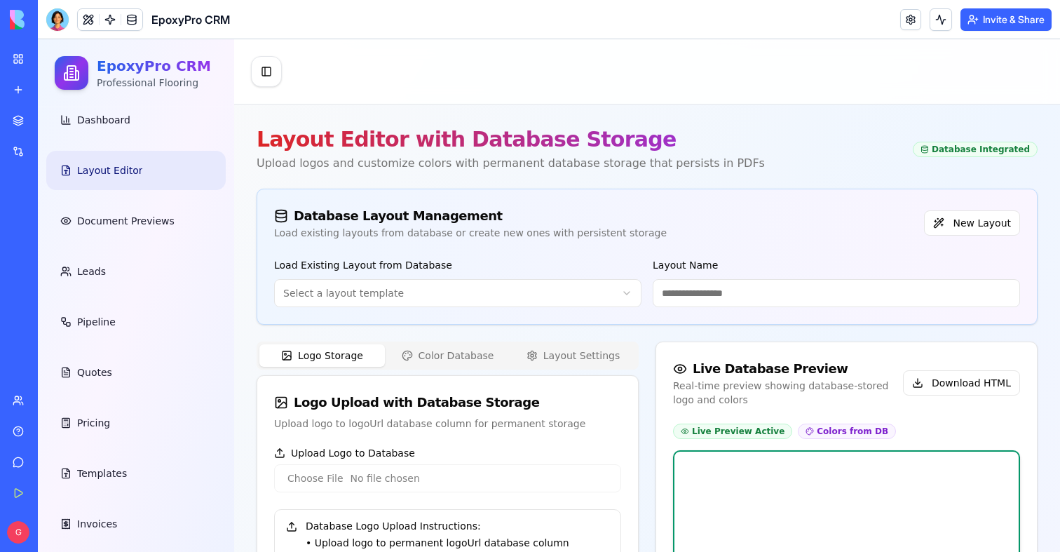
scroll to position [28, 0]
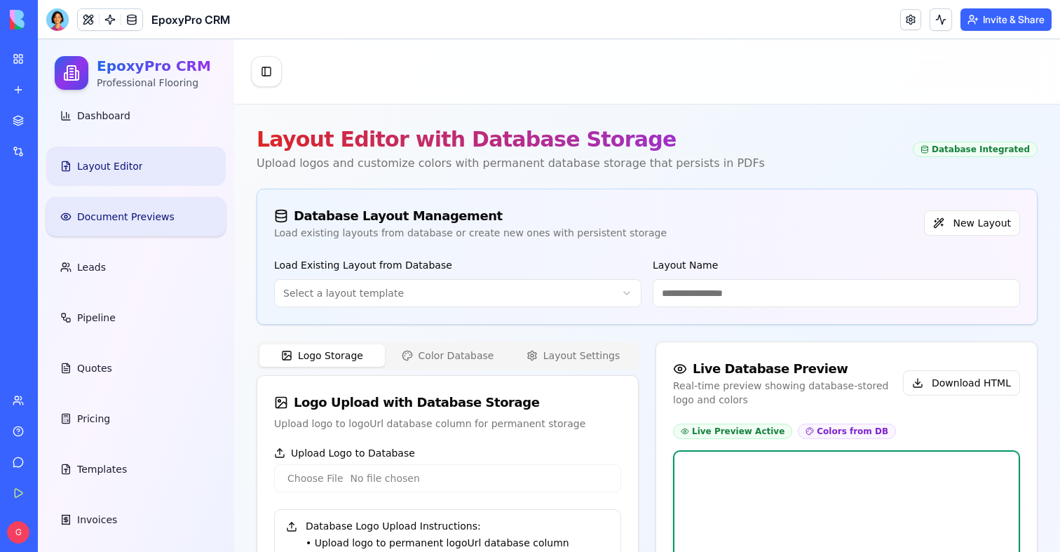
click at [131, 223] on span "Document Previews" at bounding box center [125, 217] width 97 height 14
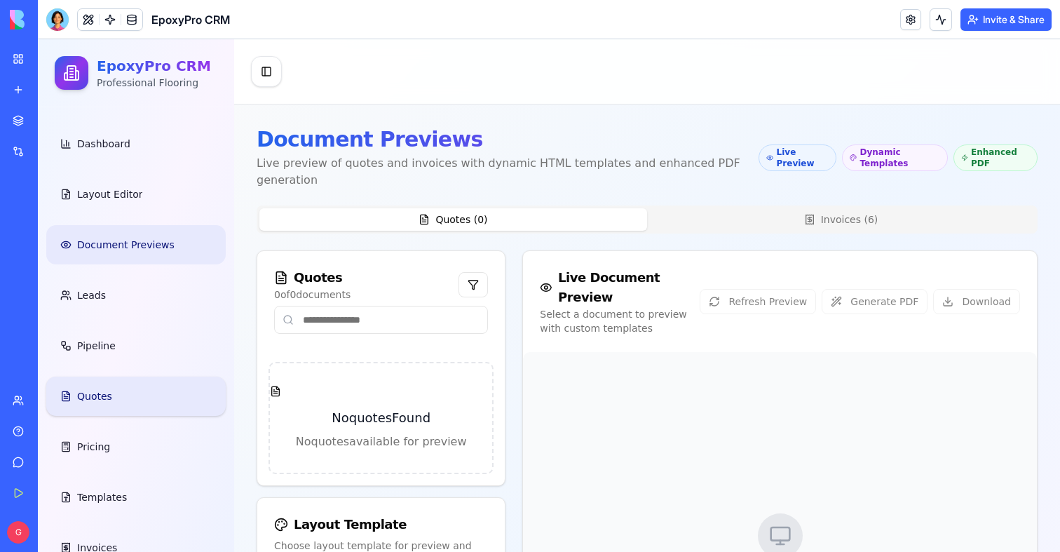
click at [142, 384] on link "Quotes" at bounding box center [135, 395] width 179 height 39
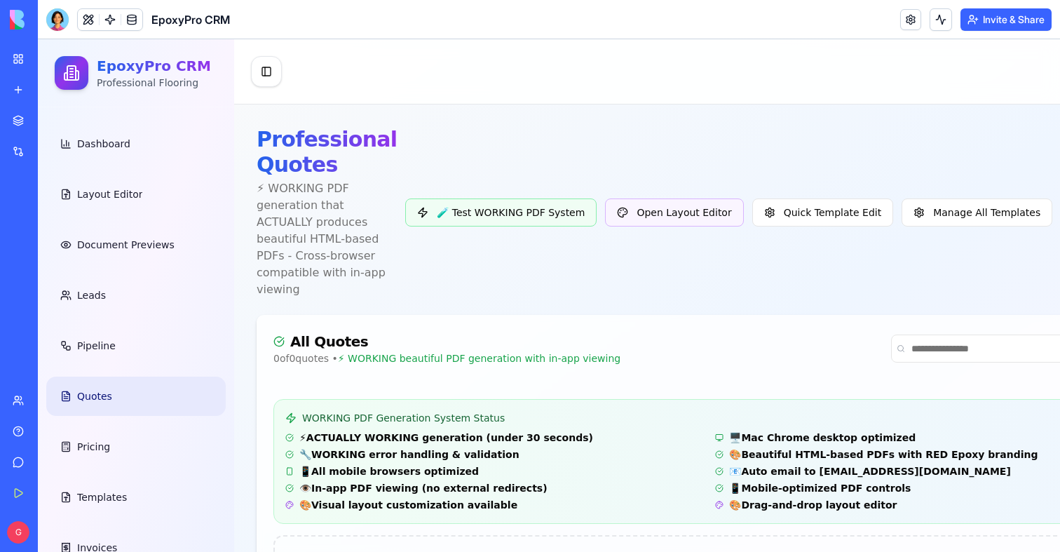
scroll to position [0, 76]
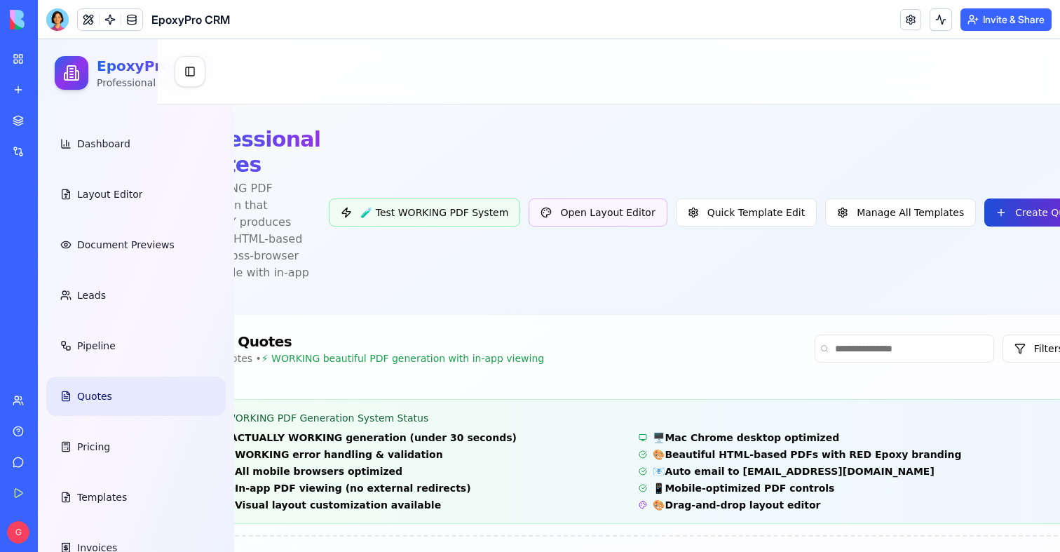
click at [1012, 219] on button "Create Quote" at bounding box center [1038, 212] width 108 height 28
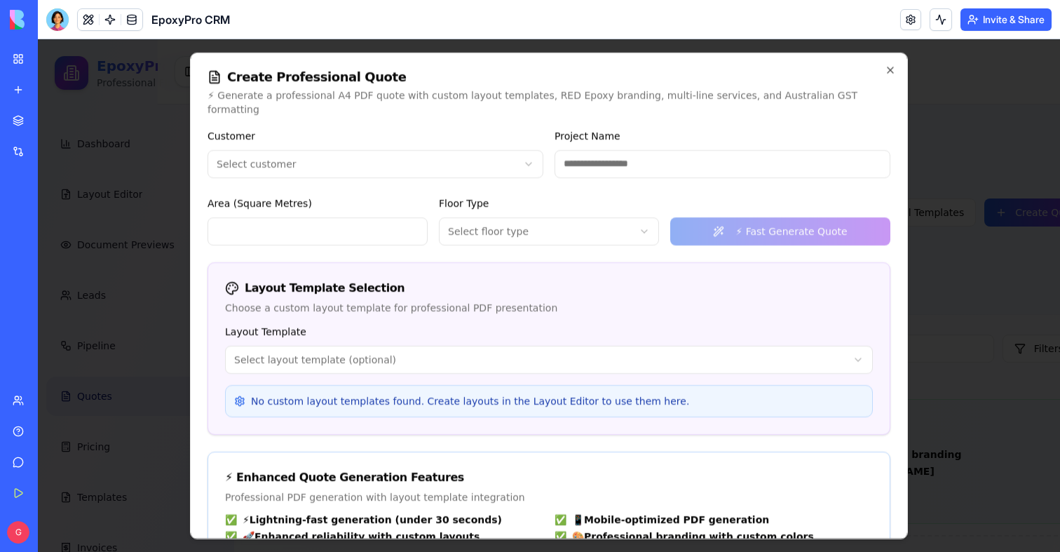
click at [422, 154] on body "EpoxyPro CRM Professional Flooring Dashboard Layout Editor Document Previews Le…" at bounding box center [472, 390] width 1022 height 703
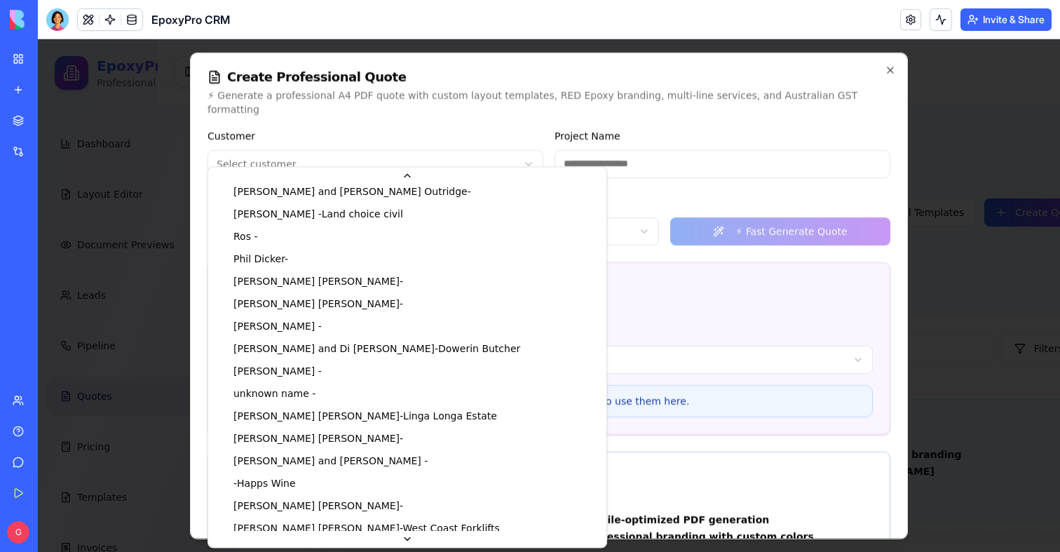
scroll to position [0, 0]
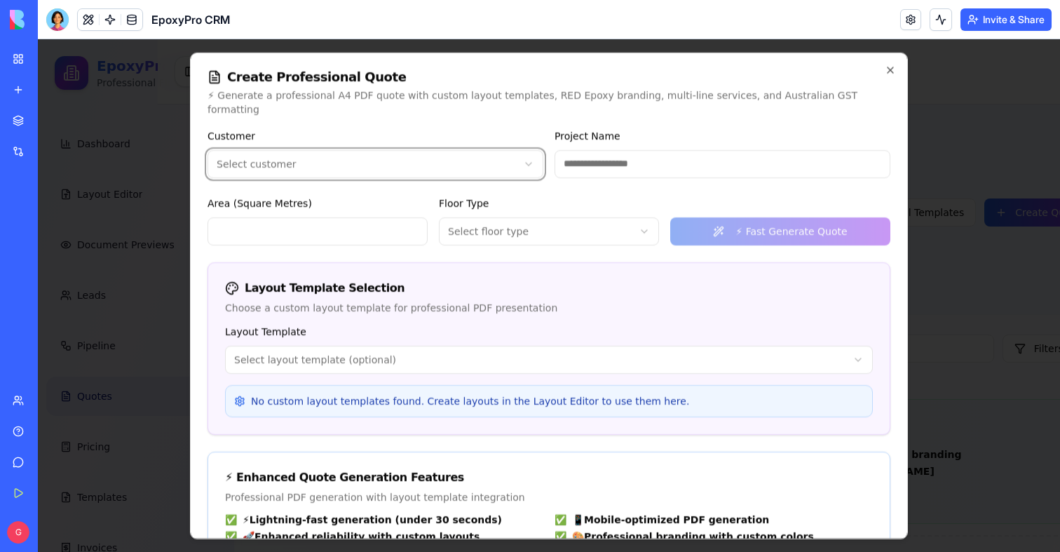
click at [156, 315] on div at bounding box center [549, 295] width 1022 height 512
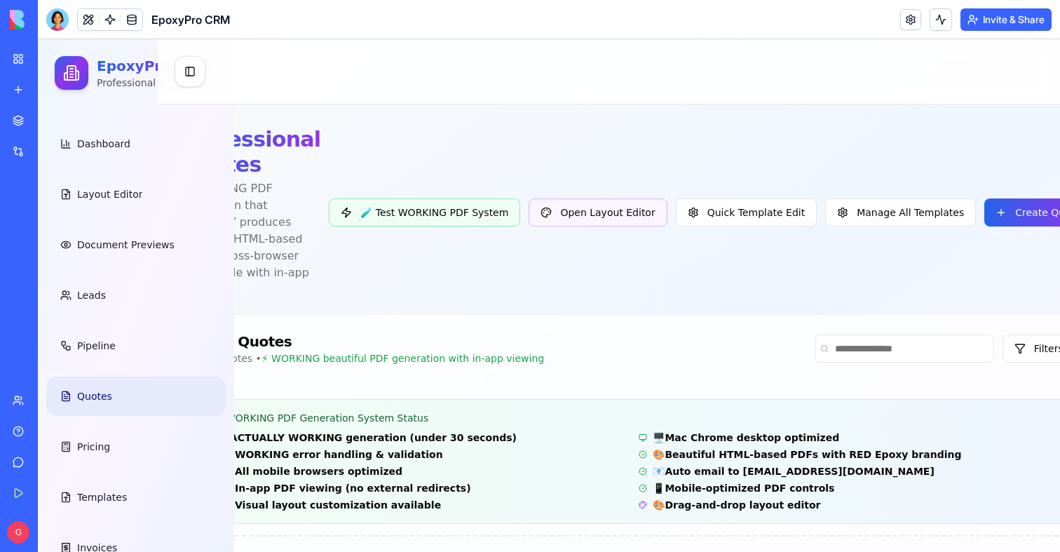
click at [481, 103] on div "Toggle Sidebar" at bounding box center [636, 71] width 957 height 65
click at [192, 70] on button "Toggle Sidebar" at bounding box center [190, 71] width 31 height 31
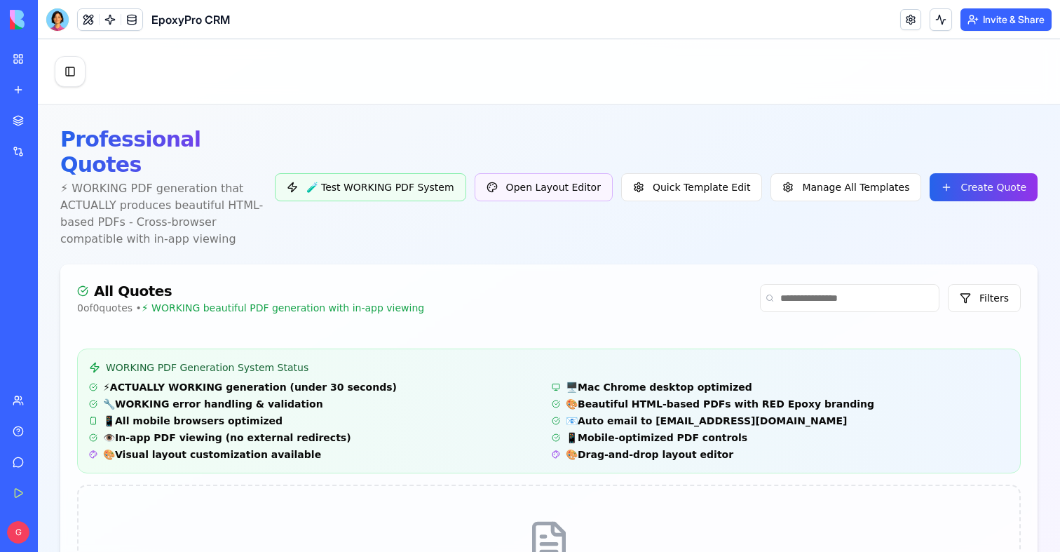
click at [93, 74] on div "Toggle Sidebar" at bounding box center [549, 71] width 1022 height 65
click at [78, 74] on button "Toggle Sidebar" at bounding box center [70, 71] width 31 height 31
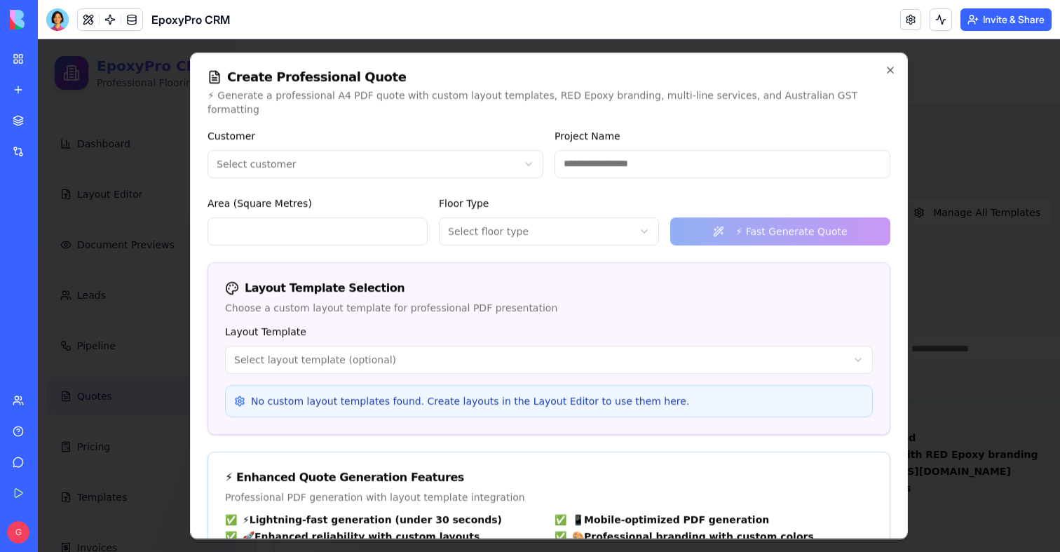
click at [937, 240] on div at bounding box center [549, 295] width 1022 height 512
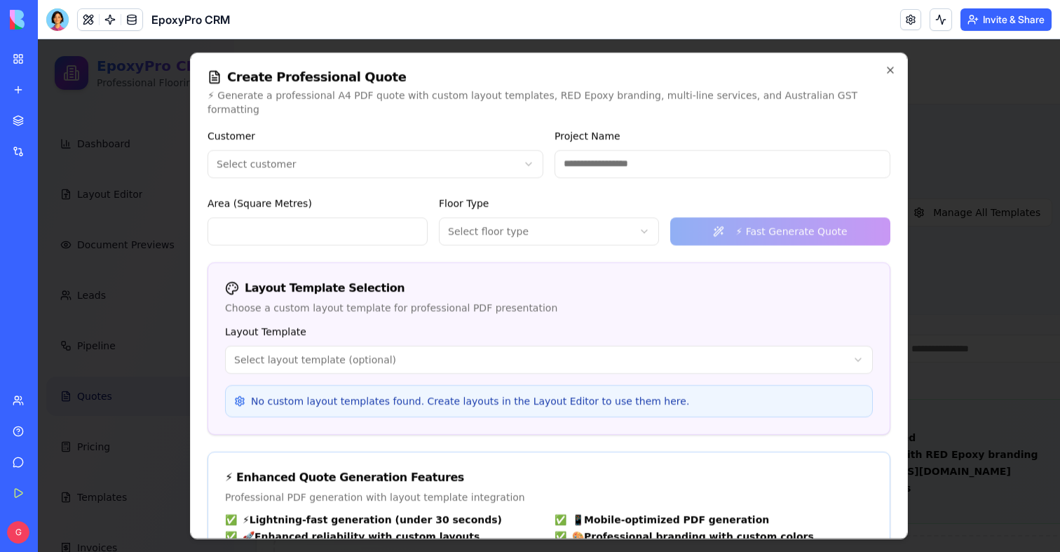
click at [997, 144] on div at bounding box center [549, 295] width 1022 height 512
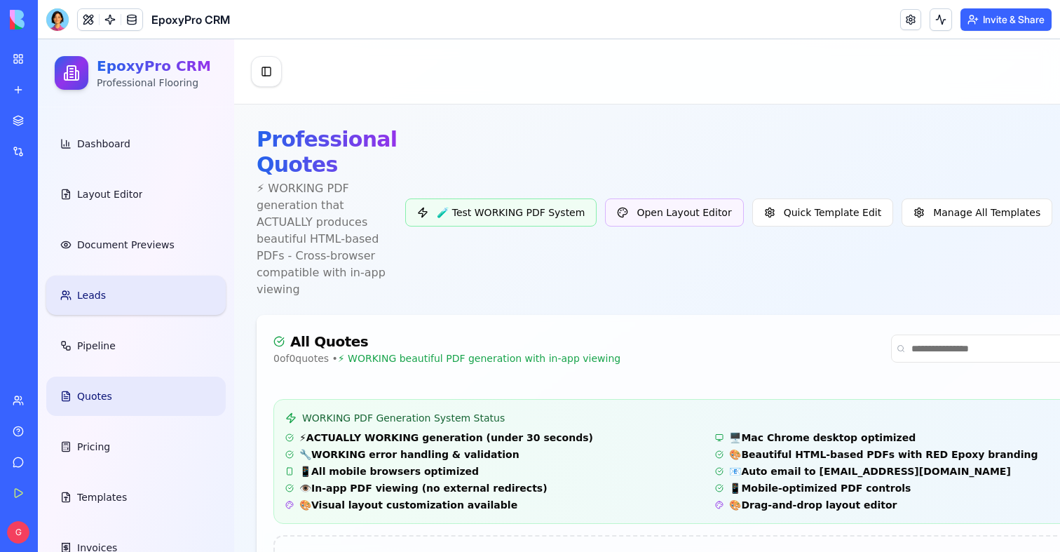
click at [68, 290] on icon at bounding box center [65, 295] width 11 height 11
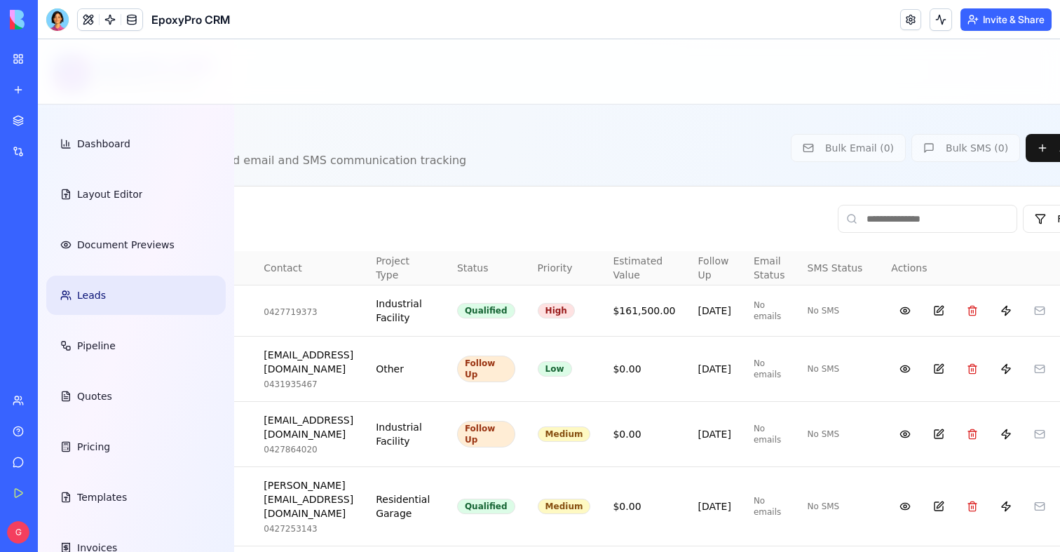
scroll to position [0, 311]
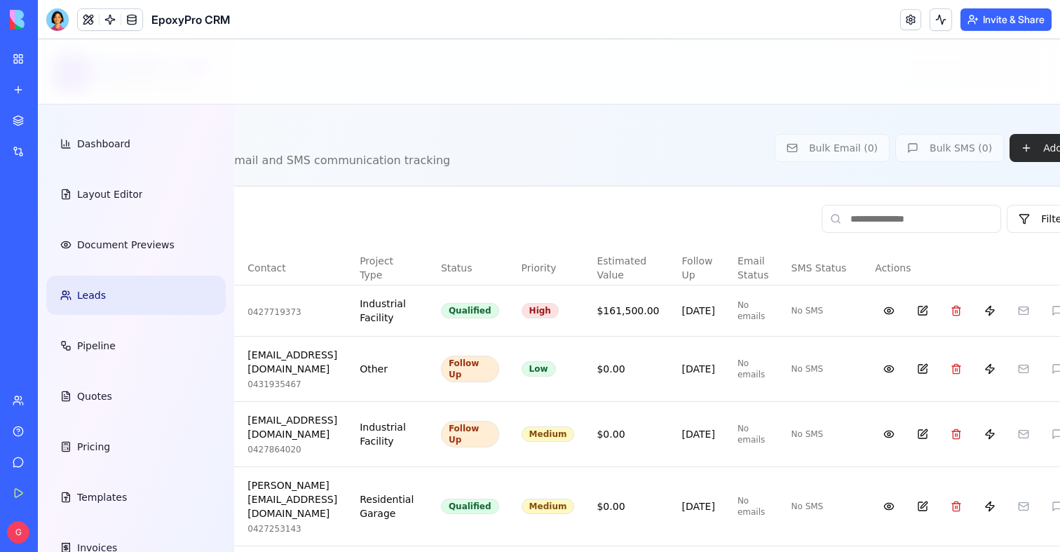
click at [1009, 148] on button "Add Lead" at bounding box center [1054, 148] width 90 height 28
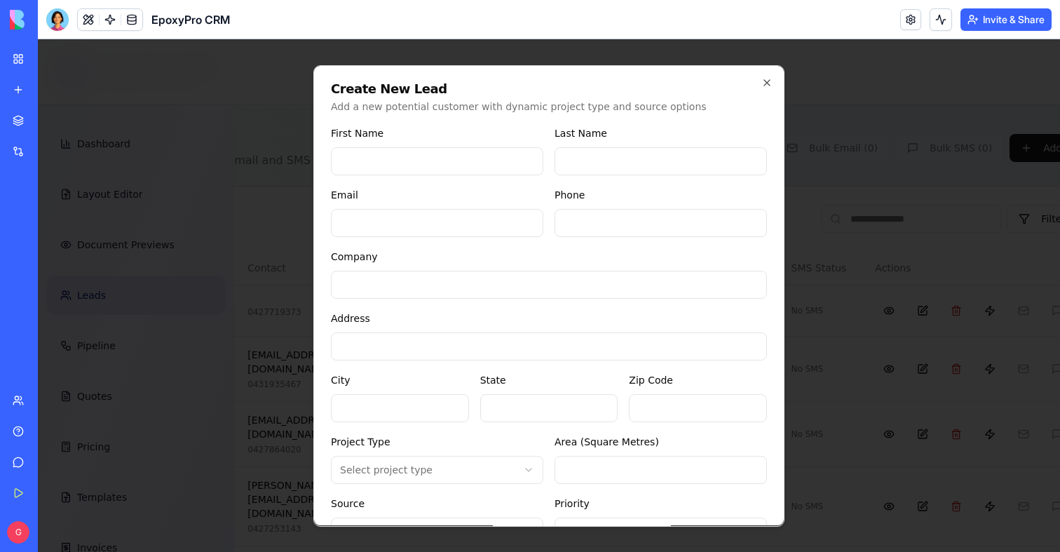
click at [524, 165] on input "First Name" at bounding box center [437, 161] width 212 height 28
type input "******"
click at [580, 165] on input "Last Name" at bounding box center [660, 161] width 212 height 28
type input "****"
click at [371, 196] on div "Email" at bounding box center [437, 211] width 212 height 50
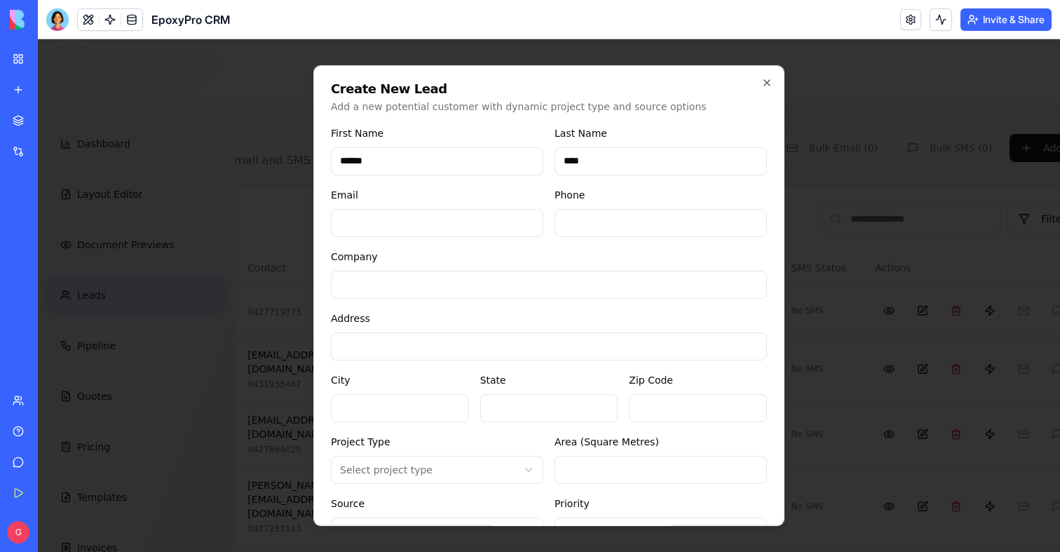
click at [382, 230] on input "Email" at bounding box center [437, 223] width 212 height 28
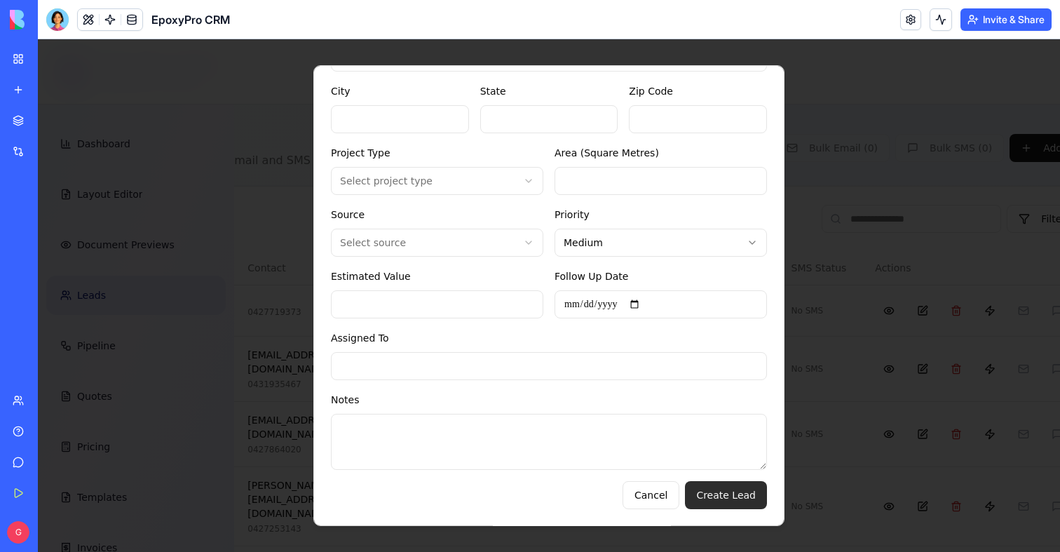
type input "**********"
click at [723, 493] on button "Create Lead" at bounding box center [726, 495] width 82 height 28
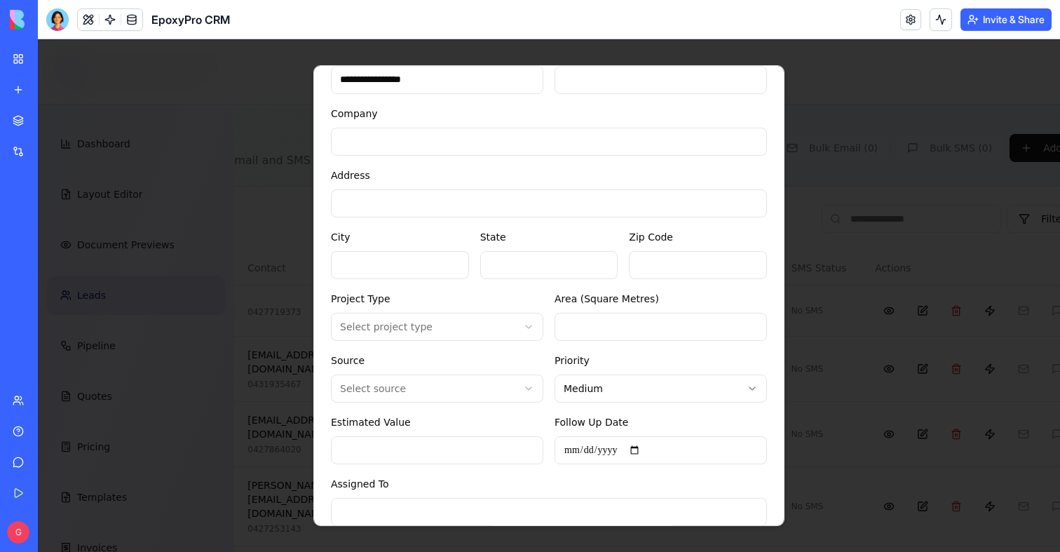
scroll to position [0, 0]
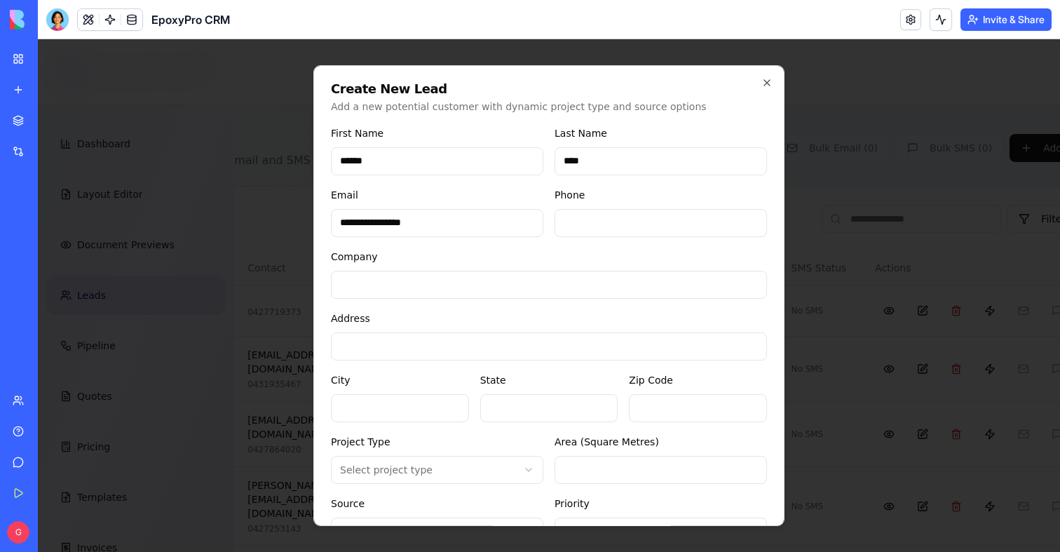
click at [583, 232] on input "Phone" at bounding box center [660, 223] width 212 height 28
type input "**********"
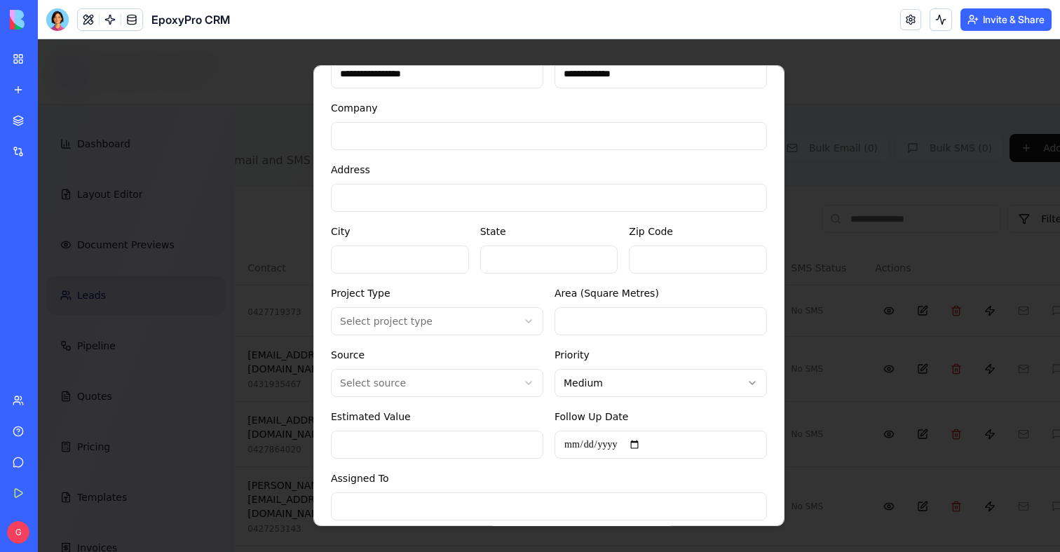
scroll to position [289, 0]
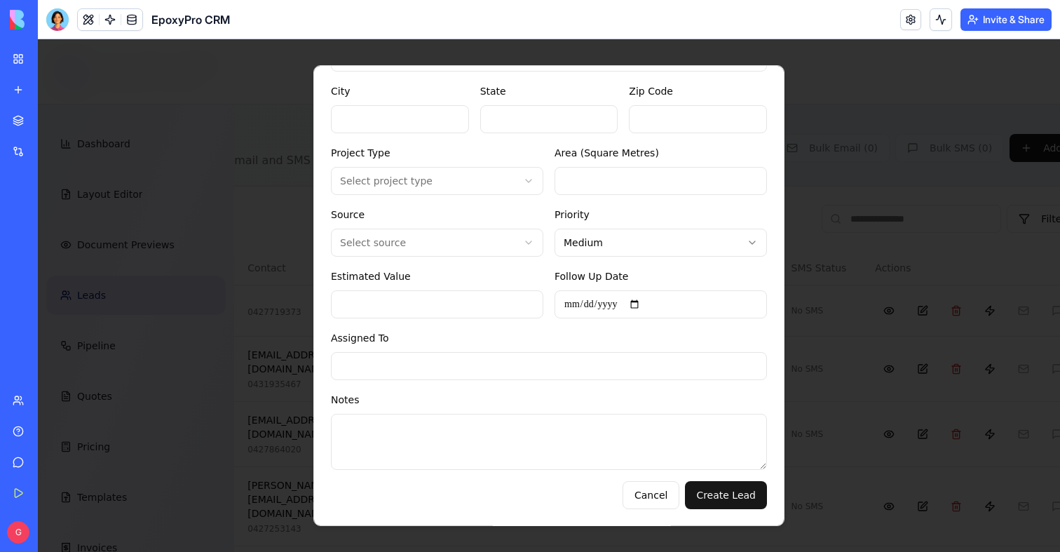
click at [737, 510] on div "**********" at bounding box center [548, 295] width 471 height 461
click at [736, 483] on button "Create Lead" at bounding box center [726, 495] width 82 height 28
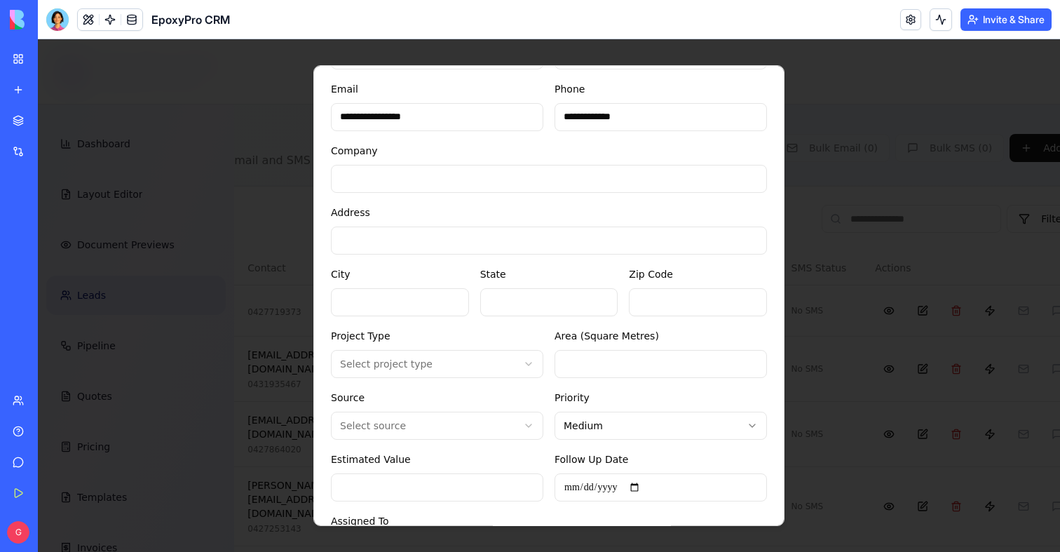
scroll to position [0, 0]
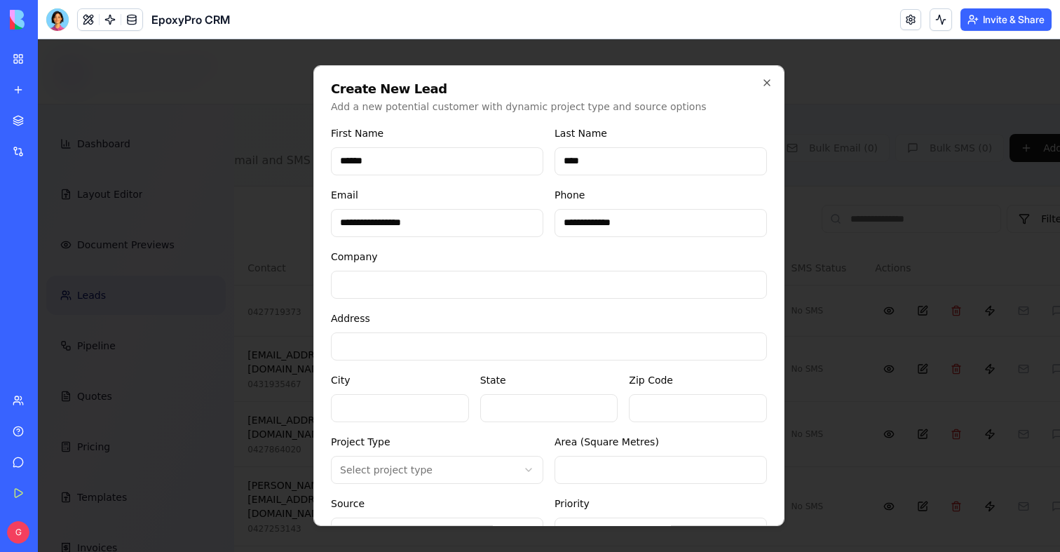
click at [463, 281] on input "Company" at bounding box center [549, 285] width 436 height 28
type input "*"
type input "******"
click at [614, 419] on input "State" at bounding box center [549, 408] width 138 height 28
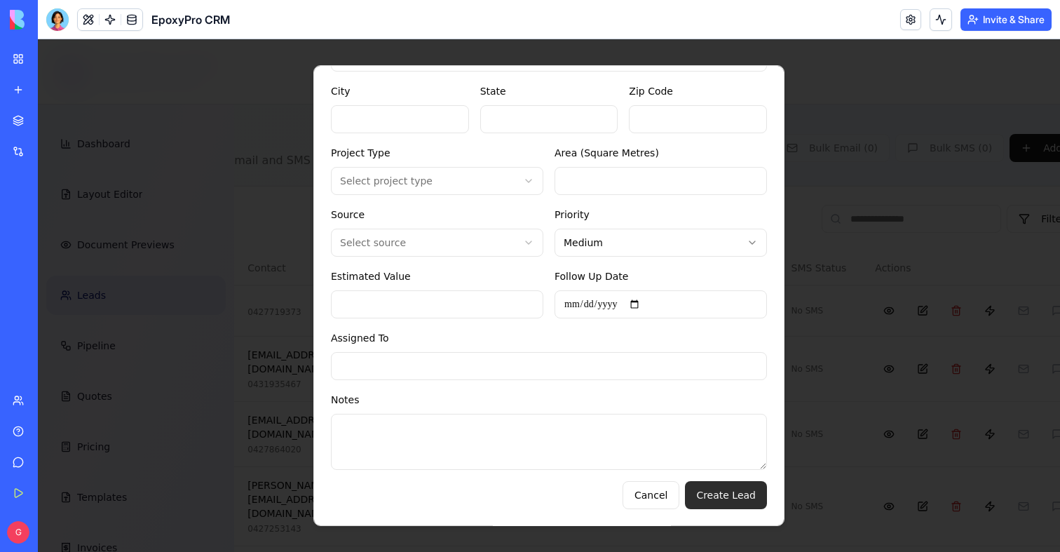
click at [705, 491] on button "Create Lead" at bounding box center [726, 495] width 82 height 28
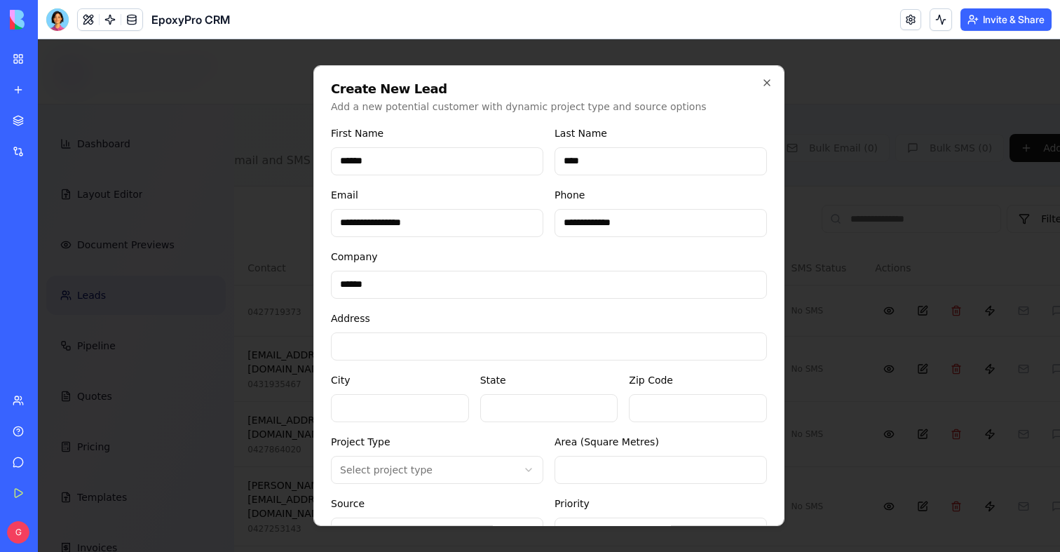
click at [419, 346] on input "Address" at bounding box center [549, 346] width 436 height 28
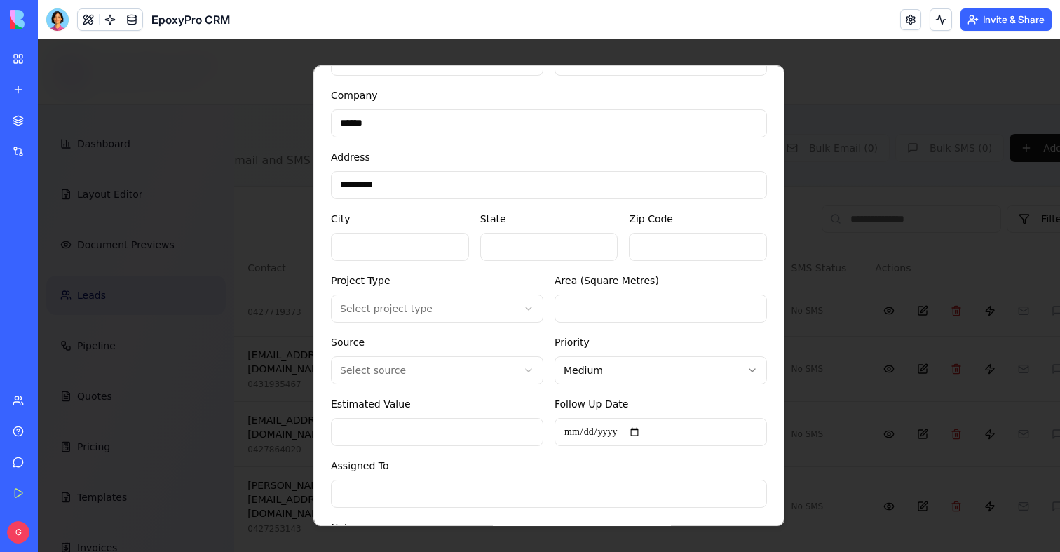
scroll to position [289, 0]
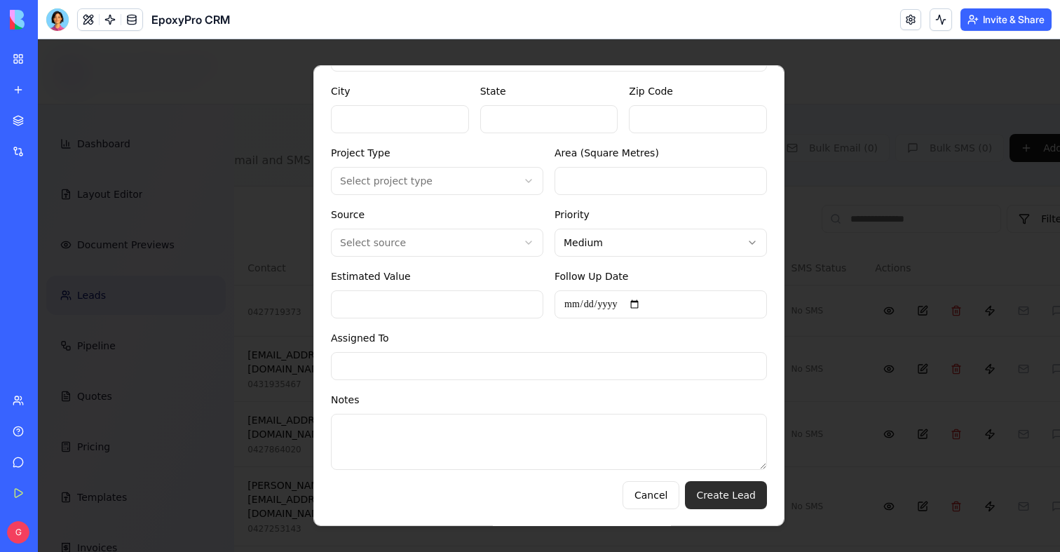
type input "*********"
click at [711, 486] on button "Create Lead" at bounding box center [726, 495] width 82 height 28
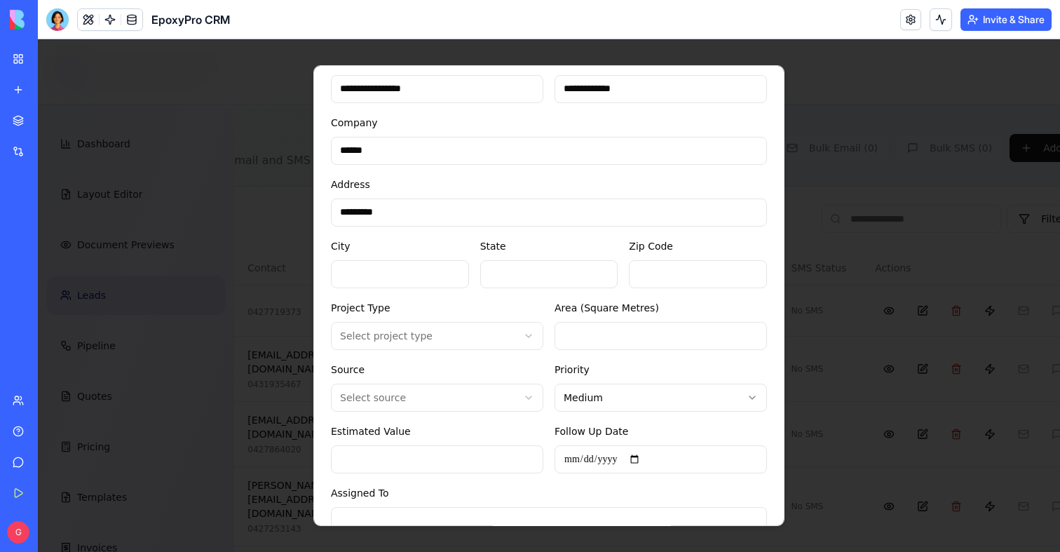
scroll to position [79, 0]
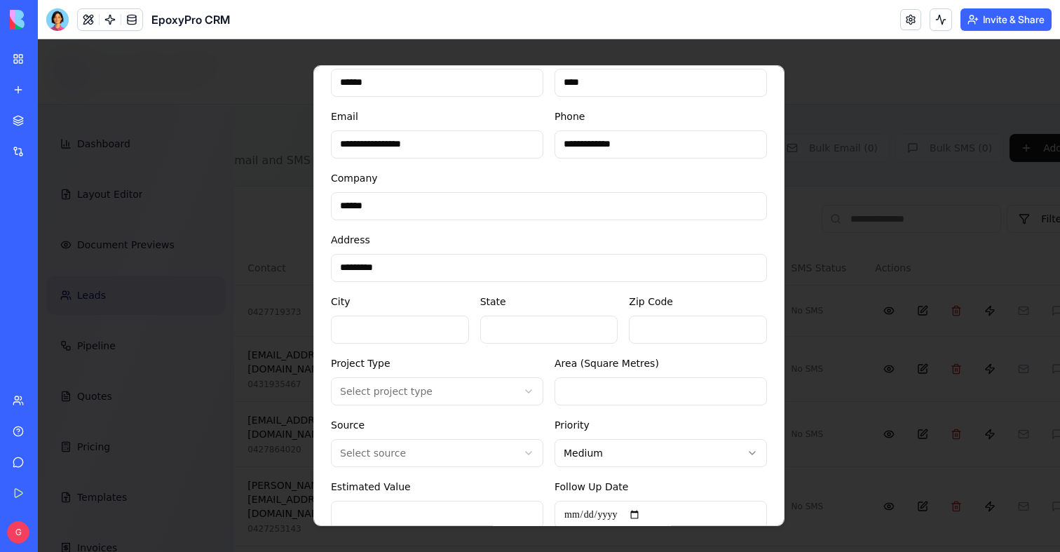
click at [395, 321] on input "City" at bounding box center [400, 329] width 138 height 28
type input "******"
click at [556, 299] on div "State" at bounding box center [549, 318] width 138 height 50
click at [548, 314] on div "State" at bounding box center [549, 318] width 138 height 50
click at [558, 335] on input "*" at bounding box center [549, 329] width 138 height 28
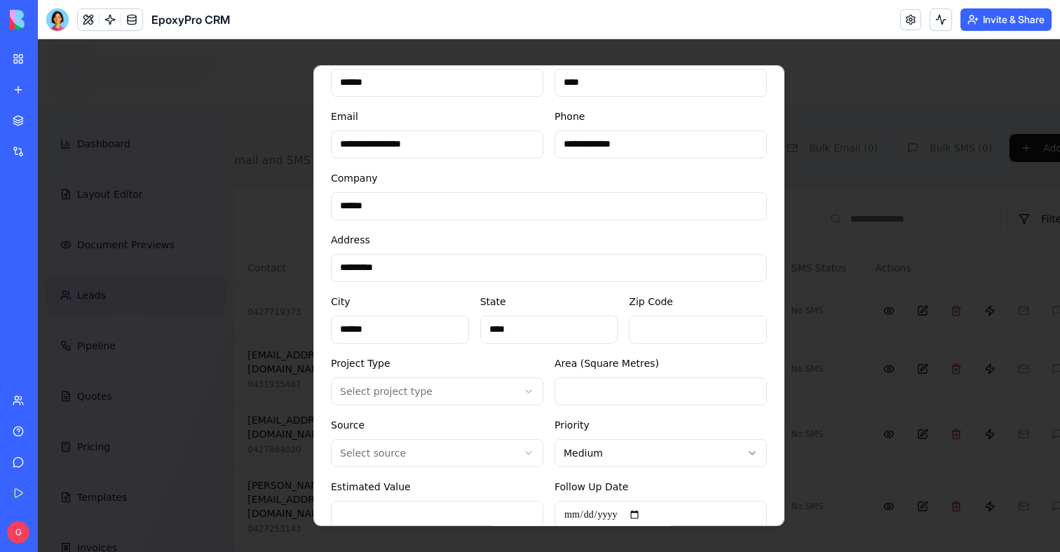
type input "****"
click at [704, 335] on input "Zip Code" at bounding box center [698, 329] width 138 height 28
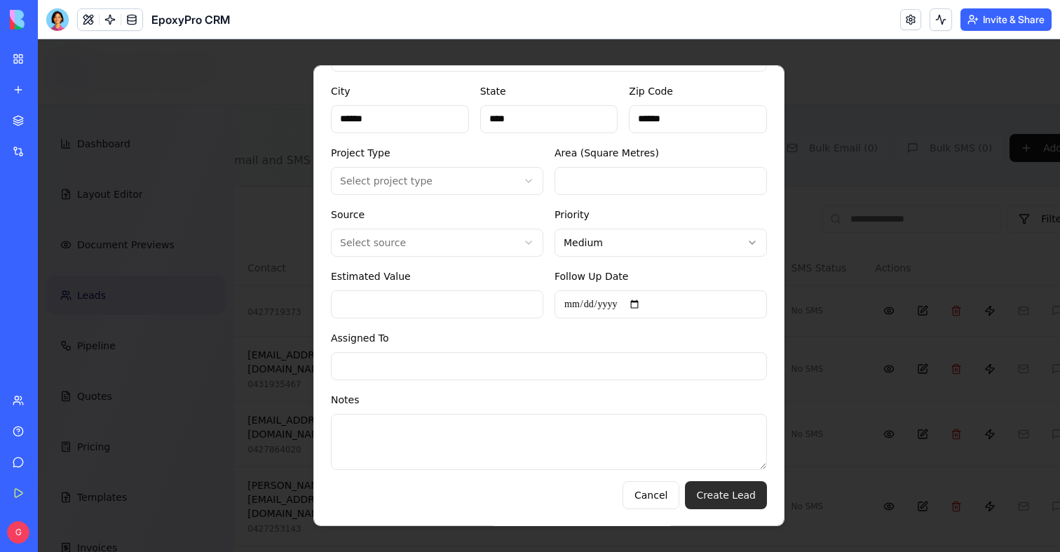
type input "******"
click at [709, 492] on button "Create Lead" at bounding box center [726, 495] width 82 height 28
type input "***"
click at [726, 492] on button "Create Lead" at bounding box center [726, 495] width 82 height 28
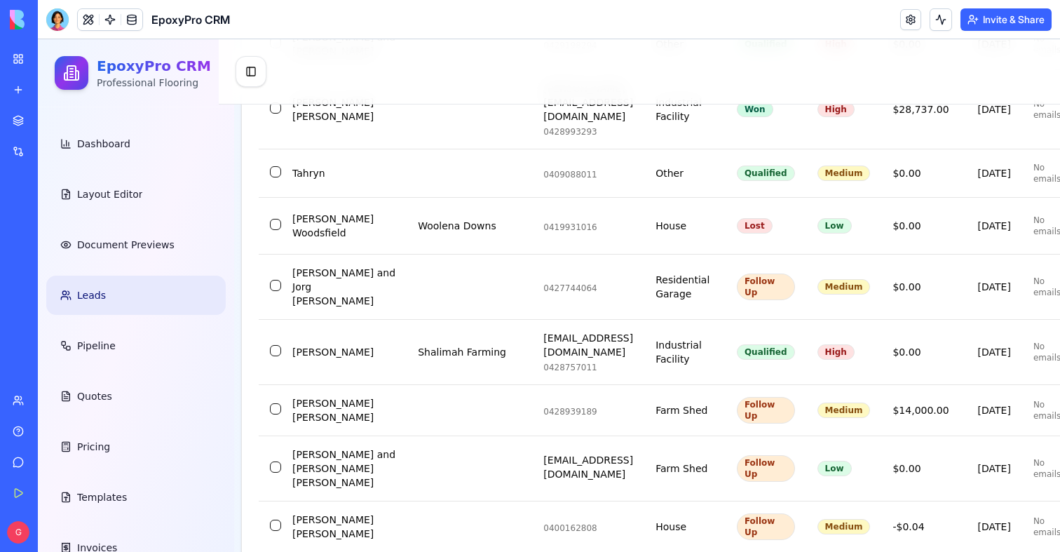
scroll to position [3023, 311]
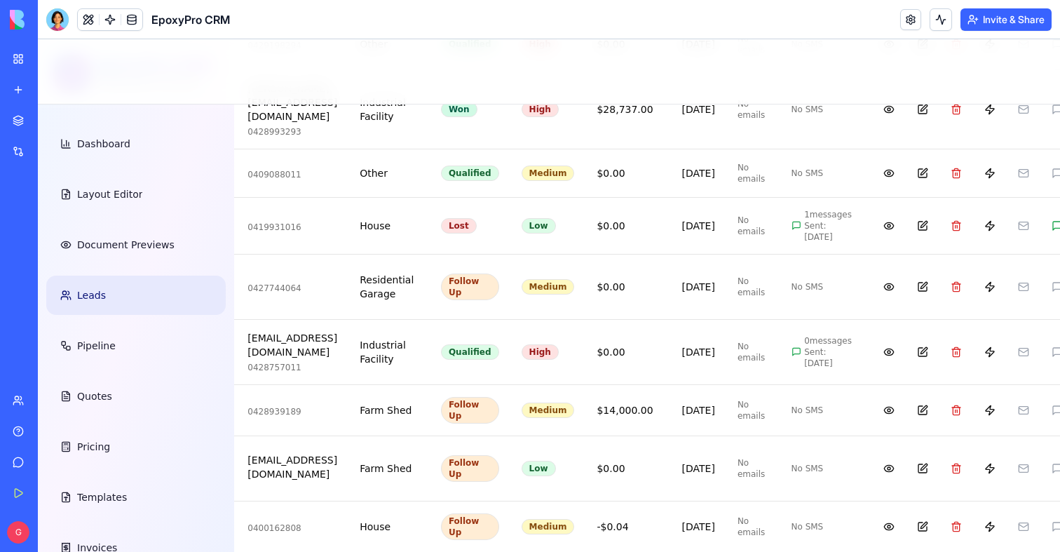
click at [929, 24] on button at bounding box center [940, 19] width 22 height 22
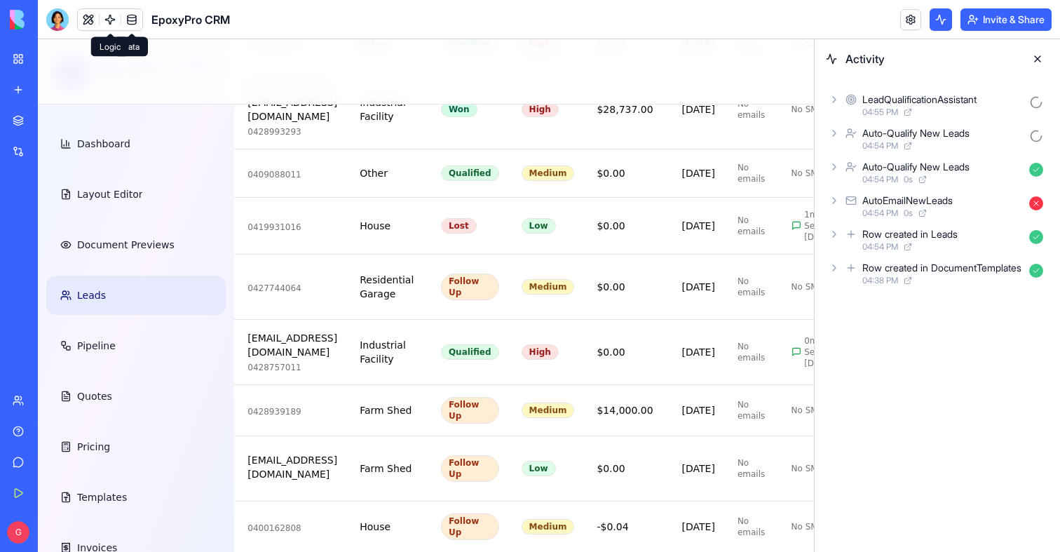
click at [108, 13] on link at bounding box center [110, 19] width 21 height 21
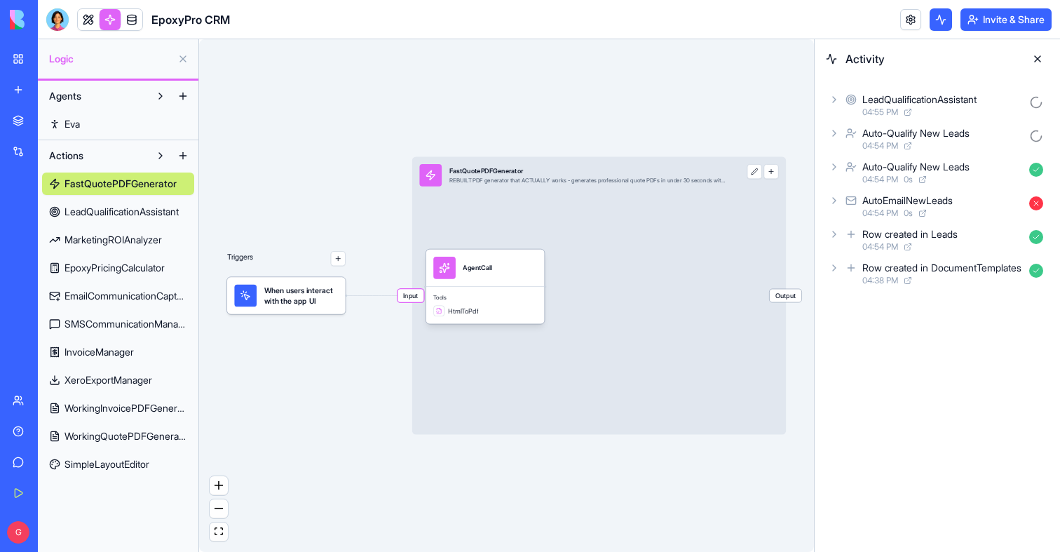
click at [911, 124] on div "Auto-Qualify New Leads 04:54 PM" at bounding box center [937, 138] width 223 height 31
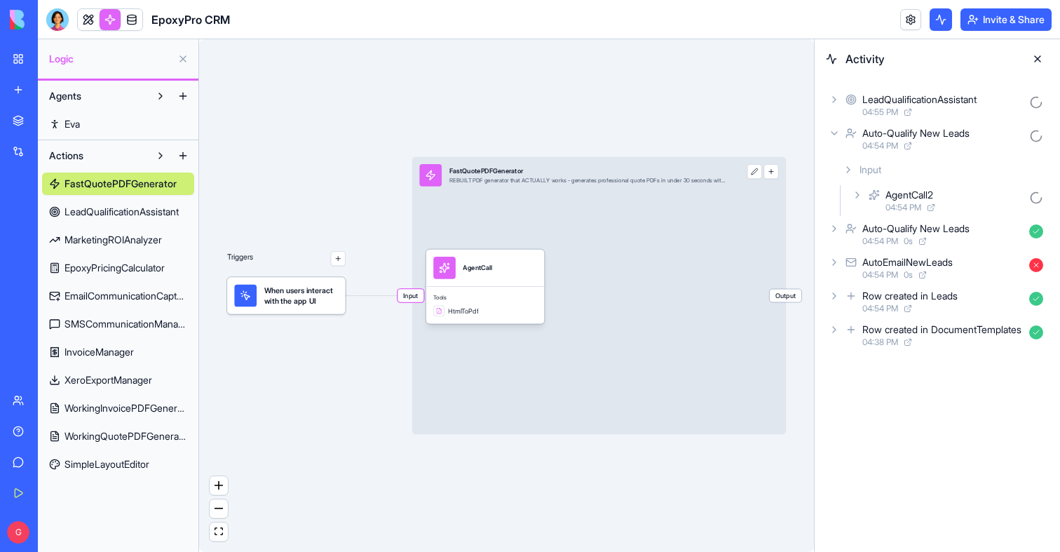
click at [850, 87] on div "LeadQualificationAssistant 04:55 PM Auto-Qualify New Leads 04:54 PM Input Agent…" at bounding box center [937, 220] width 245 height 283
click at [860, 104] on div "LeadQualificationAssistant 04:55 PM" at bounding box center [937, 105] width 223 height 31
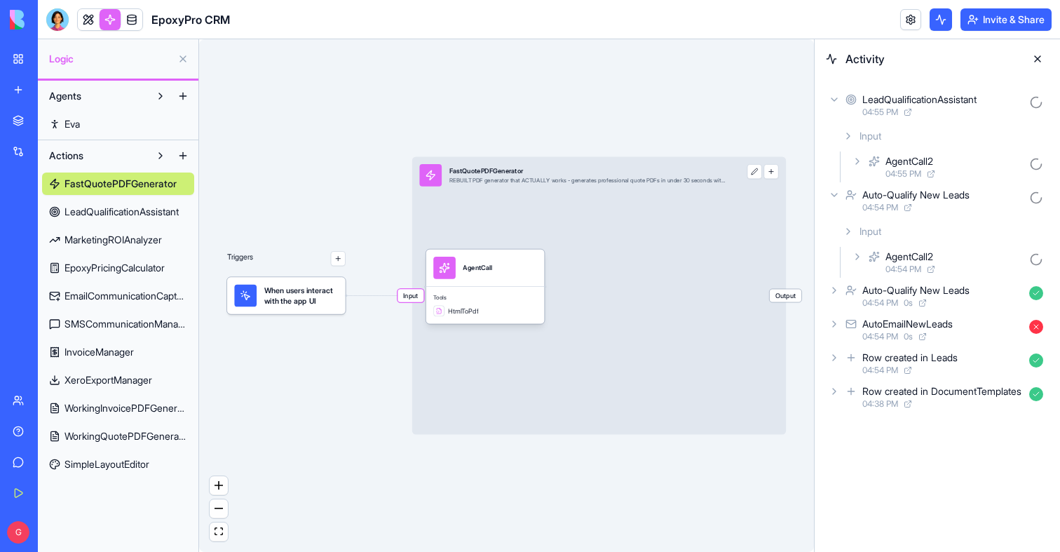
click at [913, 161] on div "AgentCall2" at bounding box center [909, 161] width 48 height 14
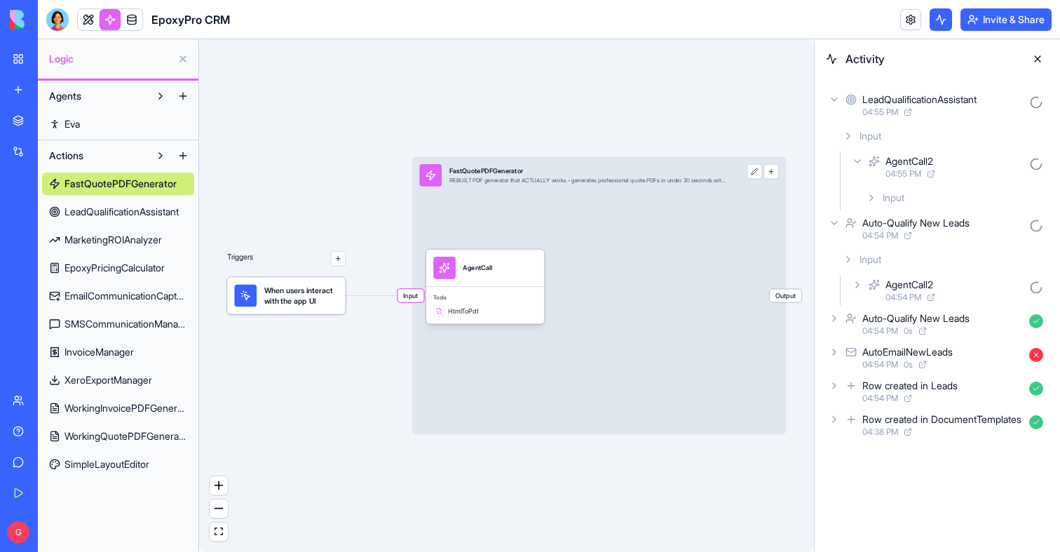
click at [919, 186] on div "Input" at bounding box center [954, 197] width 189 height 25
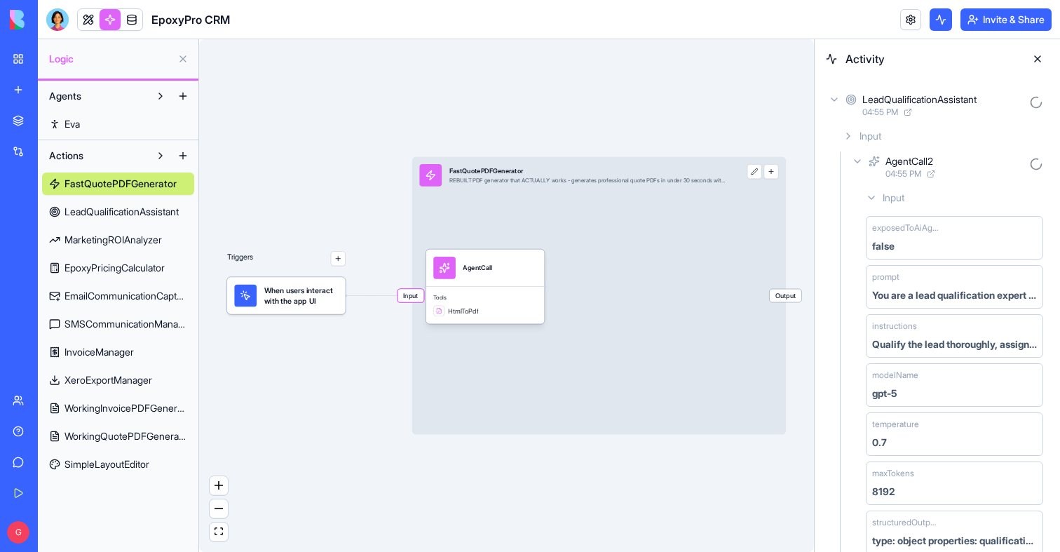
click at [908, 191] on div "Input" at bounding box center [954, 197] width 189 height 25
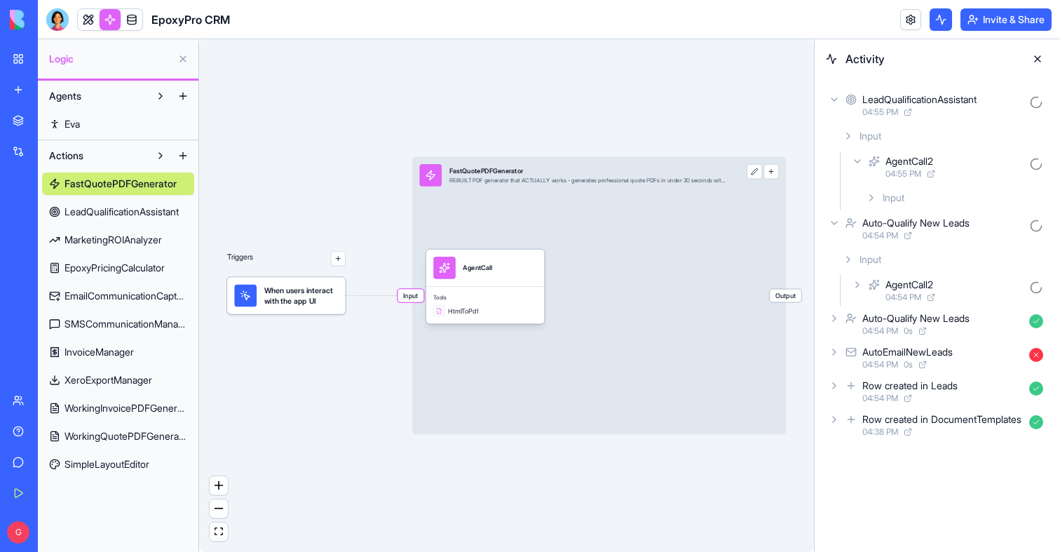
click at [890, 268] on div "Input" at bounding box center [943, 259] width 212 height 25
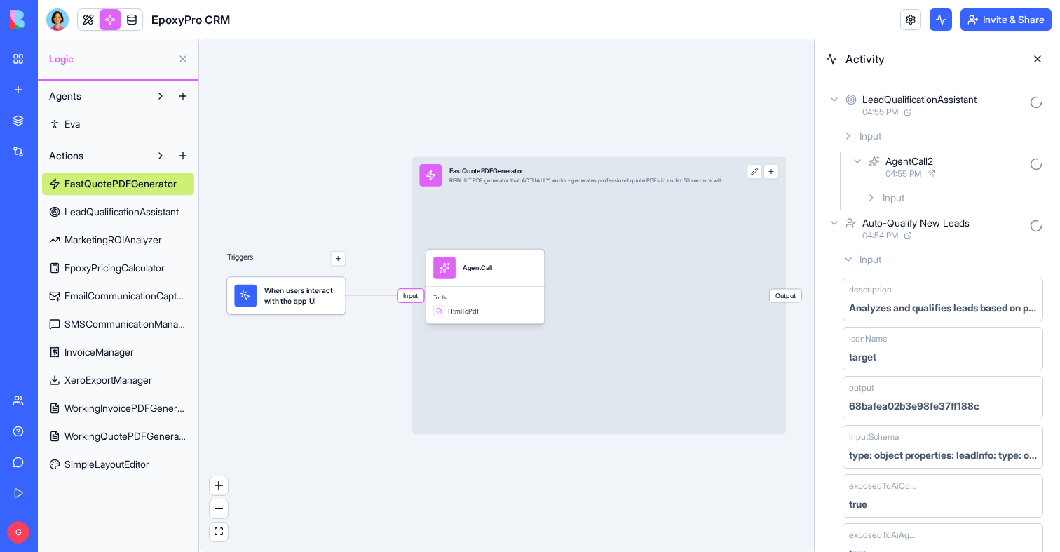
click at [888, 254] on div "Input" at bounding box center [943, 259] width 212 height 25
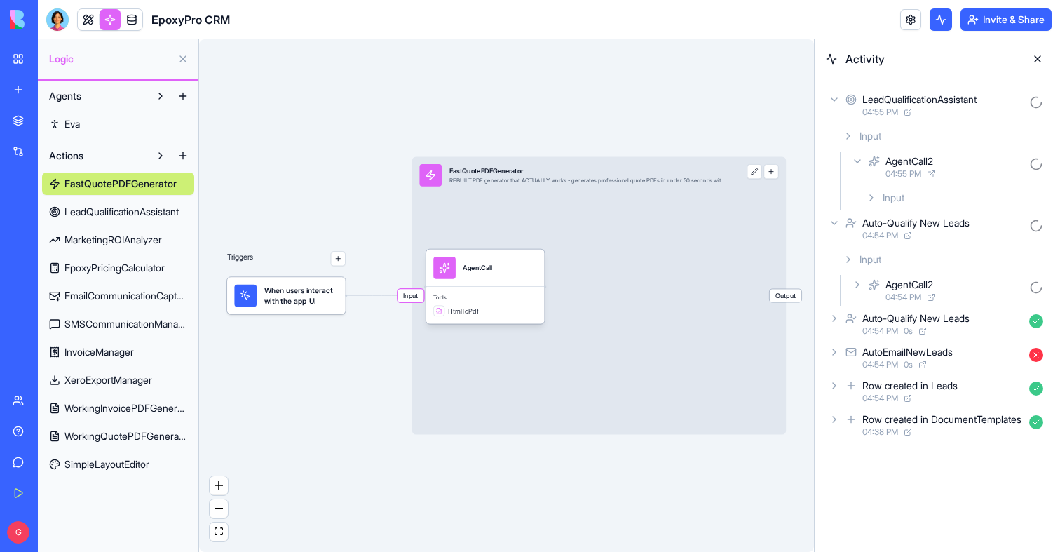
click at [88, 15] on link at bounding box center [88, 19] width 21 height 21
click at [88, 15] on button at bounding box center [88, 19] width 21 height 21
